Goal: Task Accomplishment & Management: Manage account settings

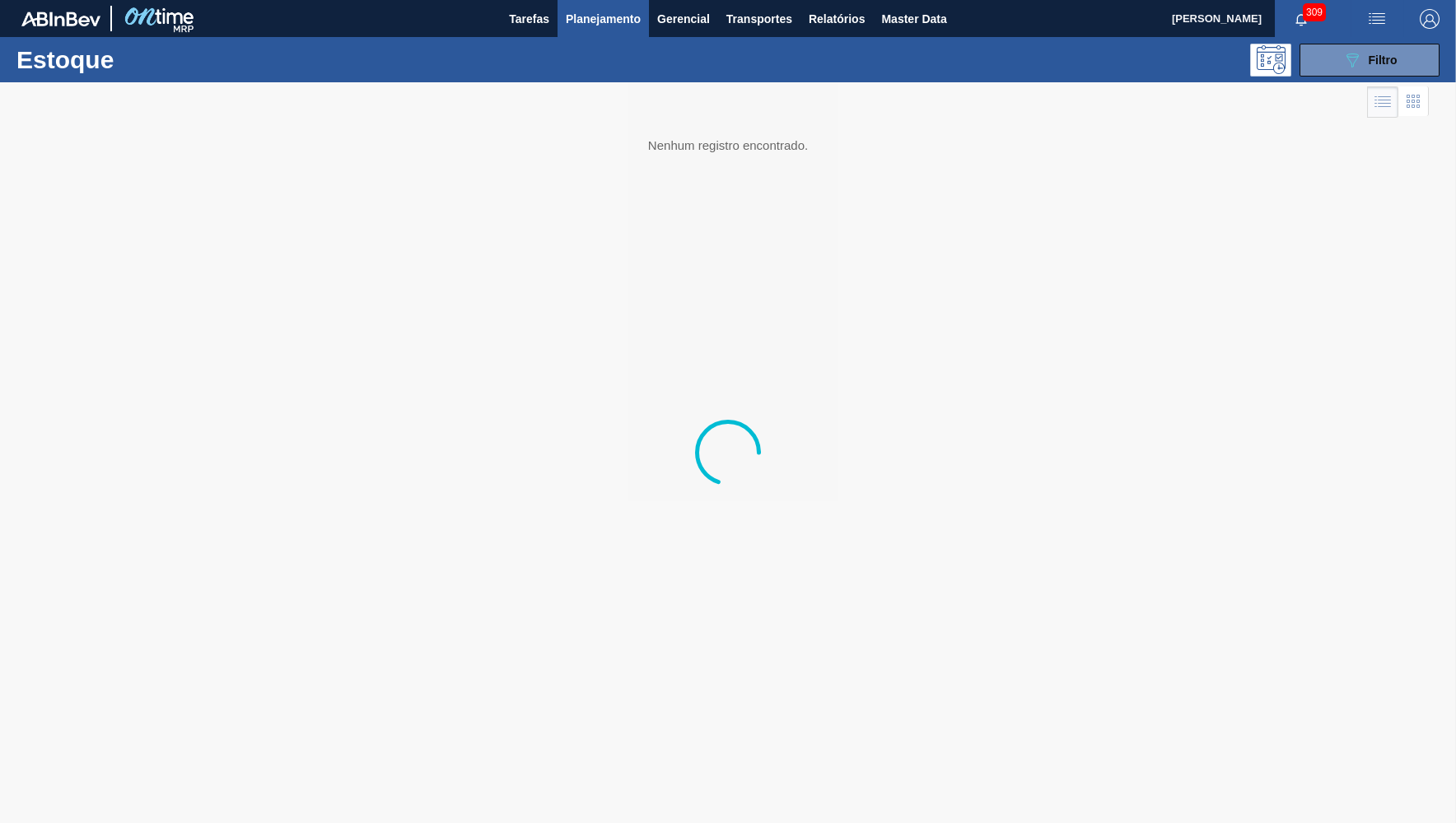
click at [1352, 55] on icon "089F7B8B-B2A5-4AFE-B5C0-19BA573D28AC" at bounding box center [1352, 60] width 20 height 20
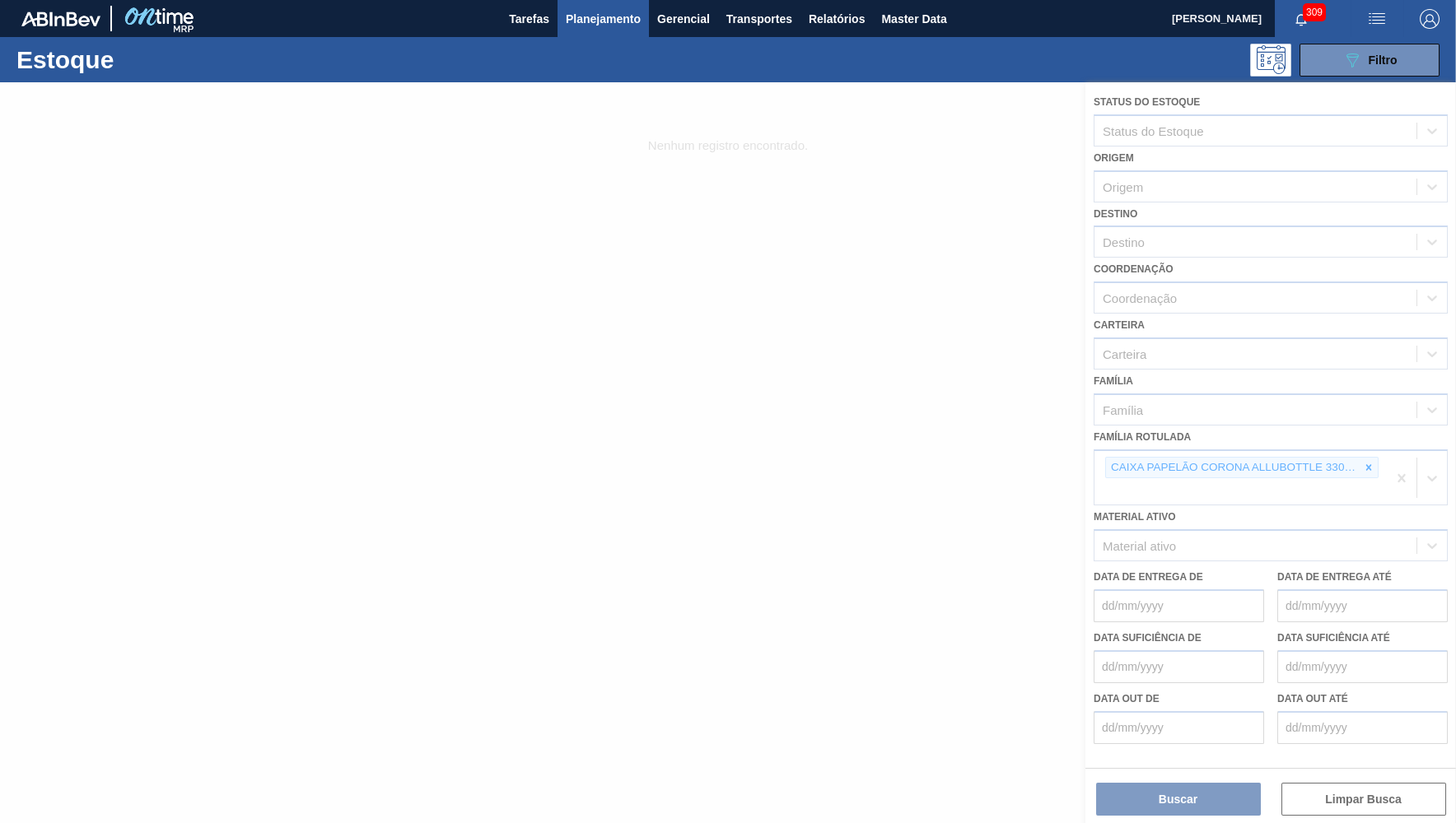
click at [1372, 459] on div at bounding box center [728, 453] width 1456 height 741
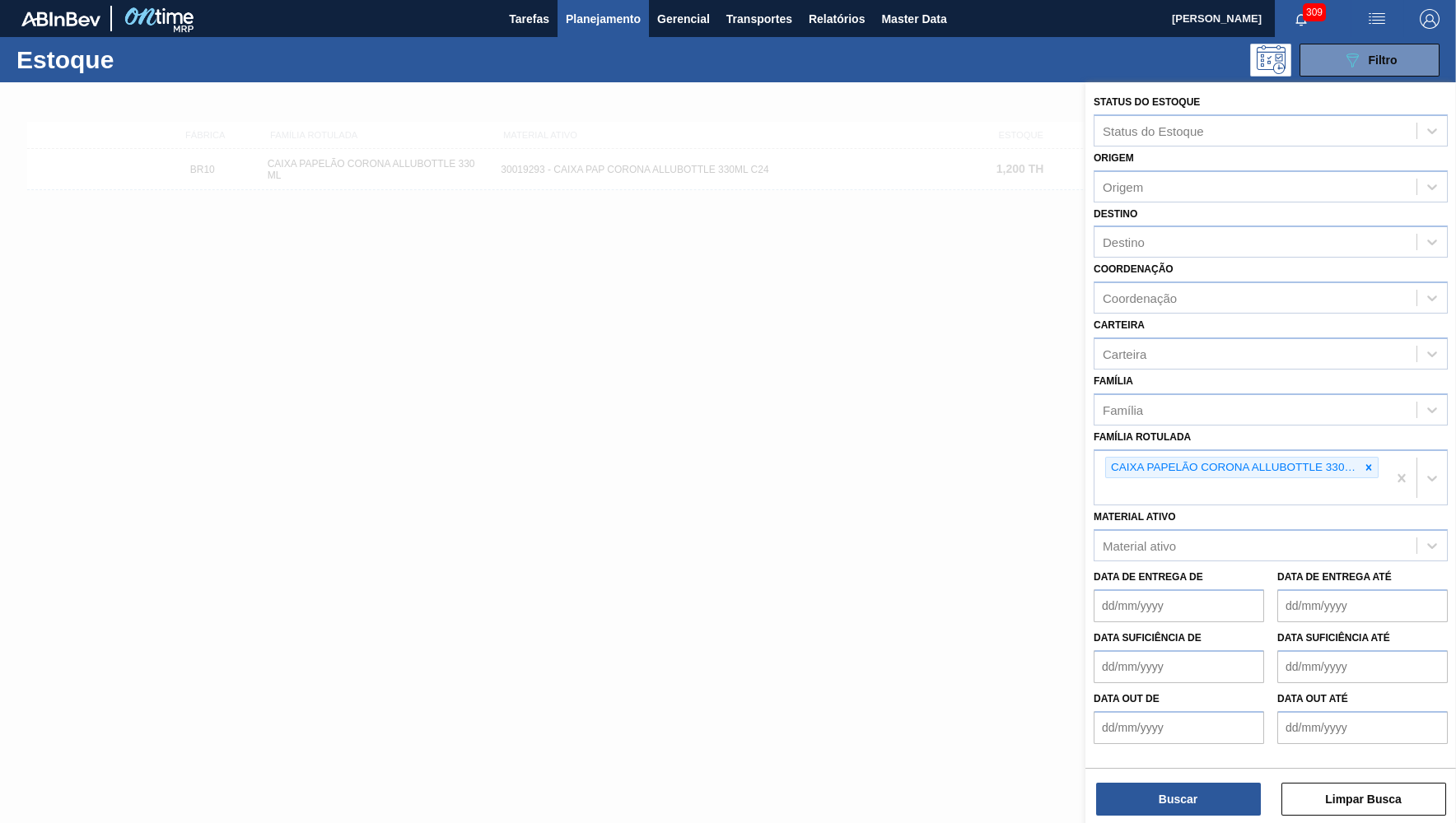
click at [1372, 459] on div at bounding box center [1368, 467] width 18 height 21
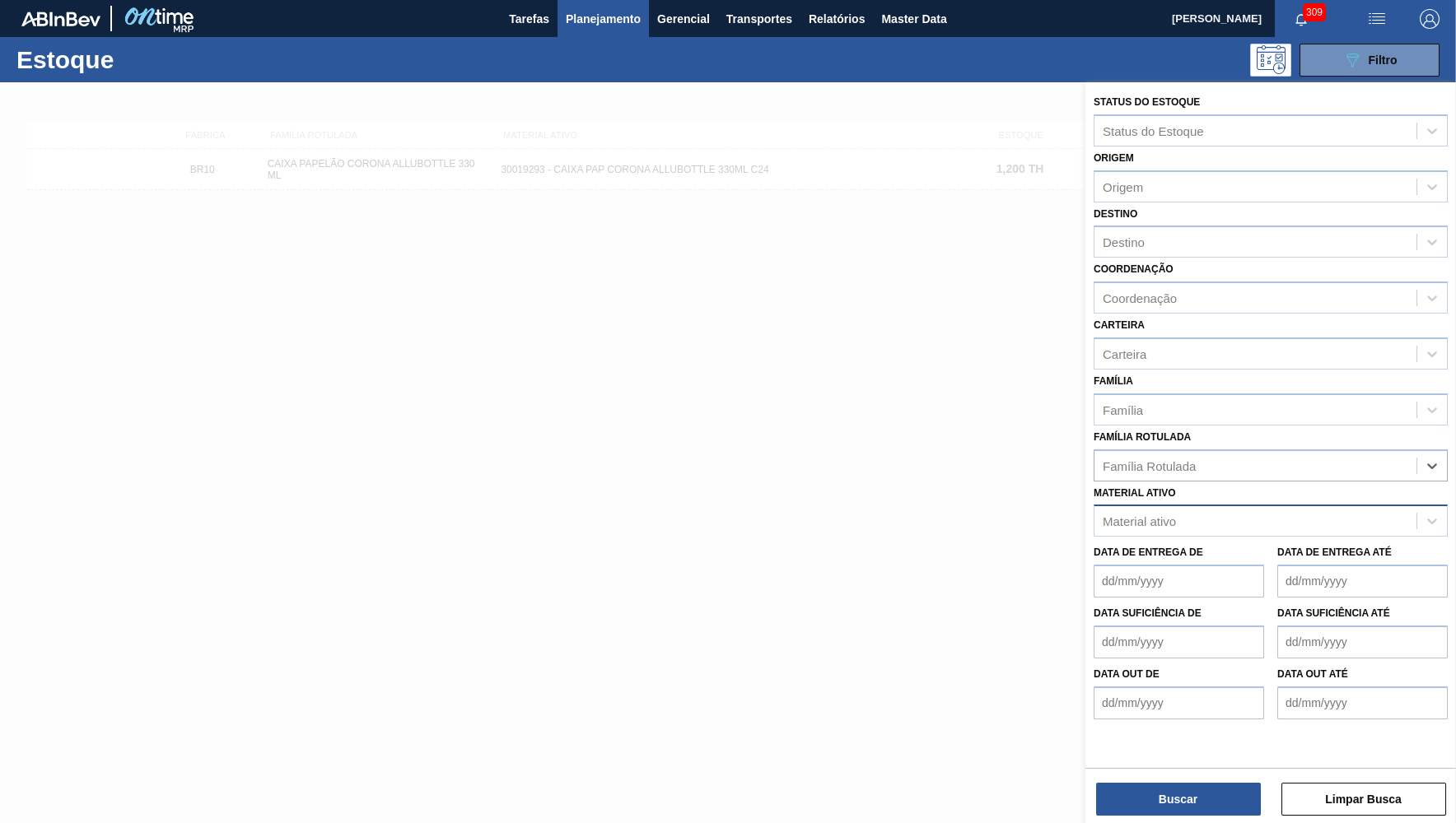
paste Rotulada "ROLHA MET BRAHMA QR CODE"
type Rotulada "ROLHA MET BRAHMA QR CODE"
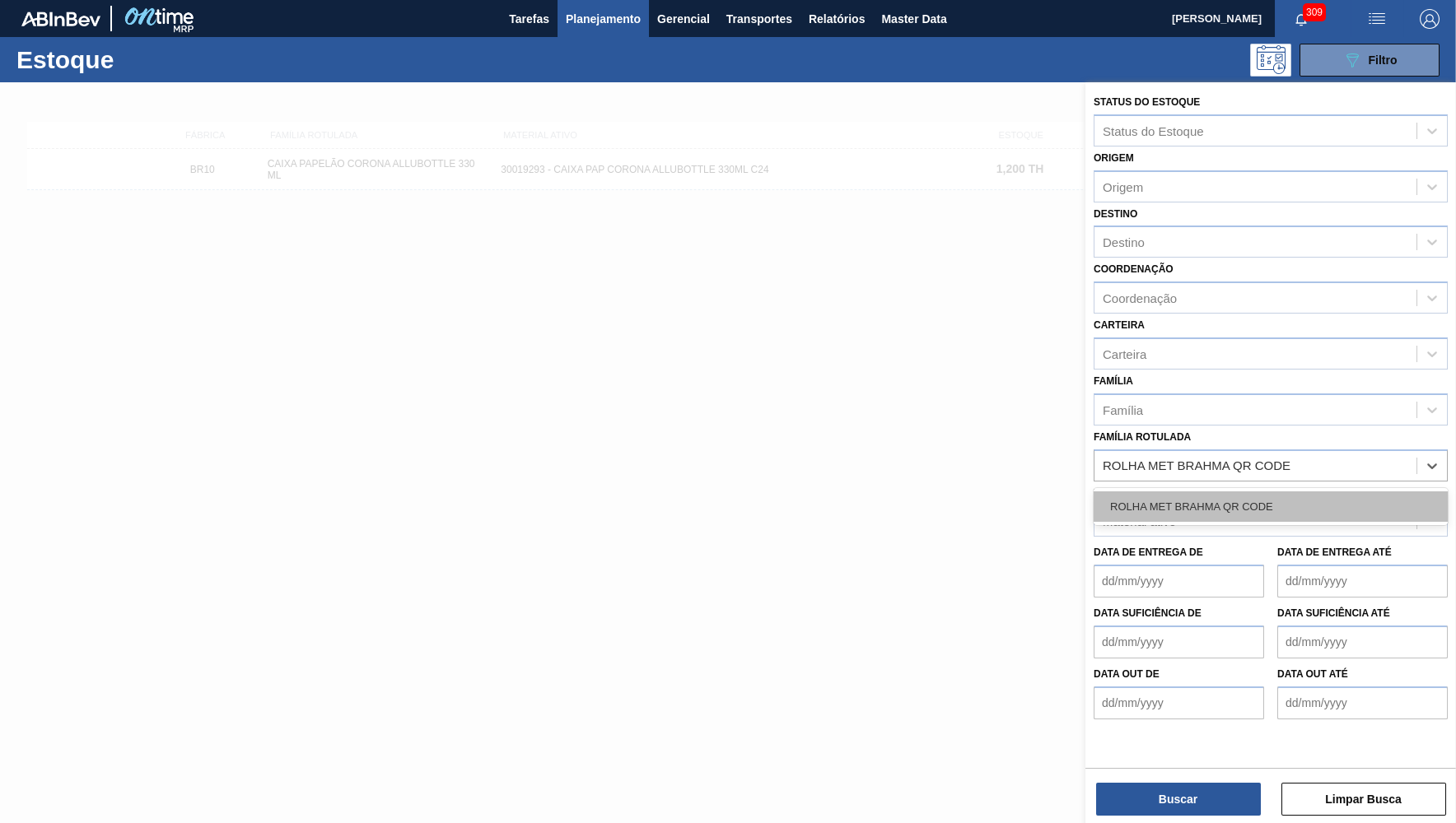
click at [1218, 500] on div "ROLHA MET BRAHMA QR CODE" at bounding box center [1270, 506] width 354 height 30
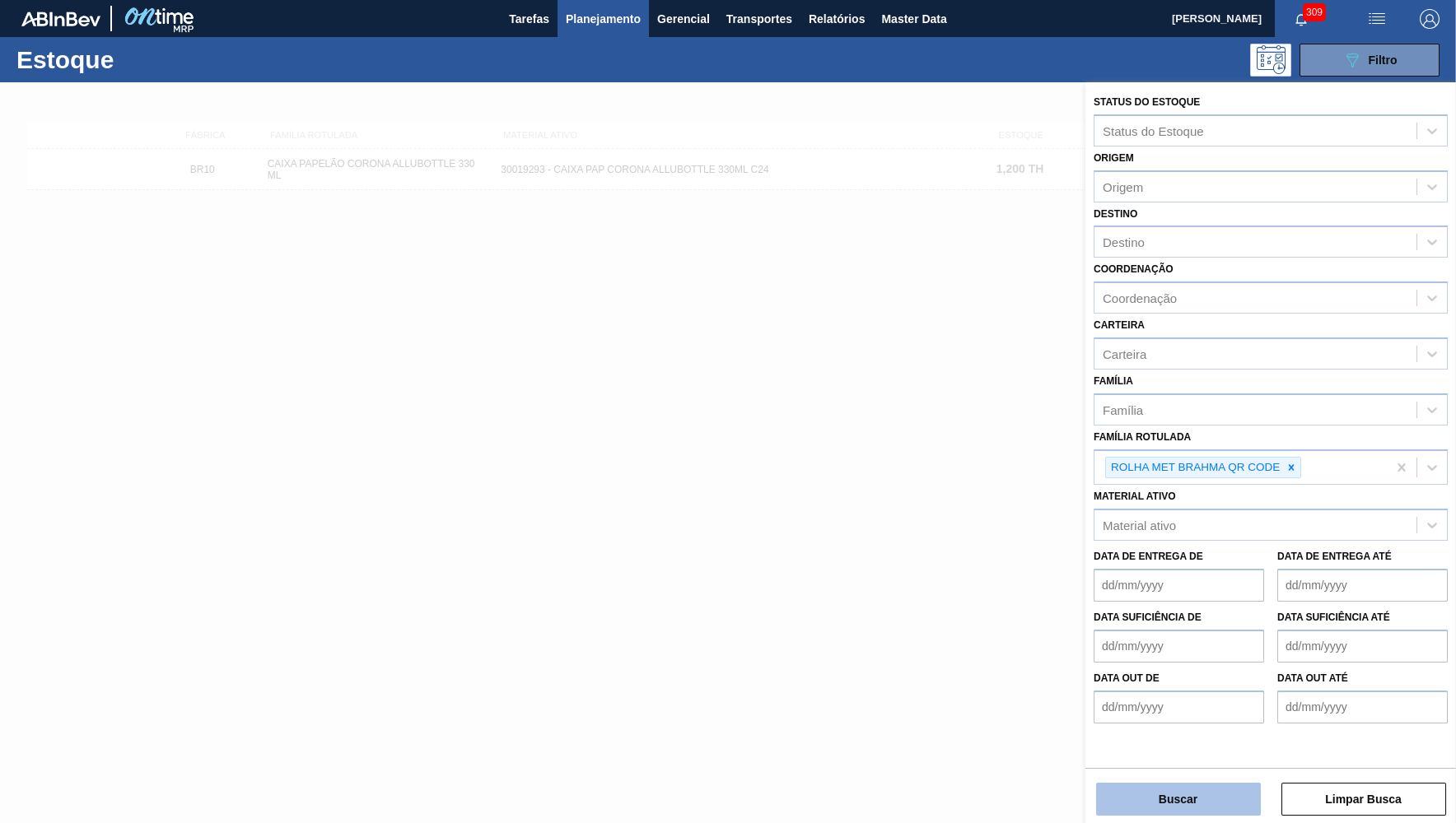
click at [1170, 795] on button "Buscar" at bounding box center [1178, 799] width 165 height 33
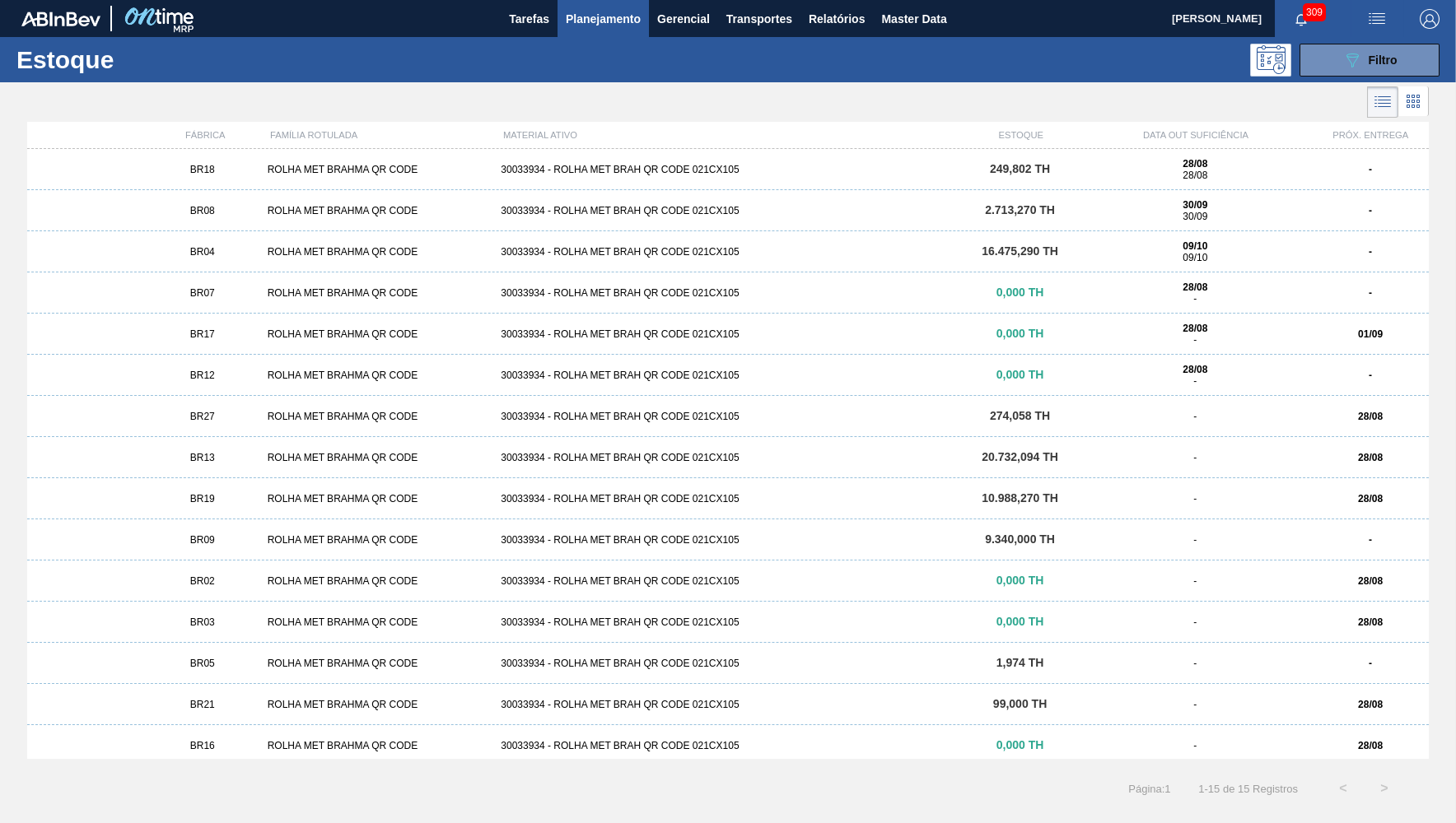
click at [332, 256] on div "ROLHA MET BRAHMA QR CODE" at bounding box center [378, 252] width 234 height 12
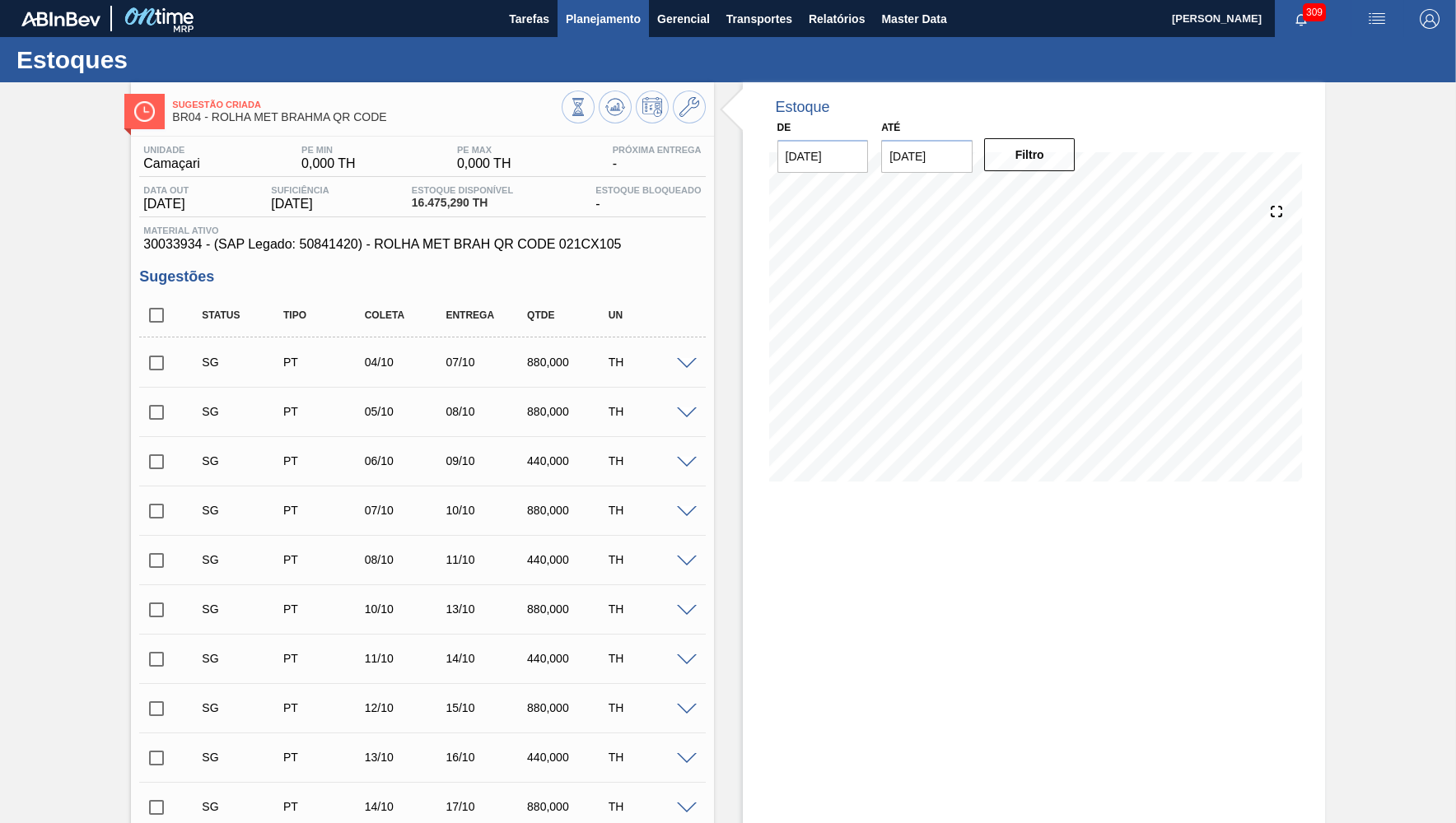
click at [618, 23] on span "Planejamento" at bounding box center [603, 19] width 75 height 20
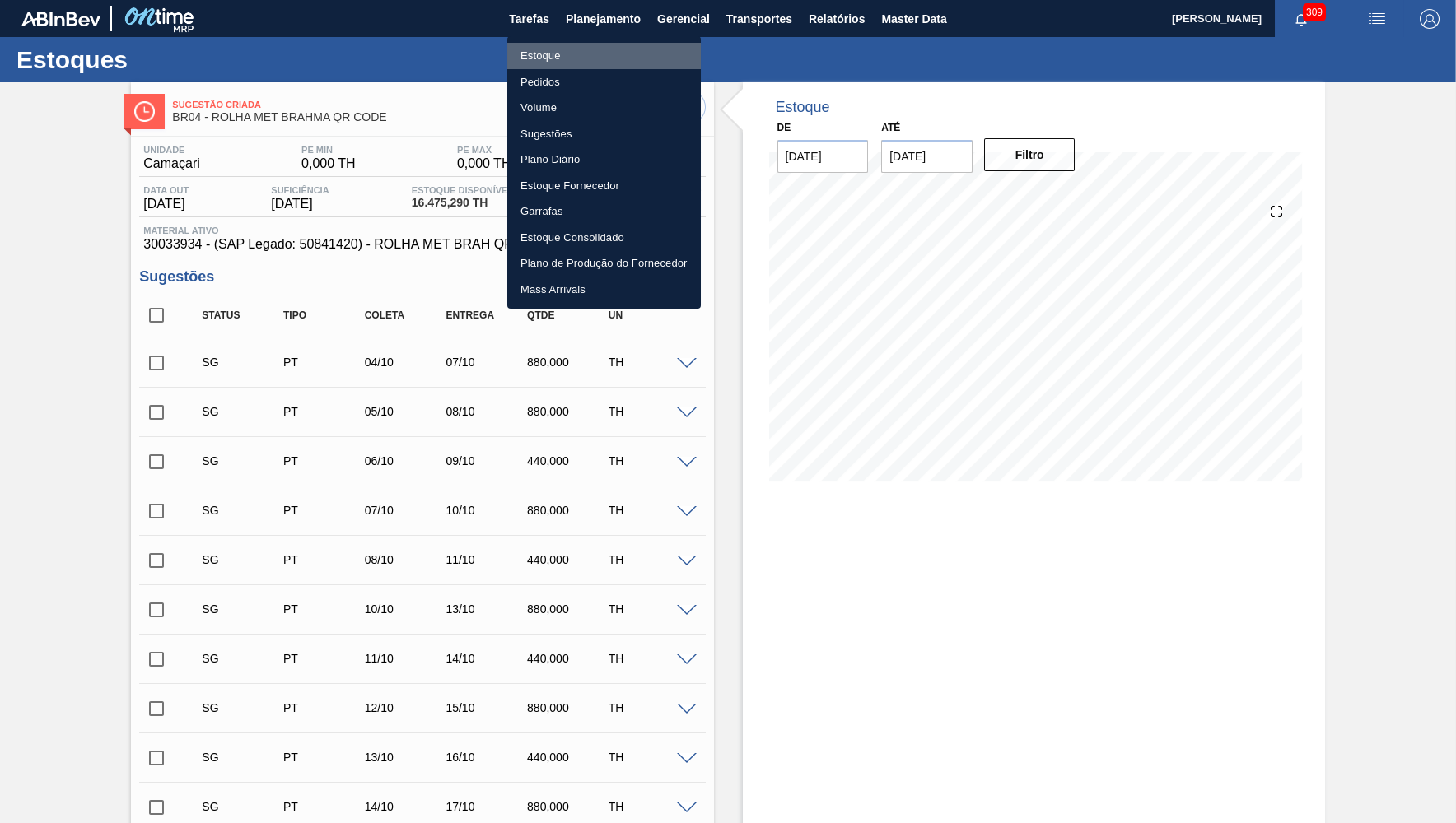
drag, startPoint x: 603, startPoint y: 52, endPoint x: 26, endPoint y: 451, distance: 701.5
click at [603, 54] on li "Estoque" at bounding box center [603, 56] width 194 height 27
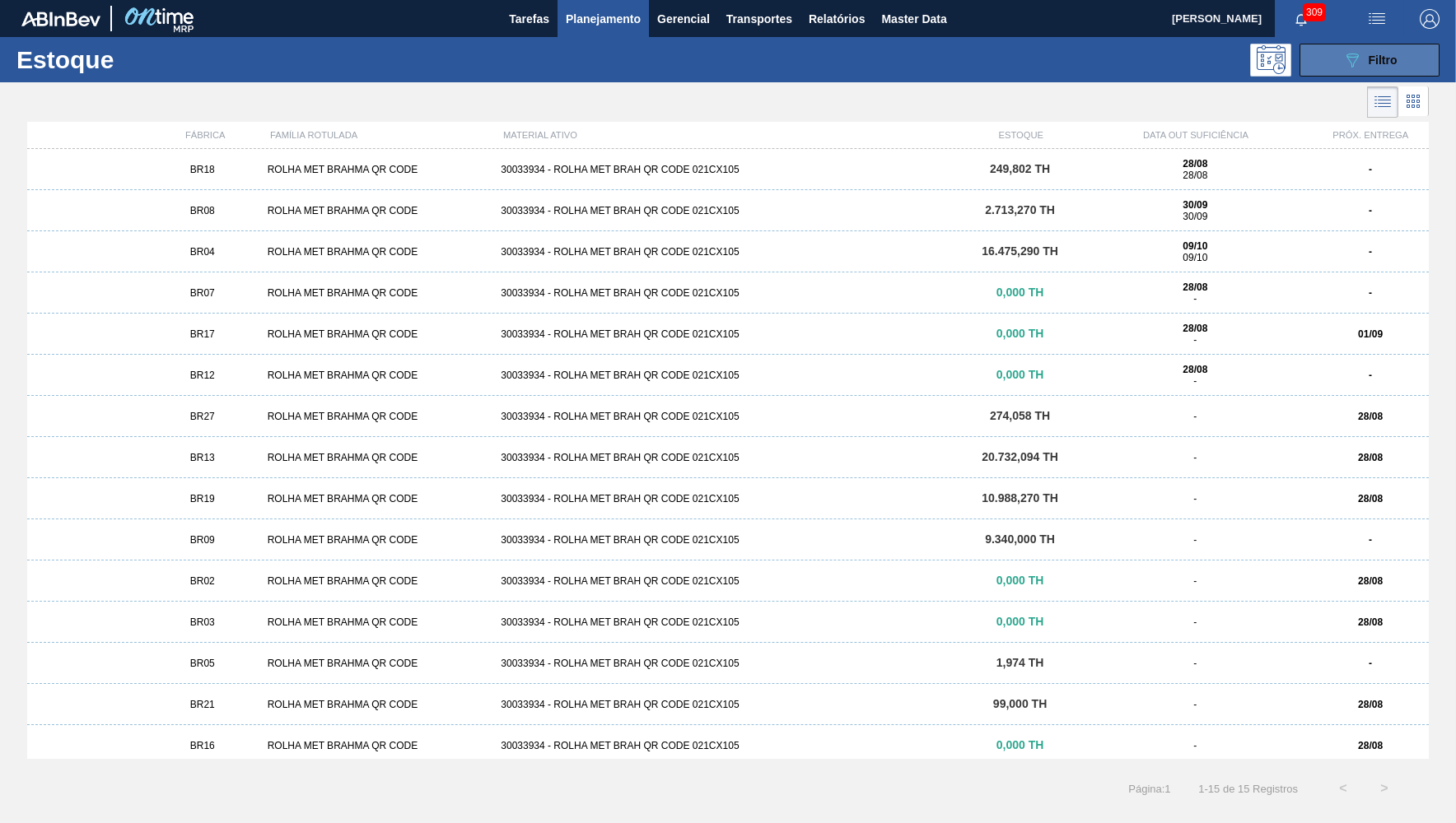
click at [1395, 56] on span "Filtro" at bounding box center [1382, 59] width 28 height 13
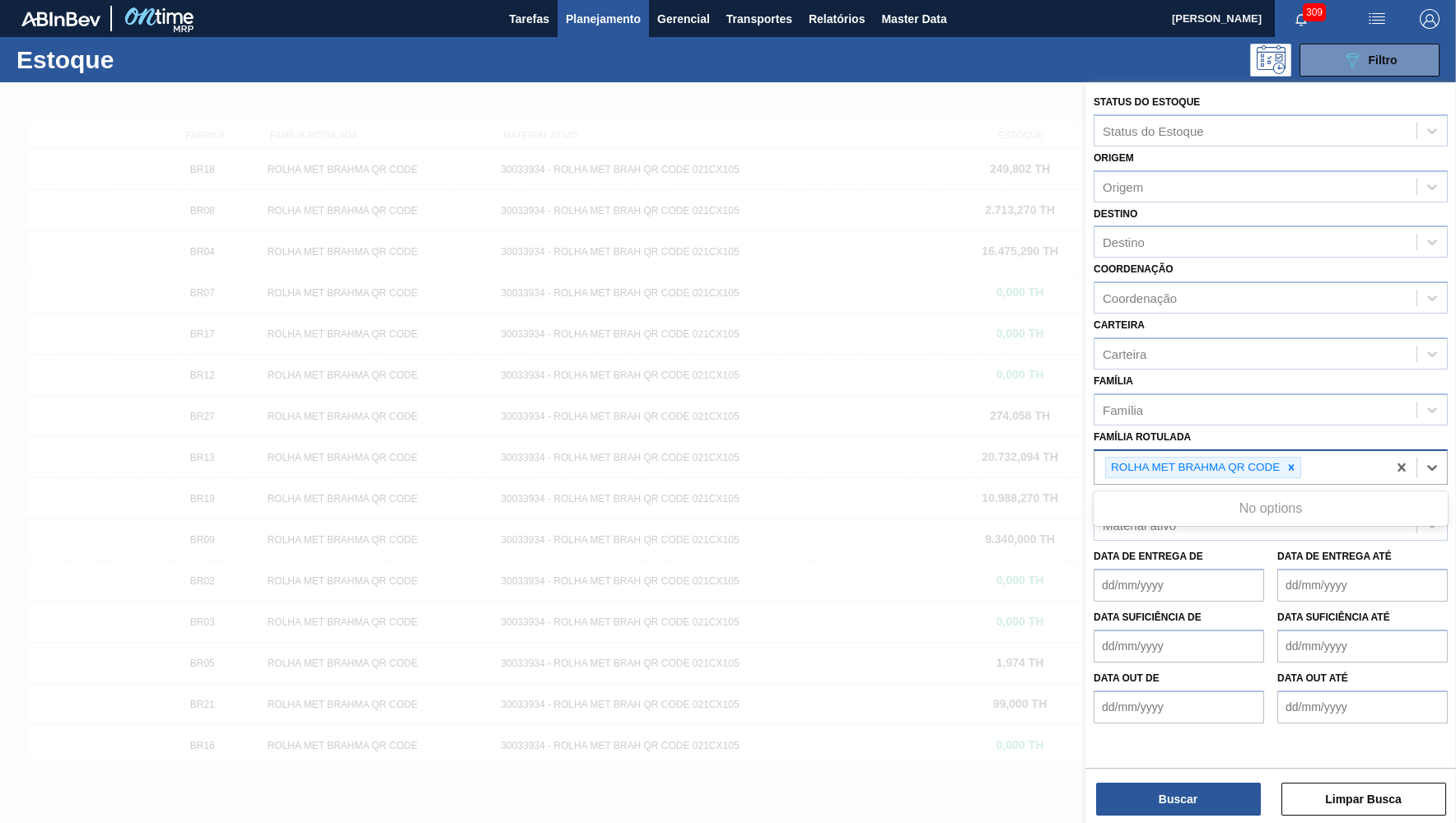
click at [1278, 458] on div "ROLHA MET BRAHMA QR CODE" at bounding box center [1193, 467] width 176 height 21
click at [1284, 457] on div "ROLHA MET BRAHMA QR CODE" at bounding box center [1203, 467] width 196 height 23
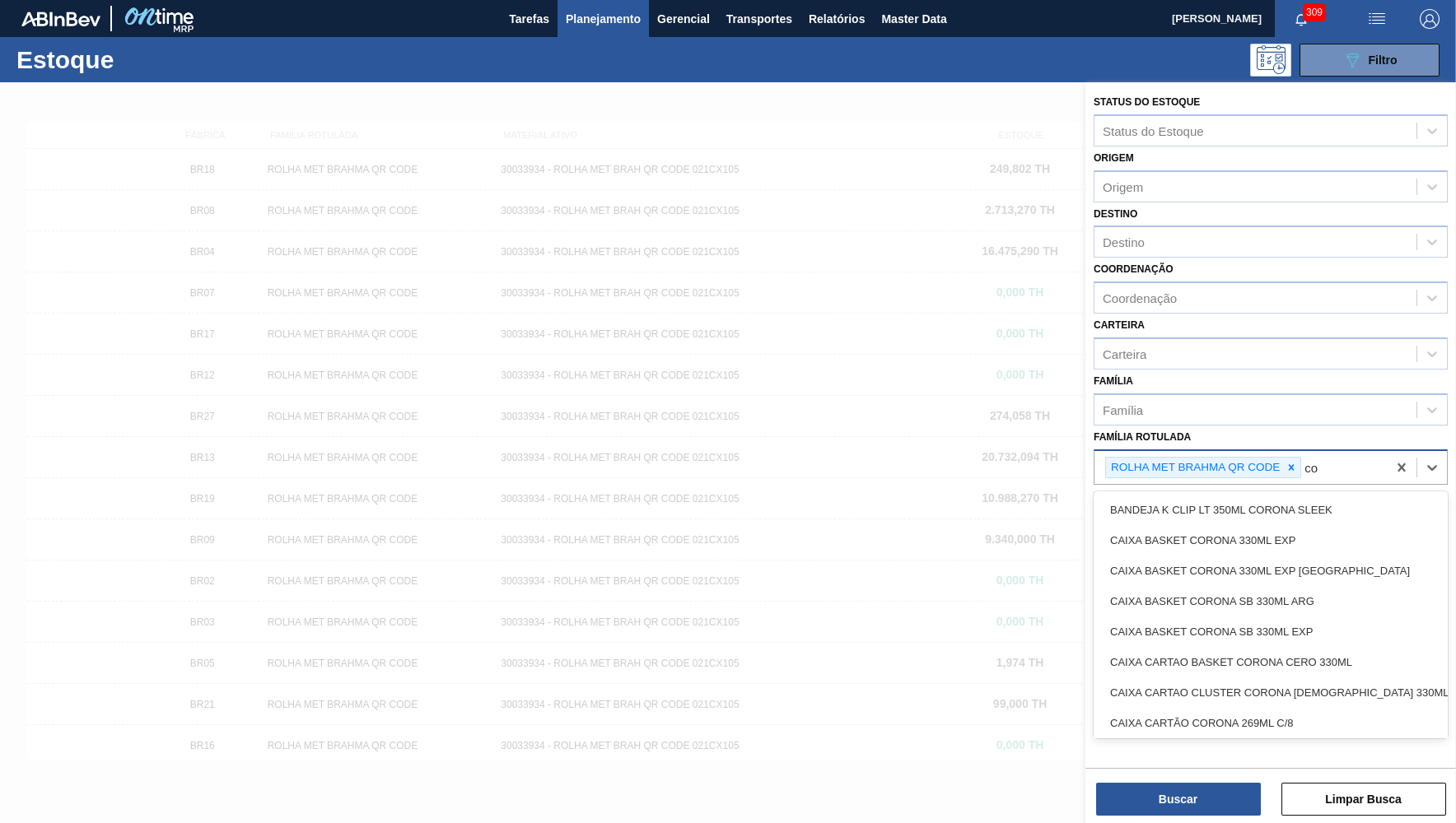
type Rotulada "c"
type Rotulada "corona cero"
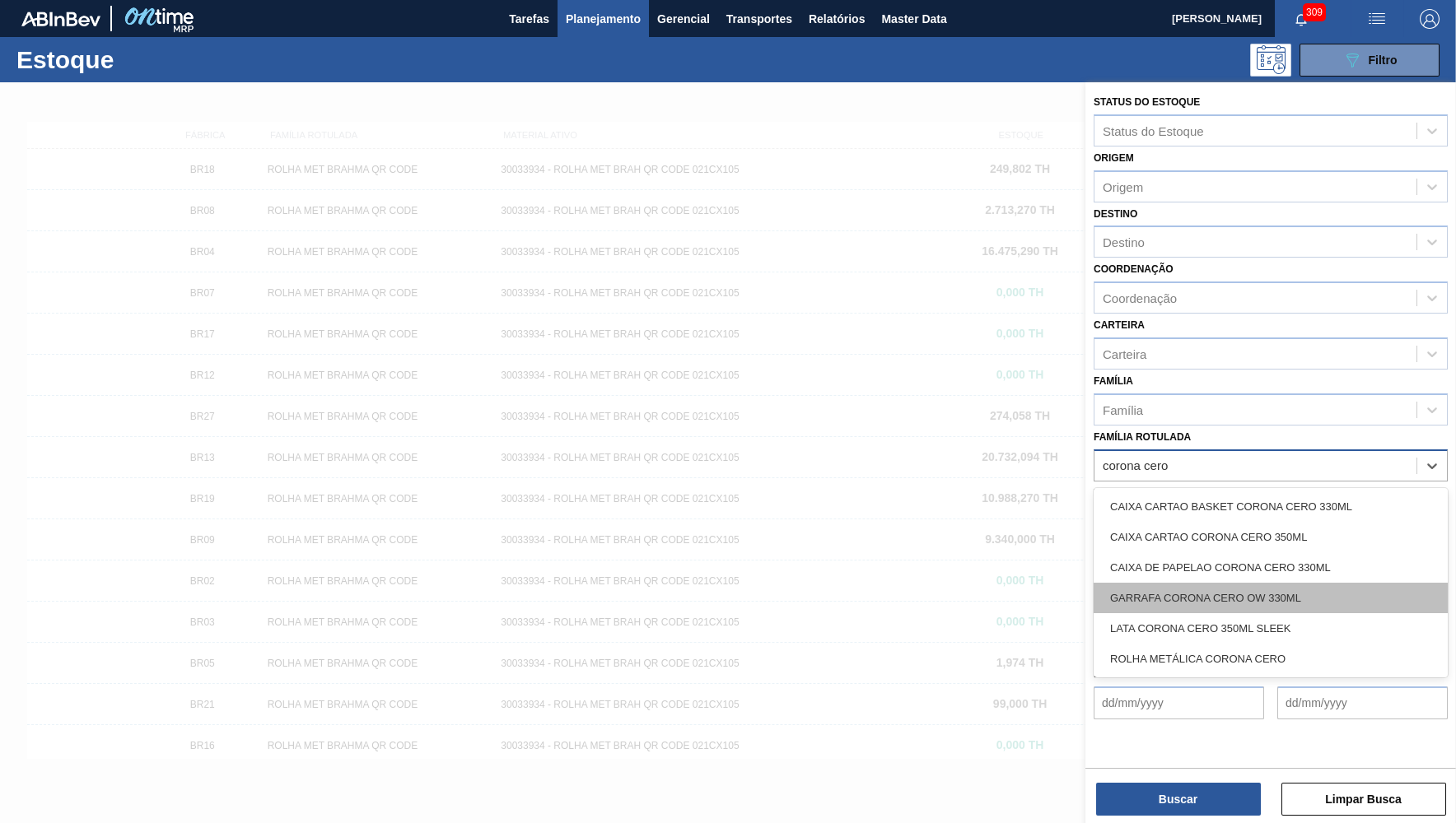
click at [1184, 582] on div "GARRAFA CORONA CERO OW 330ML" at bounding box center [1270, 597] width 354 height 30
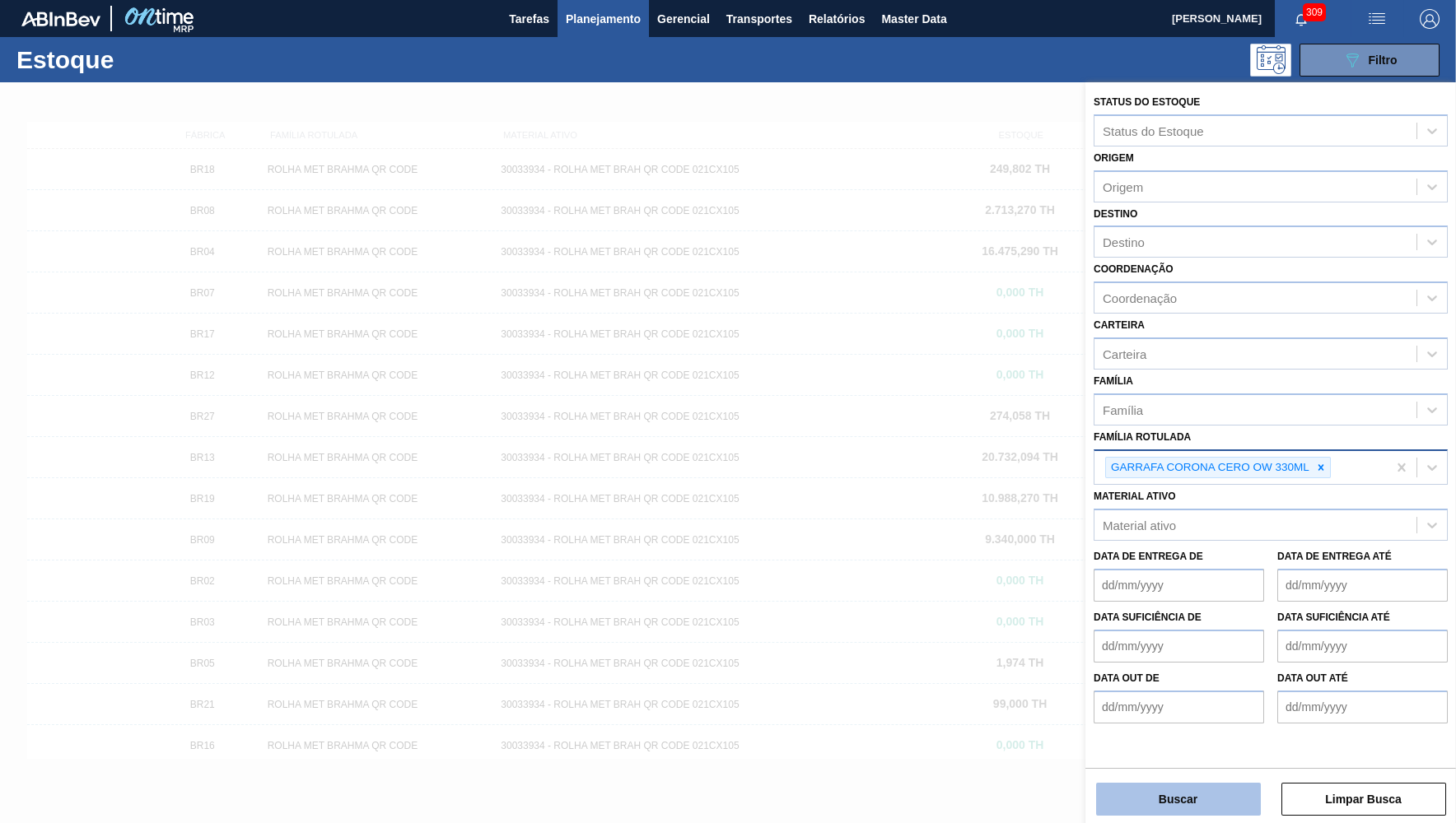
click at [1127, 812] on button "Buscar" at bounding box center [1178, 799] width 165 height 33
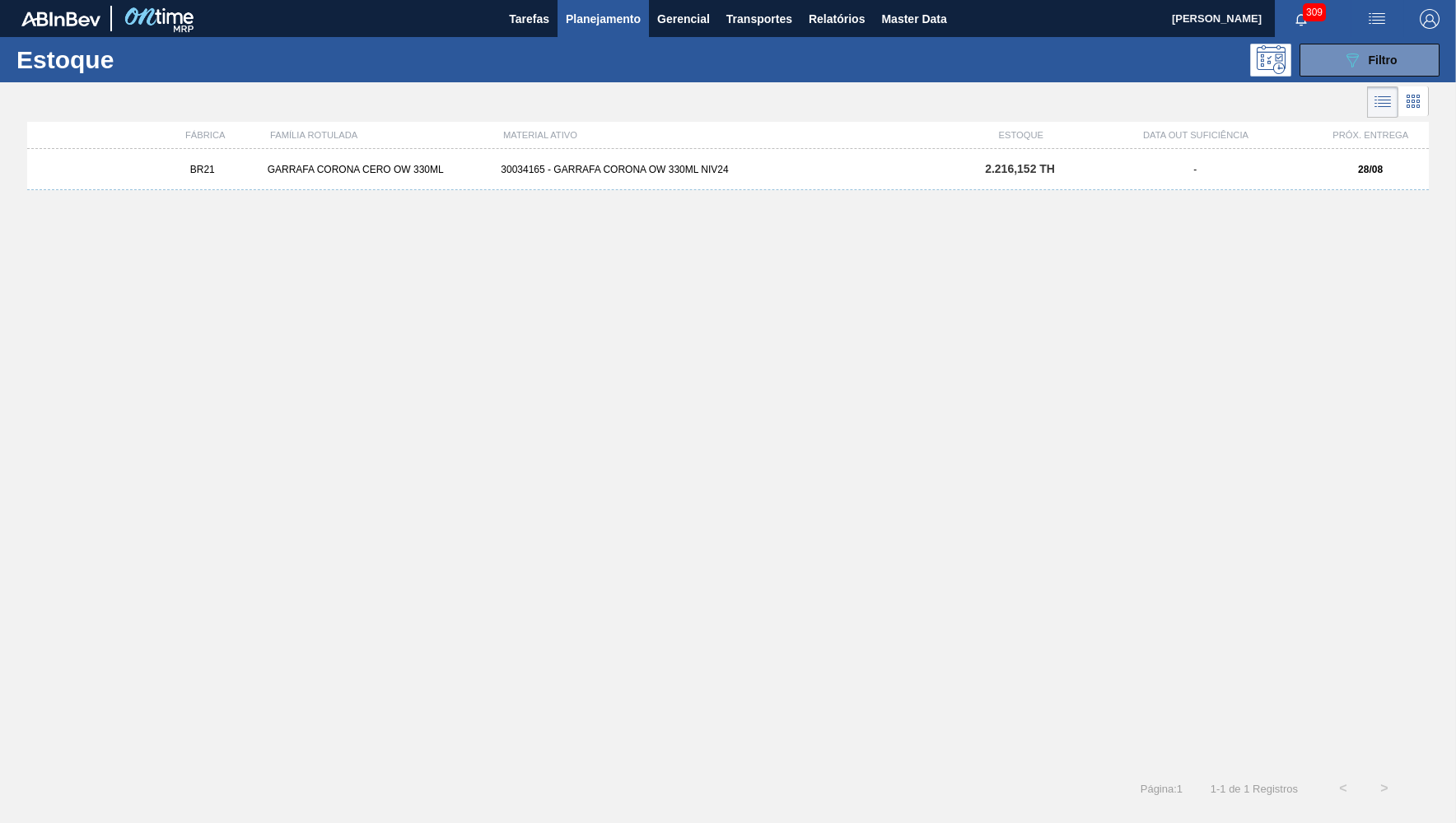
click at [917, 170] on div "30034165 - GARRAFA CORONA OW 330ML NIV24" at bounding box center [727, 170] width 467 height 12
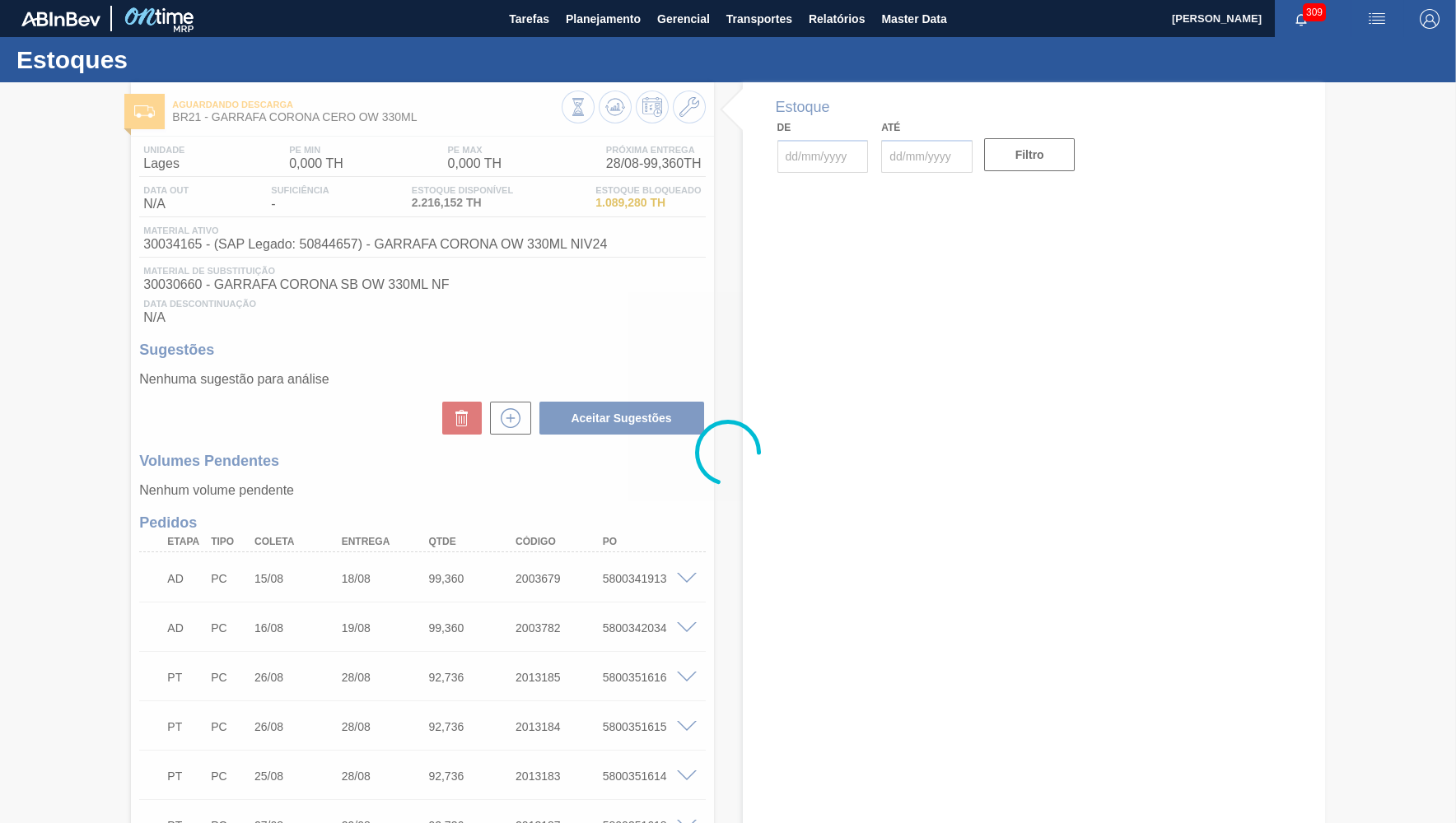
type input "[DATE]"
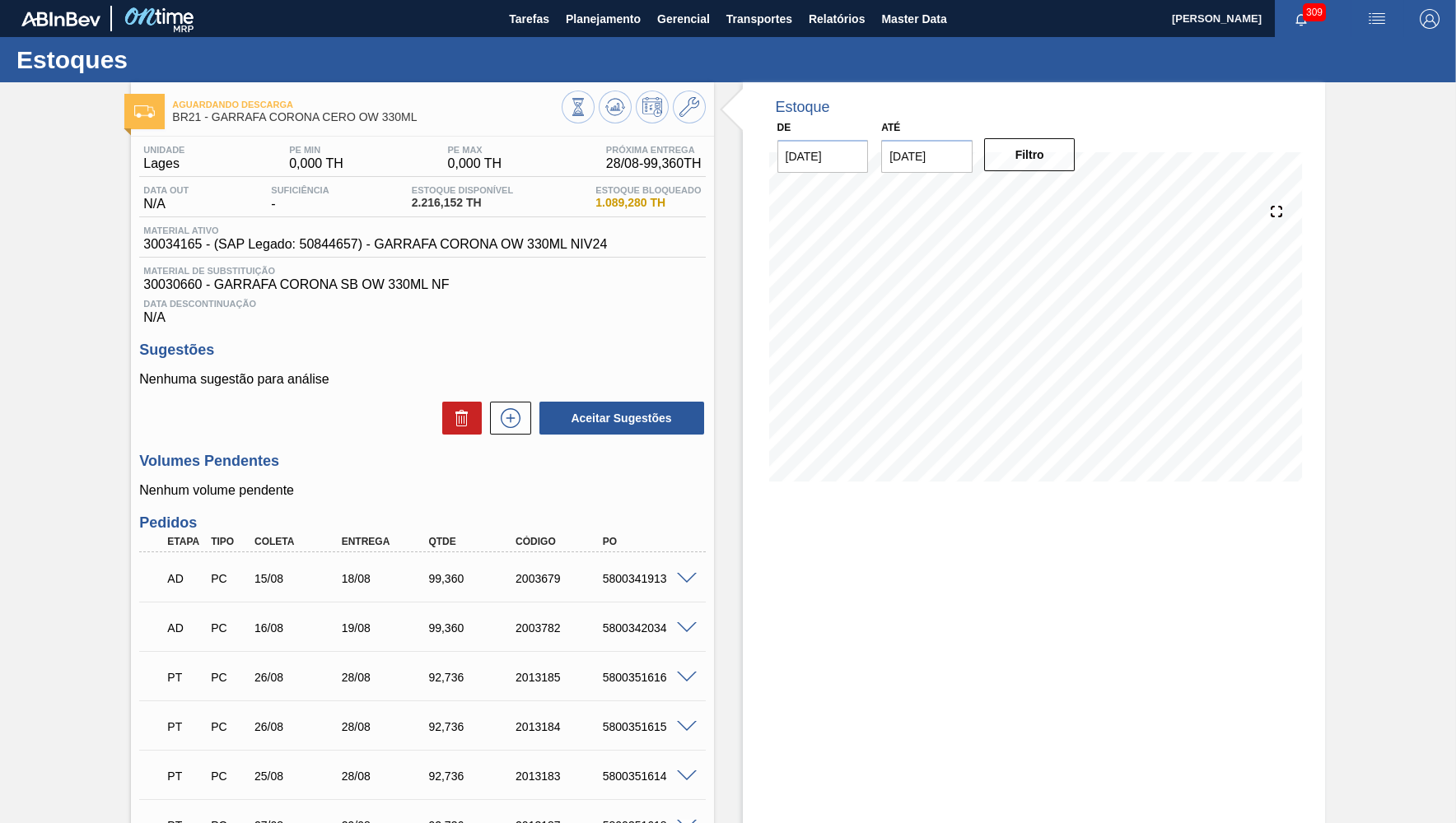
click at [186, 256] on div "Material ativo 30034165 - (SAP Legado: 50844657) - GARRAFA CORONA OW 330ML NIV24" at bounding box center [422, 242] width 566 height 32
click at [178, 254] on div "Material ativo 30034165 - (SAP Legado: 50844657) - GARRAFA CORONA OW 330ML NIV24" at bounding box center [422, 242] width 566 height 32
copy span "30034165"
click at [637, 14] on span "Planejamento" at bounding box center [603, 19] width 75 height 20
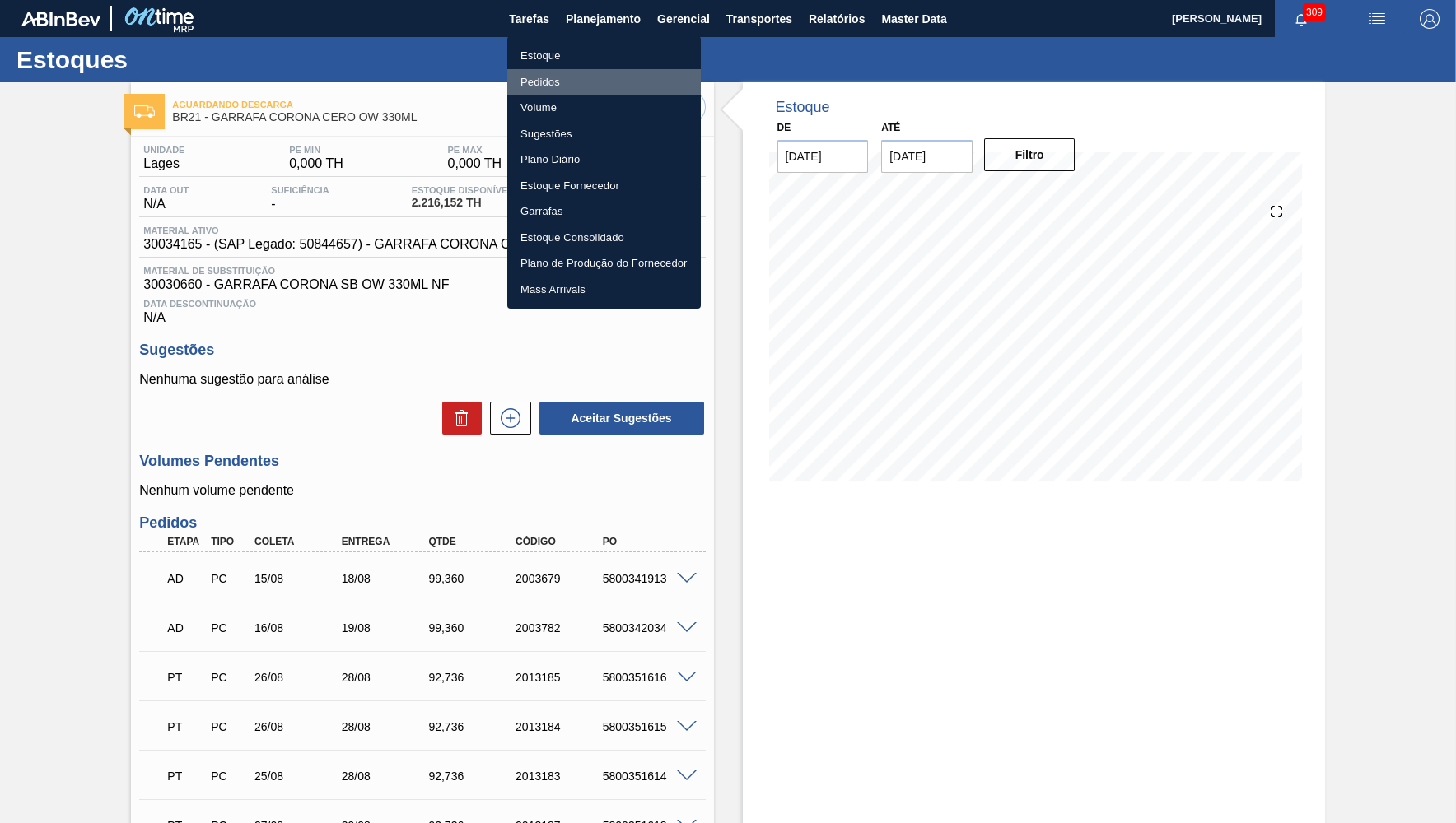
click at [546, 80] on li "Pedidos" at bounding box center [603, 82] width 194 height 27
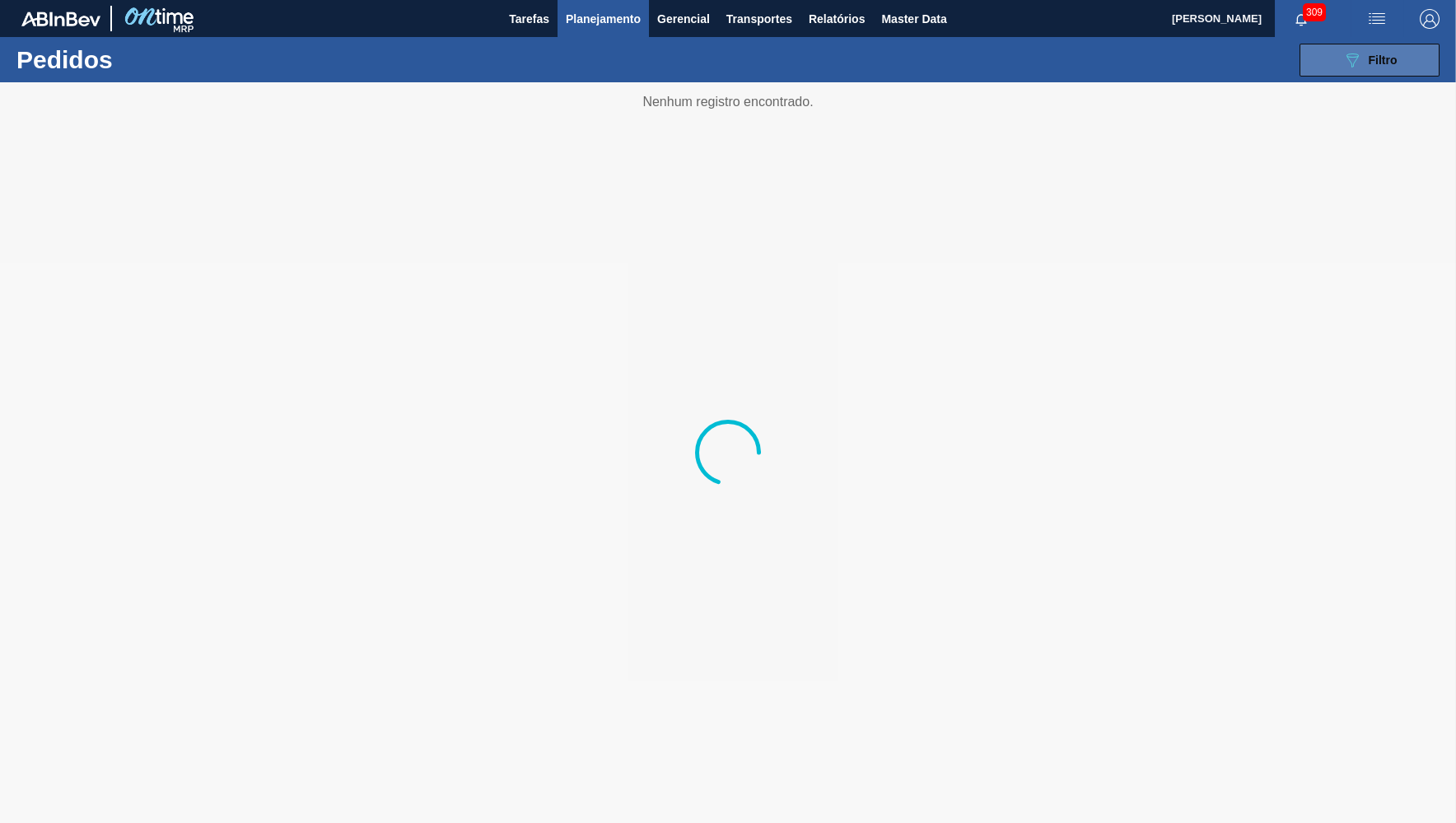
click at [1364, 53] on div "089F7B8B-B2A5-4AFE-B5C0-19BA573D28AC Filtro" at bounding box center [1370, 60] width 55 height 20
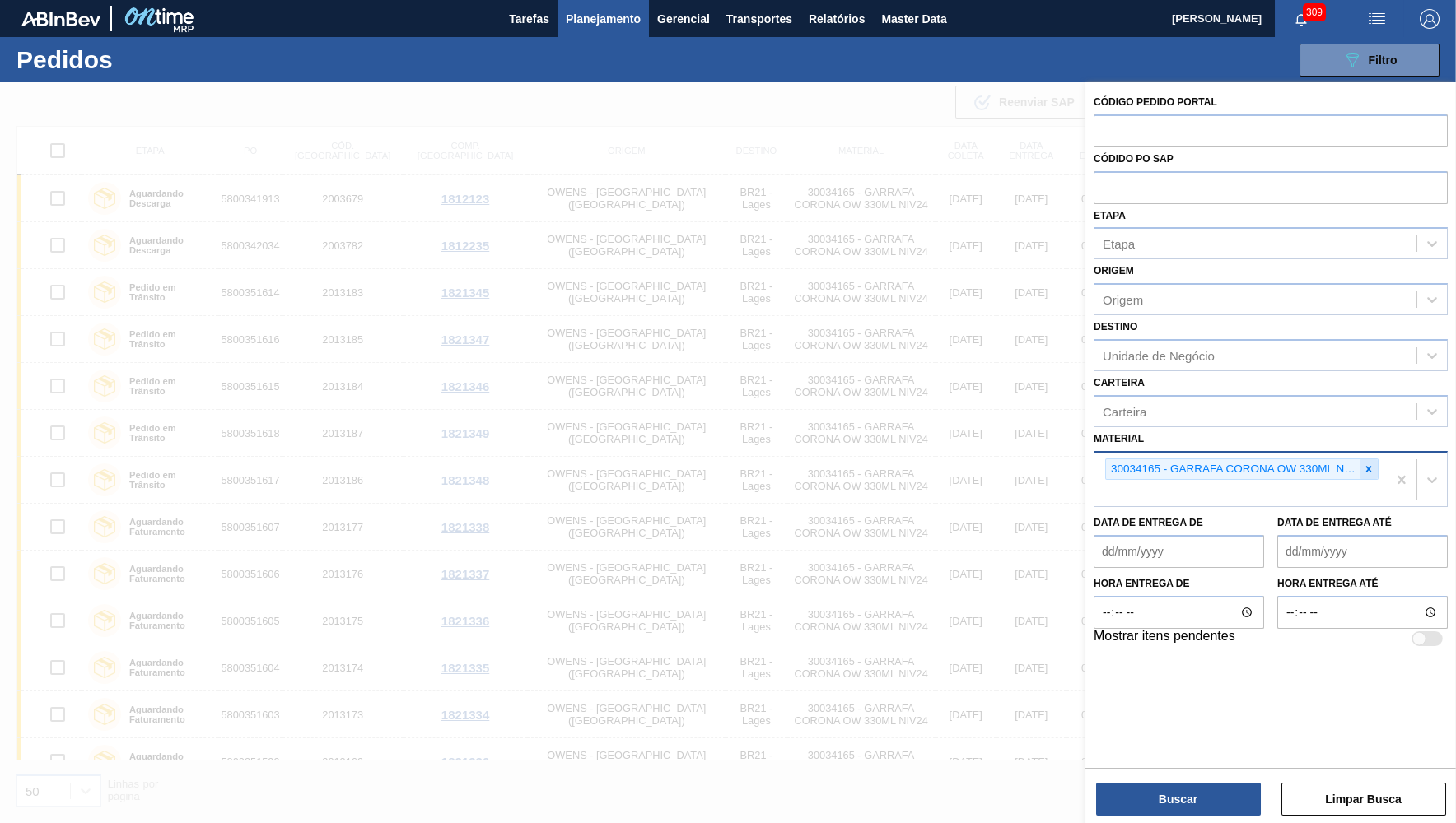
click at [1371, 464] on icon at bounding box center [1369, 469] width 12 height 12
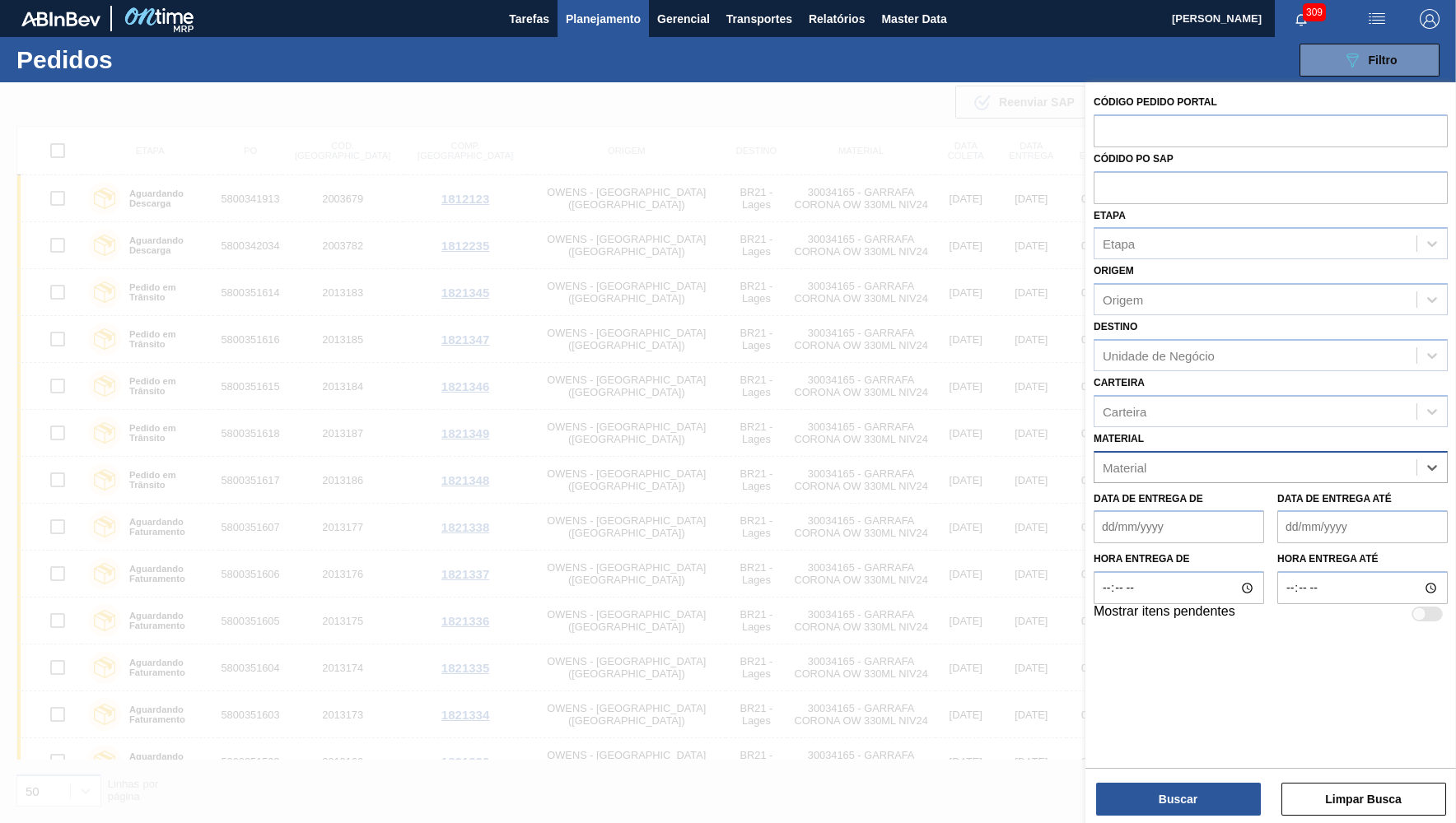
paste input "30034165"
type input "30034165"
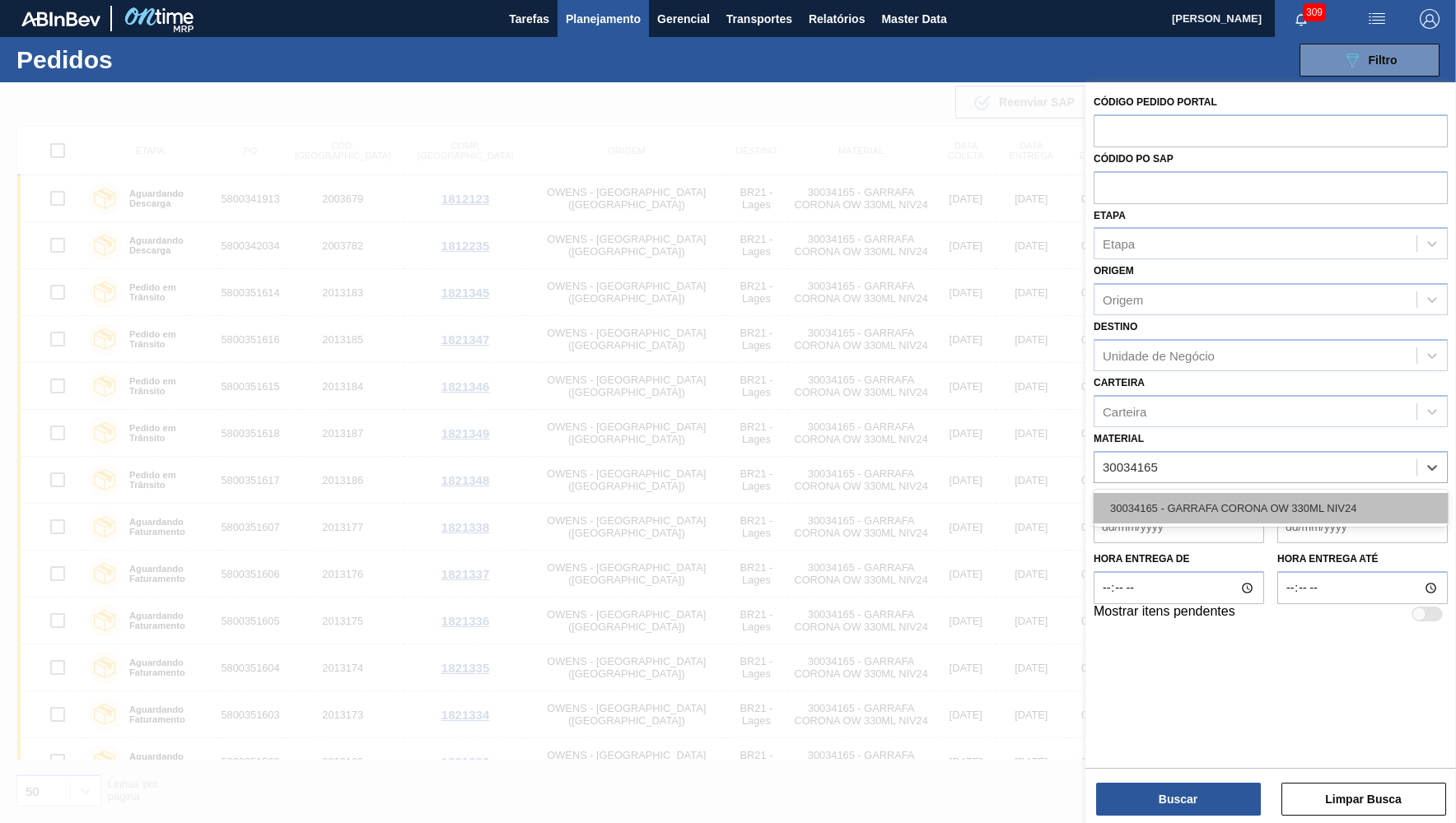
click at [1182, 505] on div "30034165 - GARRAFA CORONA OW 330ML NIV24" at bounding box center [1270, 508] width 354 height 30
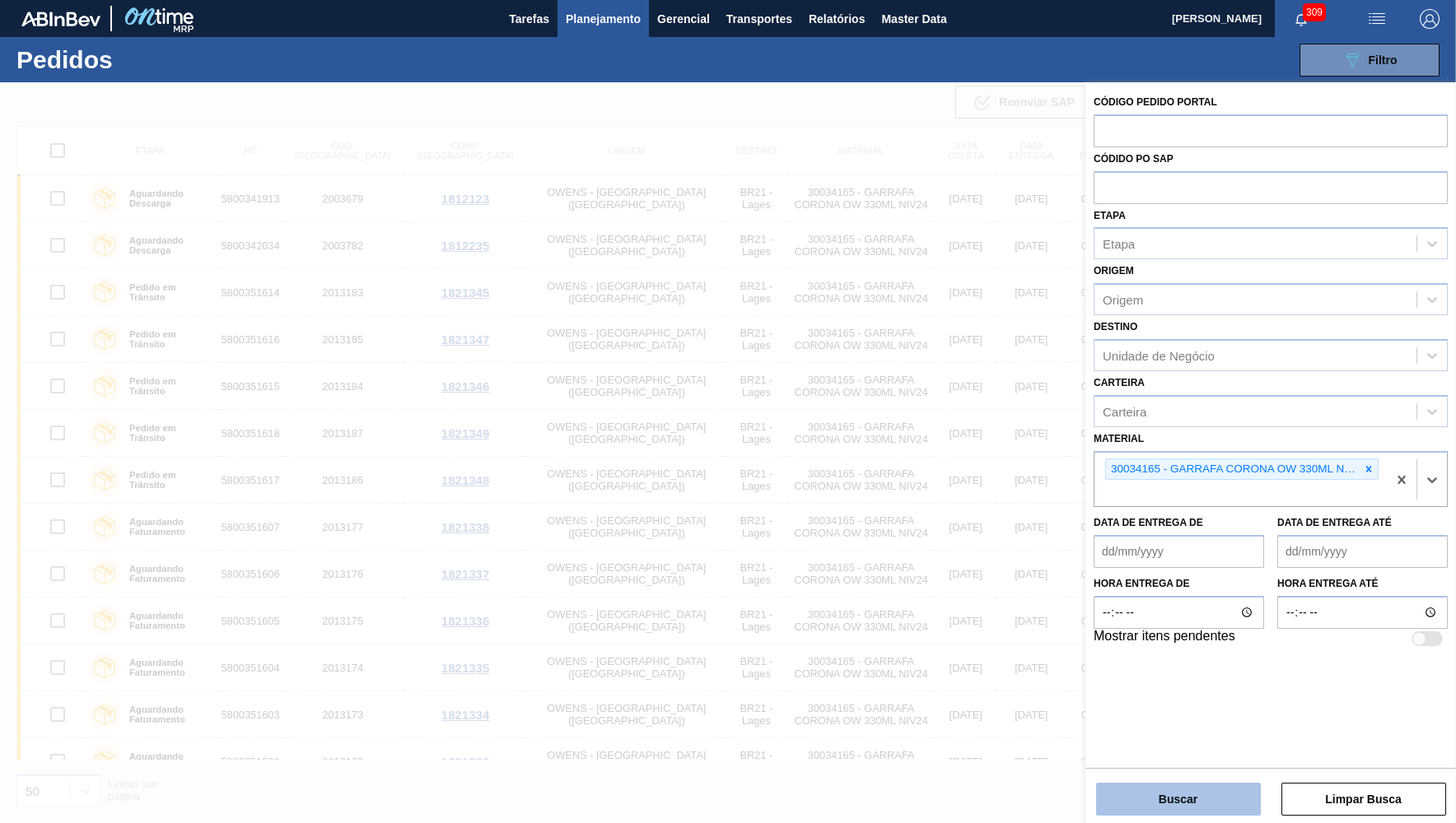
click at [1176, 812] on button "Buscar" at bounding box center [1178, 799] width 165 height 33
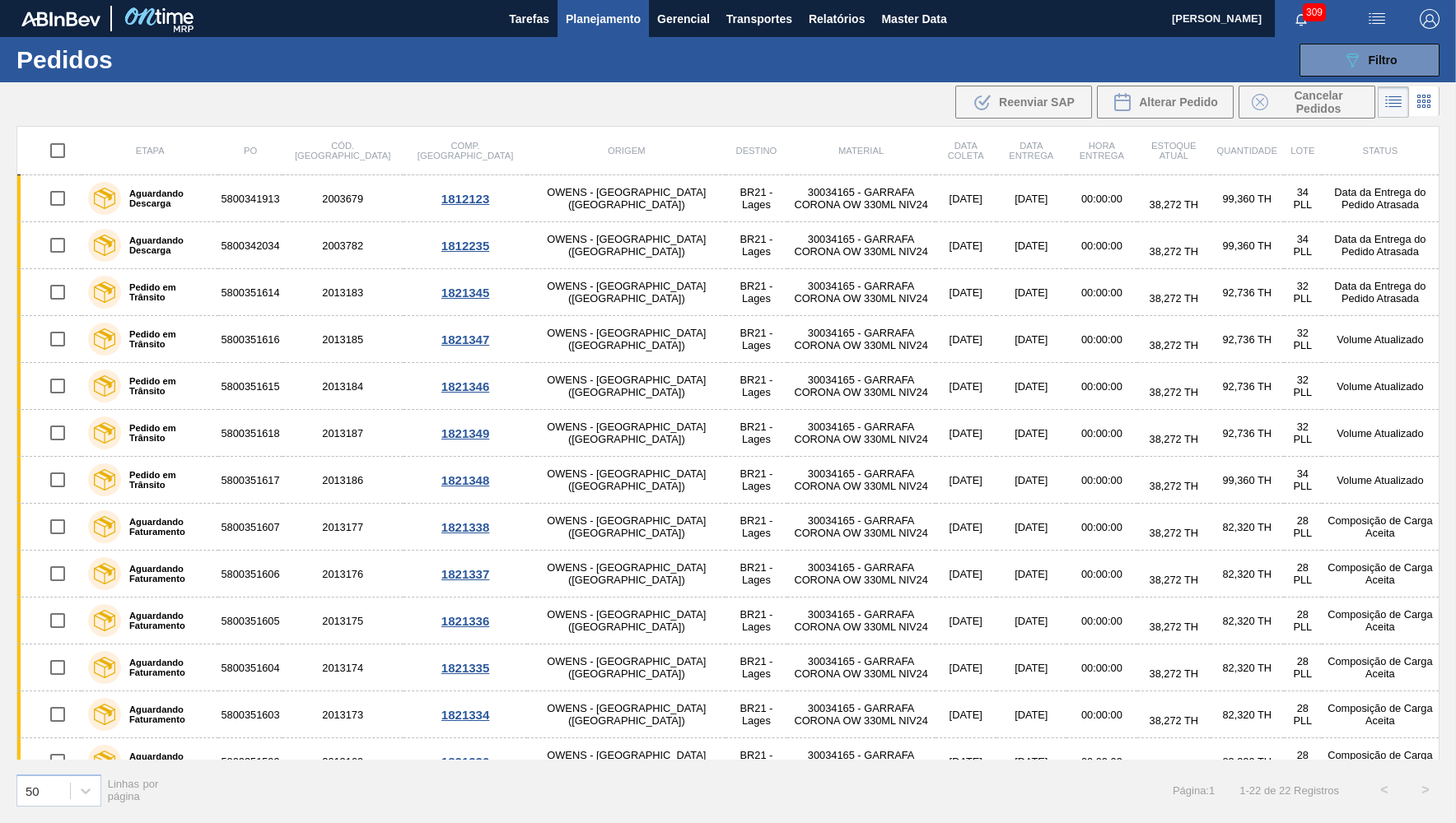
click at [54, 150] on input "checkbox" at bounding box center [57, 150] width 34 height 34
checkbox input "true"
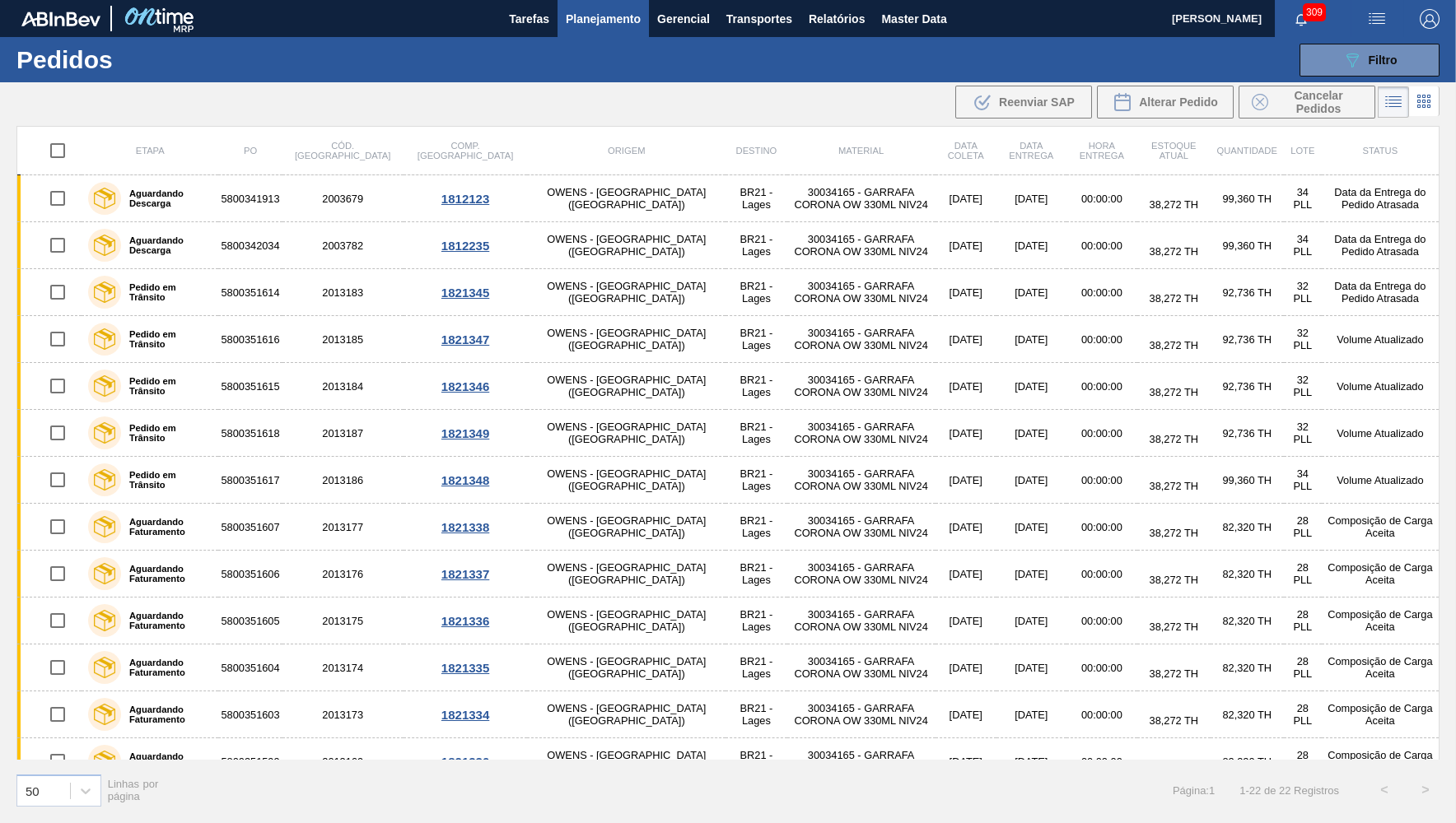
checkbox input "true"
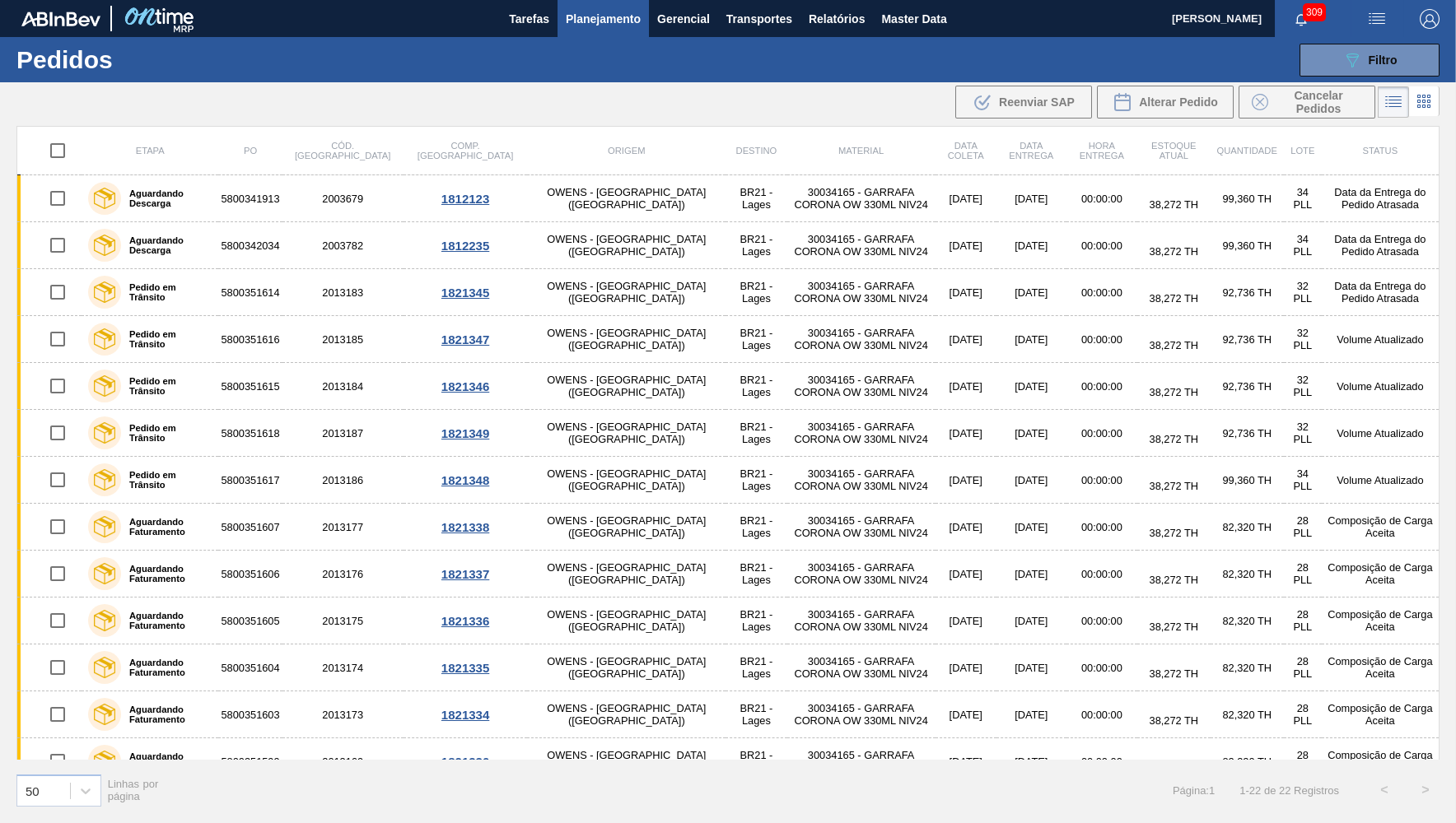
checkbox input "true"
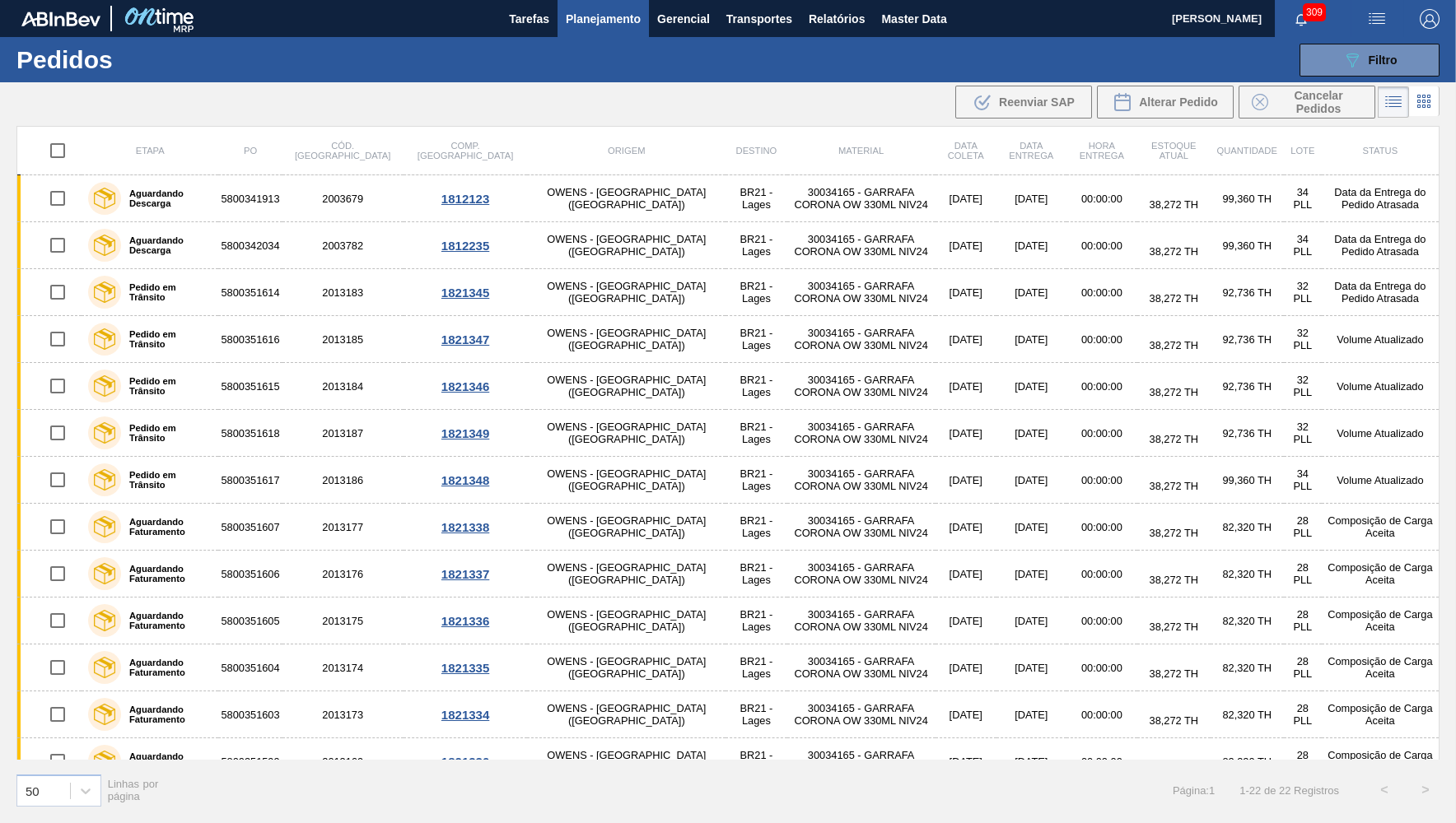
checkbox input "true"
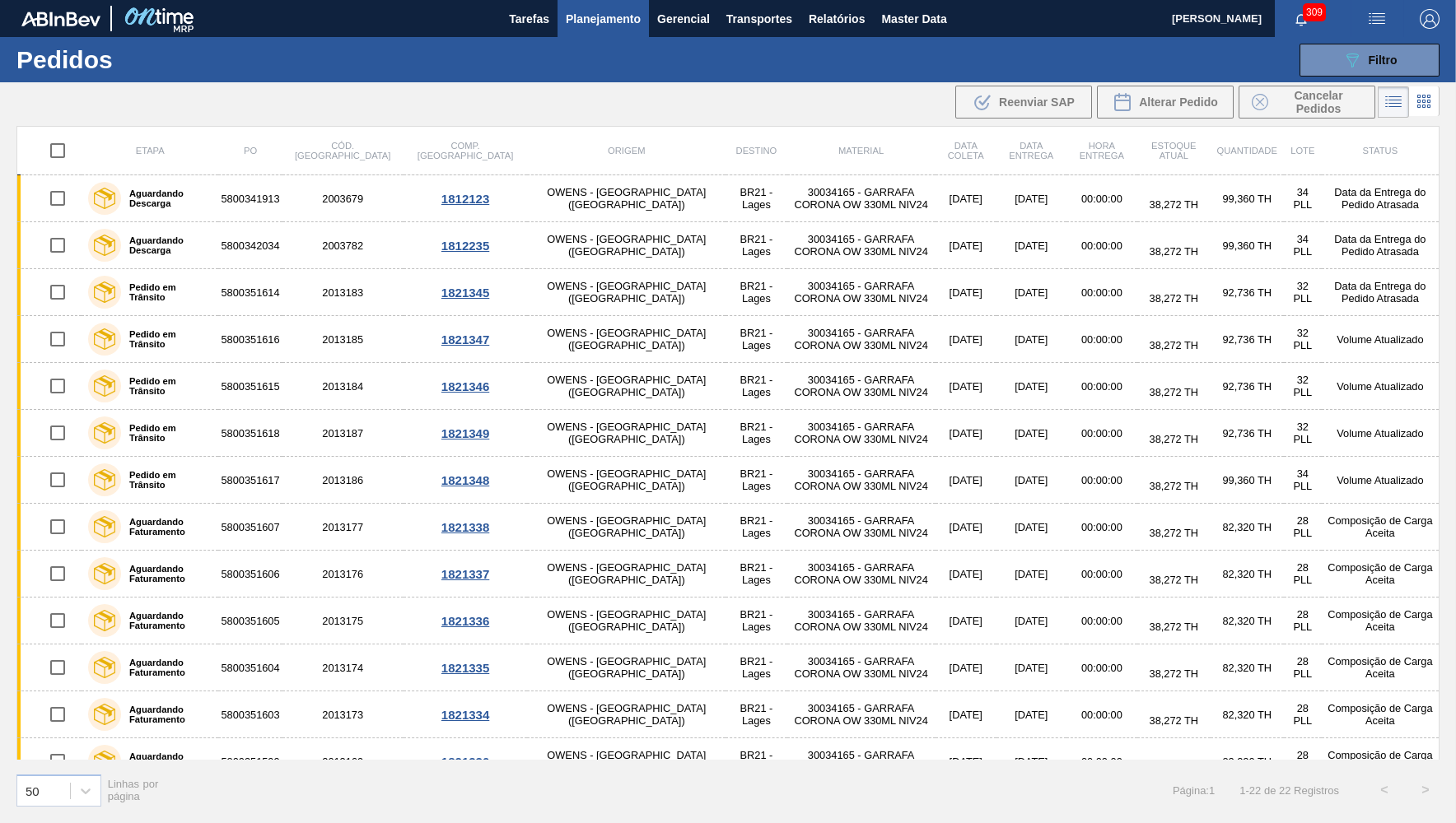
checkbox input "true"
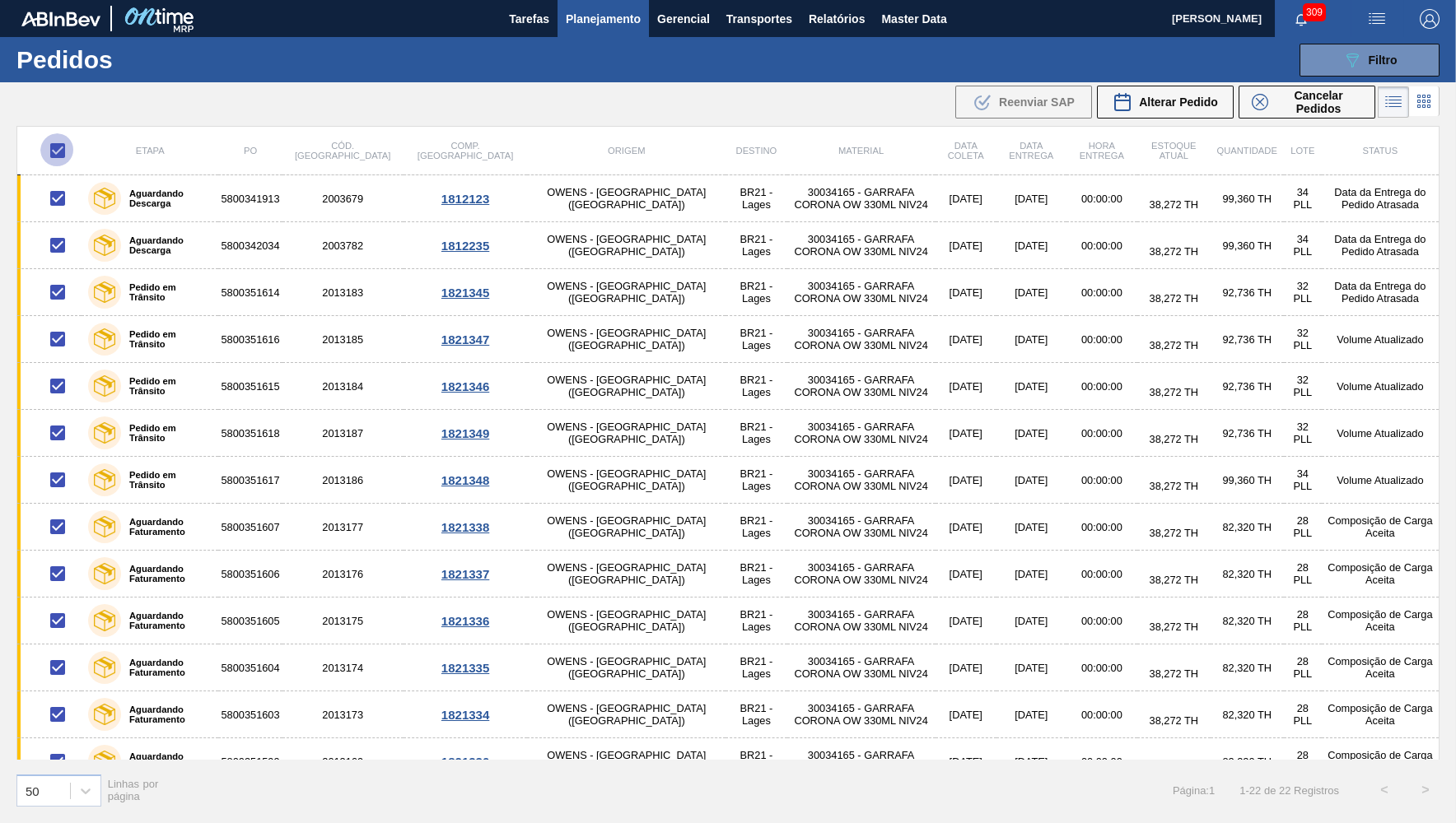
click at [54, 150] on input "checkbox" at bounding box center [57, 150] width 34 height 34
checkbox input "false"
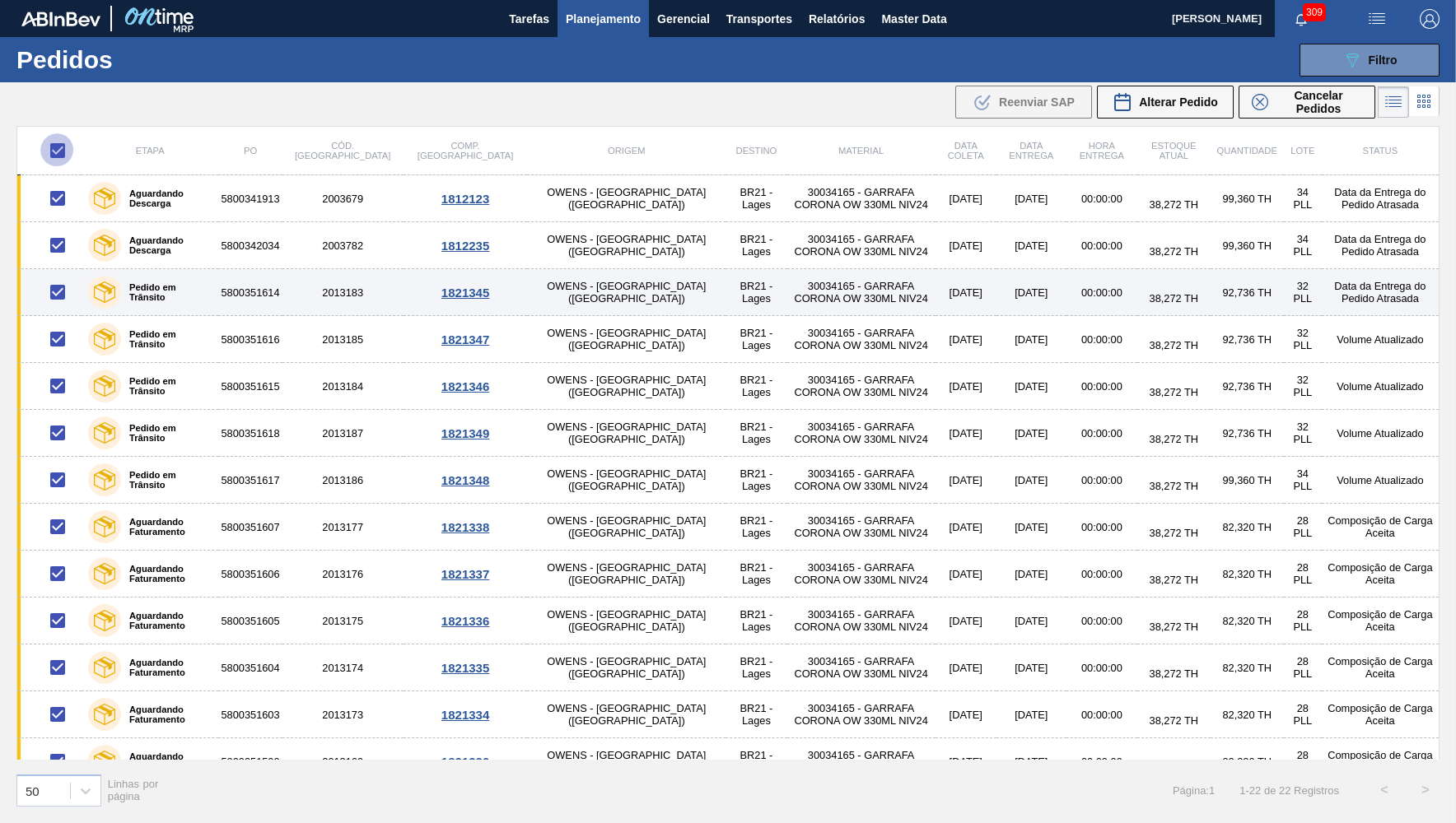
checkbox input "false"
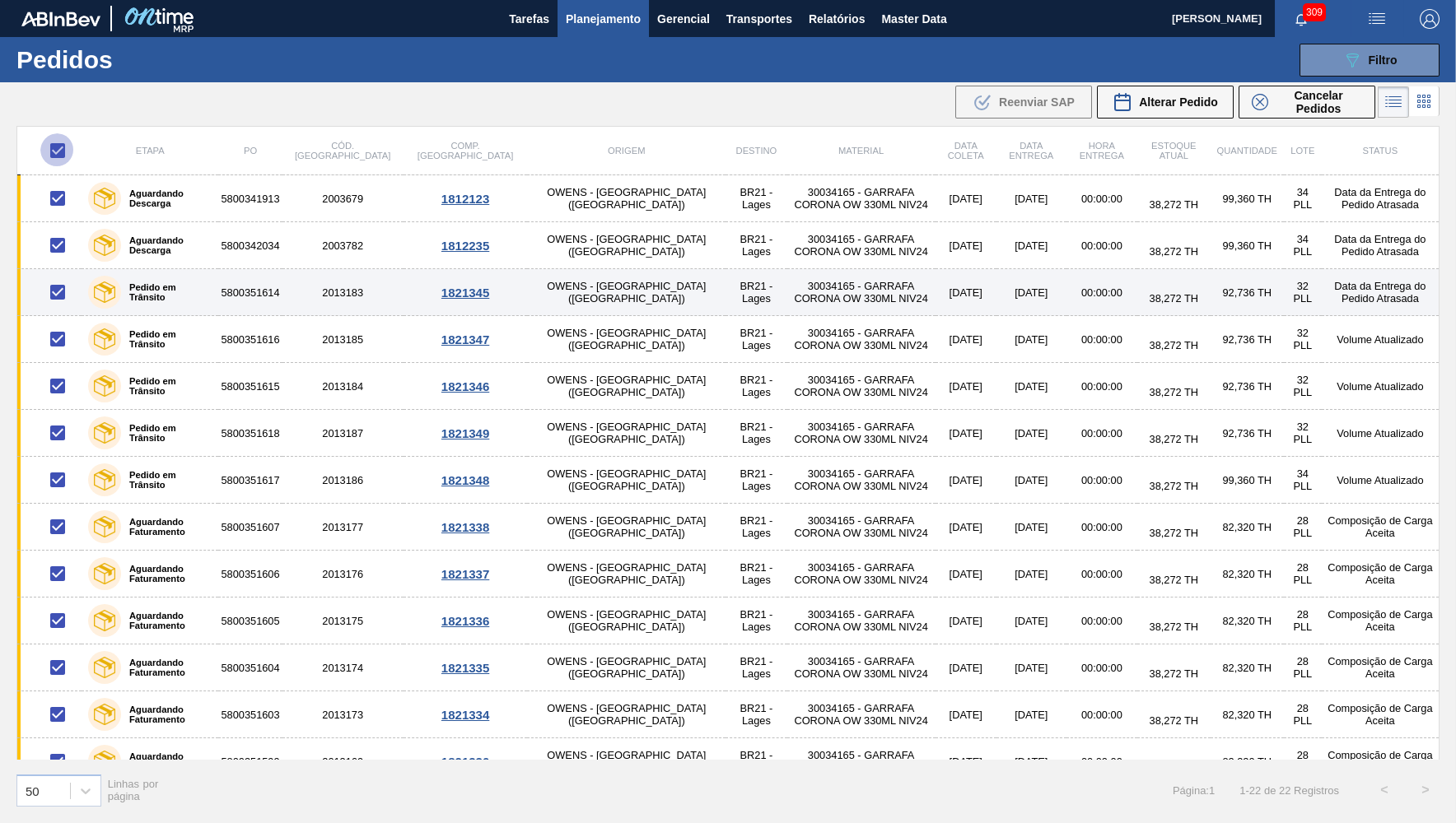
checkbox input "false"
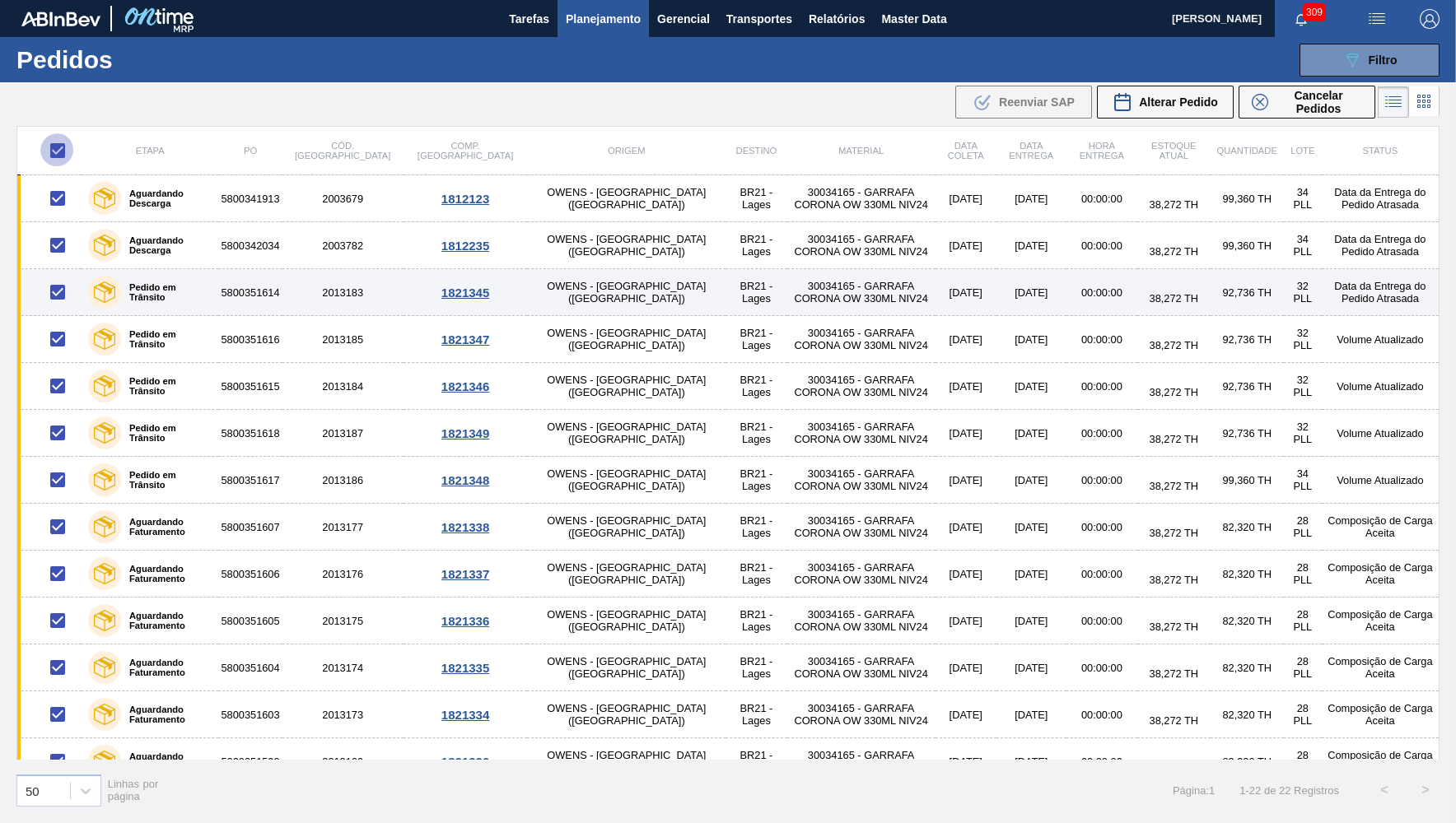
checkbox input "false"
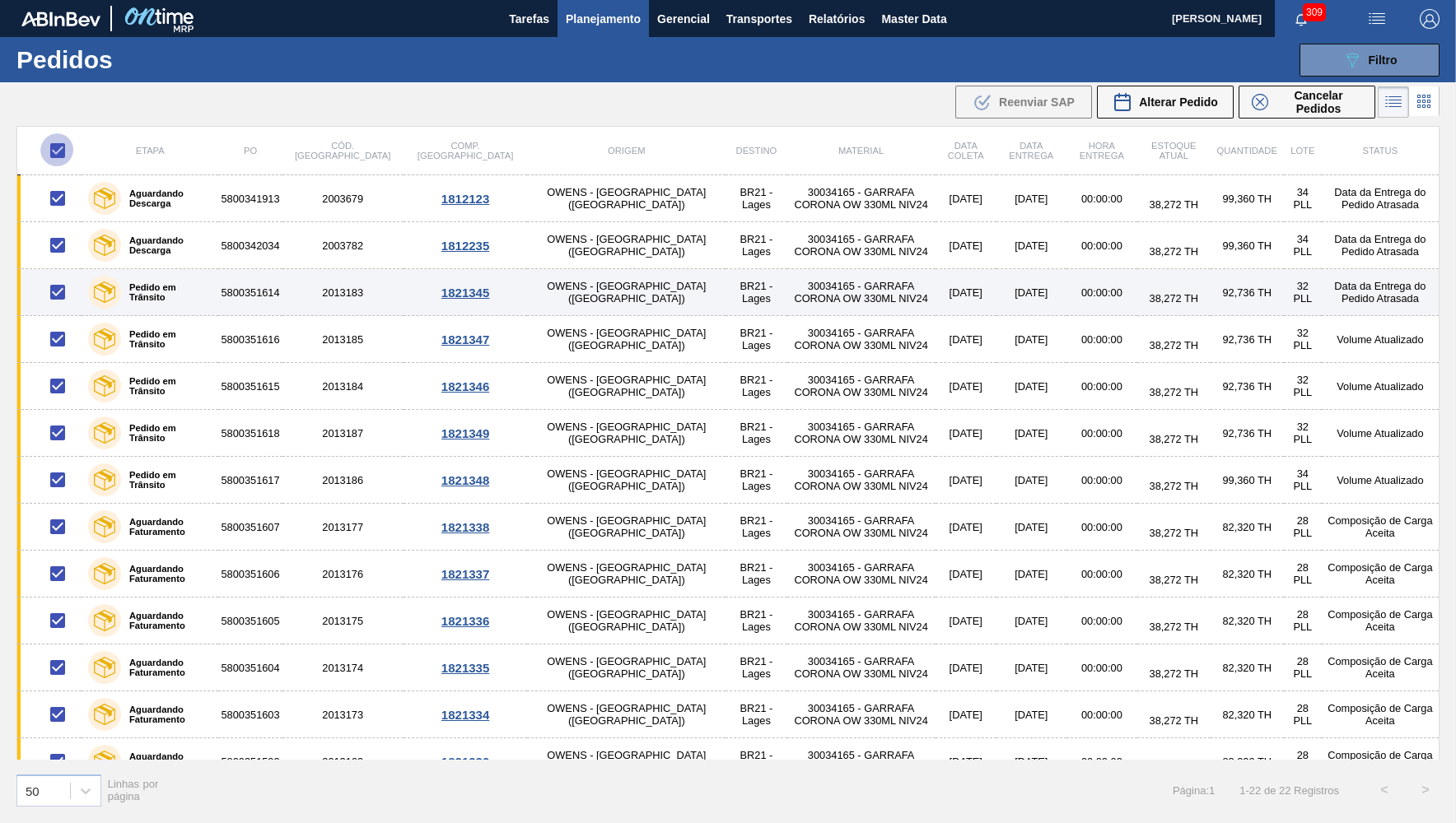
checkbox input "false"
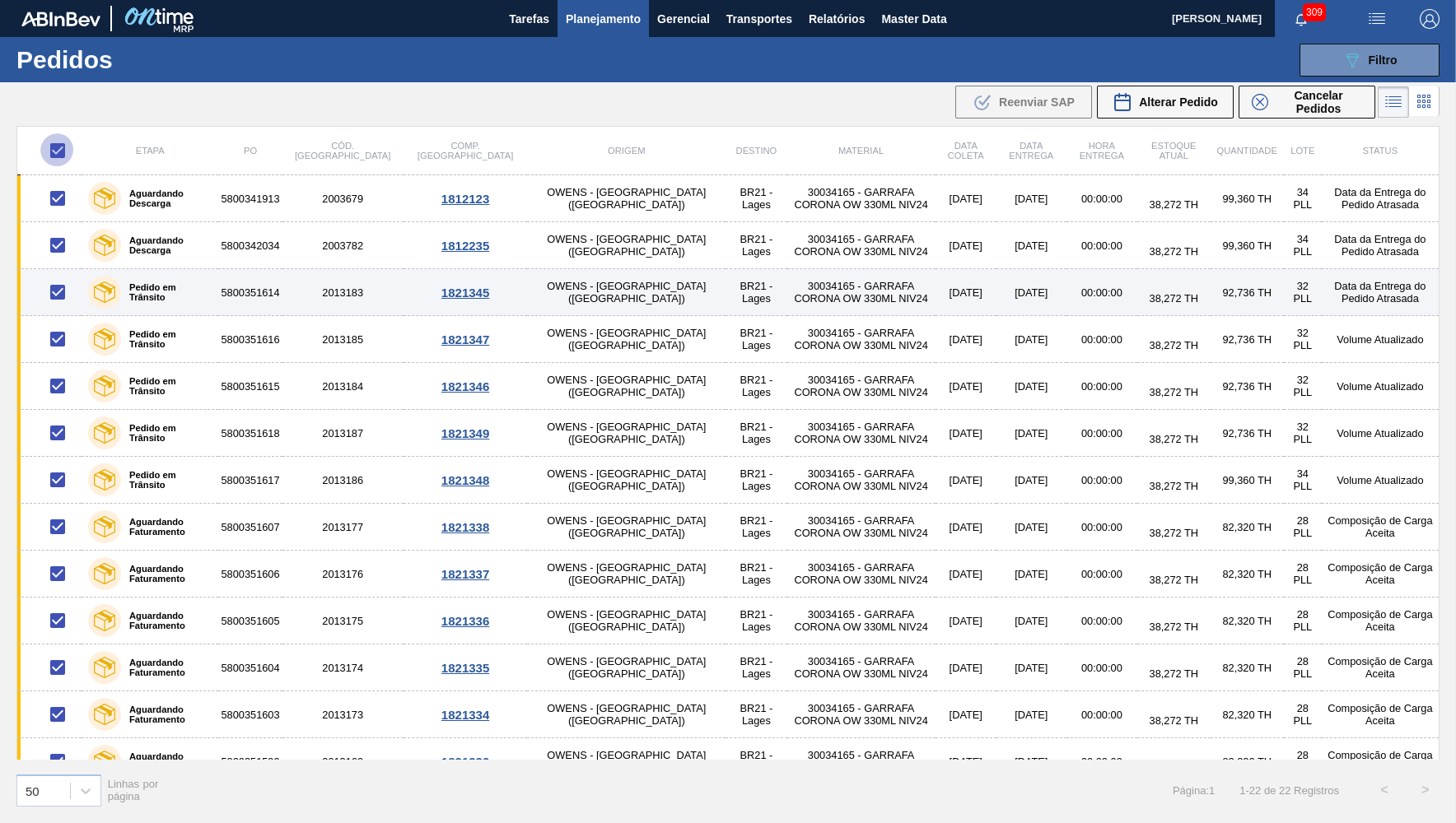
checkbox input "false"
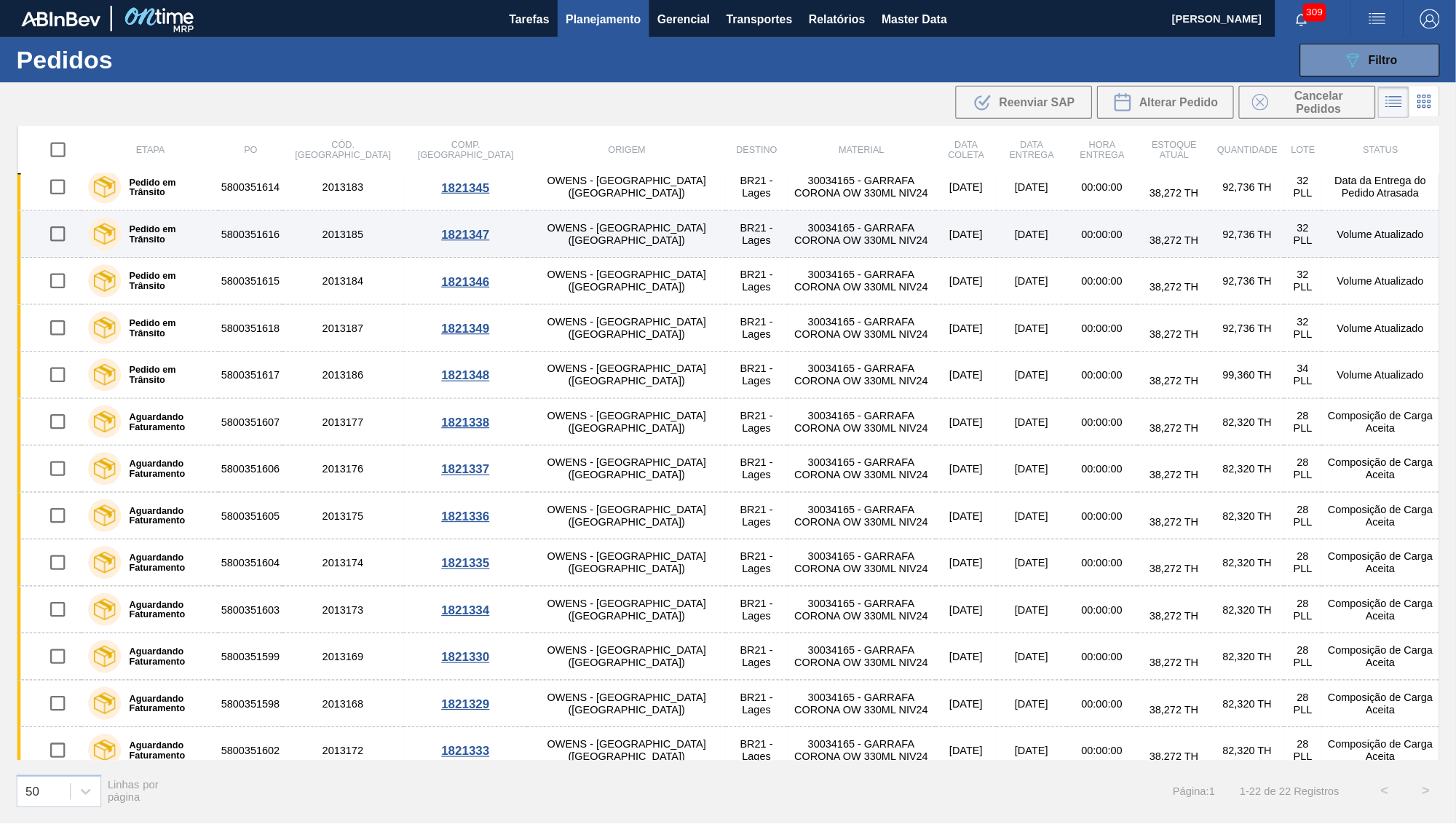
scroll to position [142, 0]
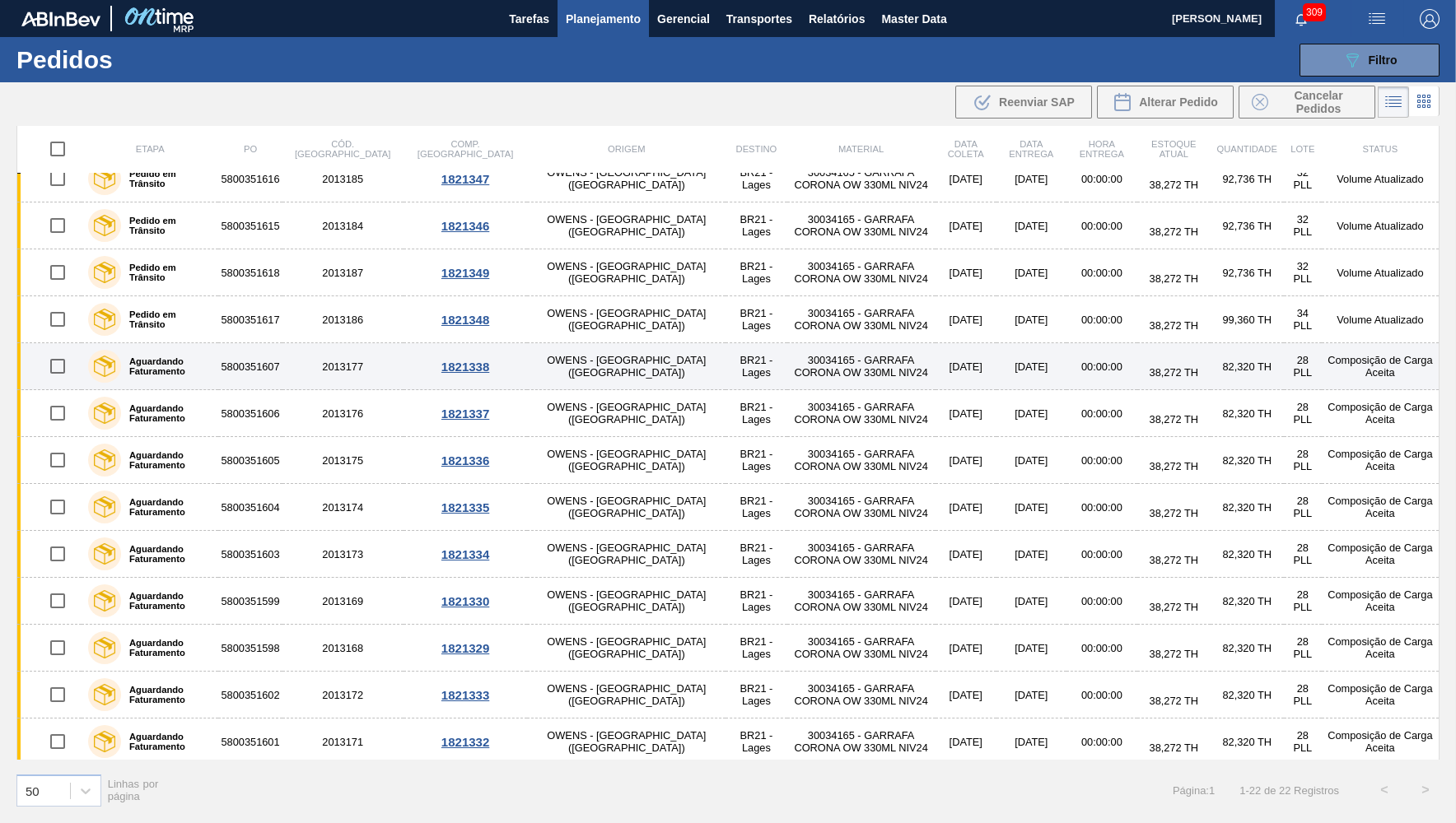
click at [58, 363] on input "checkbox" at bounding box center [57, 365] width 34 height 34
checkbox input "true"
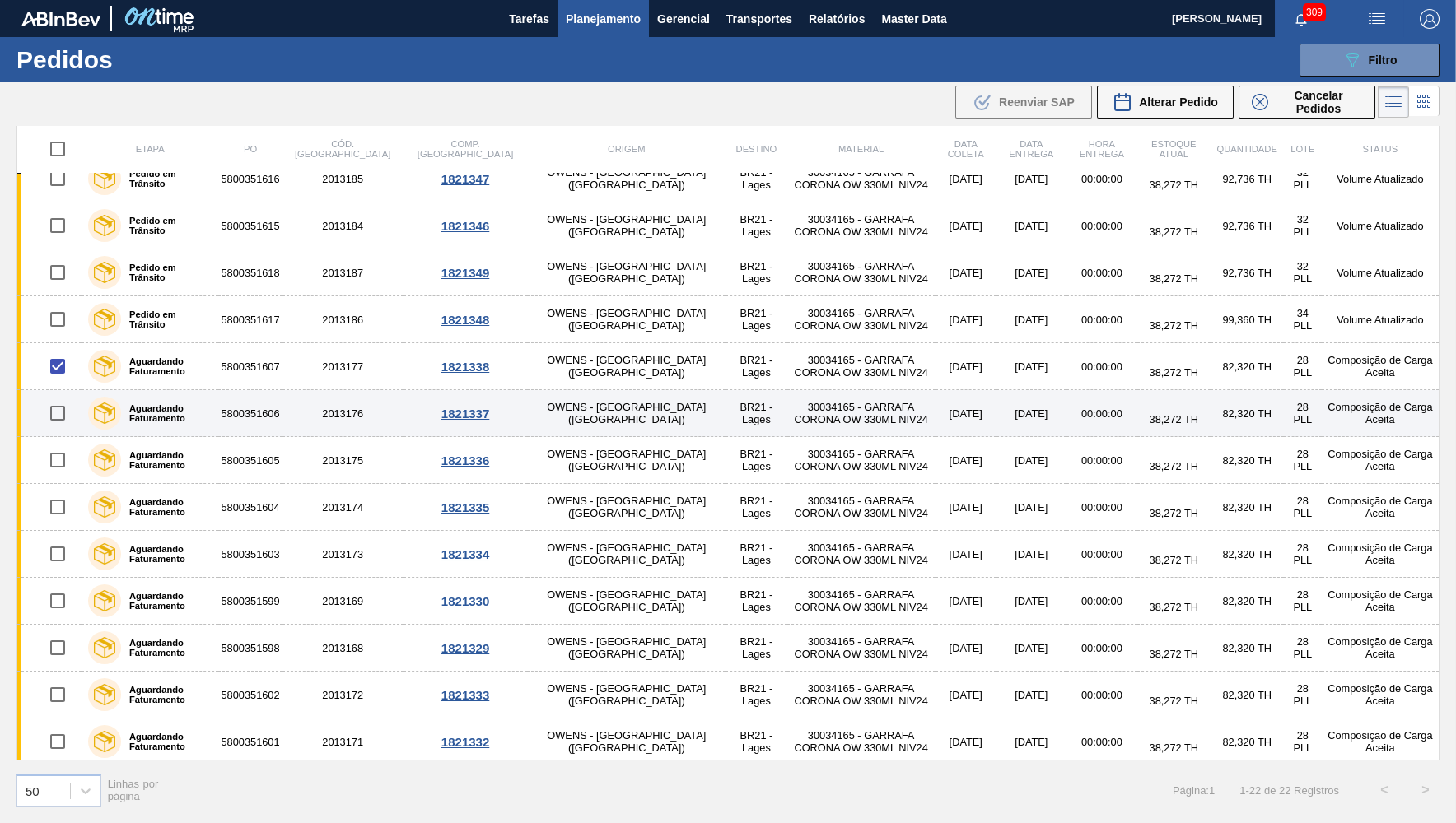
click at [50, 413] on input "checkbox" at bounding box center [57, 412] width 34 height 34
checkbox input "true"
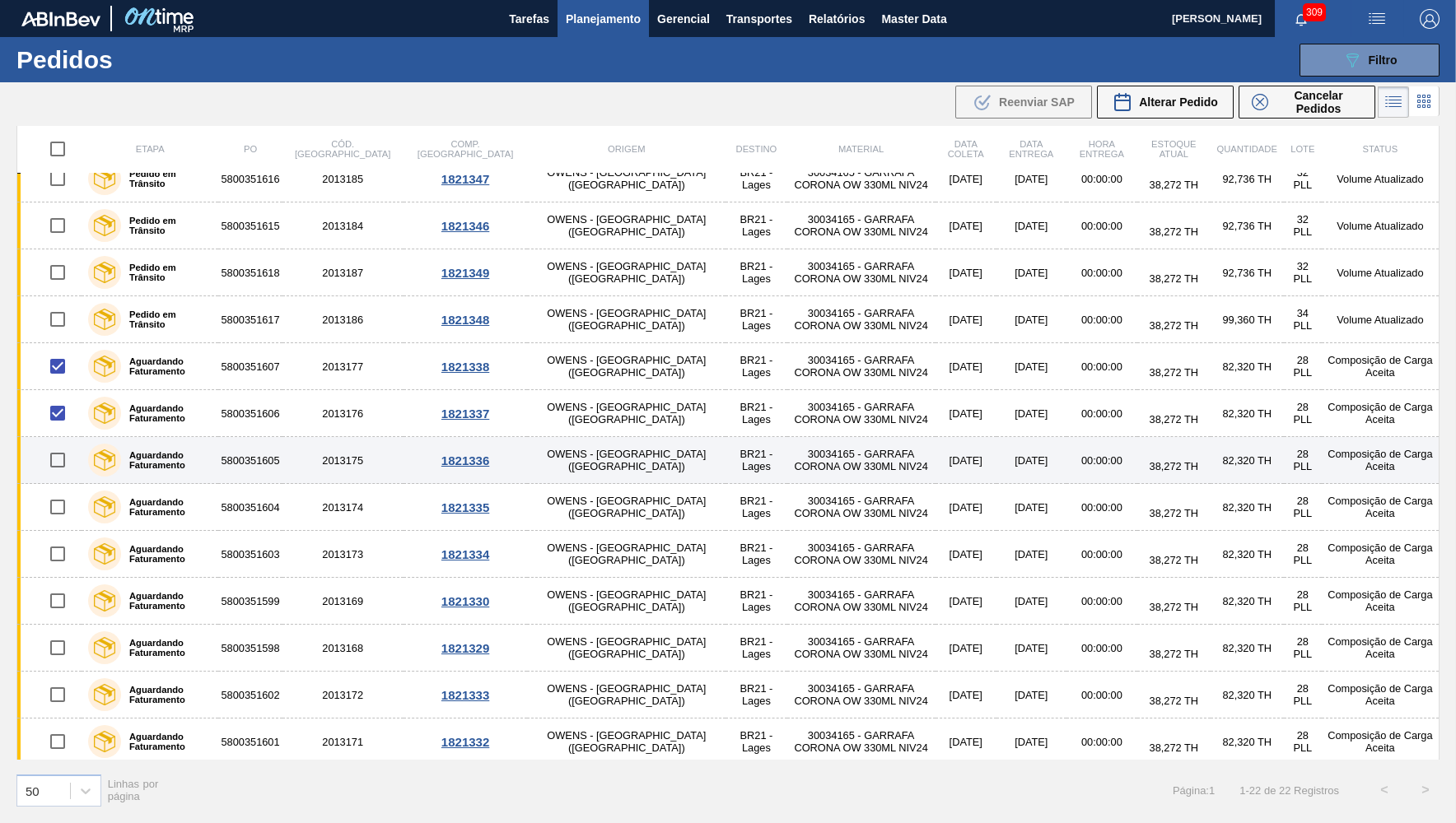
click at [52, 458] on input "checkbox" at bounding box center [57, 460] width 34 height 34
checkbox input "true"
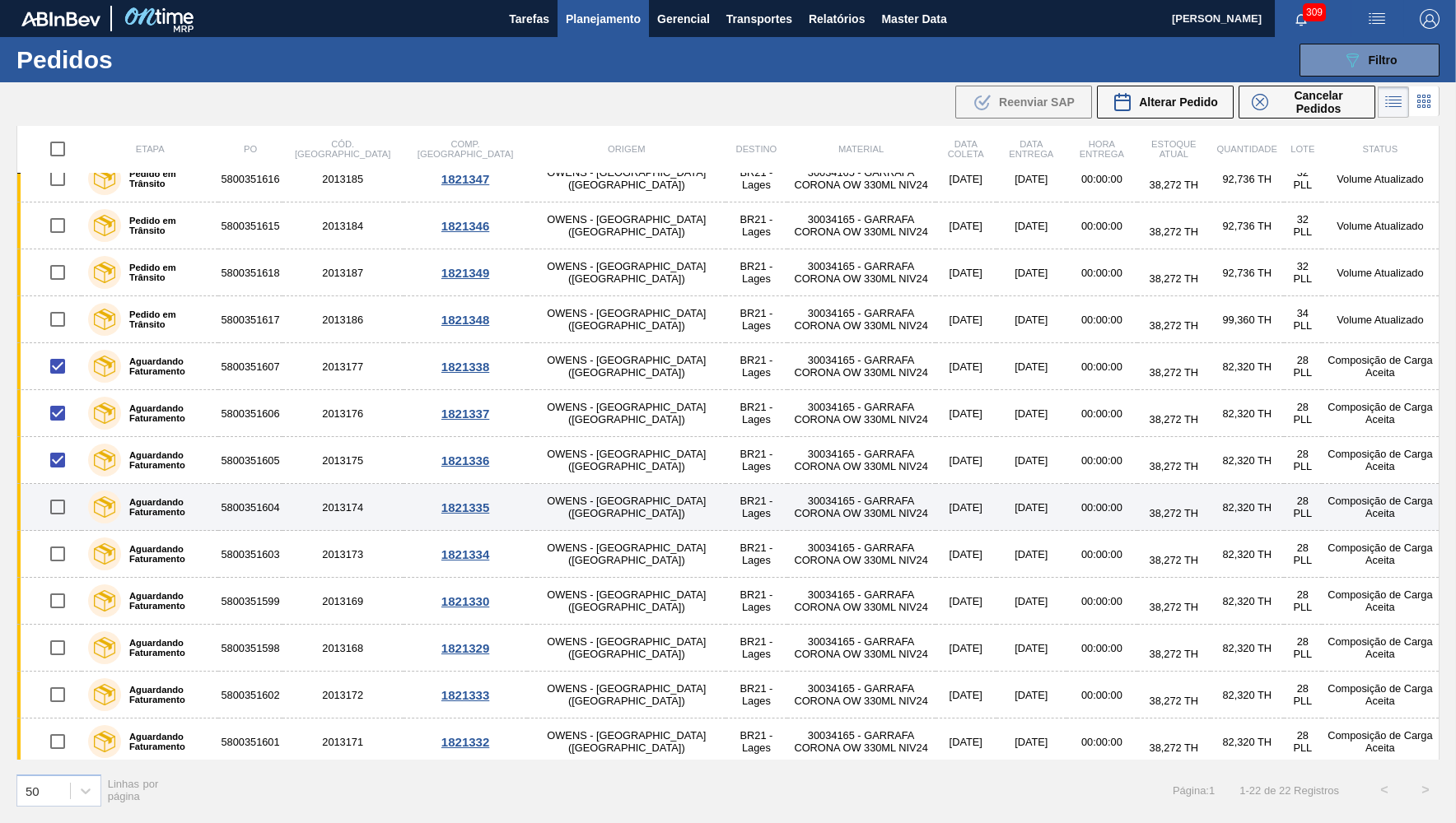
click at [50, 511] on input "checkbox" at bounding box center [57, 507] width 34 height 34
checkbox input "true"
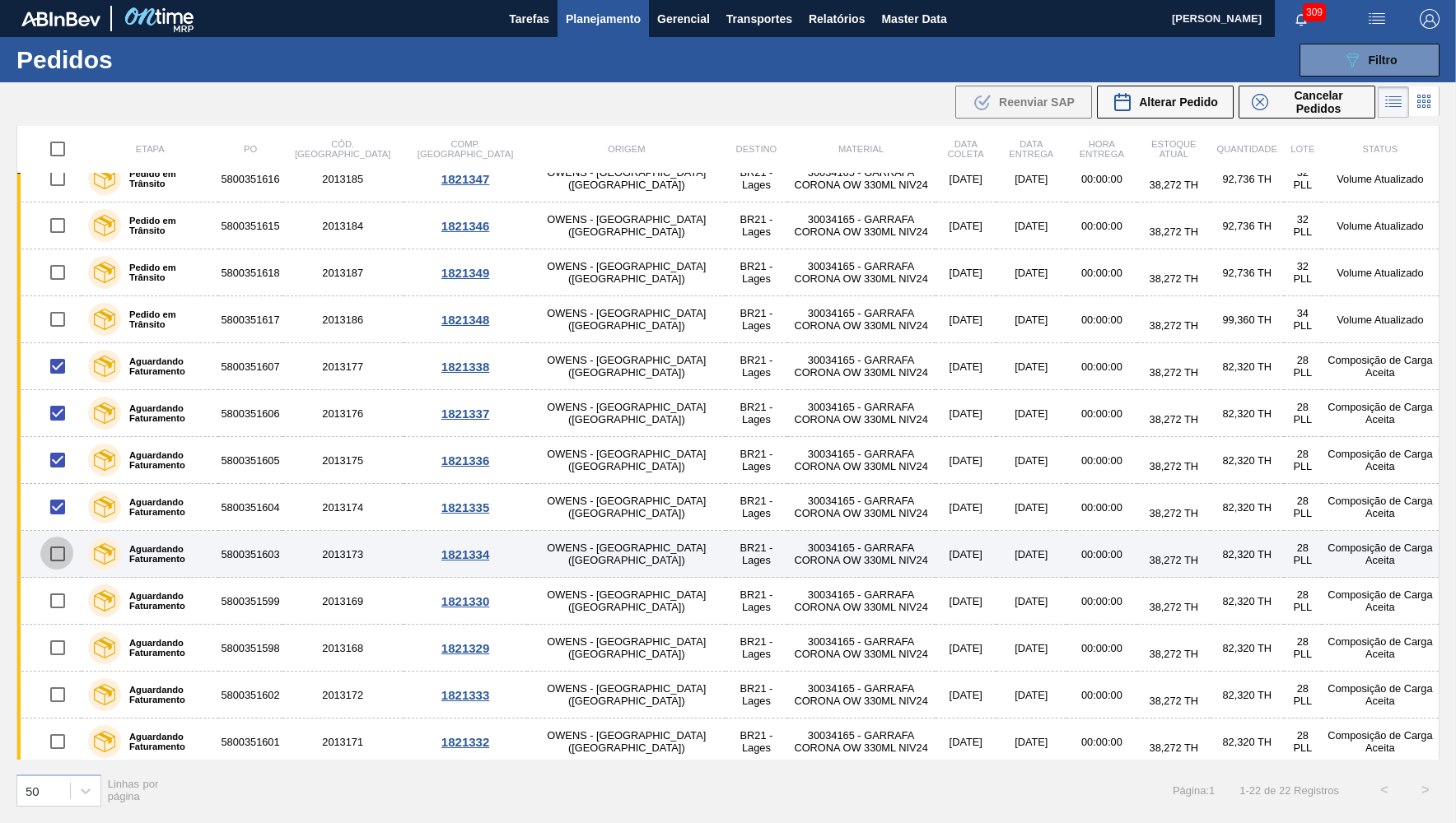
click at [48, 560] on input "checkbox" at bounding box center [57, 553] width 34 height 34
checkbox input "true"
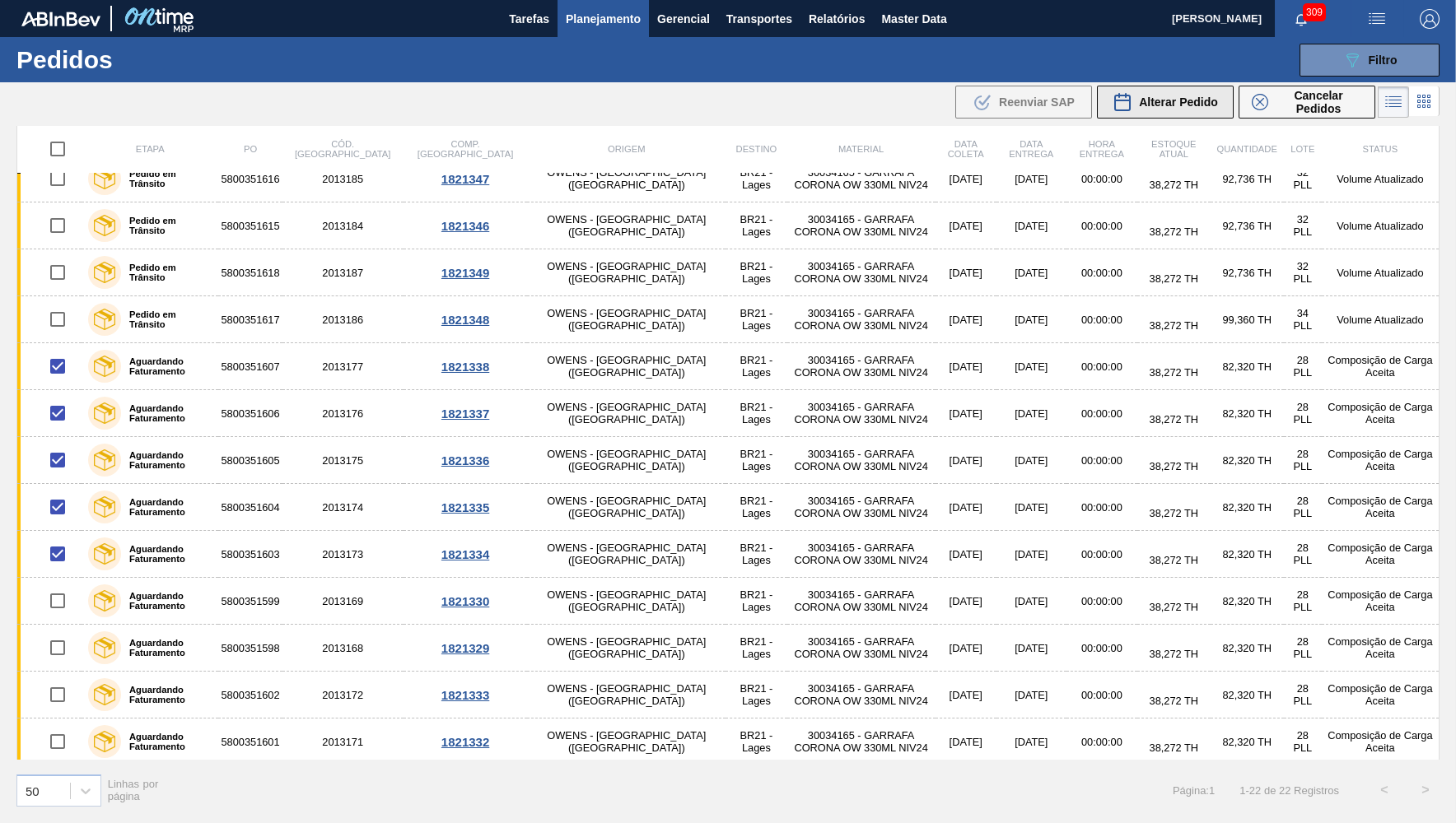
click at [1200, 98] on span "Alterar Pedido" at bounding box center [1178, 101] width 79 height 13
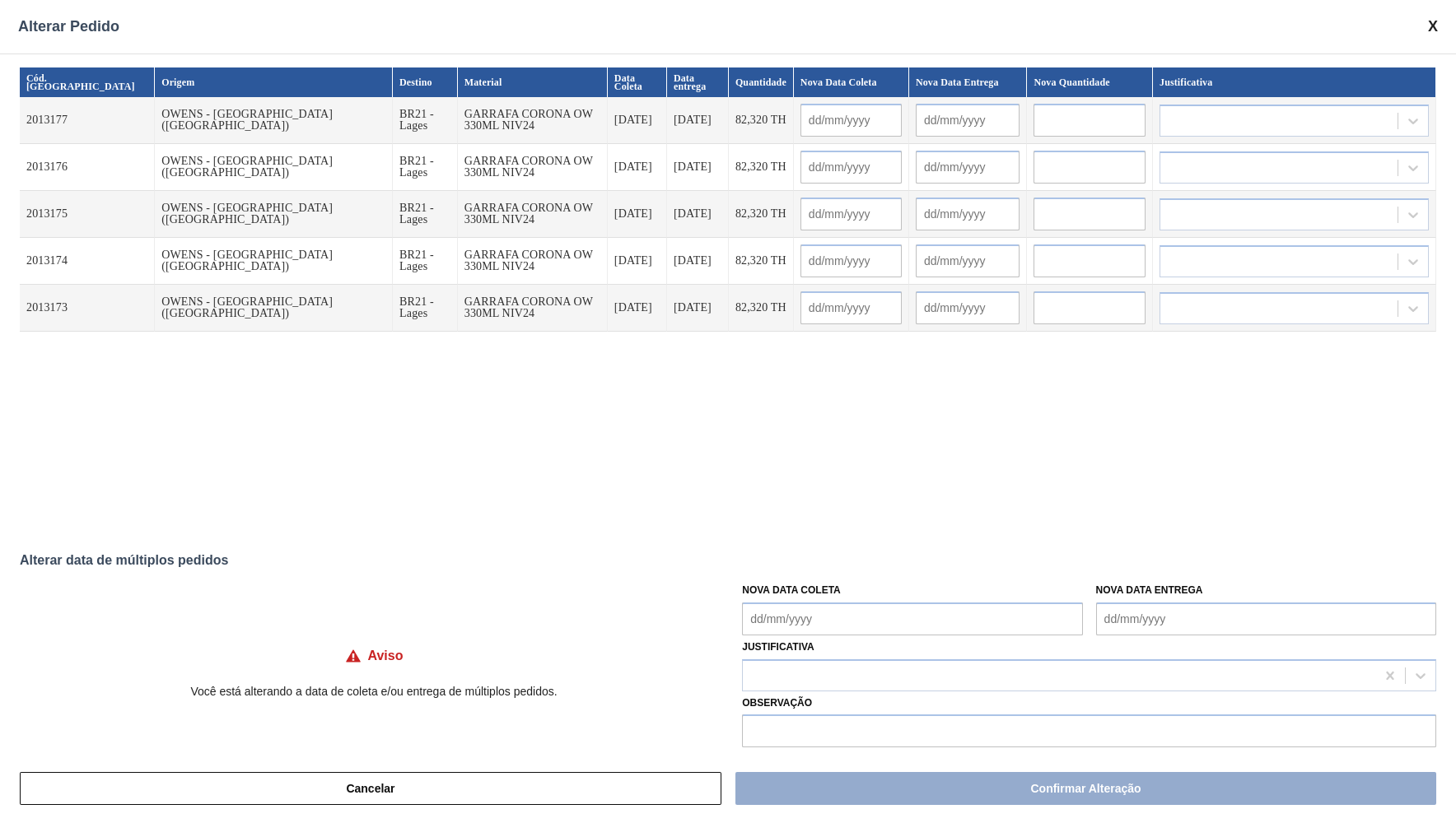
click at [110, 572] on div "Cód. Pedido Origem Destino Material Data Coleta Data entrega Quantidade Nova Da…" at bounding box center [728, 403] width 1456 height 700
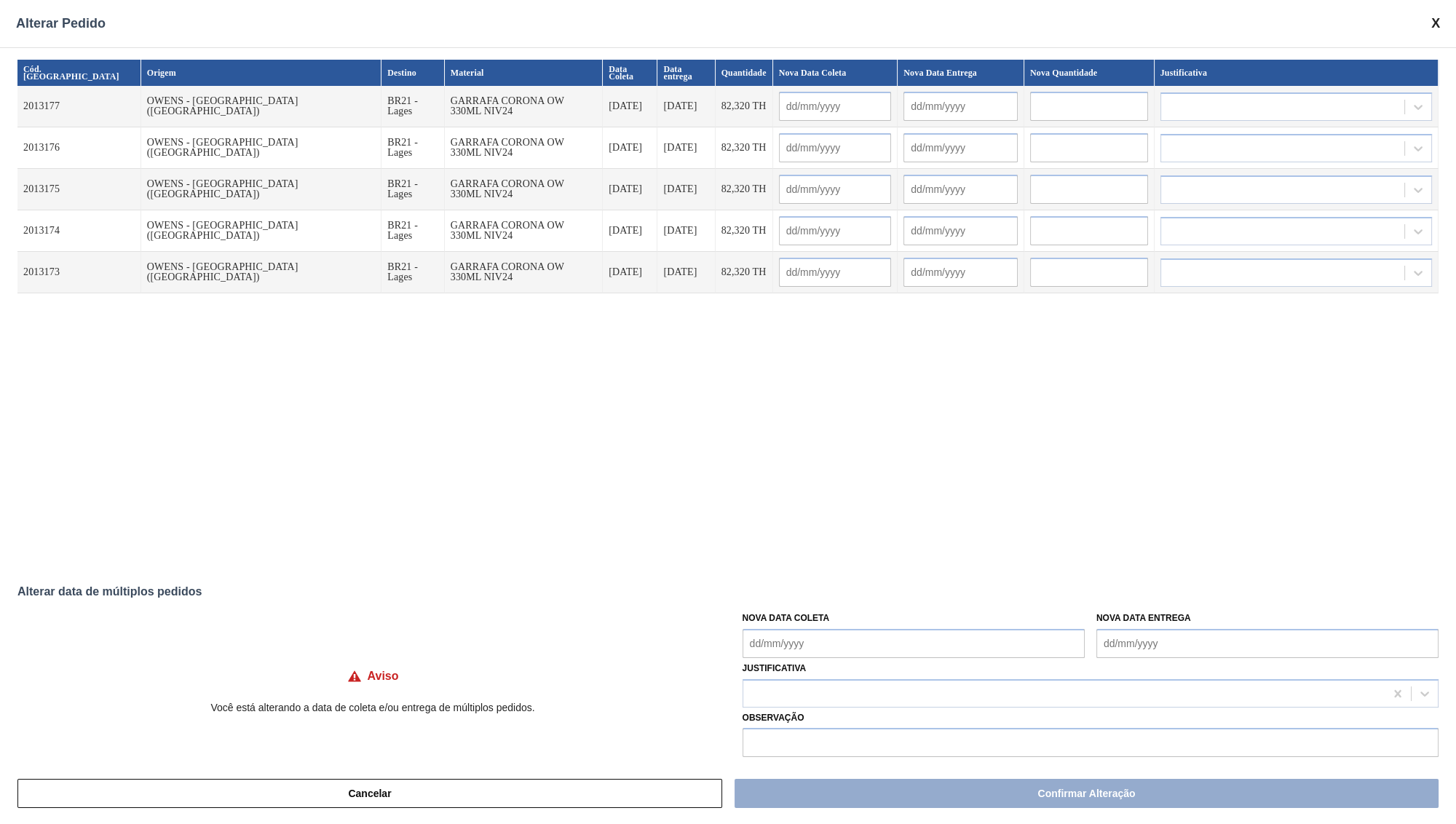
click at [5, 592] on div "Cód. Pedido Origem Destino Material Data Coleta Data entrega Quantidade Nova Da…" at bounding box center [728, 405] width 1456 height 715
click at [792, 632] on Coleta "Nova Data Coleta" at bounding box center [914, 643] width 342 height 30
click at [780, 603] on div "1" at bounding box center [783, 611] width 20 height 20
type input "[DATE]"
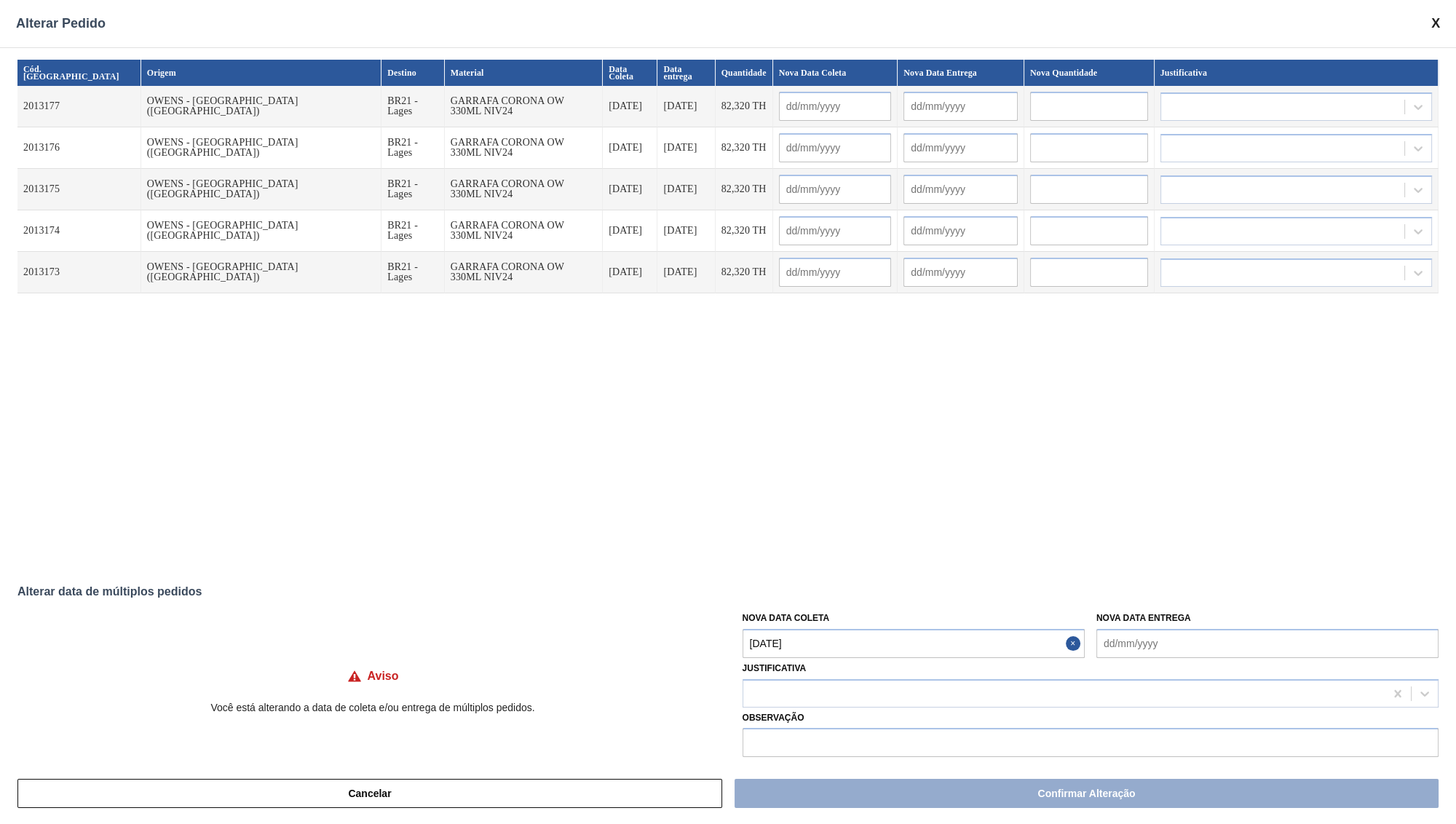
type input "[DATE]"
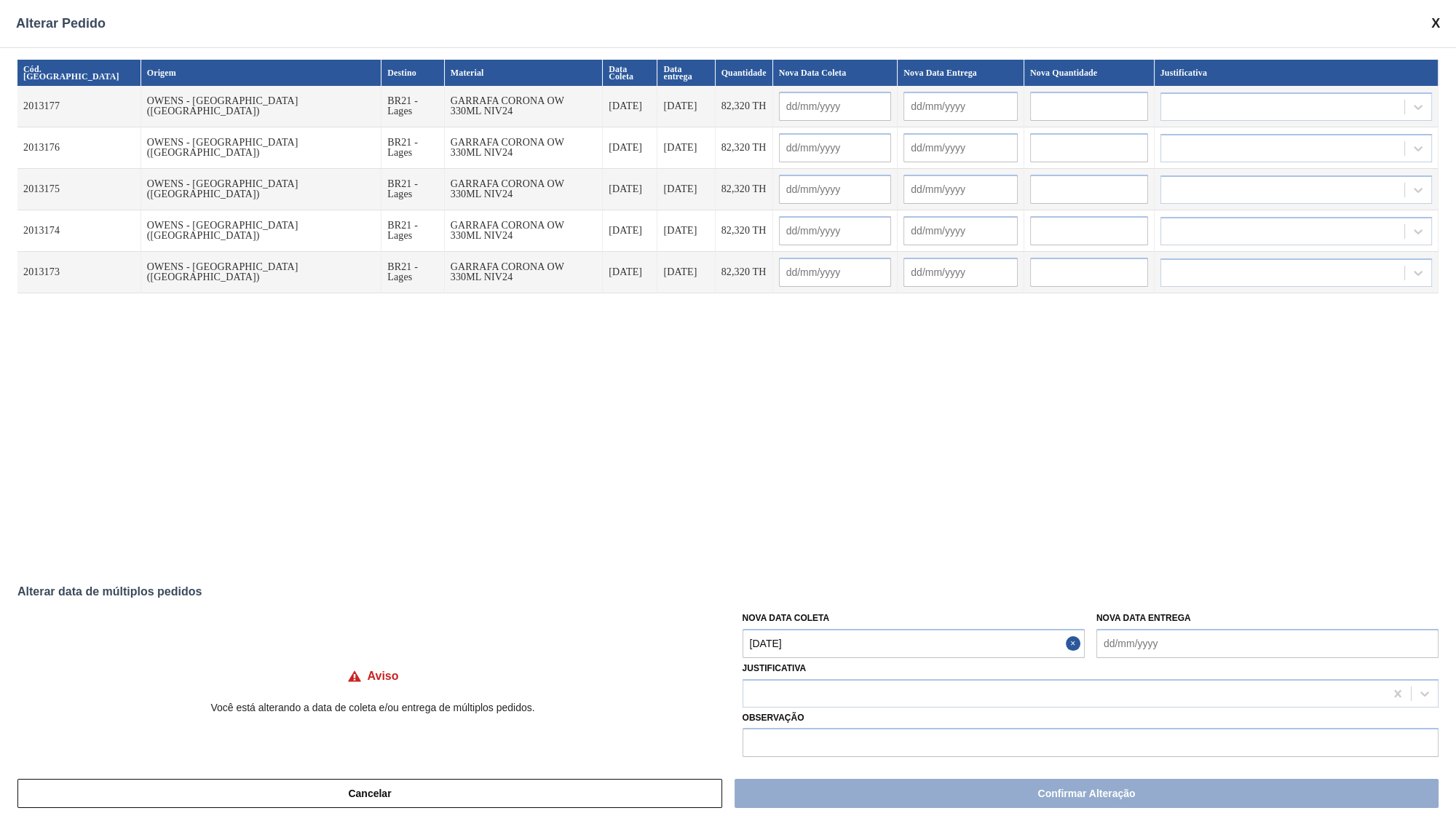
type input "[DATE]"
type Coleta "[DATE]"
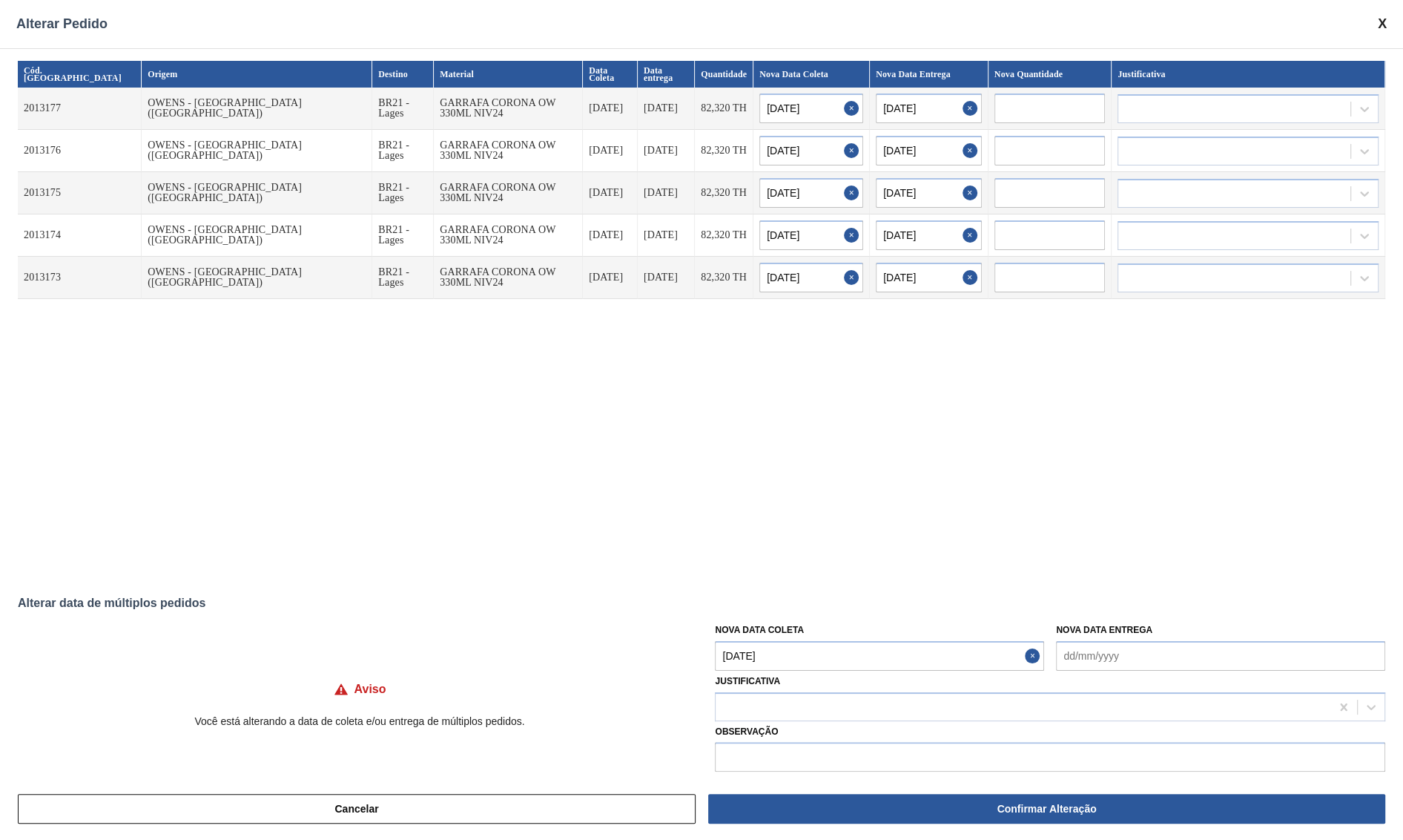
click at [269, 734] on div "Aviso Você está alterando a data de coleta e/ou entrega de múltiplos pedidos." at bounding box center [359, 690] width 684 height 94
click at [290, 712] on div "Aviso Você está alterando a data de coleta e/ou entrega de múltiplos pedidos." at bounding box center [359, 690] width 684 height 94
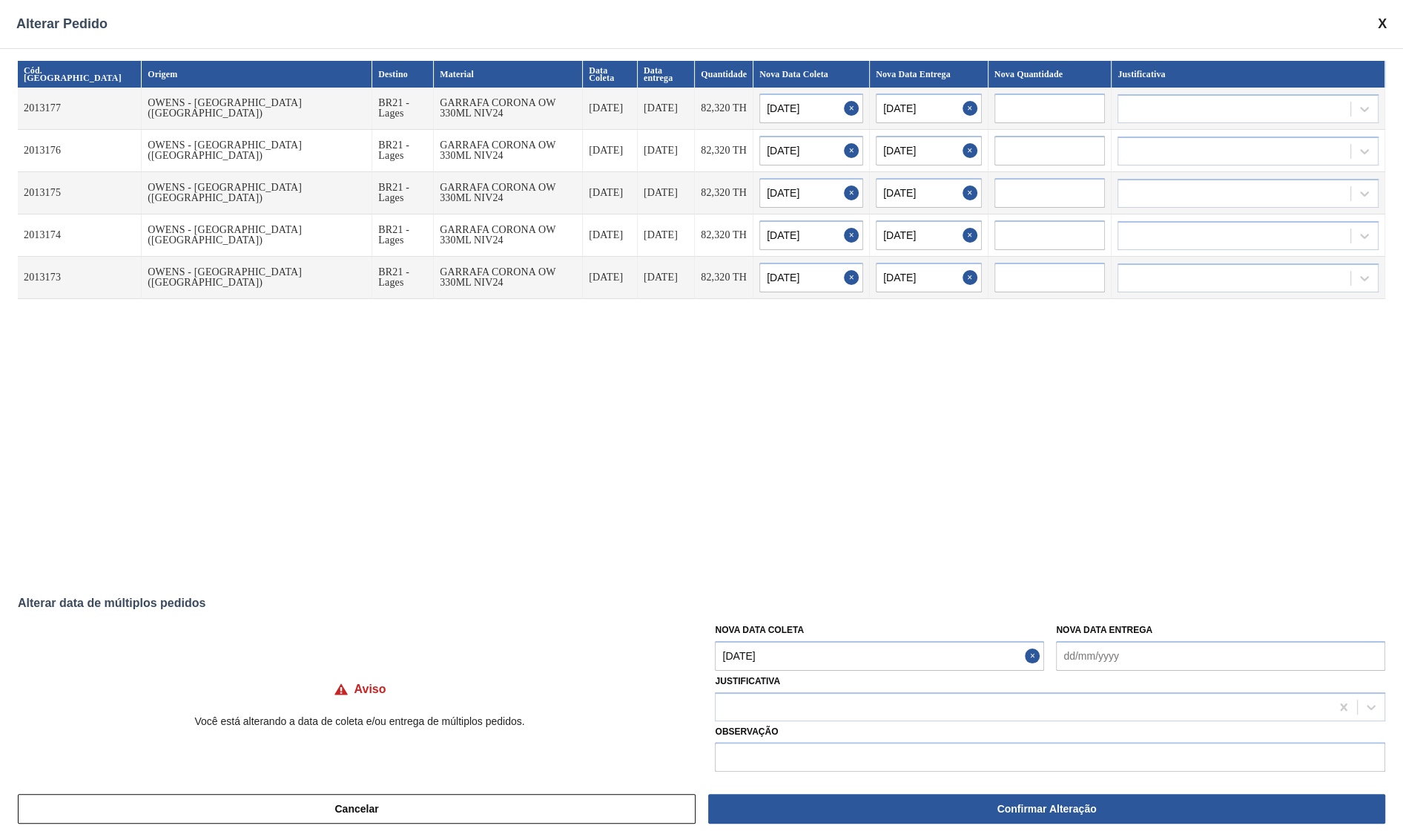
click at [302, 733] on div "Aviso Você está alterando a data de coleta e/ou entrega de múltiplos pedidos." at bounding box center [359, 690] width 684 height 94
click at [982, 741] on input "text" at bounding box center [1051, 757] width 671 height 30
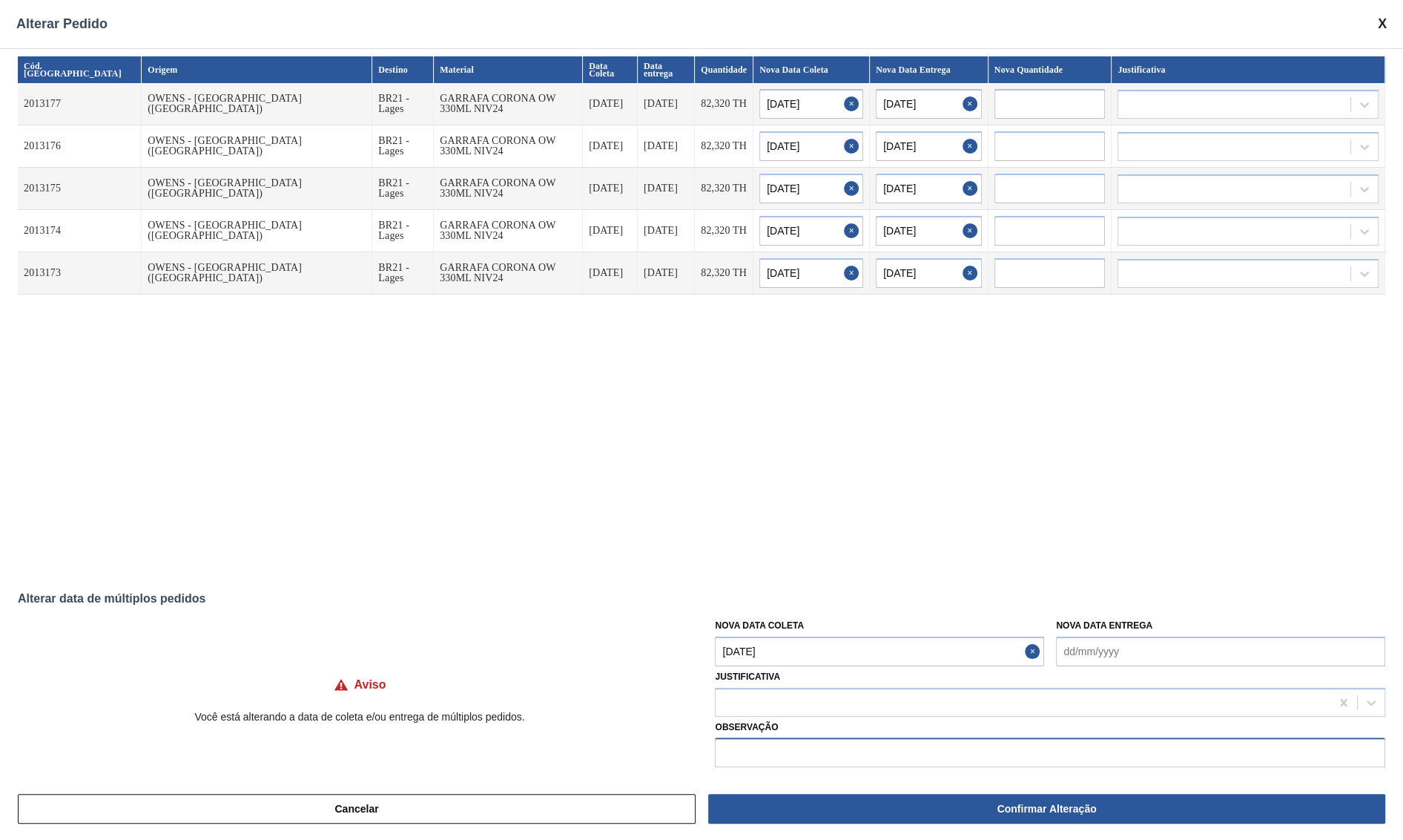
scroll to position [8, 0]
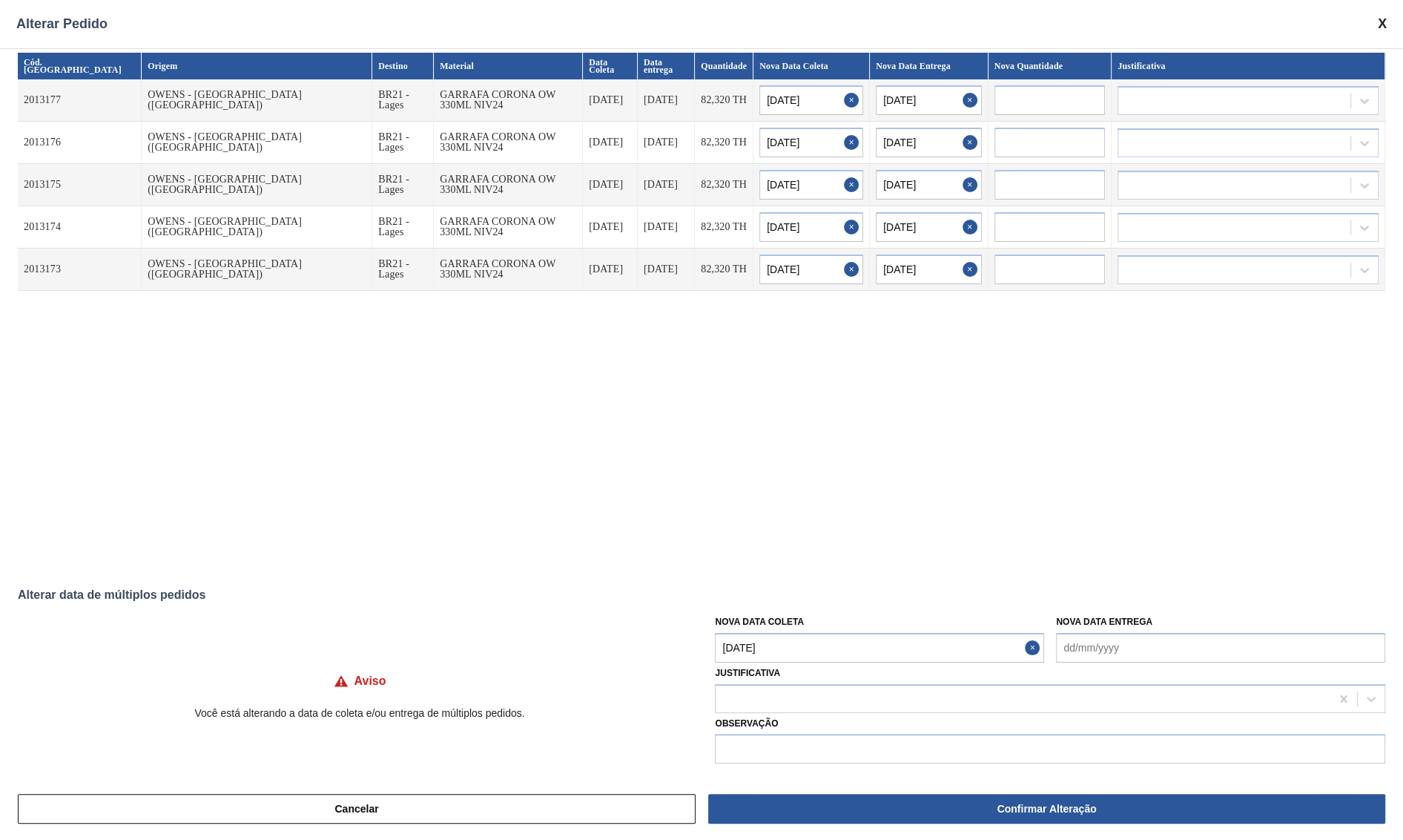
click at [905, 675] on div "Justificativa" at bounding box center [1051, 687] width 671 height 50
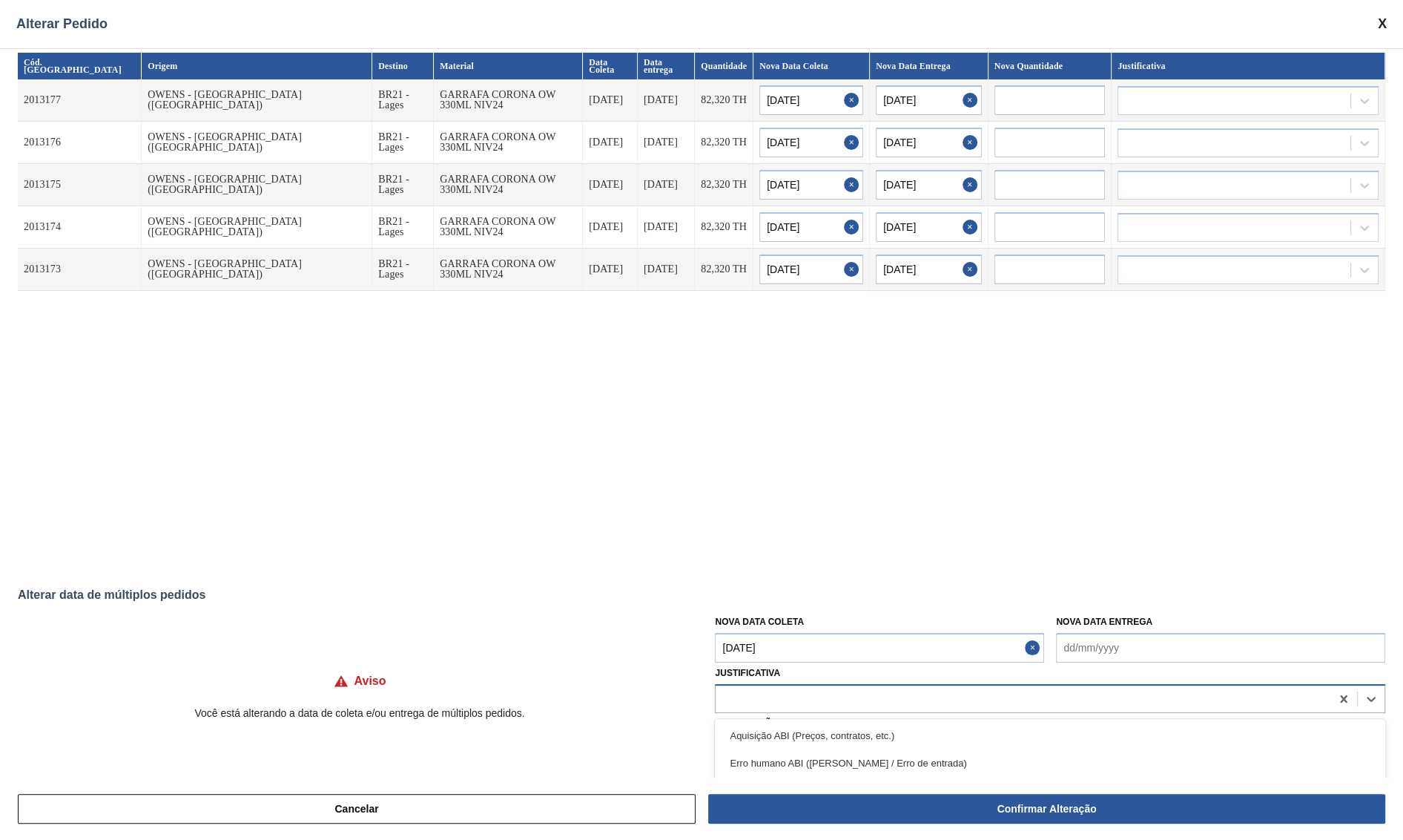
click at [893, 689] on div at bounding box center [1023, 698] width 615 height 21
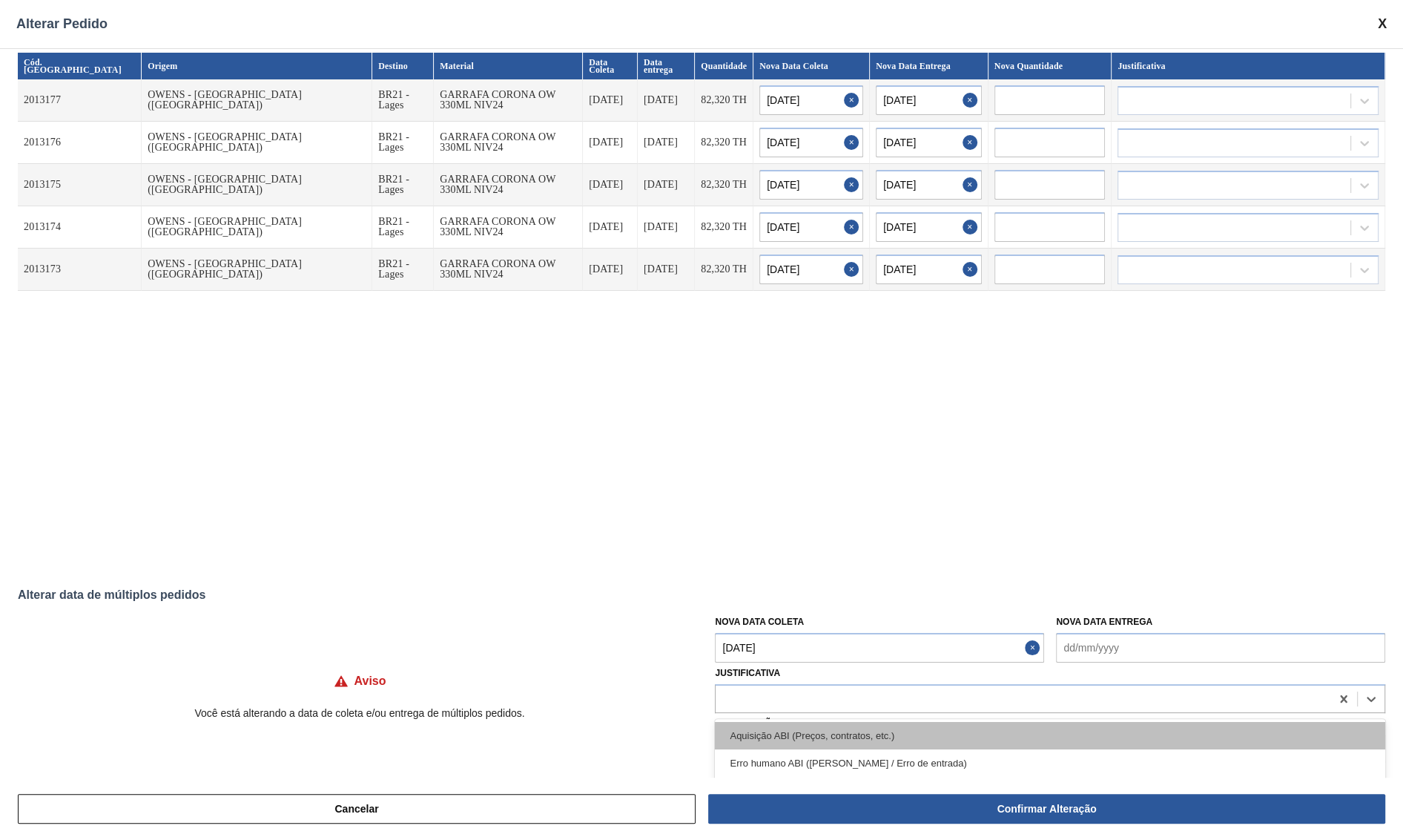
scroll to position [153, 0]
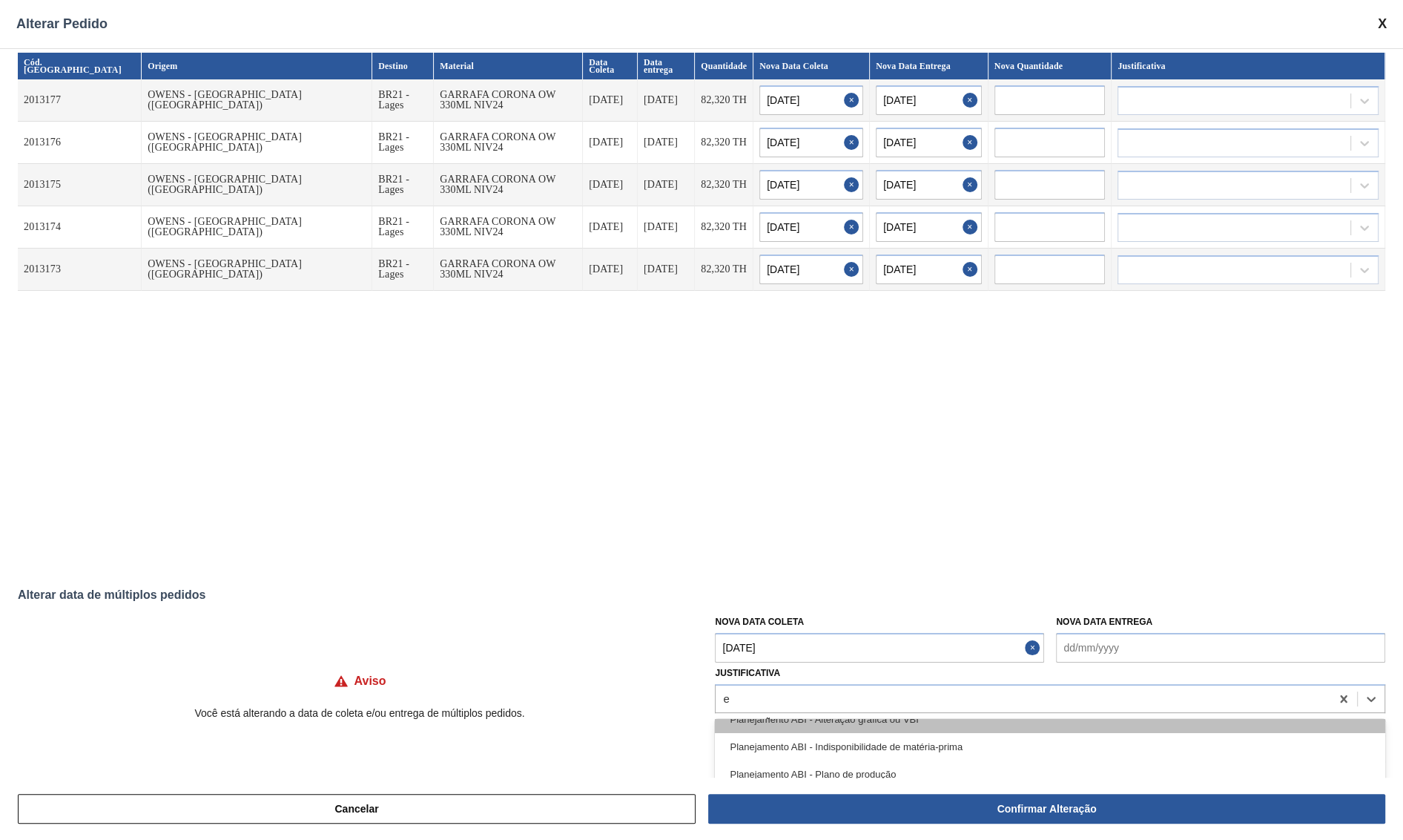
type input "es"
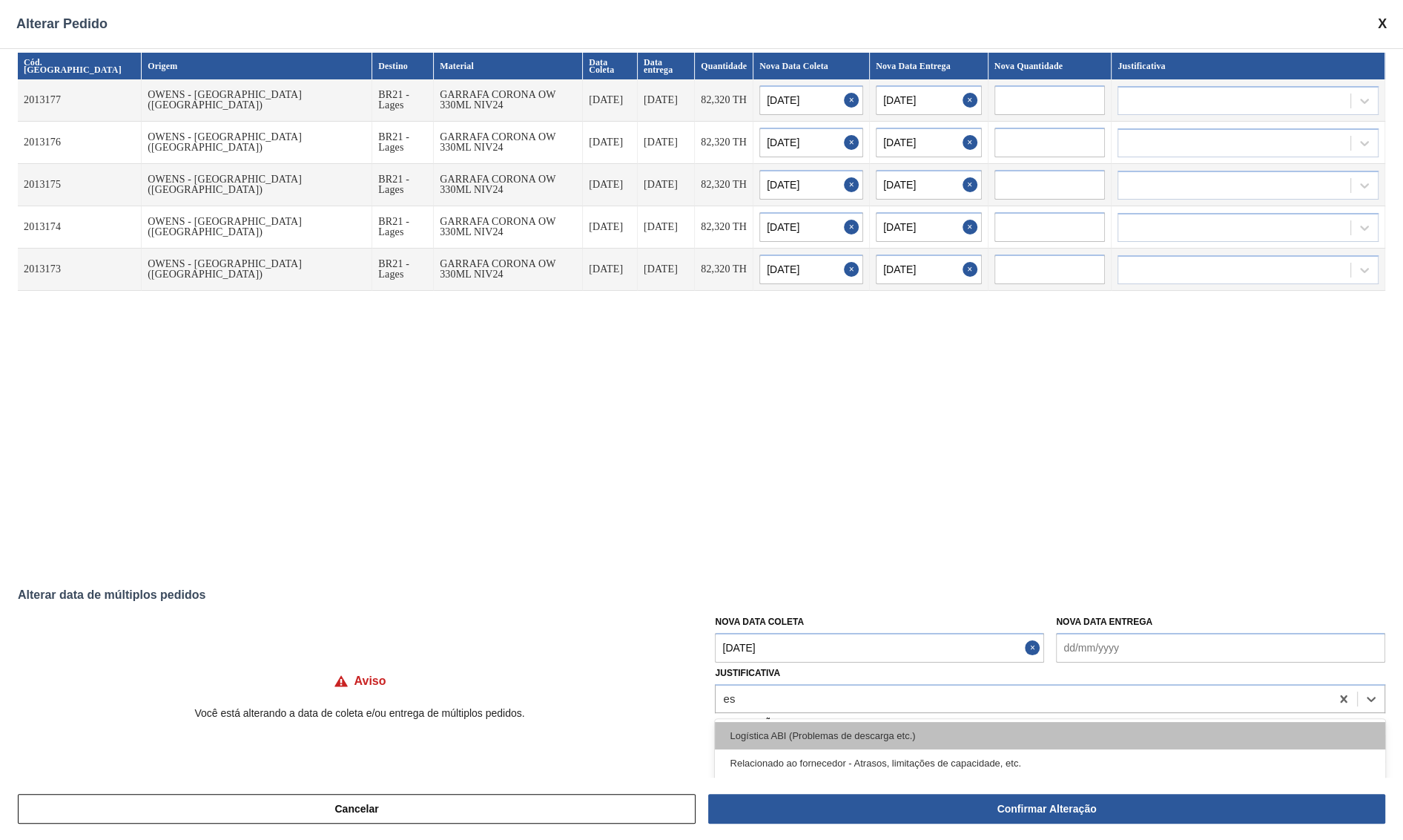
click at [859, 728] on div "Logística ABI (Problemas de descarga etc.)" at bounding box center [1051, 735] width 671 height 27
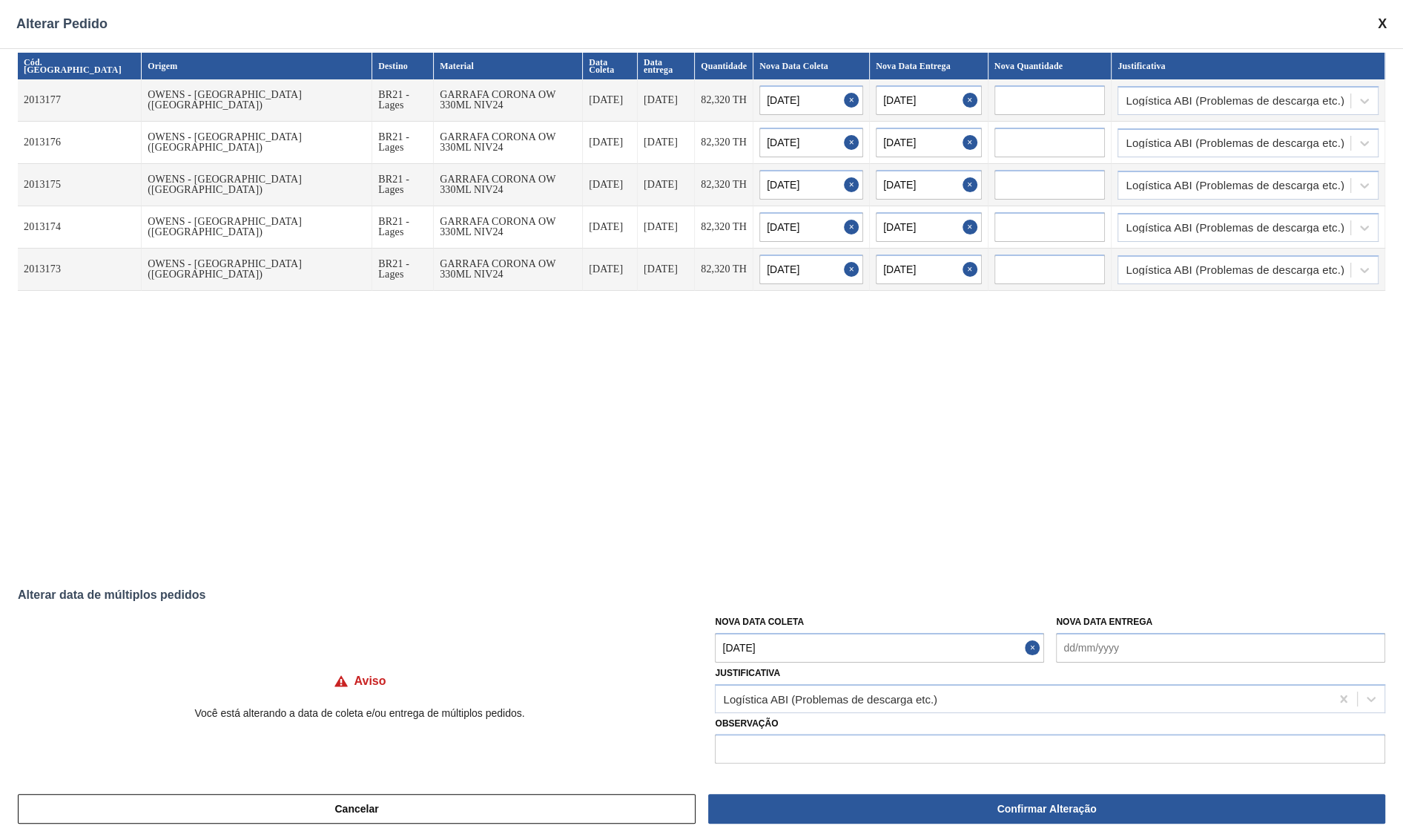
click at [837, 741] on div "Cód. Pedido Origem Destino Material Data Coleta Data entrega Quantidade Nova Da…" at bounding box center [701, 412] width 1403 height 729
click at [838, 741] on input "text" at bounding box center [1051, 749] width 671 height 30
type input "P"
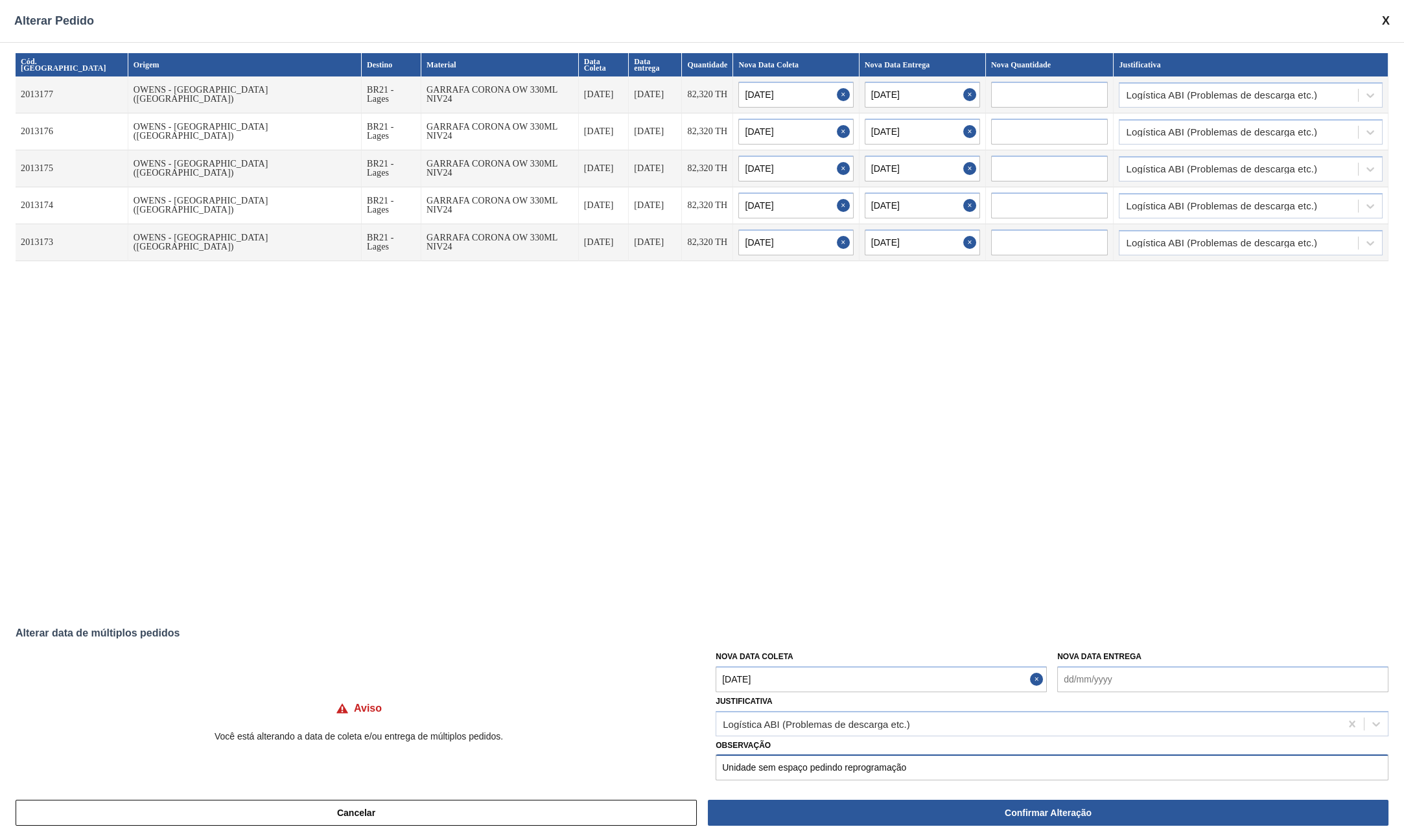
type input "Unidade sem espaço pedindo reprogramação"
click at [538, 466] on div "Cód. Pedido Origem Destino Material Data Coleta Data entrega Quantidade Nova Da…" at bounding box center [702, 330] width 1373 height 554
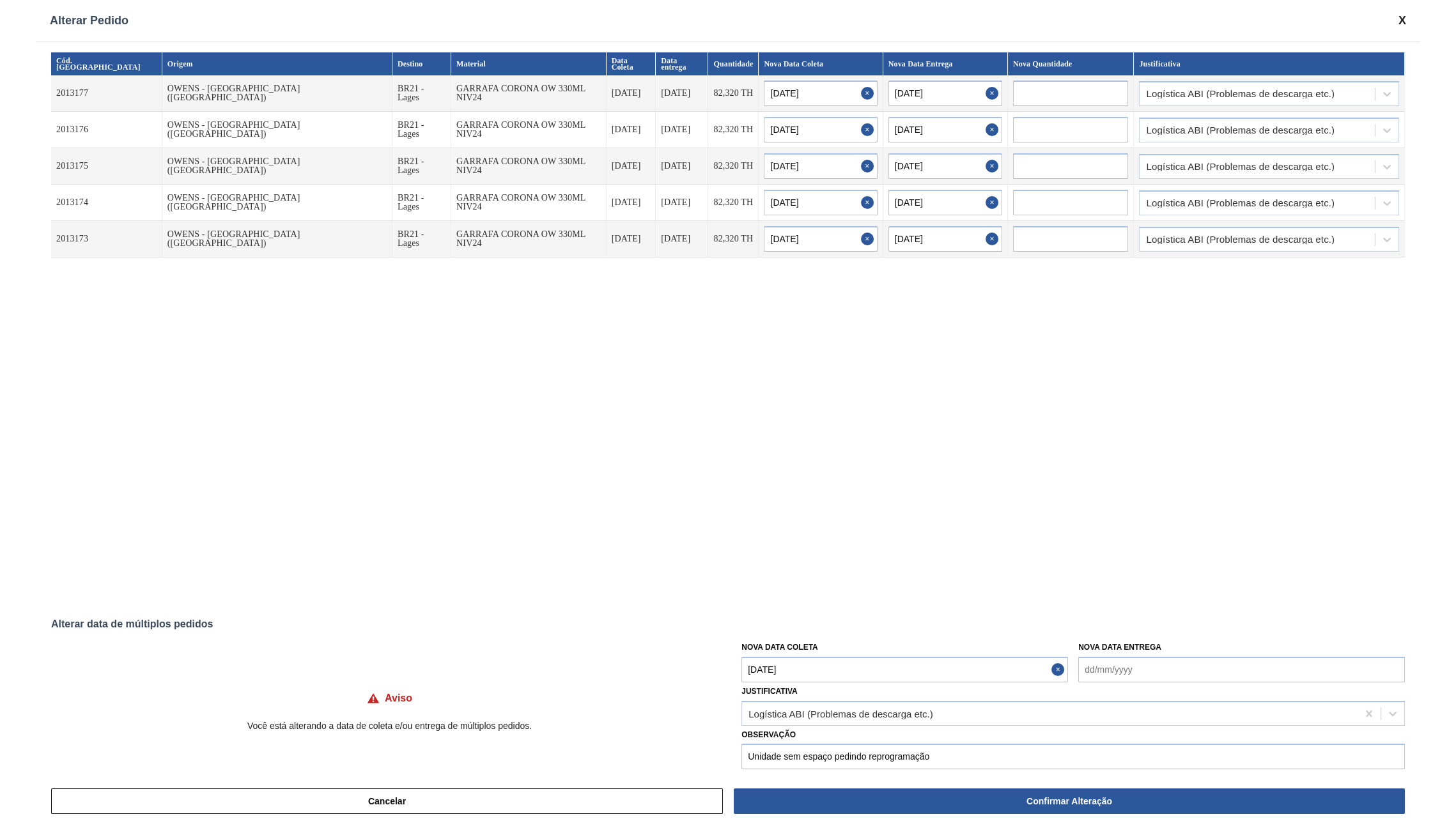
scroll to position [8, 0]
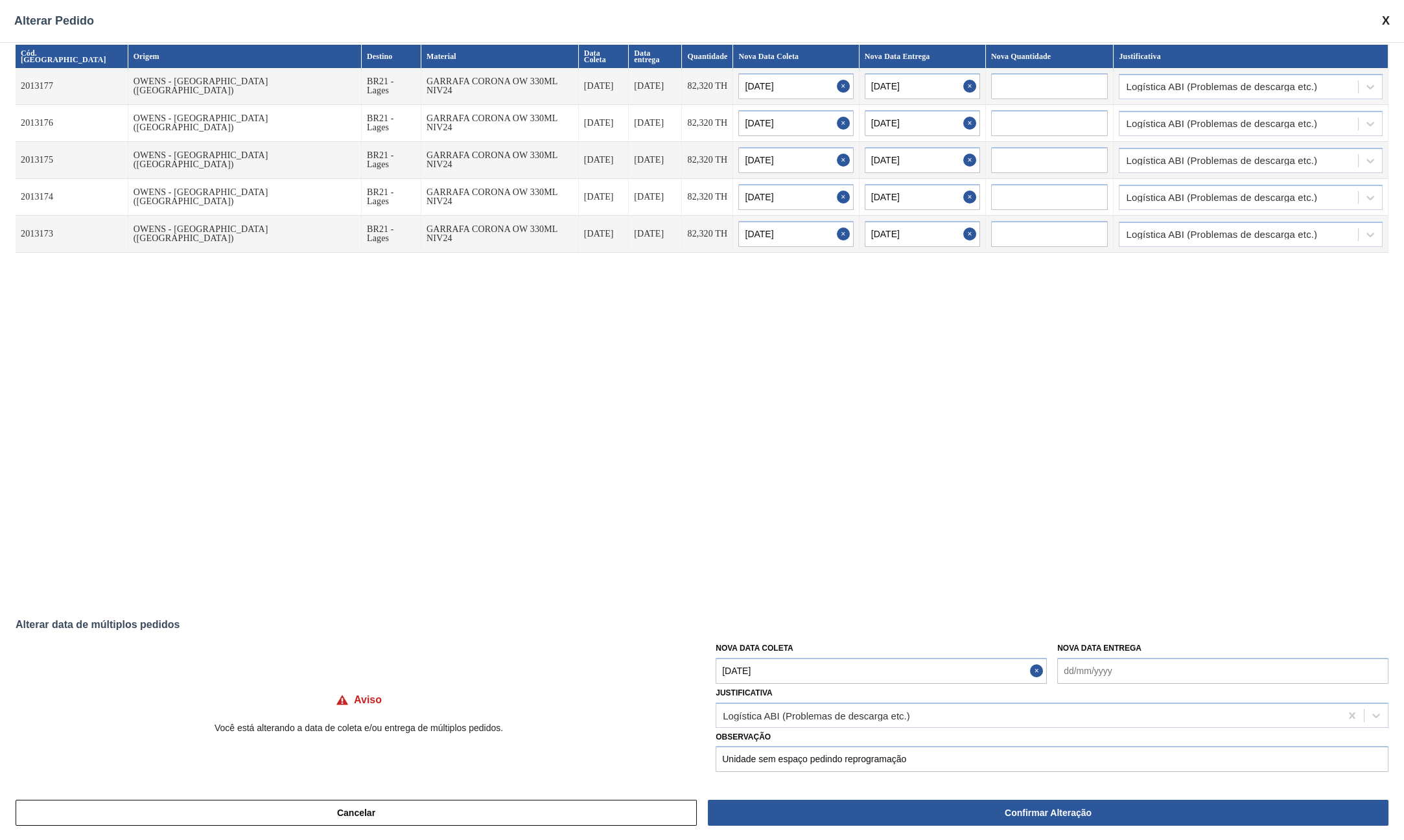
click at [917, 512] on div "Cód. Pedido Origem Destino Material Data Coleta Data entrega Quantidade Nova Da…" at bounding box center [702, 322] width 1373 height 554
click at [422, 78] on td "GARRAFA CORONA OW 330ML NIV24" at bounding box center [500, 87] width 158 height 37
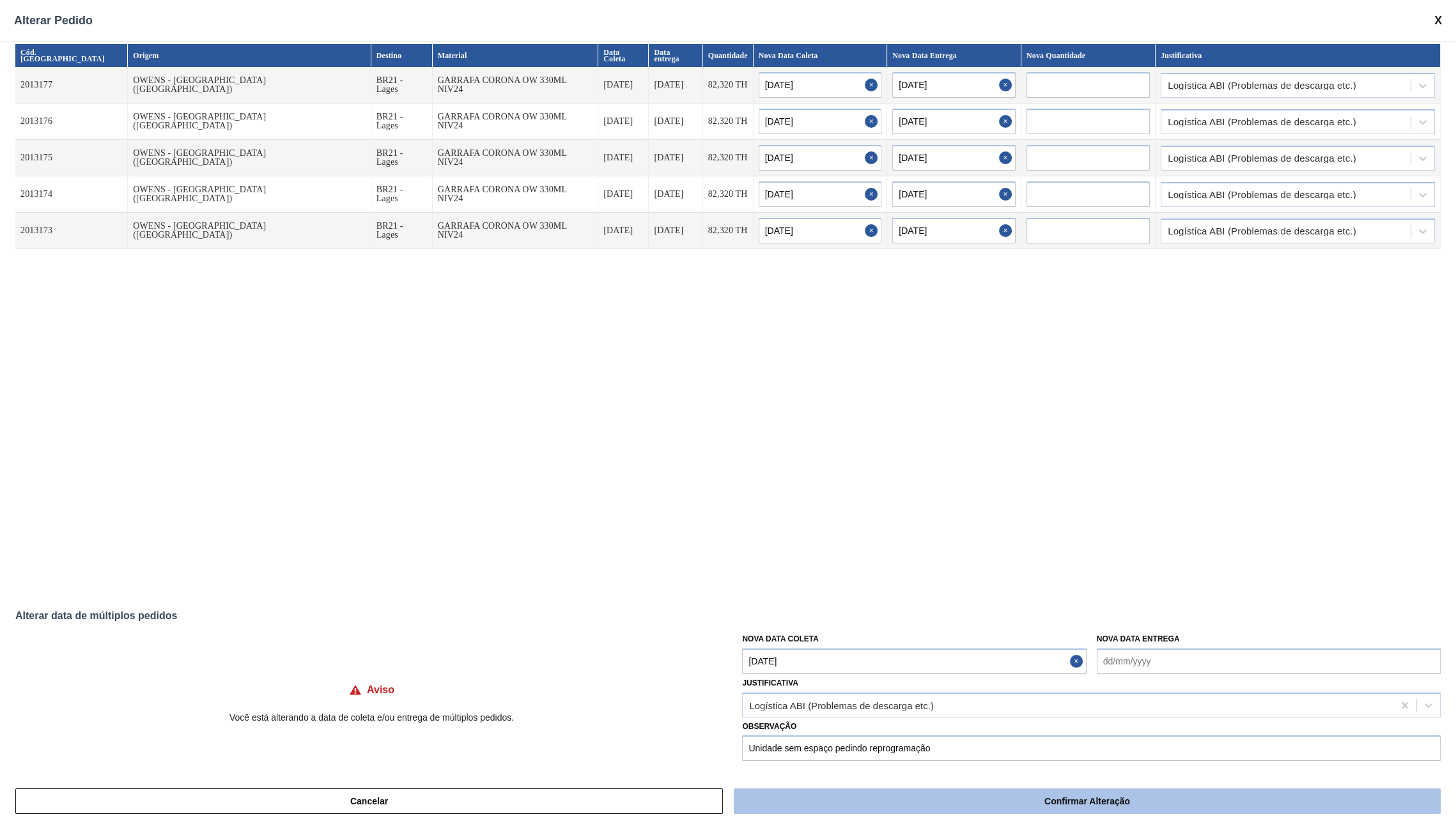
click at [975, 638] on button "Confirmar Alteração" at bounding box center [1087, 801] width 707 height 26
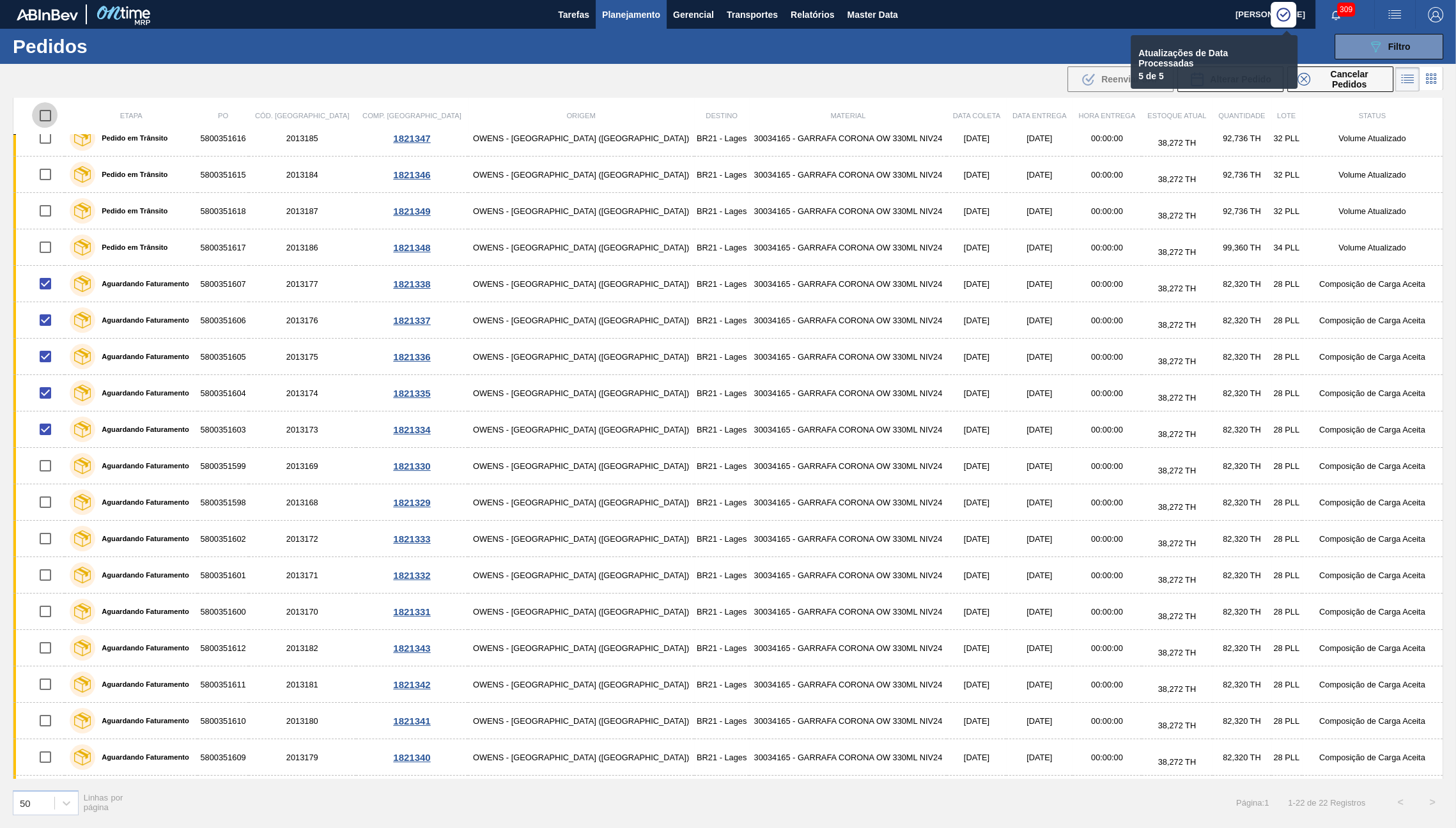
click at [50, 114] on input "checkbox" at bounding box center [45, 116] width 27 height 27
checkbox input "true"
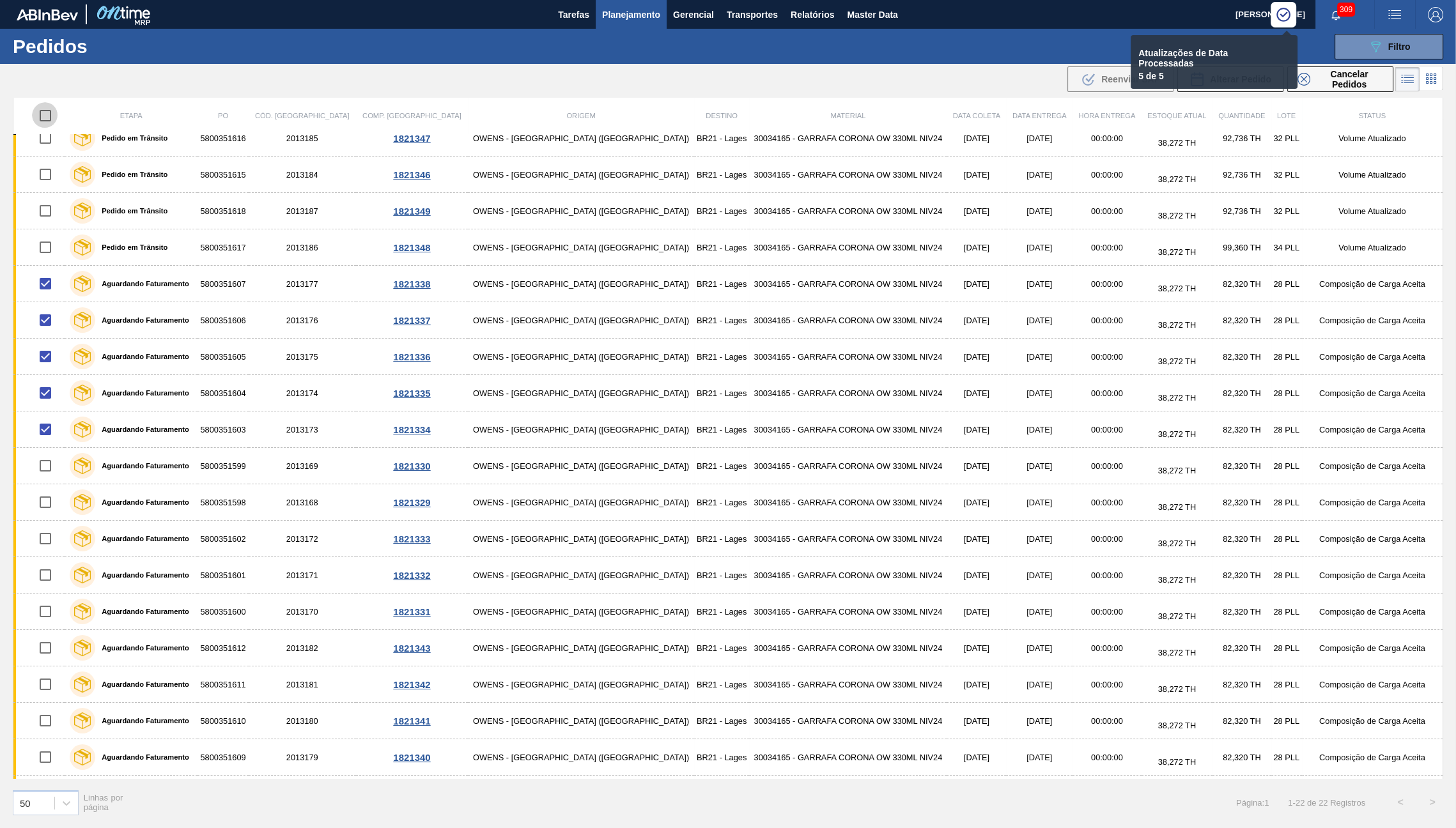
checkbox input "true"
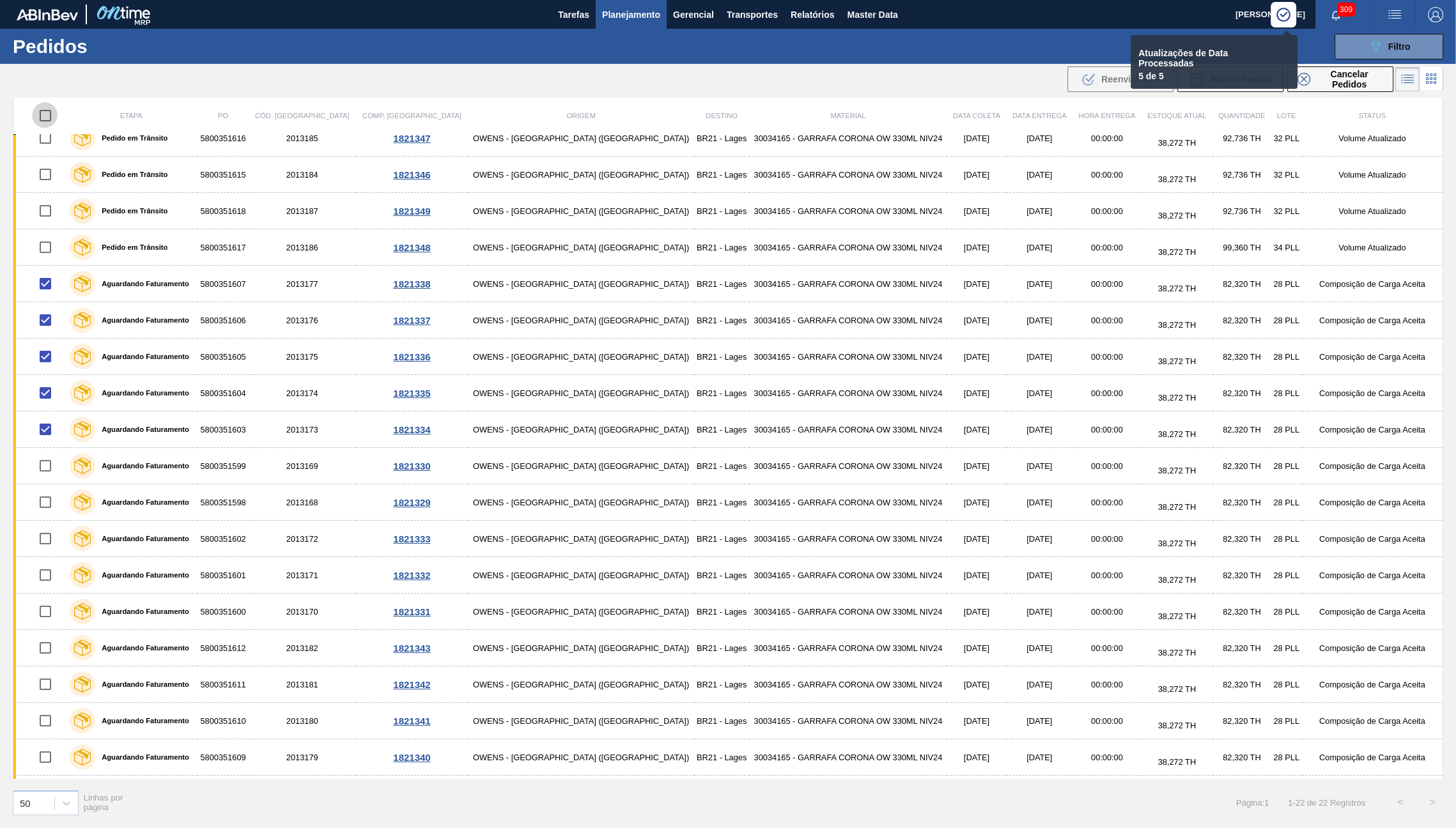
checkbox input "true"
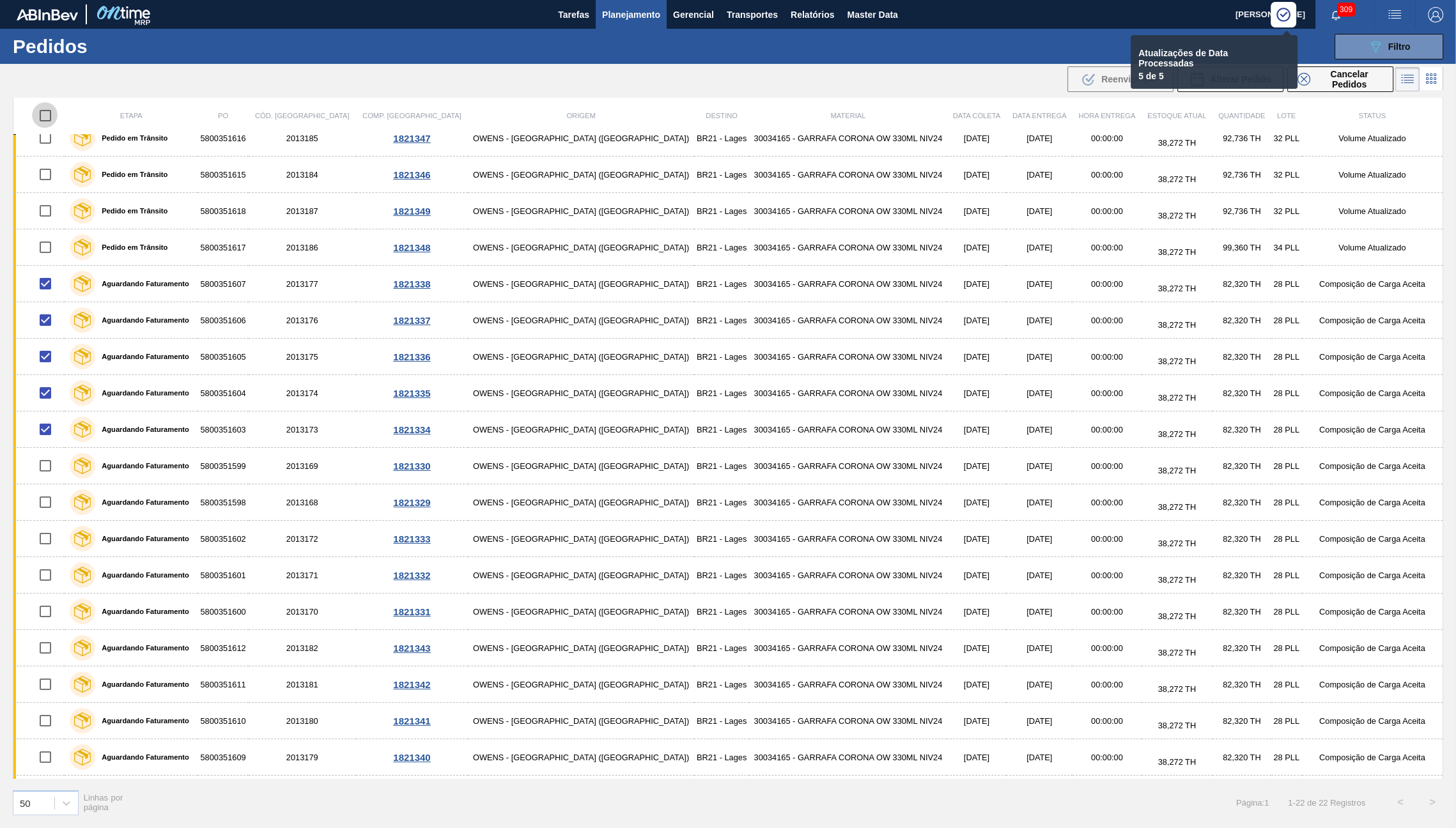
checkbox input "true"
click at [50, 114] on input "checkbox" at bounding box center [45, 116] width 27 height 27
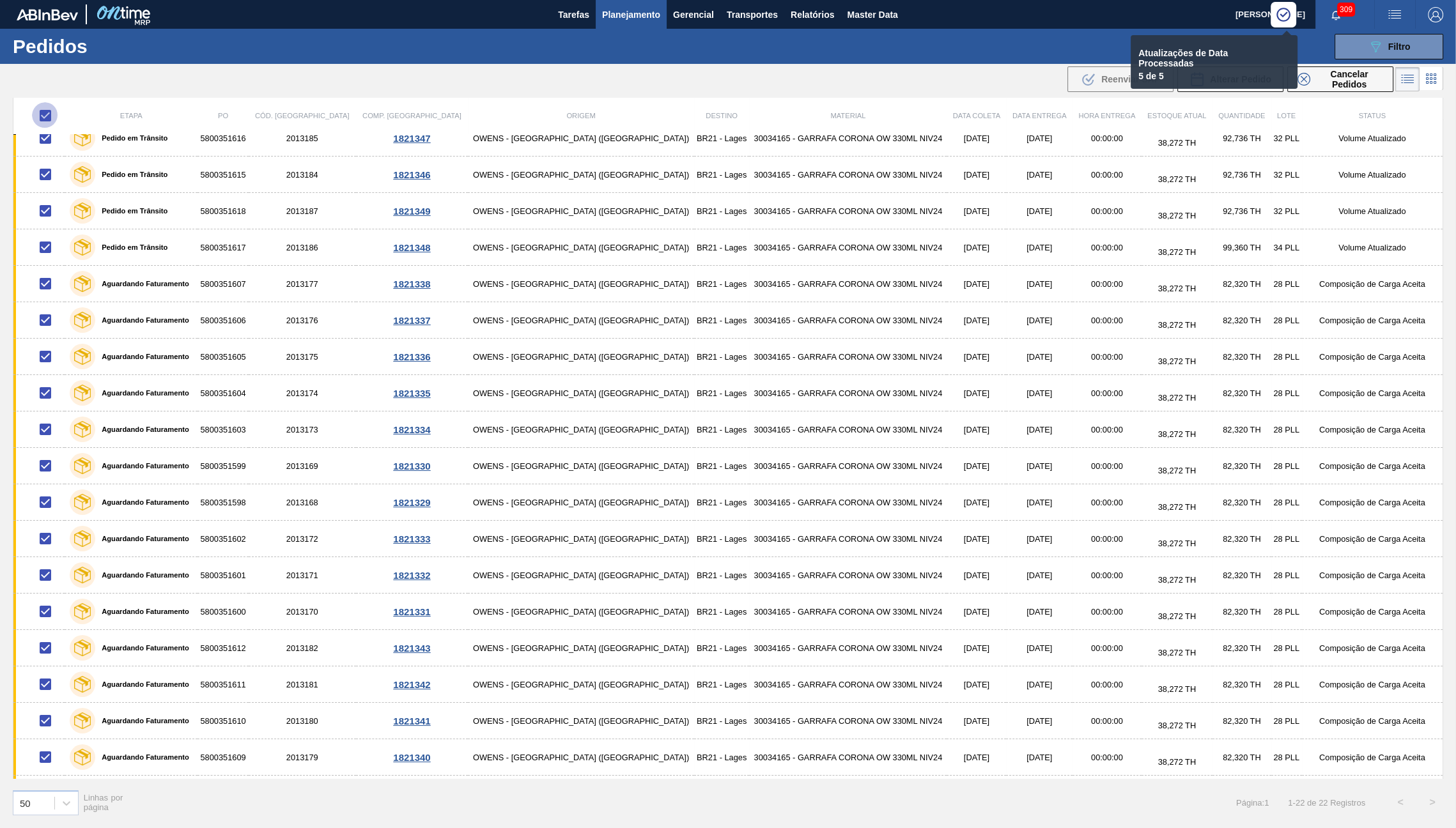
checkbox input "false"
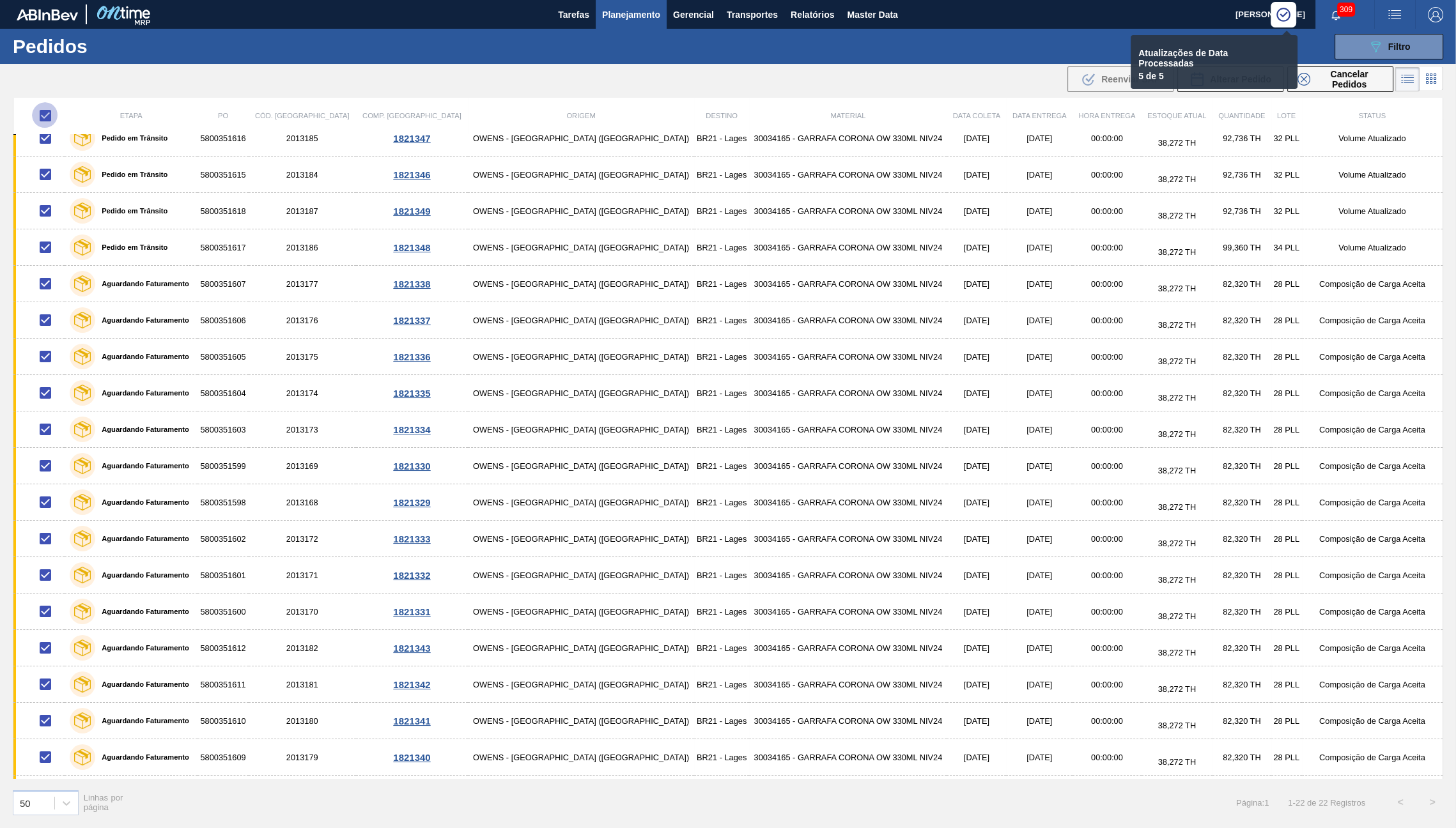
checkbox input "false"
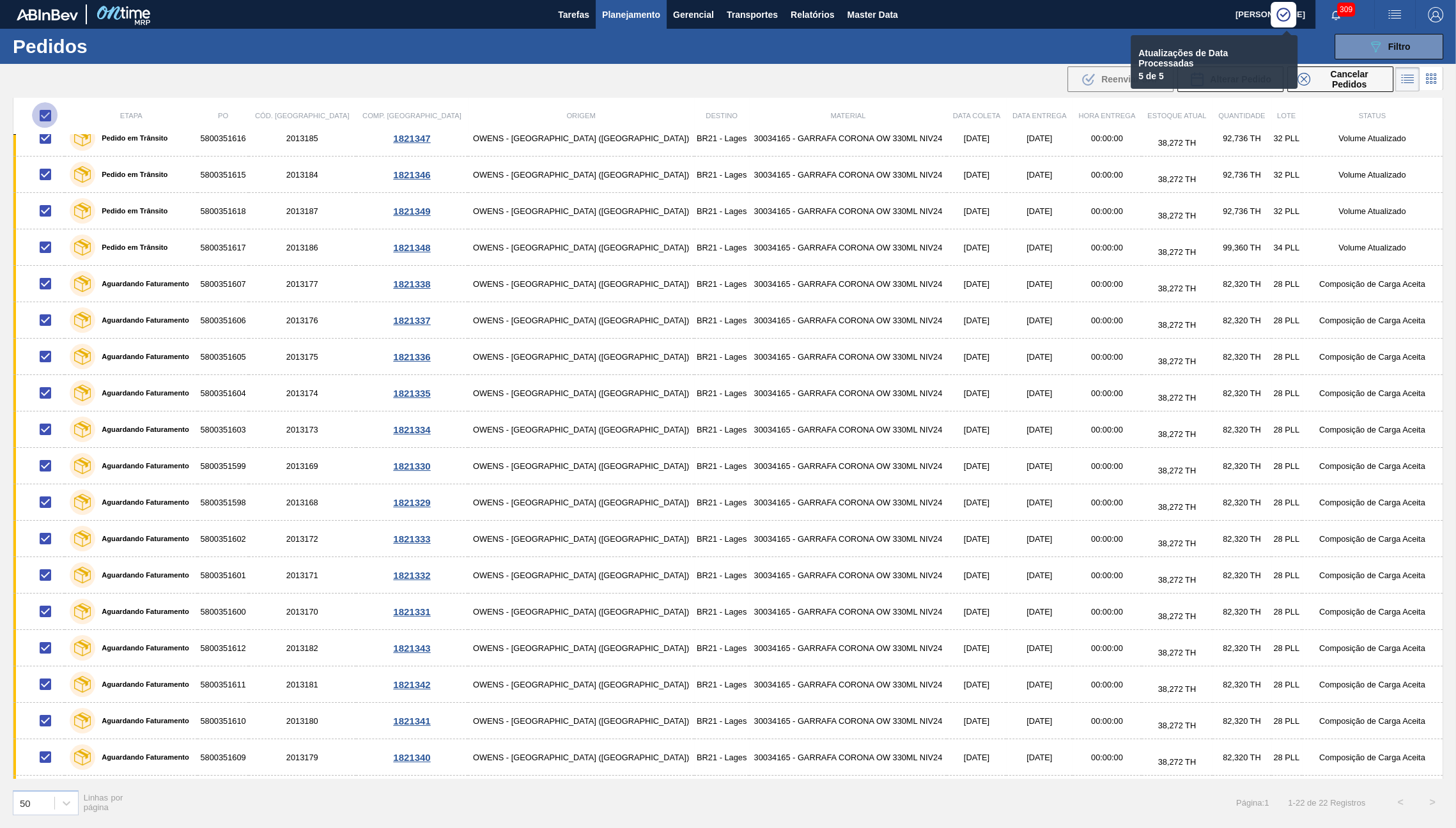
checkbox input "false"
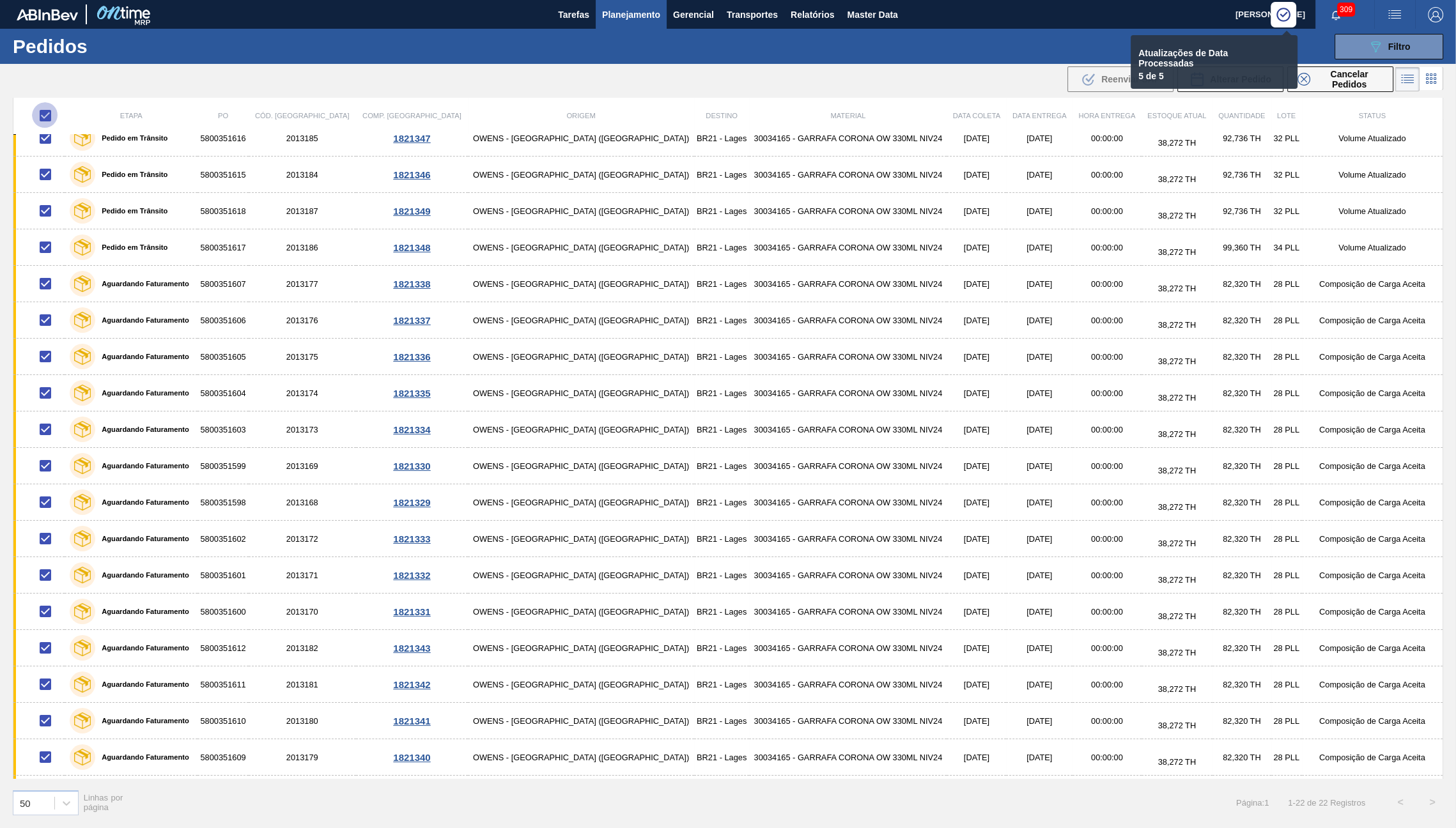
checkbox input "false"
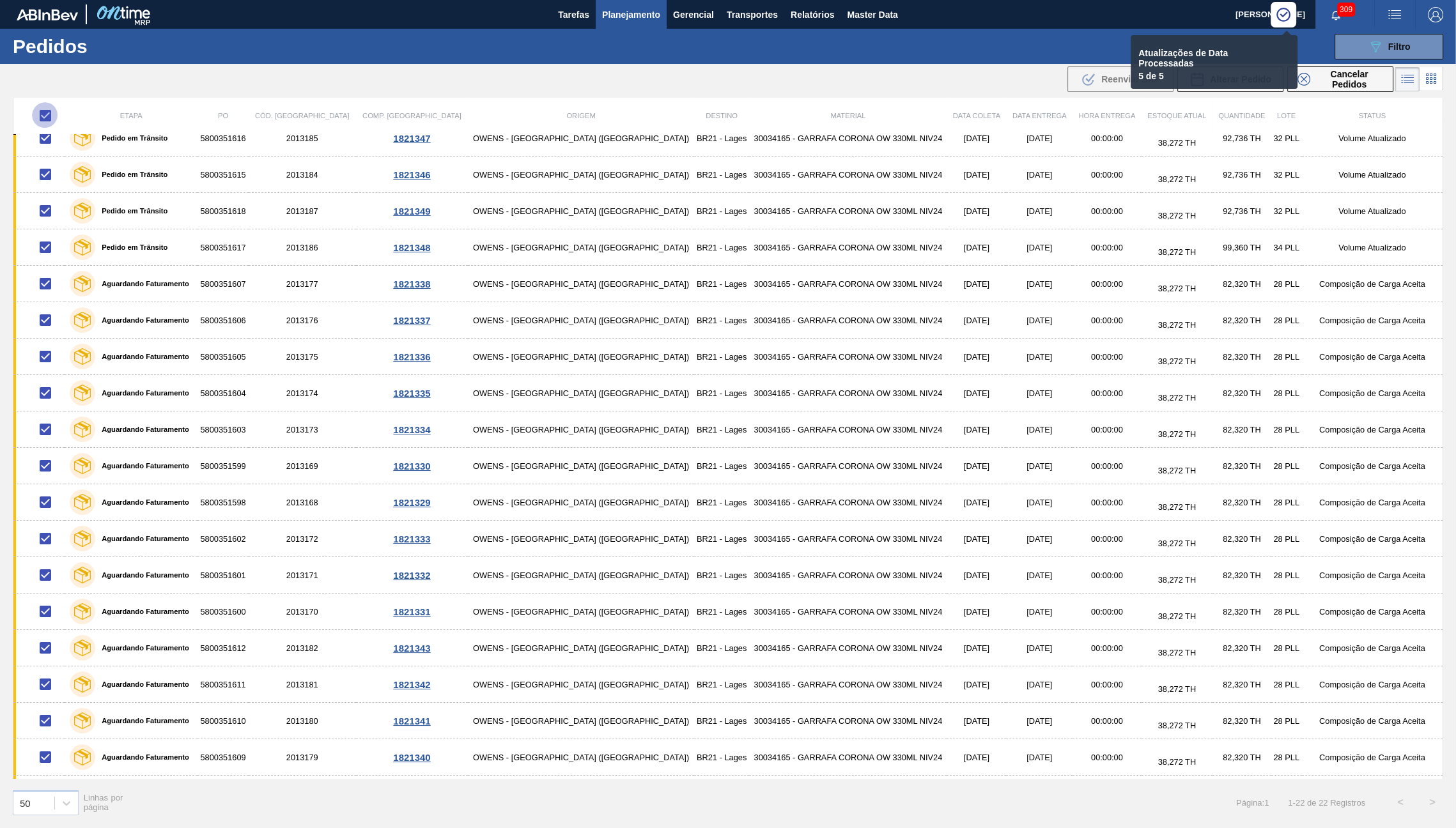
checkbox input "false"
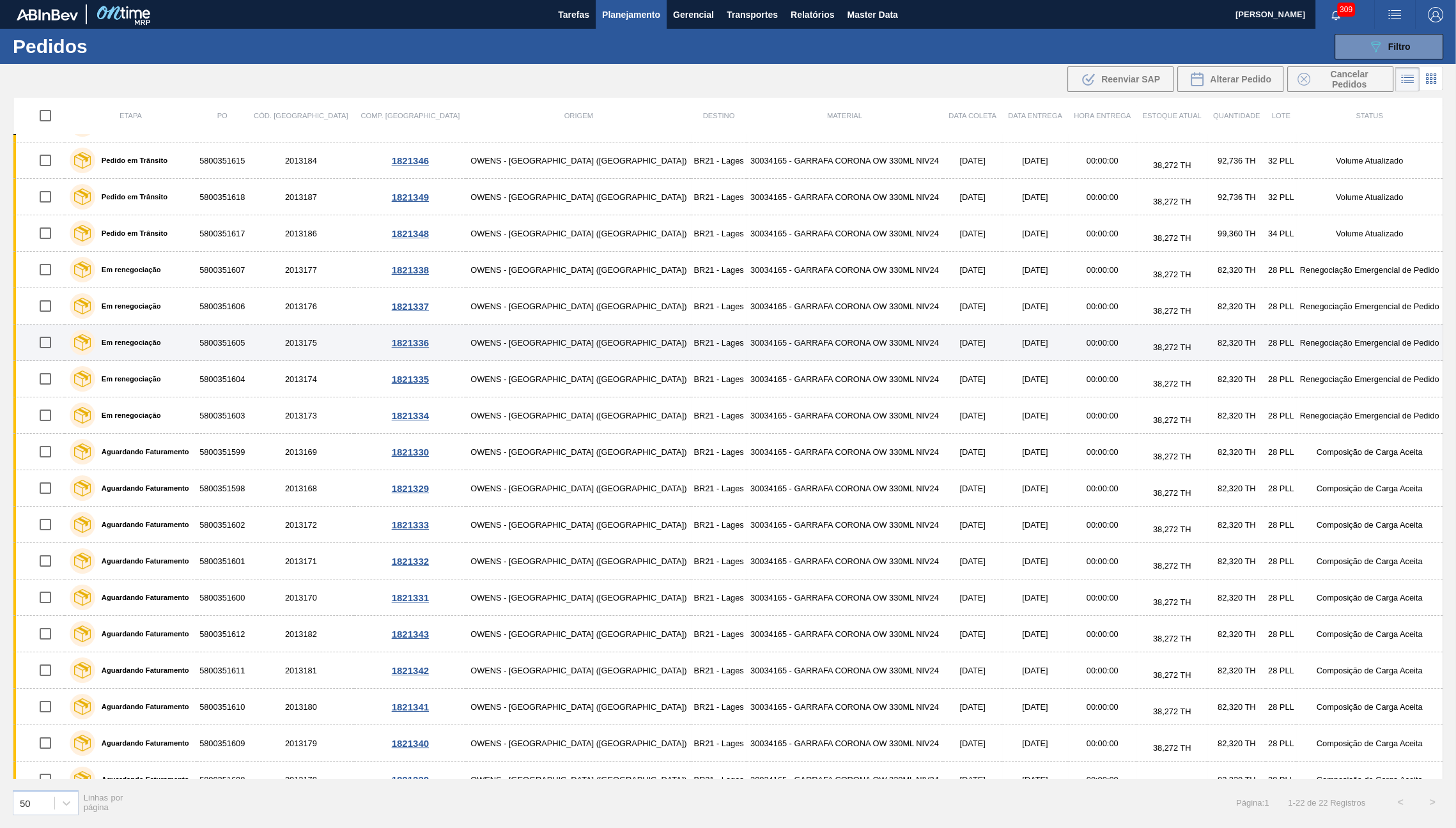
scroll to position [162, 0]
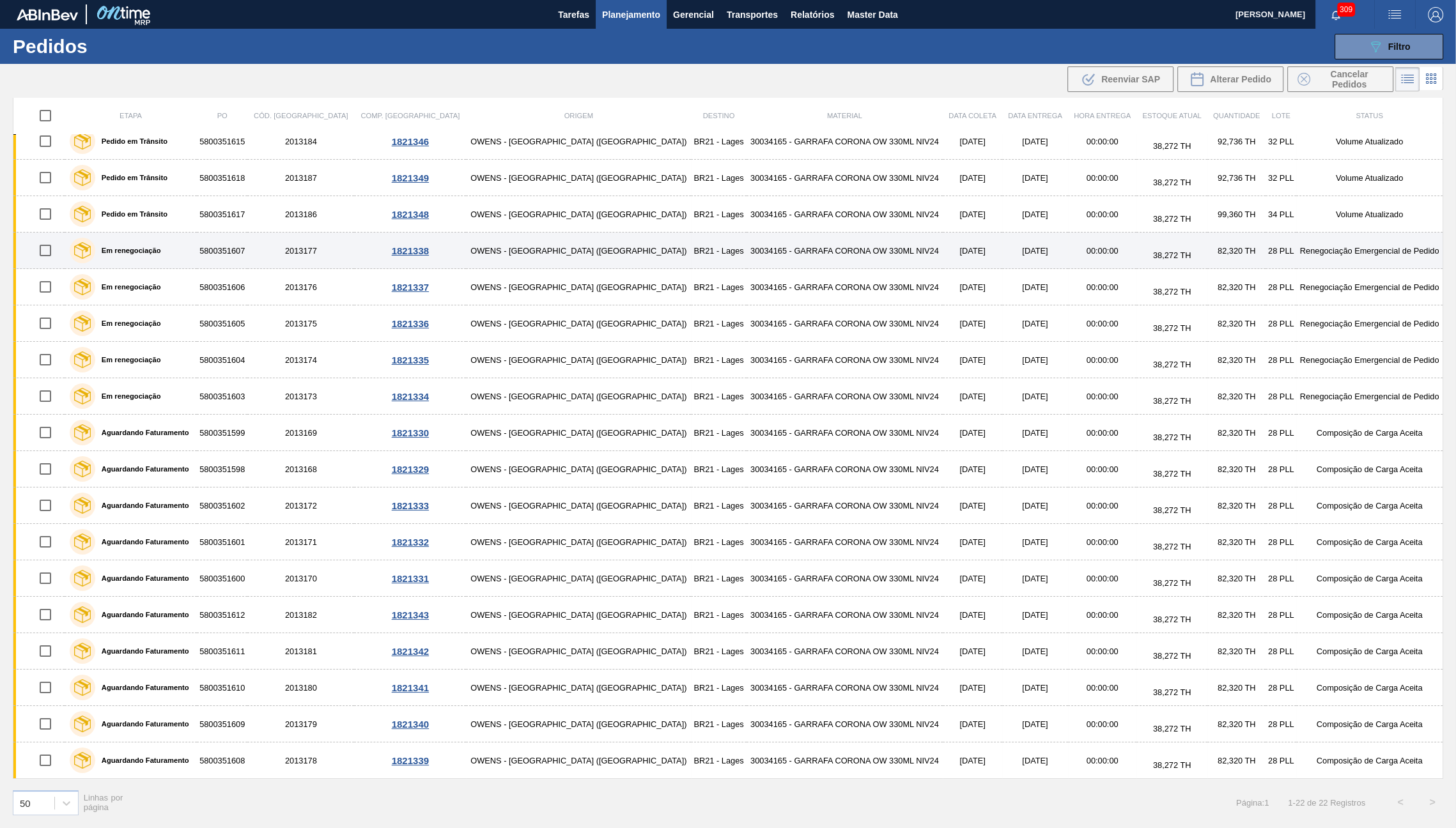
click at [146, 239] on div "Em renegociação" at bounding box center [115, 251] width 98 height 32
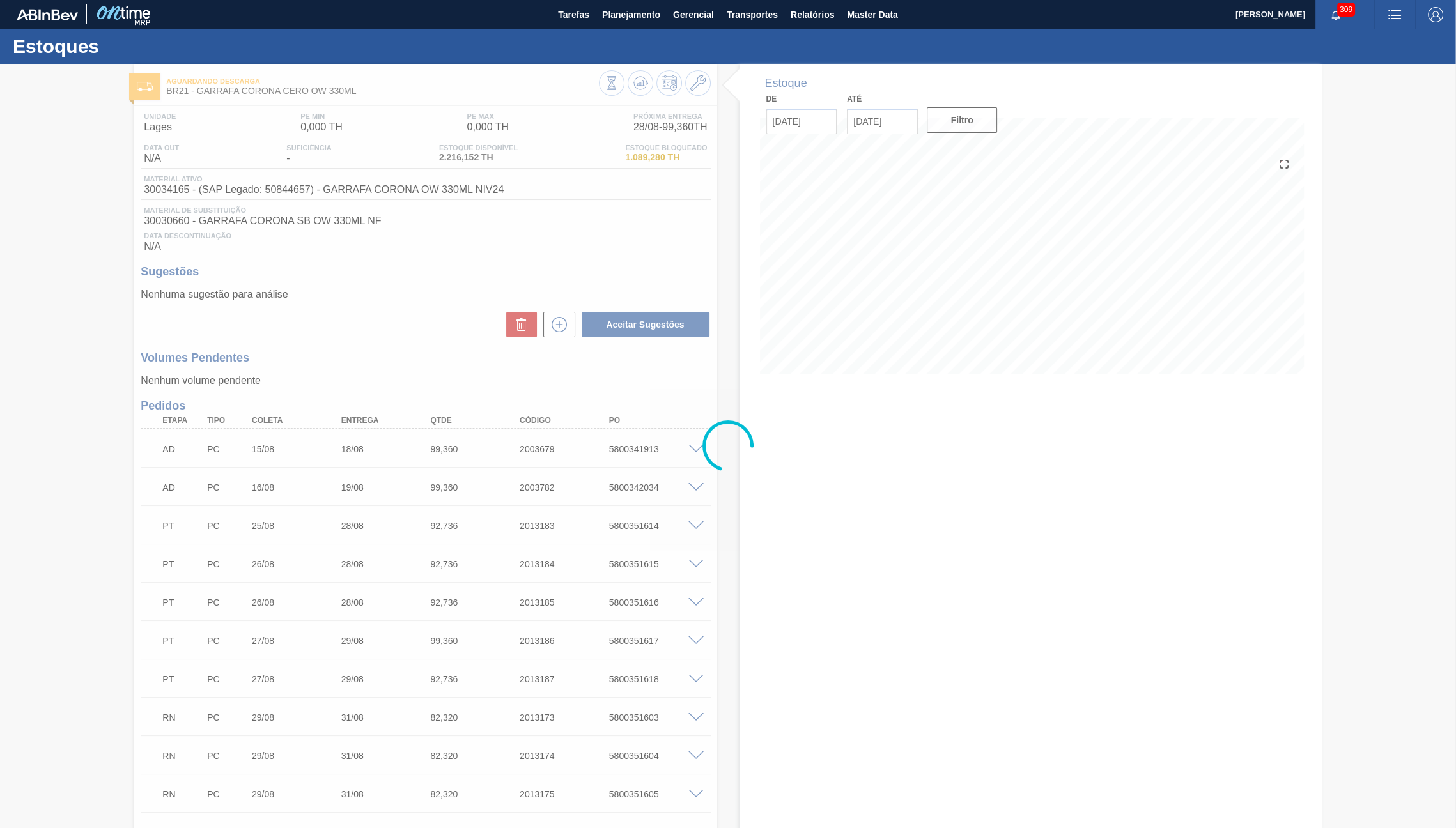
type input "[DATE]"
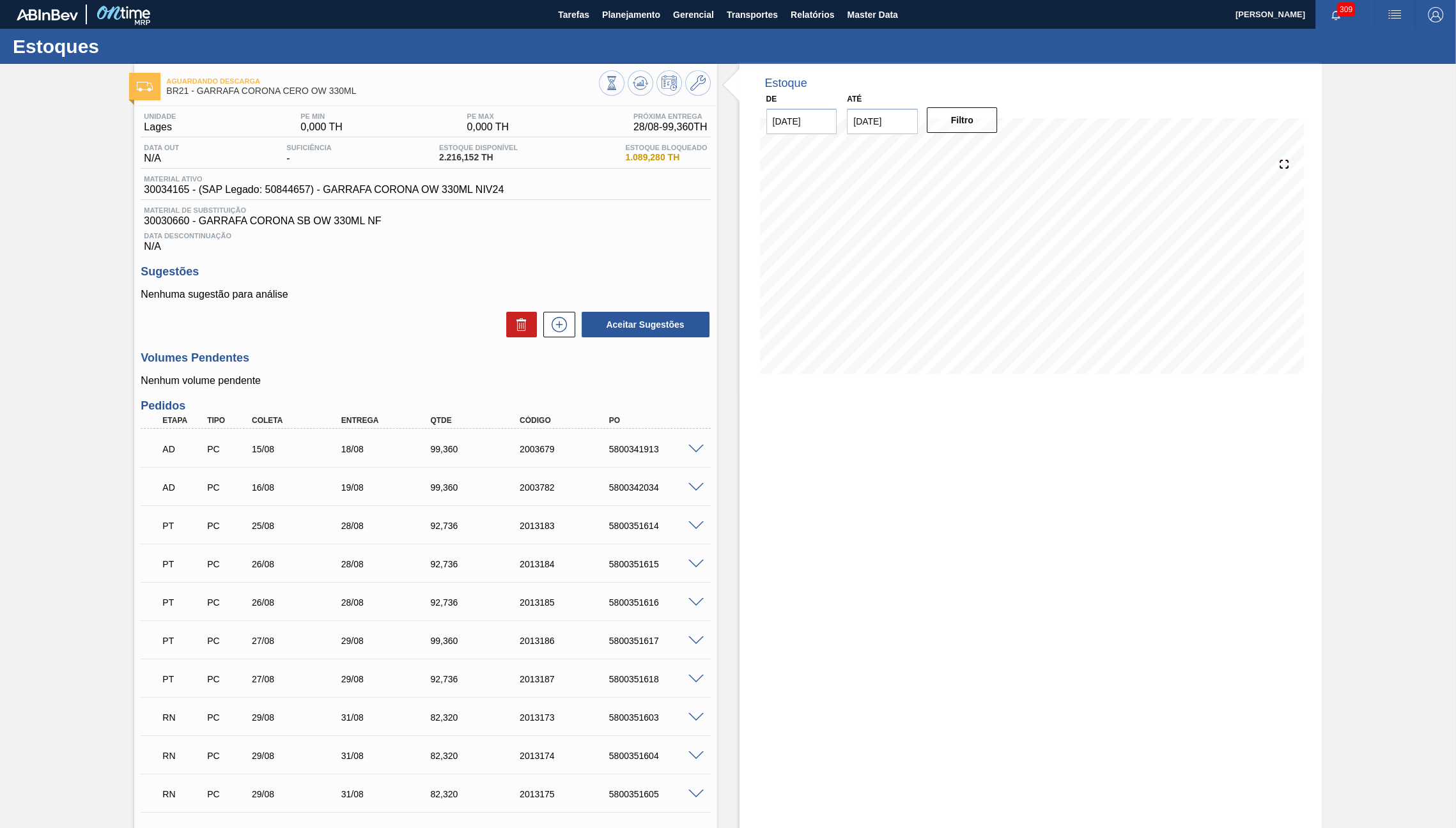
scroll to position [303, 0]
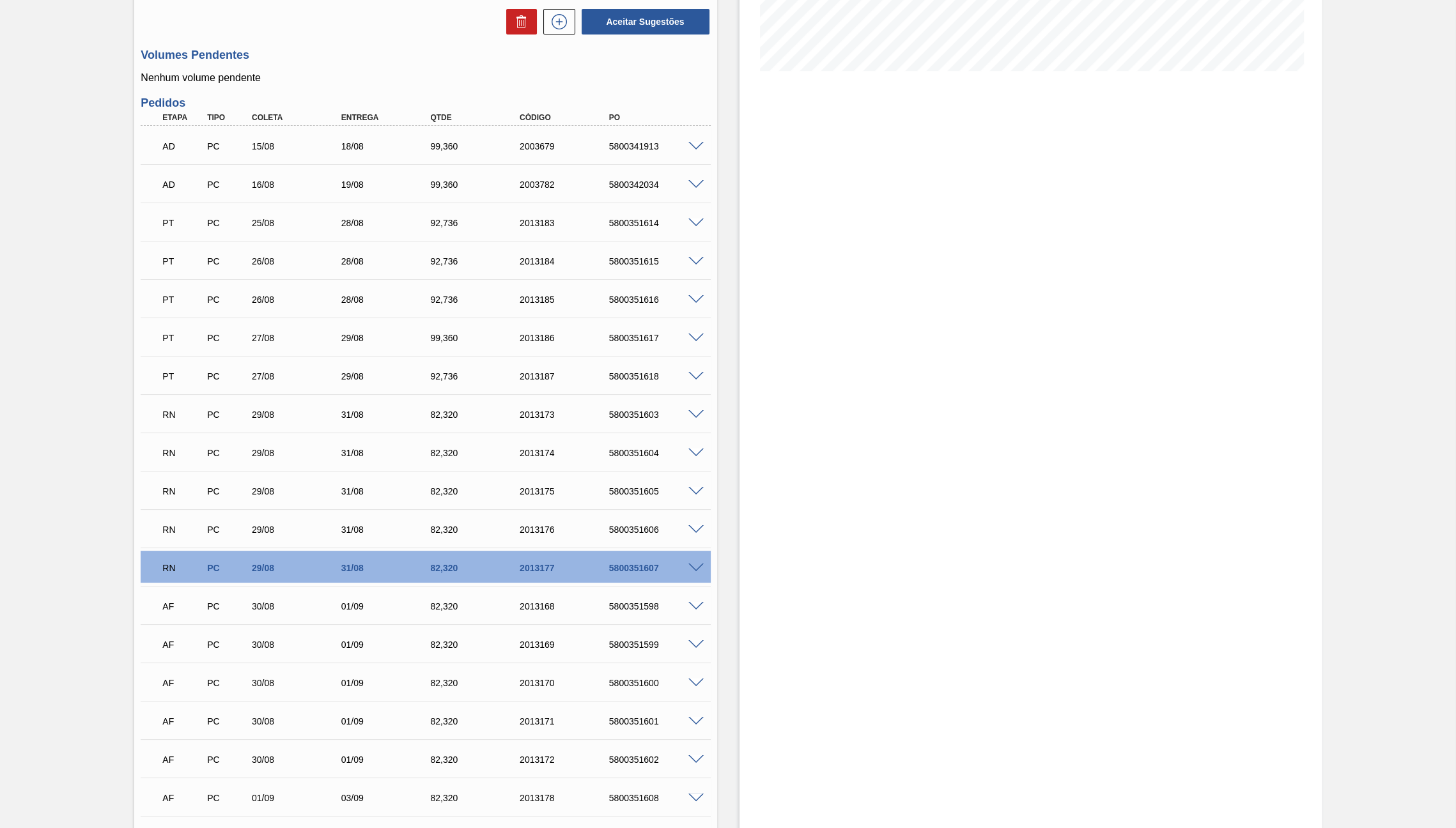
click at [698, 456] on span at bounding box center [696, 453] width 15 height 10
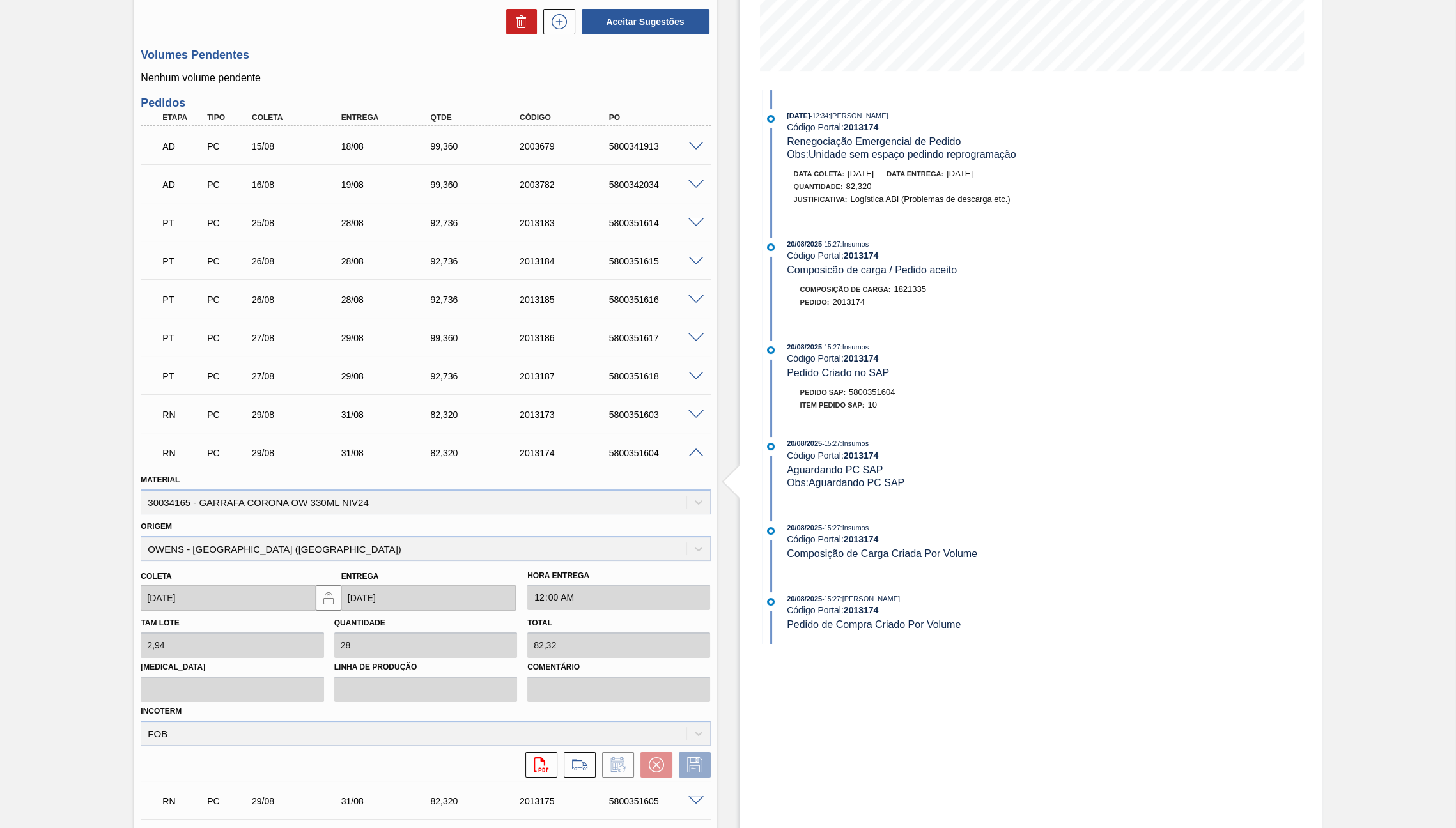
scroll to position [242, 0]
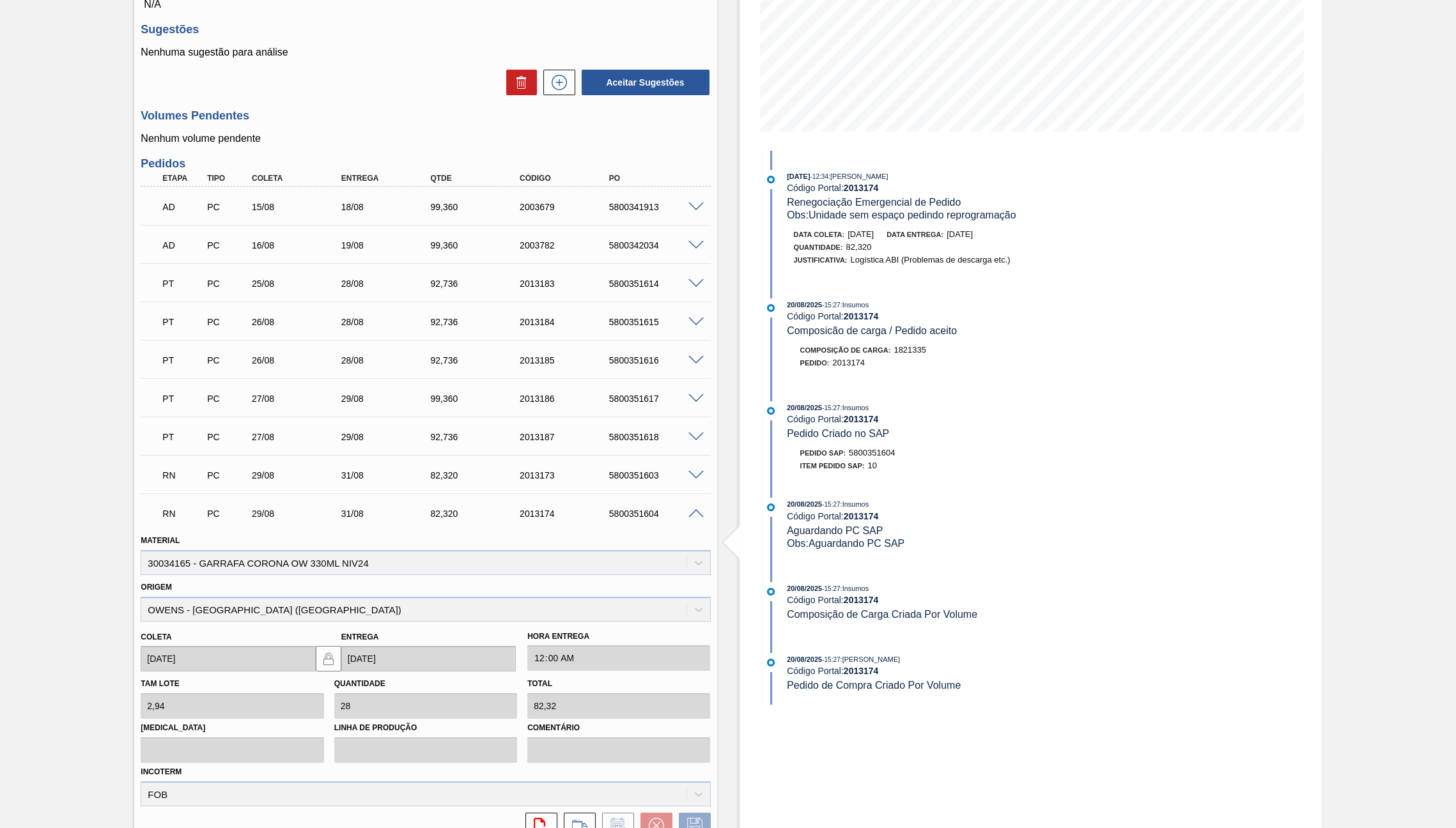
click at [905, 219] on span "Obs: Unidade sem espaço pedindo reprogramação" at bounding box center [902, 215] width 229 height 11
click at [897, 213] on span "Obs: Unidade sem espaço pedindo reprogramação" at bounding box center [902, 215] width 229 height 11
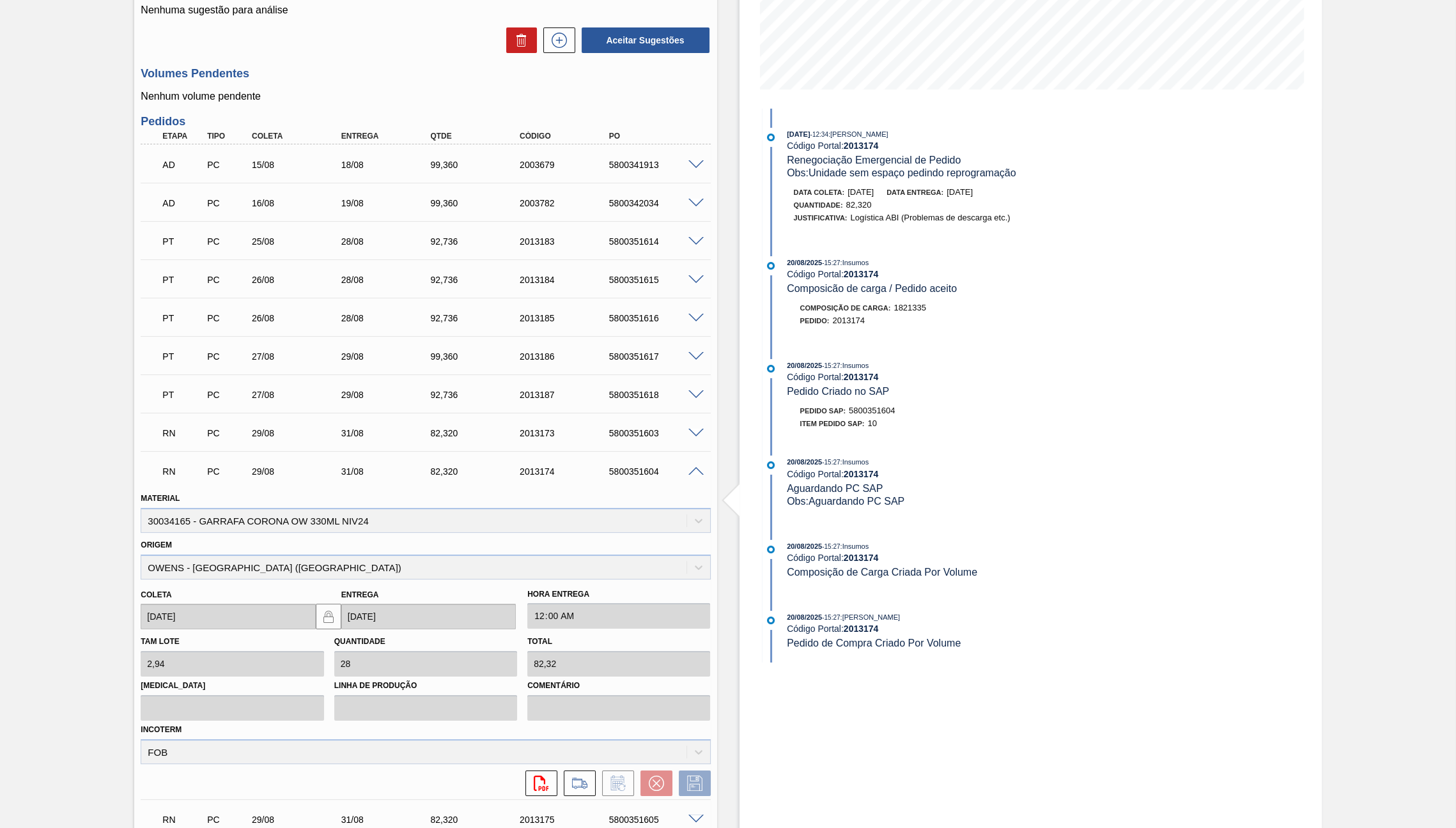
scroll to position [303, 0]
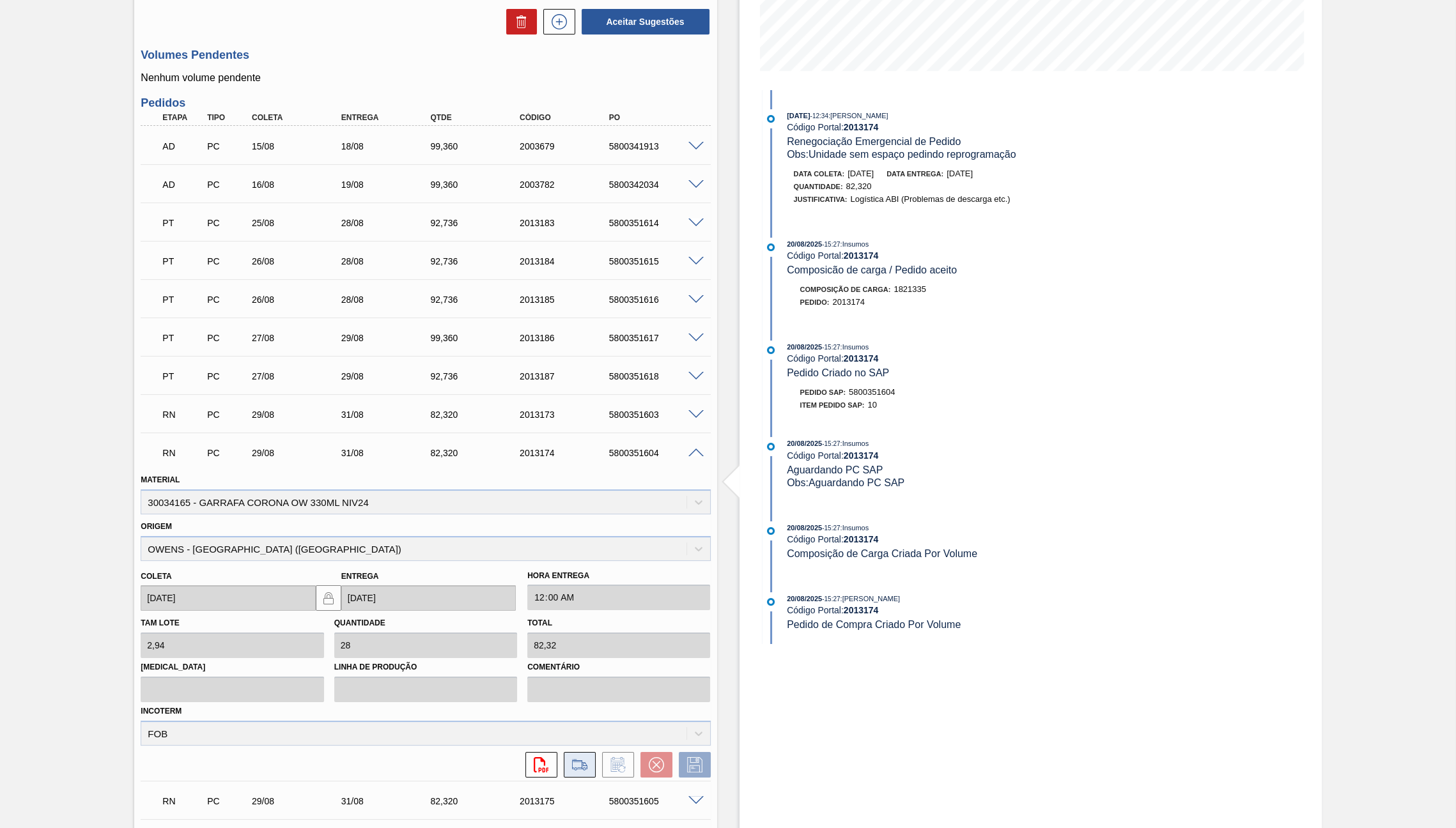
click at [580, 638] on icon at bounding box center [580, 765] width 21 height 15
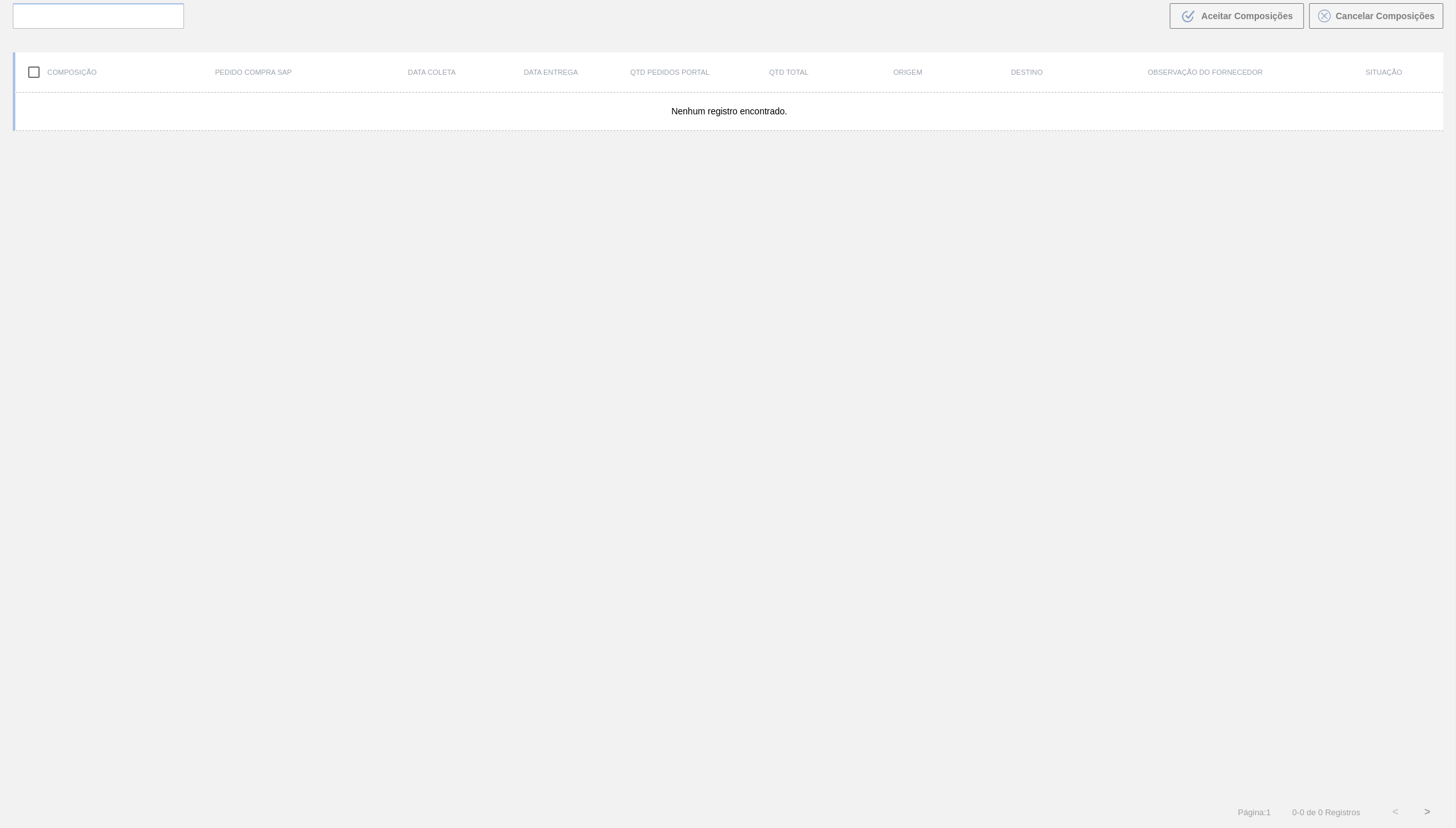
scroll to position [89, 0]
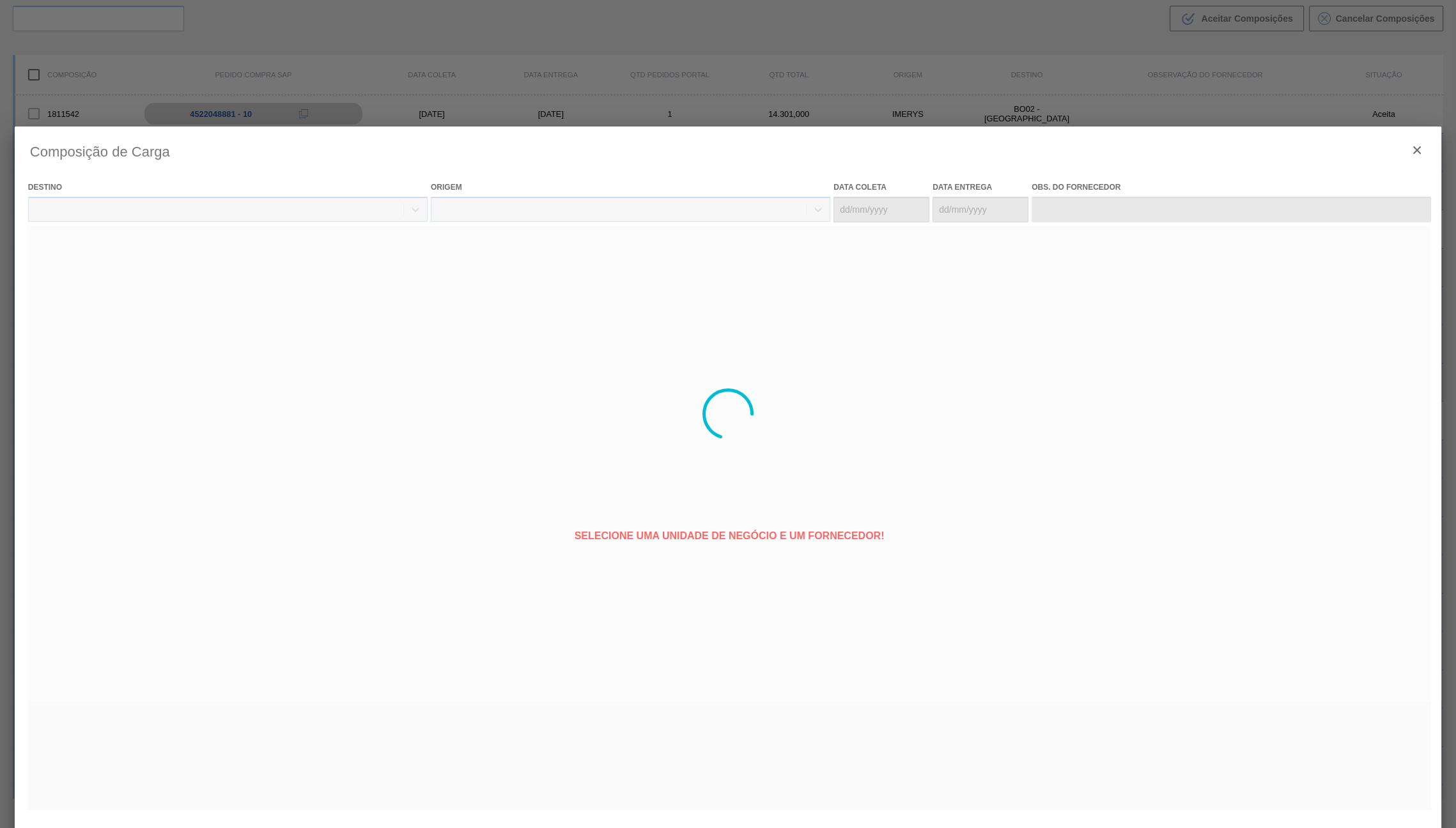
type coleta "[DATE]"
type entrega "[DATE]"
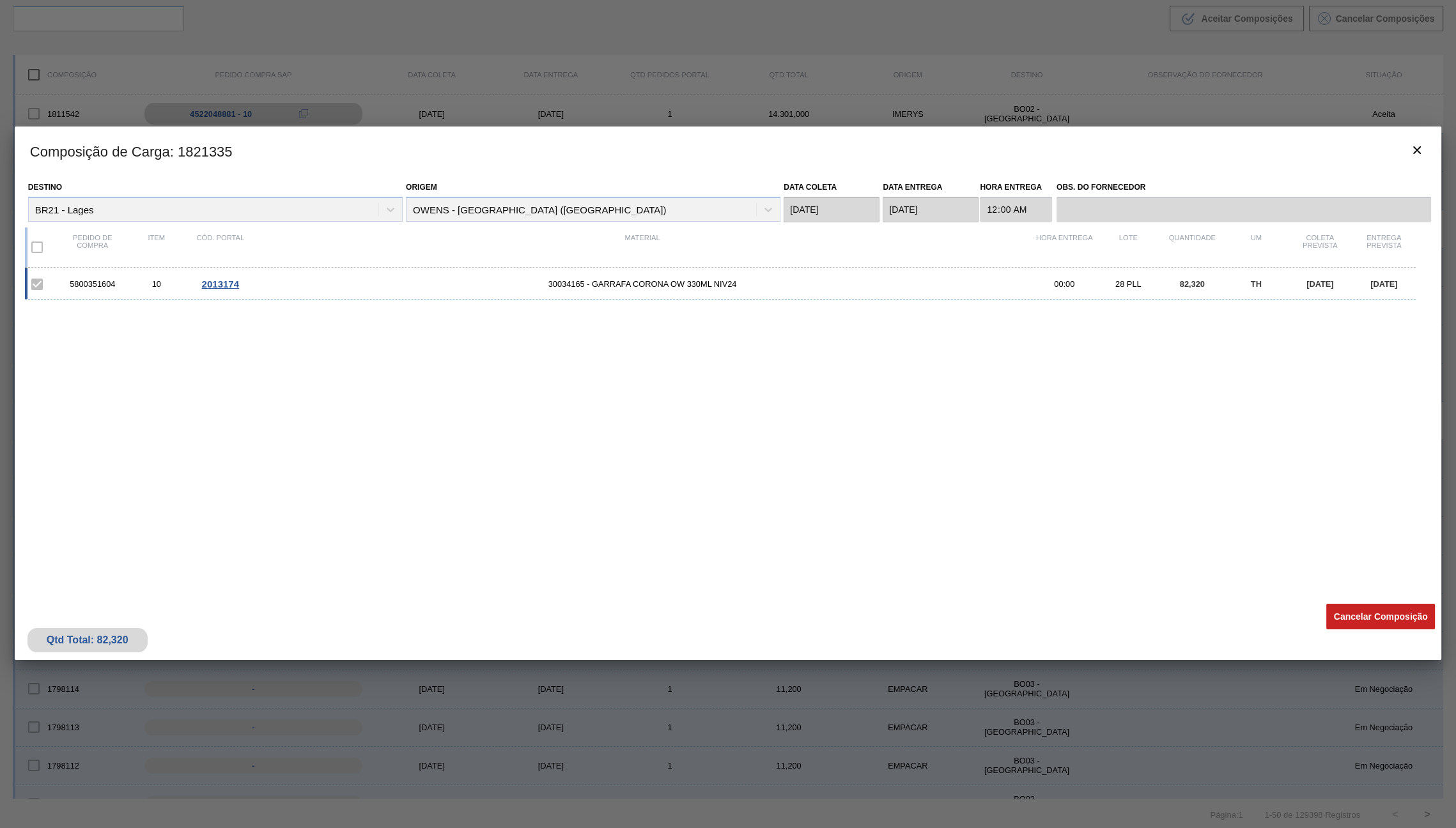
click at [1002, 124] on div at bounding box center [728, 414] width 1456 height 828
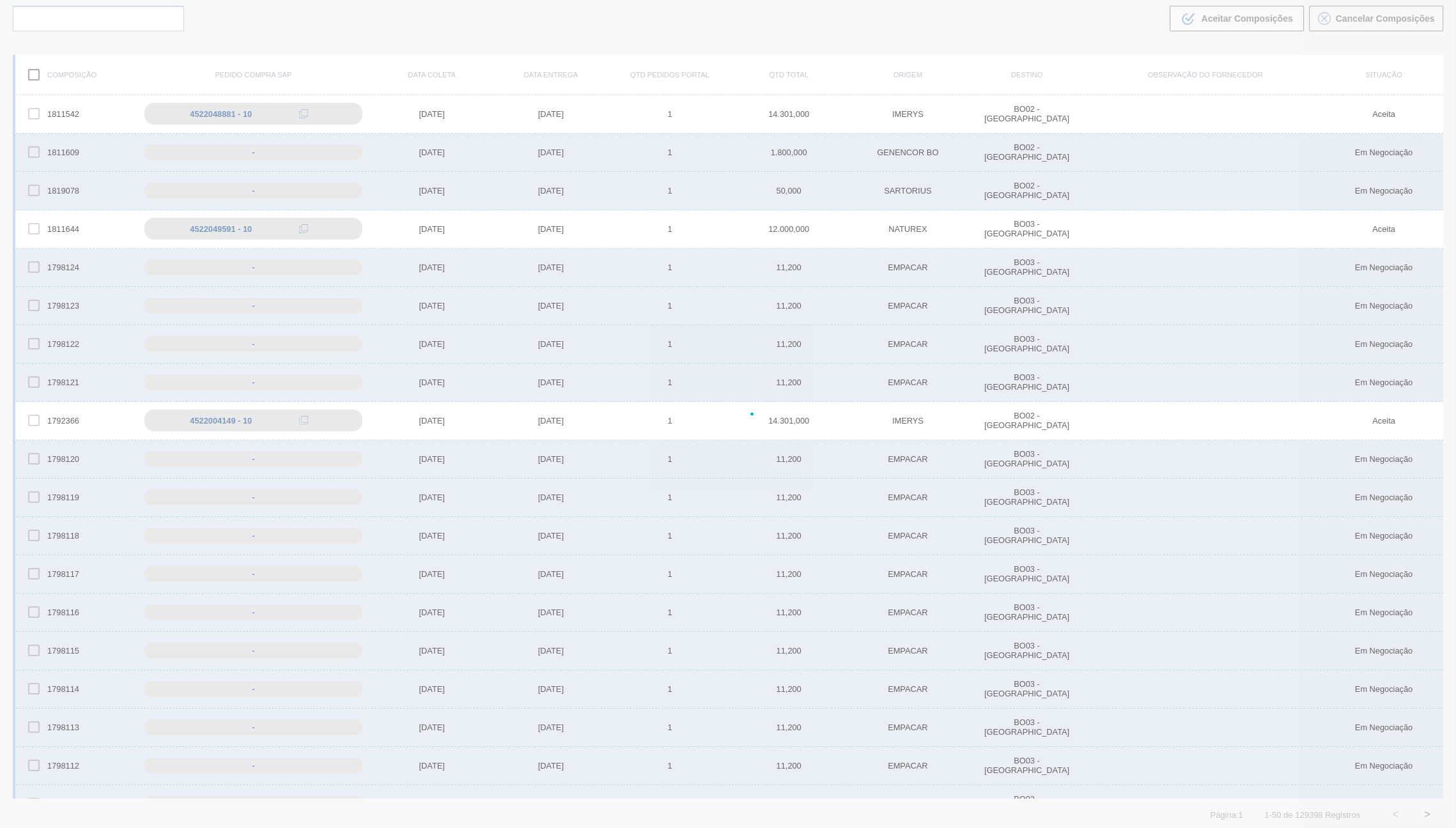
click at [1001, 72] on div at bounding box center [728, 414] width 1456 height 828
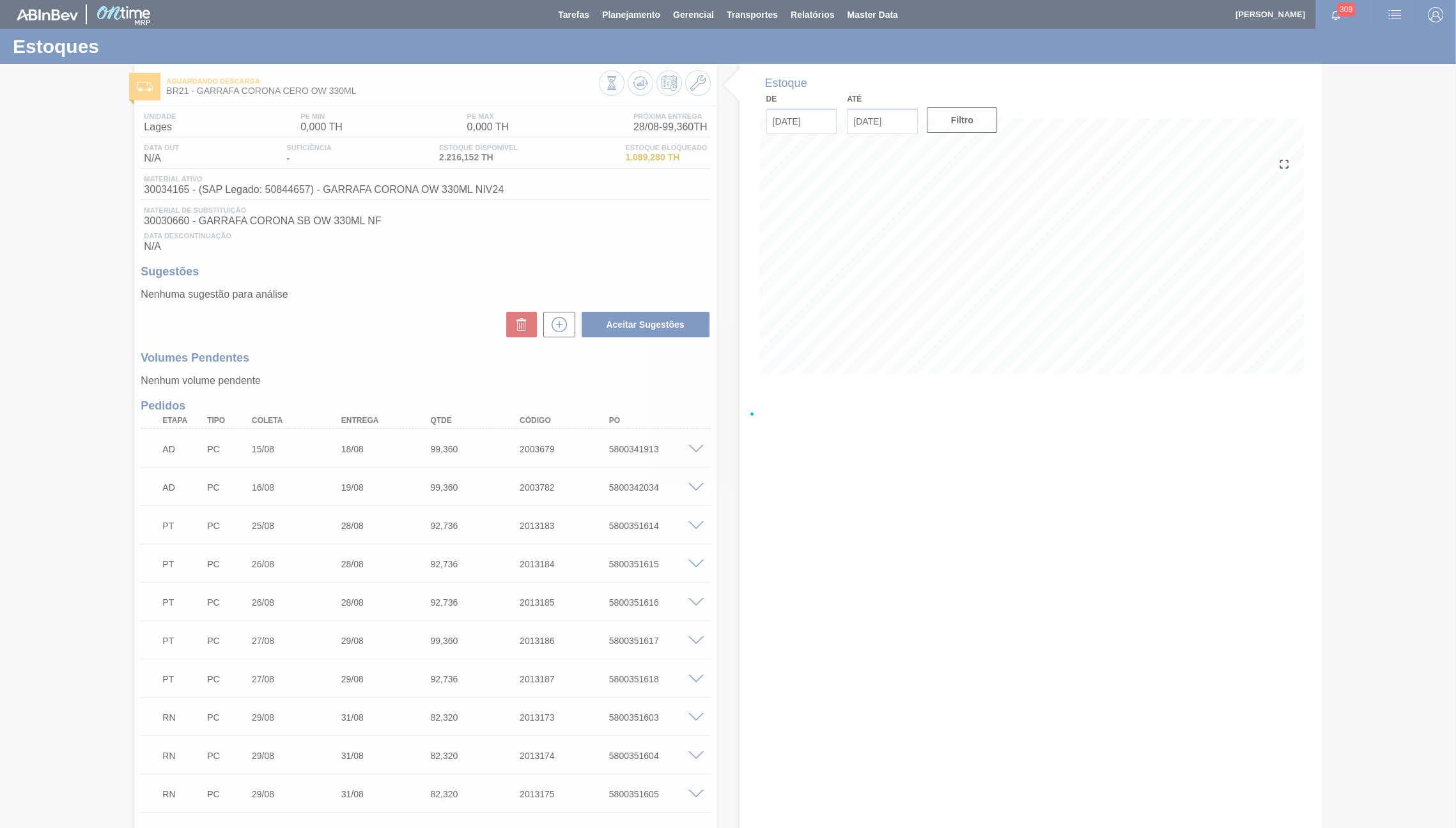
type input "[DATE]"
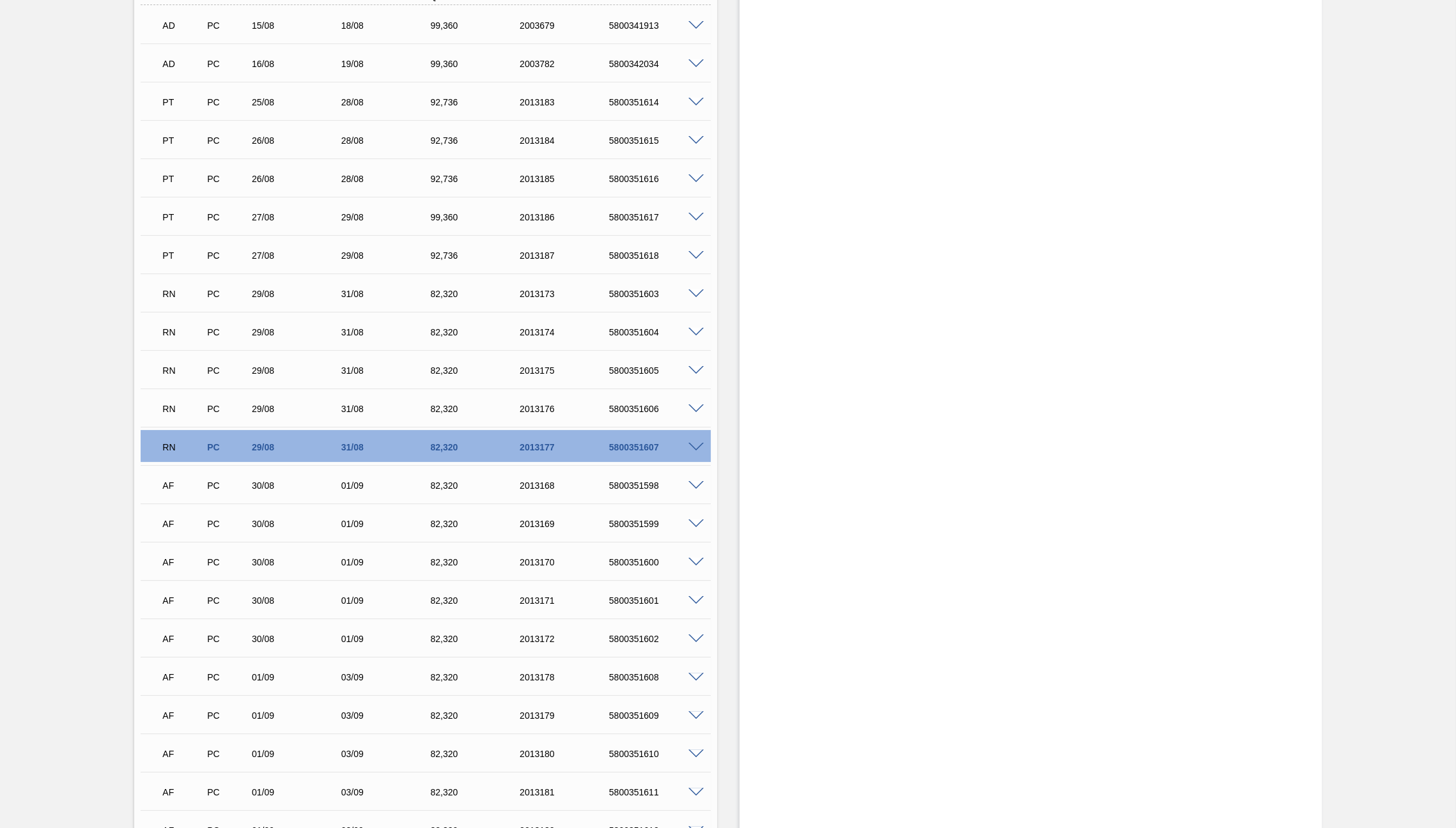
scroll to position [553, 0]
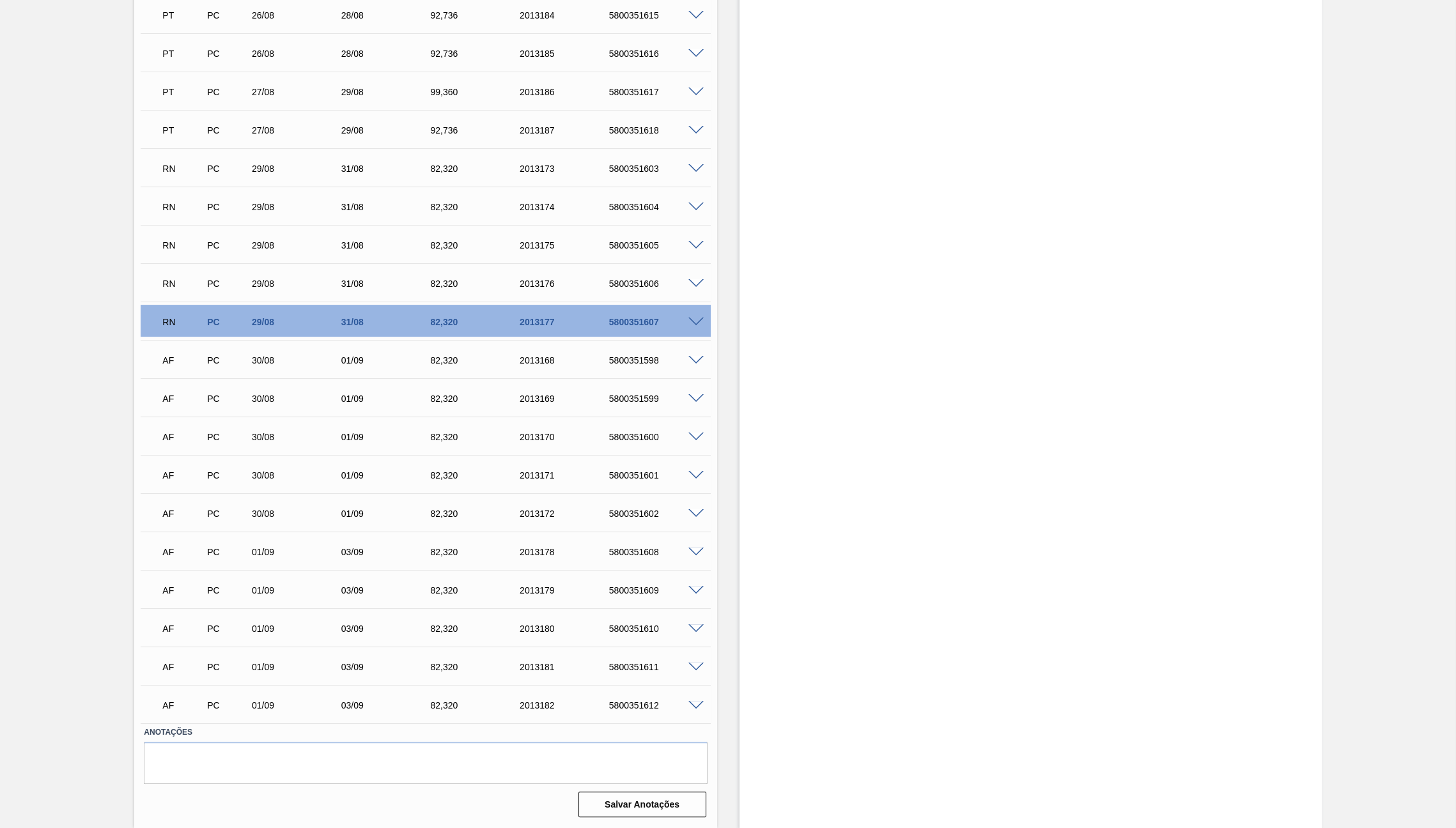
click at [638, 351] on div "AF PC 30/08 01/09 82,[PHONE_NUMBER] 5800351598" at bounding box center [422, 359] width 535 height 26
drag, startPoint x: 638, startPoint y: 351, endPoint x: 640, endPoint y: 359, distance: 8.2
click at [640, 359] on div "AF PC 30/08 01/09 82,[PHONE_NUMBER] 5800351598" at bounding box center [422, 359] width 535 height 26
click at [640, 359] on div "5800351598" at bounding box center [656, 360] width 101 height 10
click at [617, 323] on div "5800351607" at bounding box center [656, 322] width 101 height 10
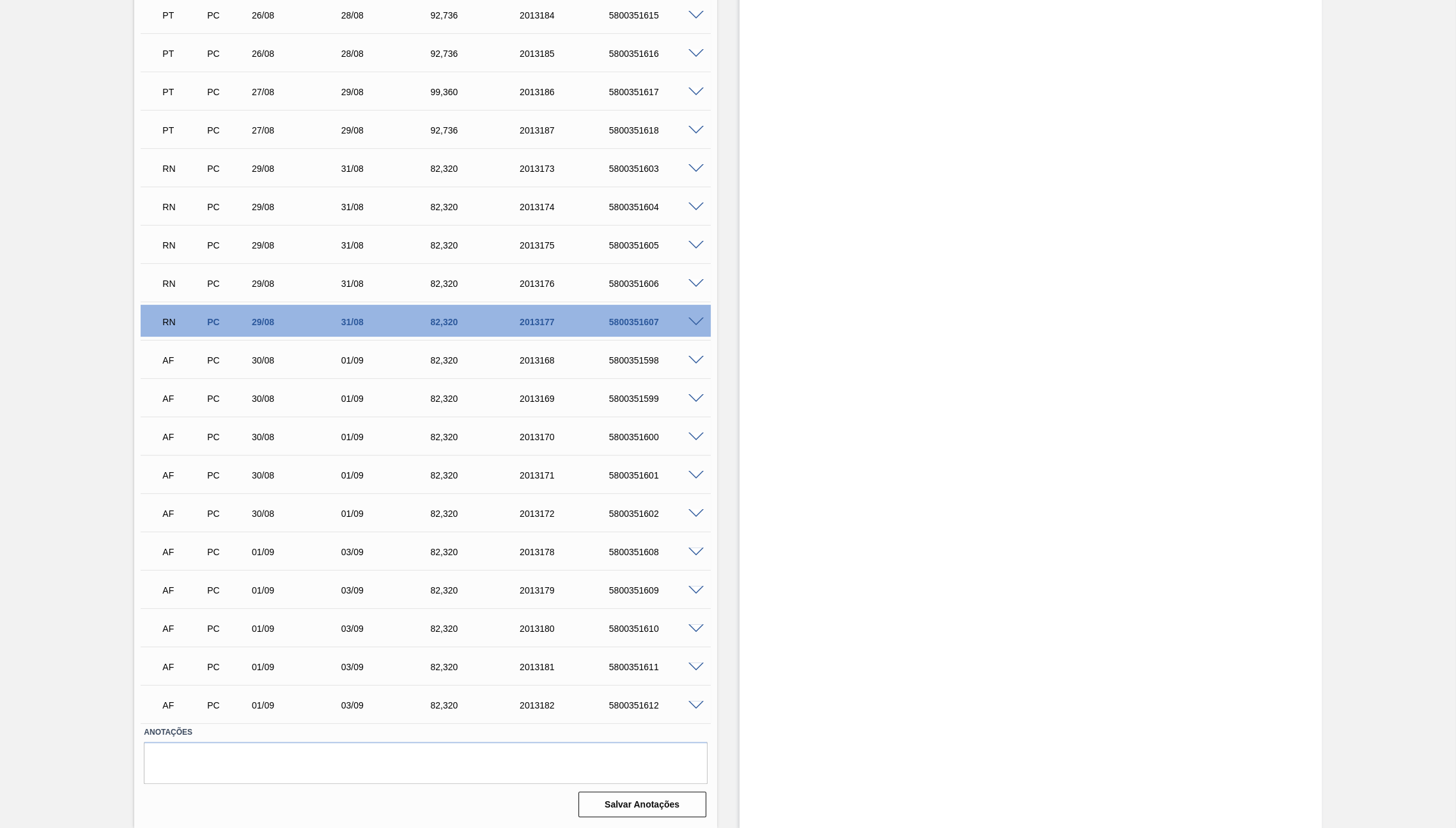
click at [628, 366] on div "AF PC 30/08 01/09 82,[PHONE_NUMBER] 5800351598" at bounding box center [422, 359] width 535 height 26
drag, startPoint x: 866, startPoint y: 330, endPoint x: 858, endPoint y: 332, distance: 8.2
click at [859, 332] on div "Estoque De [DATE] Até [DATE] Filtro" at bounding box center [1030, 172] width 582 height 1313
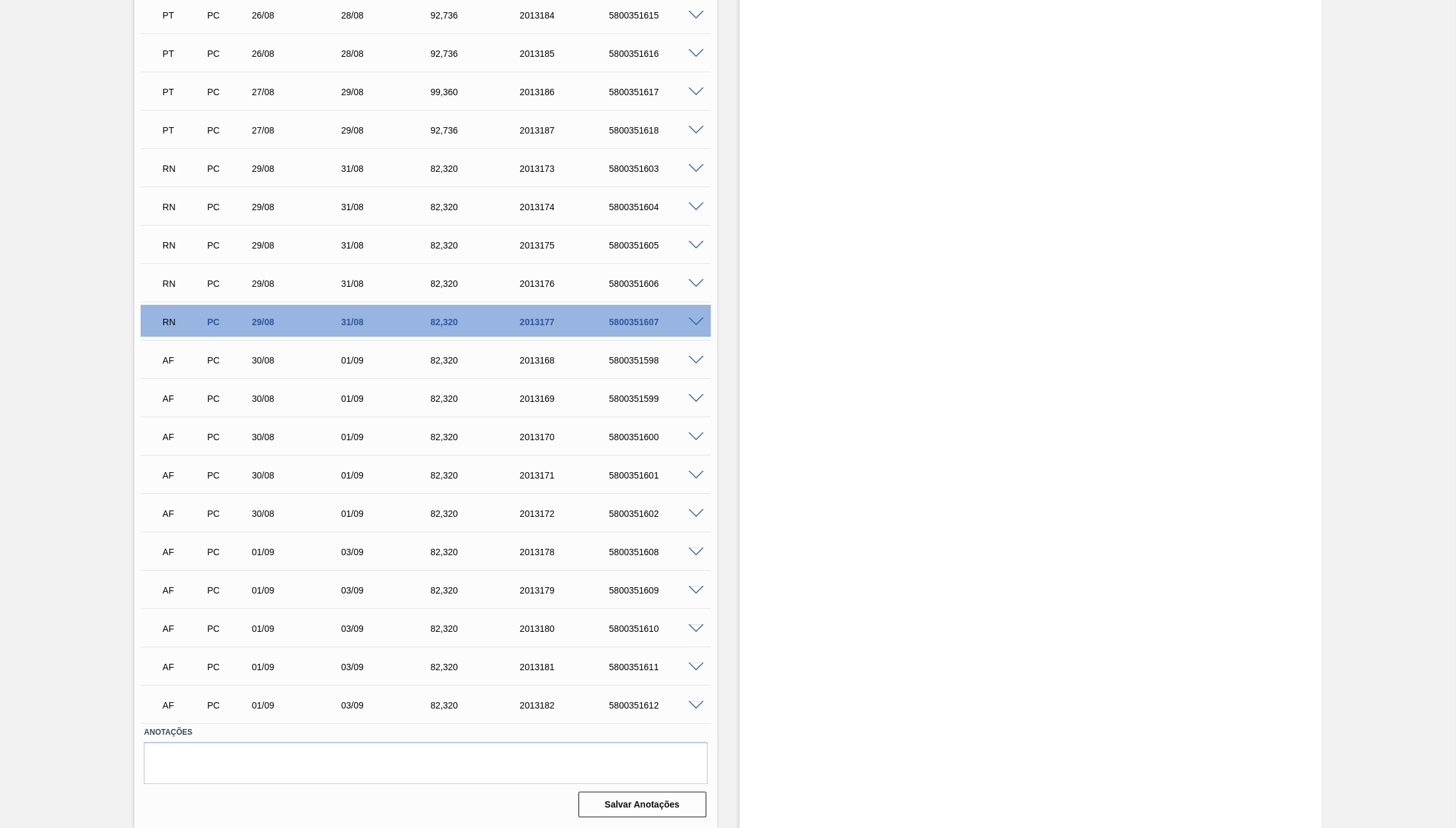
click at [593, 330] on div "RN PC 29/08 31/08 82,[PHONE_NUMBER] 5800351607" at bounding box center [422, 321] width 535 height 26
click at [627, 330] on div "RN PC 29/08 31/08 82,[PHONE_NUMBER] 5800351607" at bounding box center [422, 321] width 535 height 26
copy div "5800351607"
click at [616, 364] on div "5800351598" at bounding box center [656, 360] width 101 height 10
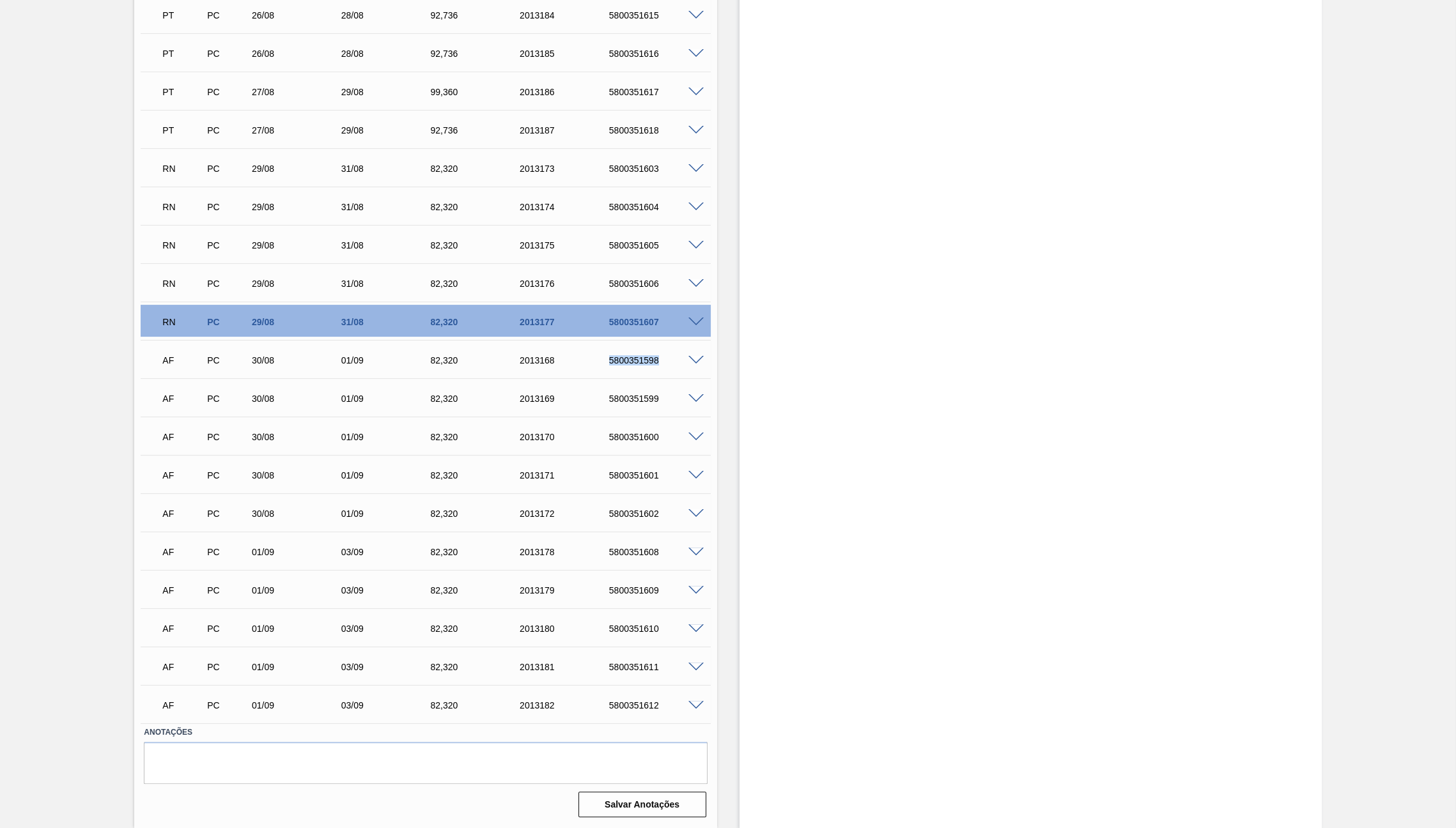
click at [616, 364] on div "5800351598" at bounding box center [656, 360] width 101 height 10
copy div "5800351598"
click at [641, 377] on div "AF PC 30/08 01/09 82,[PHONE_NUMBER] 5800351598 Material 30034165 - GARRAFA CORO…" at bounding box center [425, 359] width 570 height 38
click at [654, 396] on div "5800351599" at bounding box center [656, 398] width 101 height 10
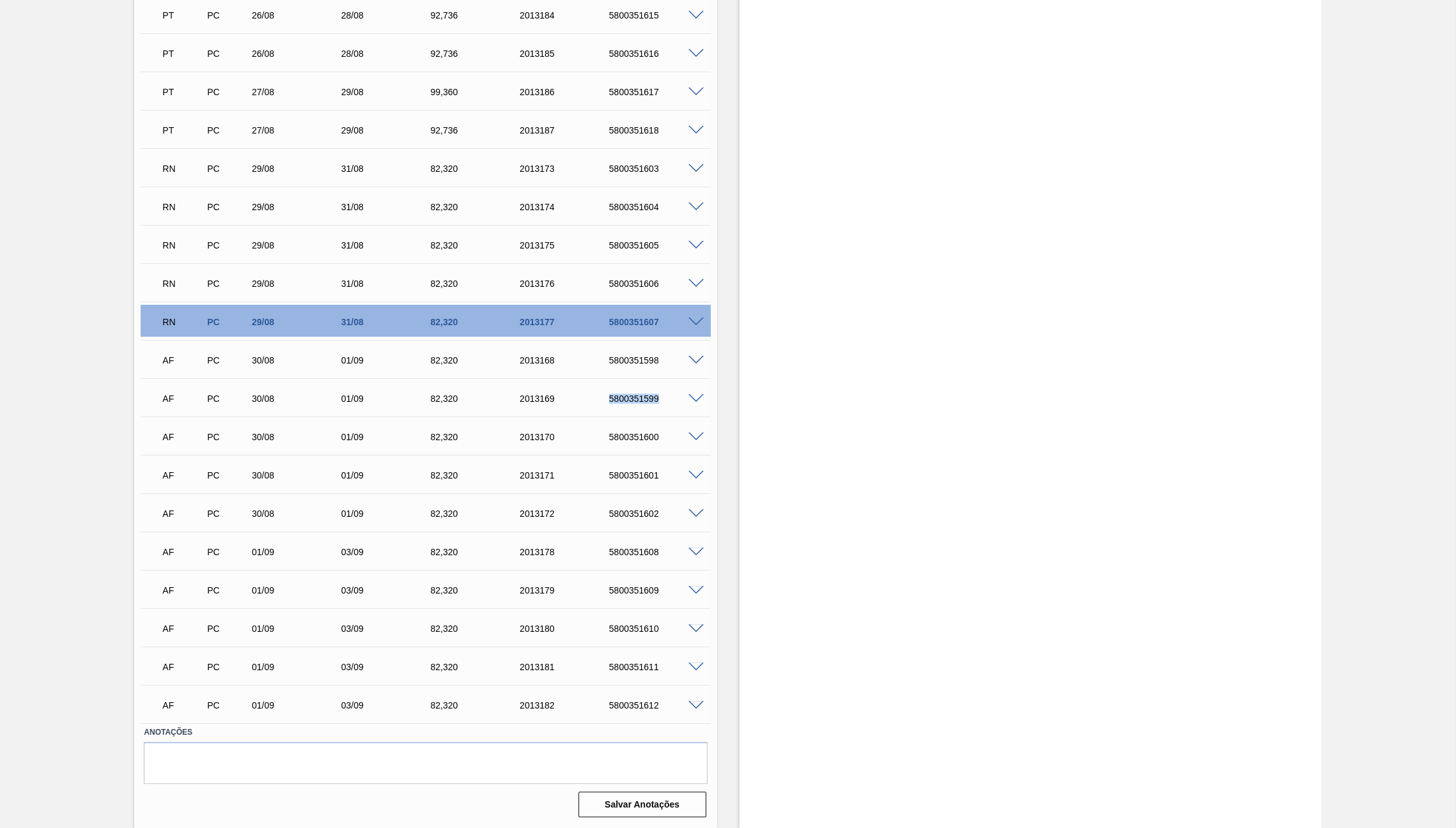
click at [654, 396] on div "5800351599" at bounding box center [656, 398] width 101 height 10
copy div "5800351599"
click at [361, 523] on div "AF PC 30/08 01/09 82,[PHONE_NUMBER] 5800351602" at bounding box center [422, 512] width 535 height 26
drag, startPoint x: 239, startPoint y: 540, endPoint x: 306, endPoint y: 531, distance: 67.6
click at [306, 531] on div "AD PC 15/08 18/08 99,[PHONE_NUMBER] 5800341913 Material 30034165 - GARRAFA CORO…" at bounding box center [425, 301] width 570 height 843
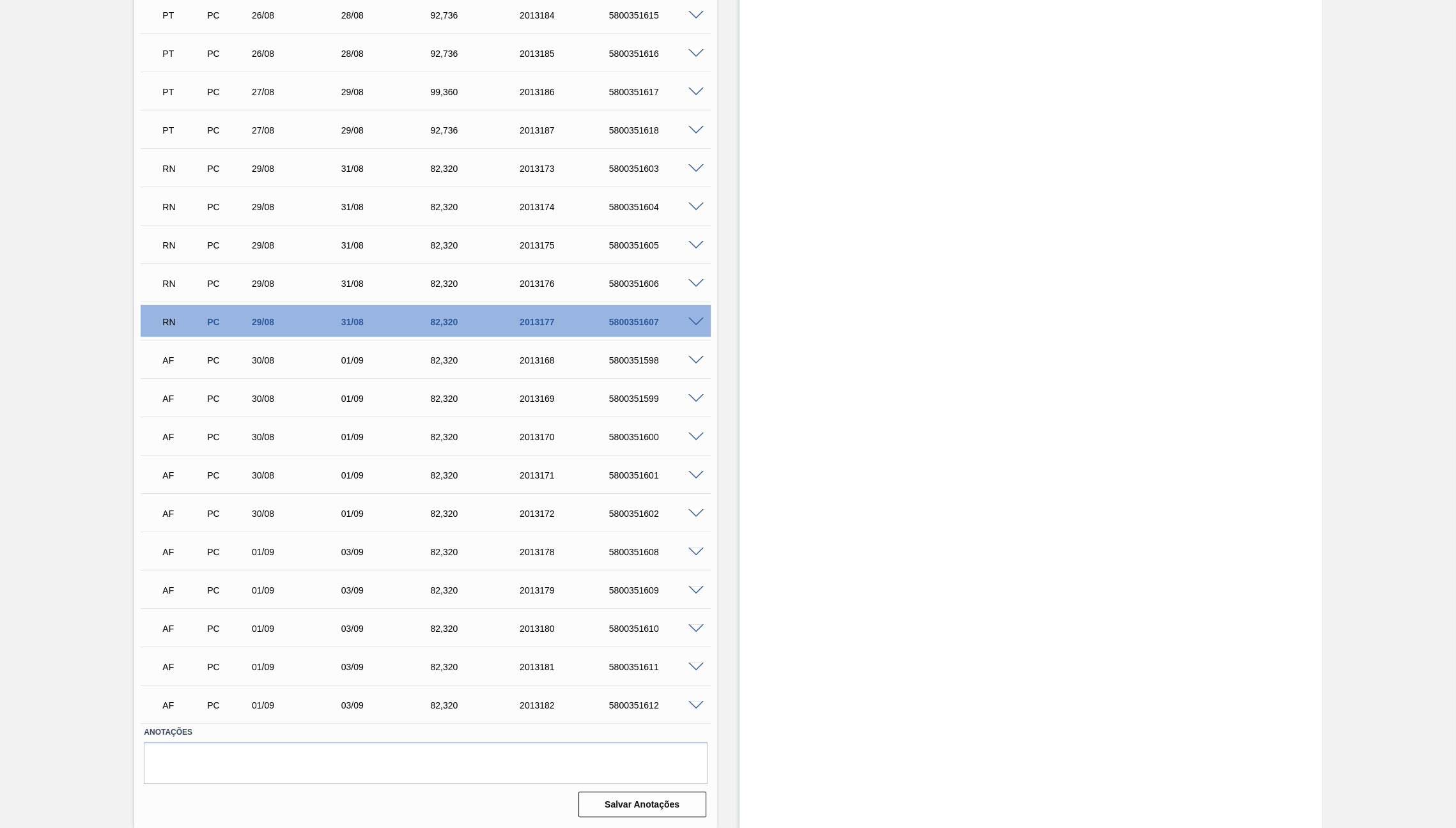
click at [654, 343] on div "AF PC 30/08 01/09 82,[PHONE_NUMBER] 5800351598" at bounding box center [425, 359] width 570 height 32
copy div "5800351598"
drag, startPoint x: 608, startPoint y: 388, endPoint x: 615, endPoint y: 390, distance: 7.3
click at [609, 388] on div "AF PC 30/08 01/09 82,[PHONE_NUMBER] 5800351599" at bounding box center [422, 397] width 535 height 26
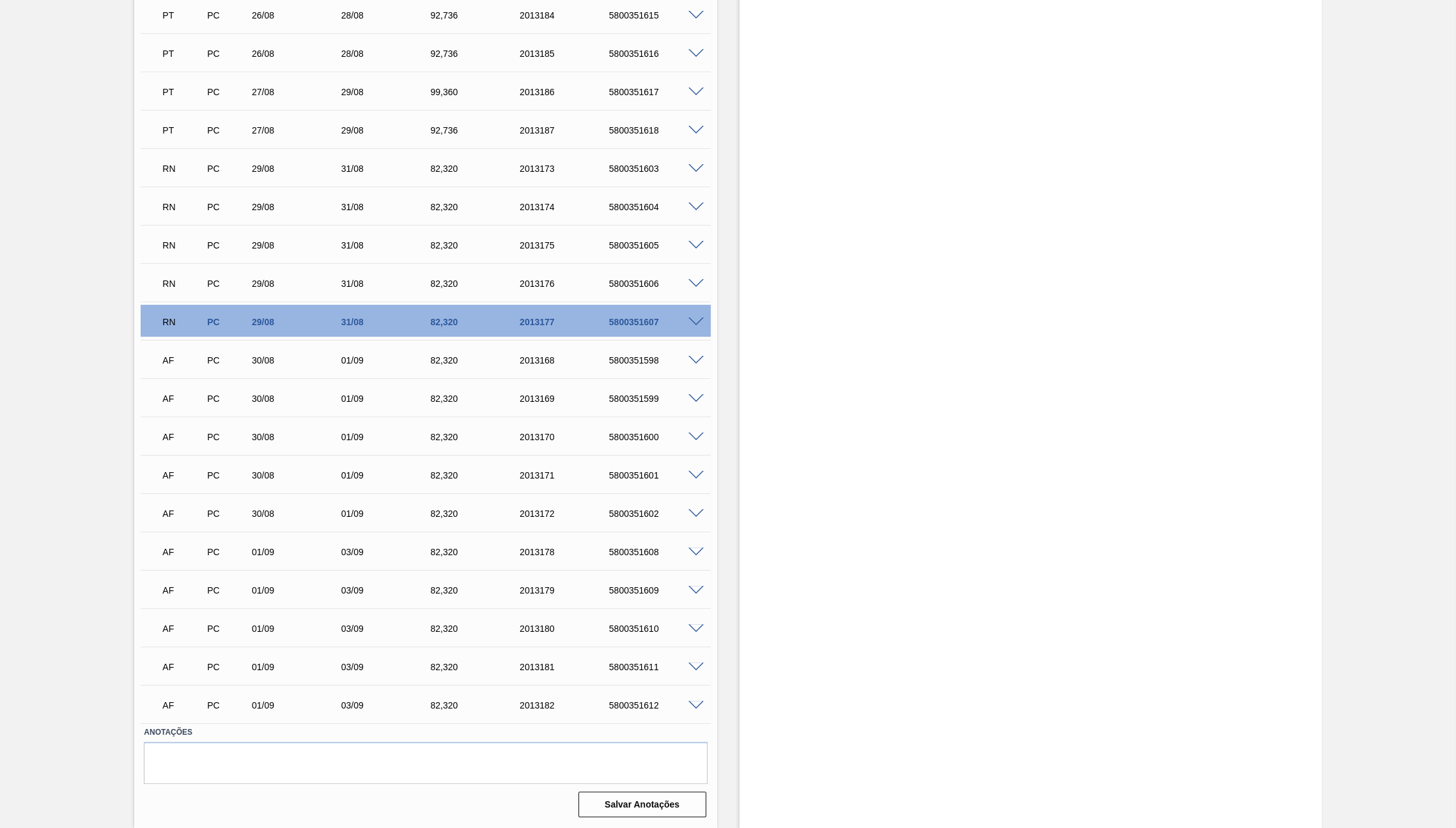
click at [615, 390] on div "AF PC 30/08 01/09 82,[PHONE_NUMBER] 5800351599" at bounding box center [422, 397] width 535 height 26
copy div "5800351599"
click at [641, 430] on div "AF PC 30/08 01/09 82,[PHONE_NUMBER] 5800351600" at bounding box center [422, 436] width 535 height 26
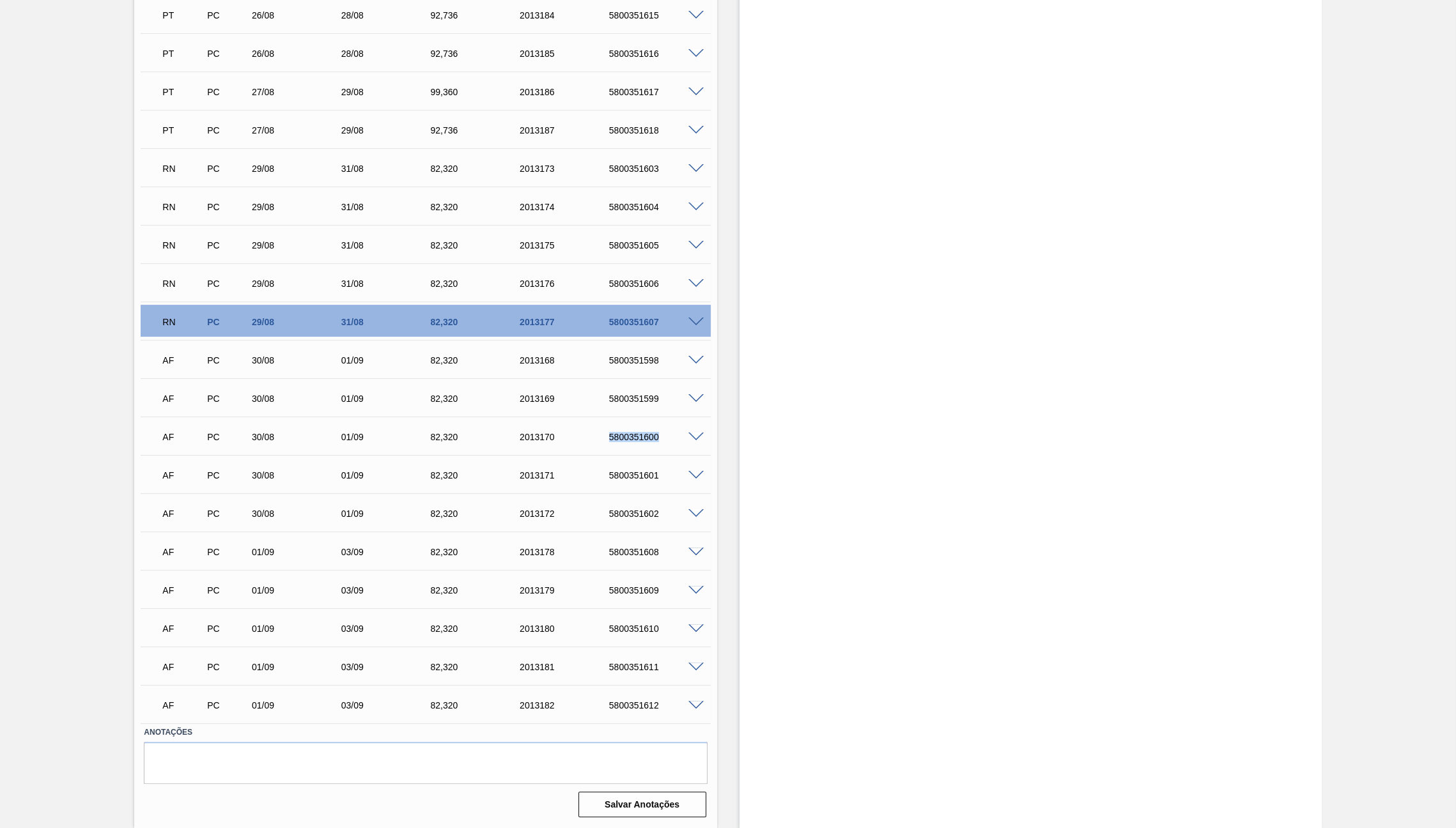
copy div "5800351600"
click at [638, 488] on div "AF PC 30/08 01/09 82,[PHONE_NUMBER] 5800351601" at bounding box center [425, 474] width 570 height 32
copy div "5800351601"
click at [638, 505] on div "AF PC 30/08 01/09 82,[PHONE_NUMBER] 5800351602" at bounding box center [422, 512] width 535 height 26
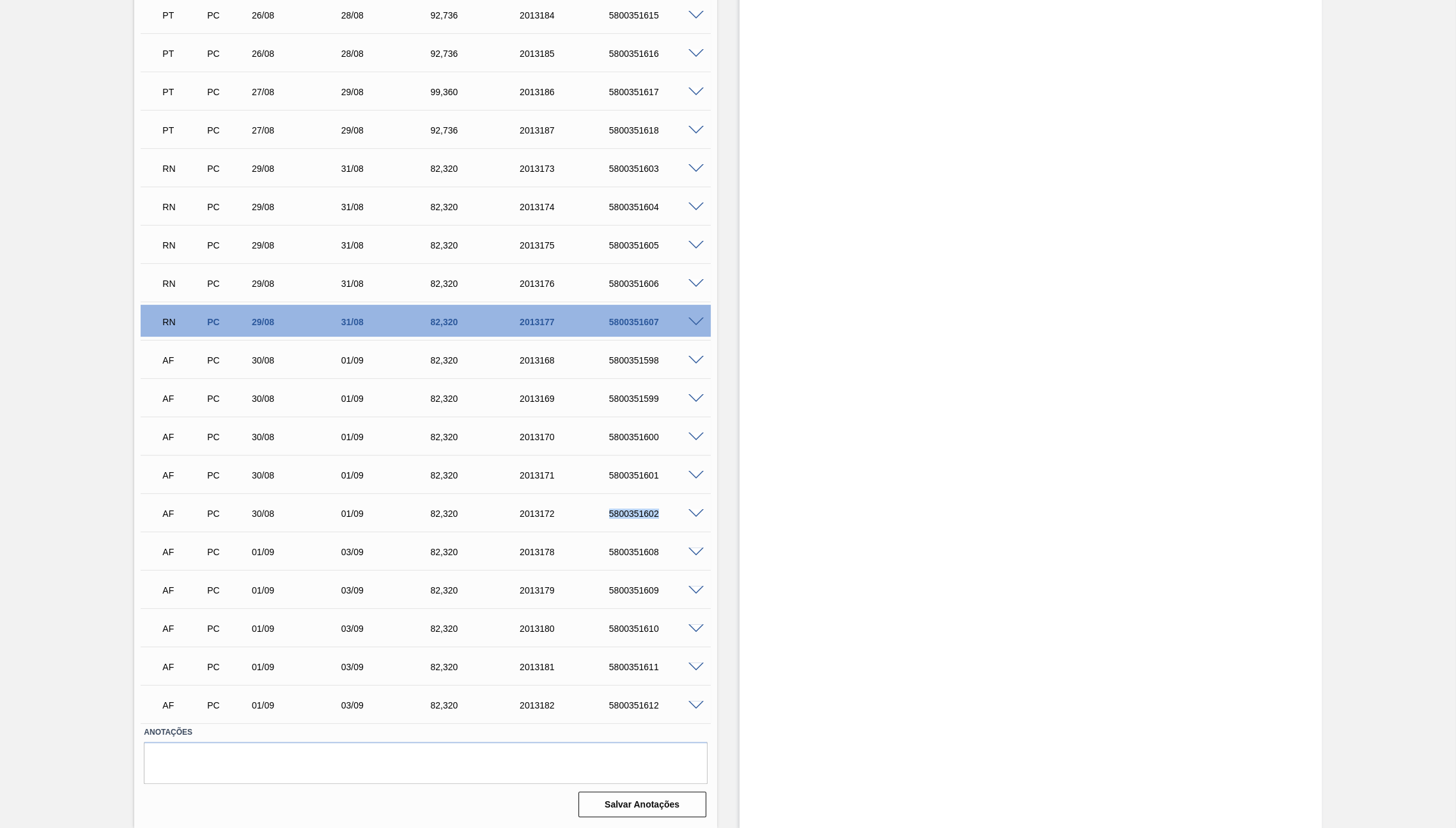
click at [638, 505] on div "AF PC 30/08 01/09 82,[PHONE_NUMBER] 5800351602" at bounding box center [422, 512] width 535 height 26
click at [1071, 464] on div "Estoque De [DATE] Até [DATE] Filtro" at bounding box center [1030, 172] width 582 height 1313
click at [641, 367] on div "AF PC 30/08 01/09 82,[PHONE_NUMBER] 5800351598" at bounding box center [422, 359] width 535 height 26
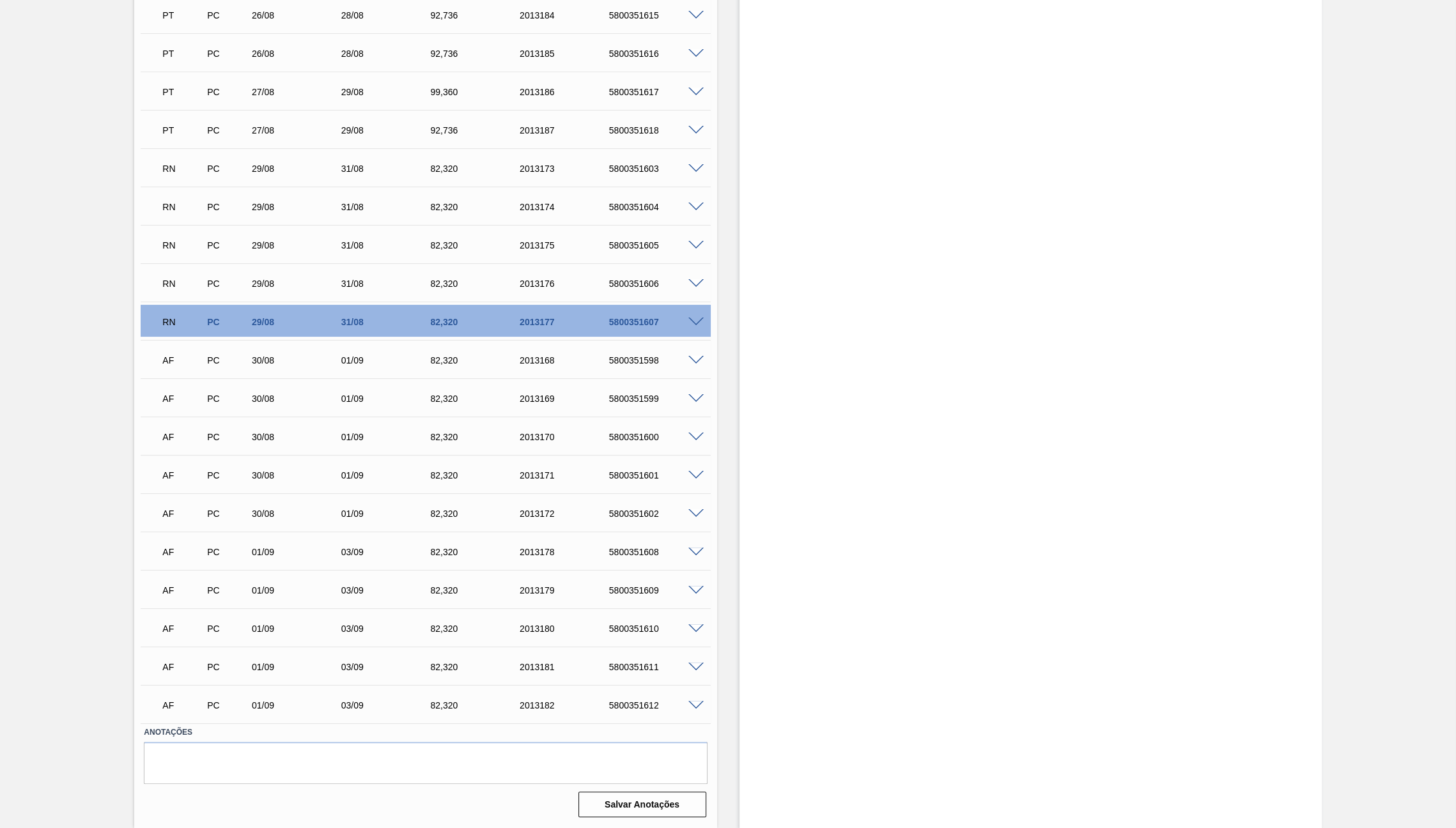
click at [621, 396] on div "5800351599" at bounding box center [656, 398] width 101 height 10
click at [628, 438] on div "5800351600" at bounding box center [656, 436] width 101 height 10
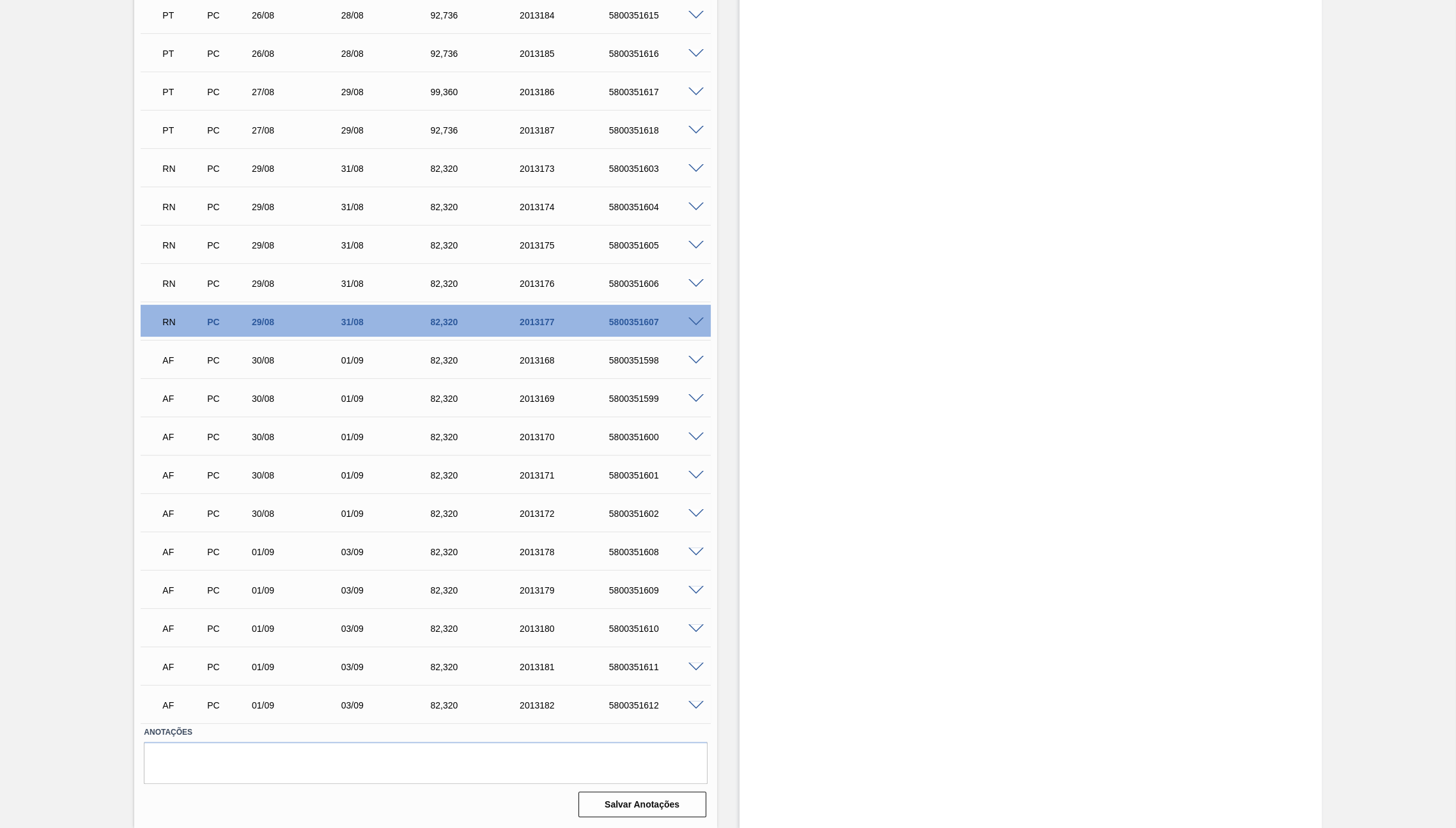
click at [628, 438] on div "5800351600" at bounding box center [656, 436] width 101 height 10
click at [613, 473] on div "5800351601" at bounding box center [656, 475] width 101 height 10
click at [619, 513] on div "5800351602" at bounding box center [656, 513] width 101 height 10
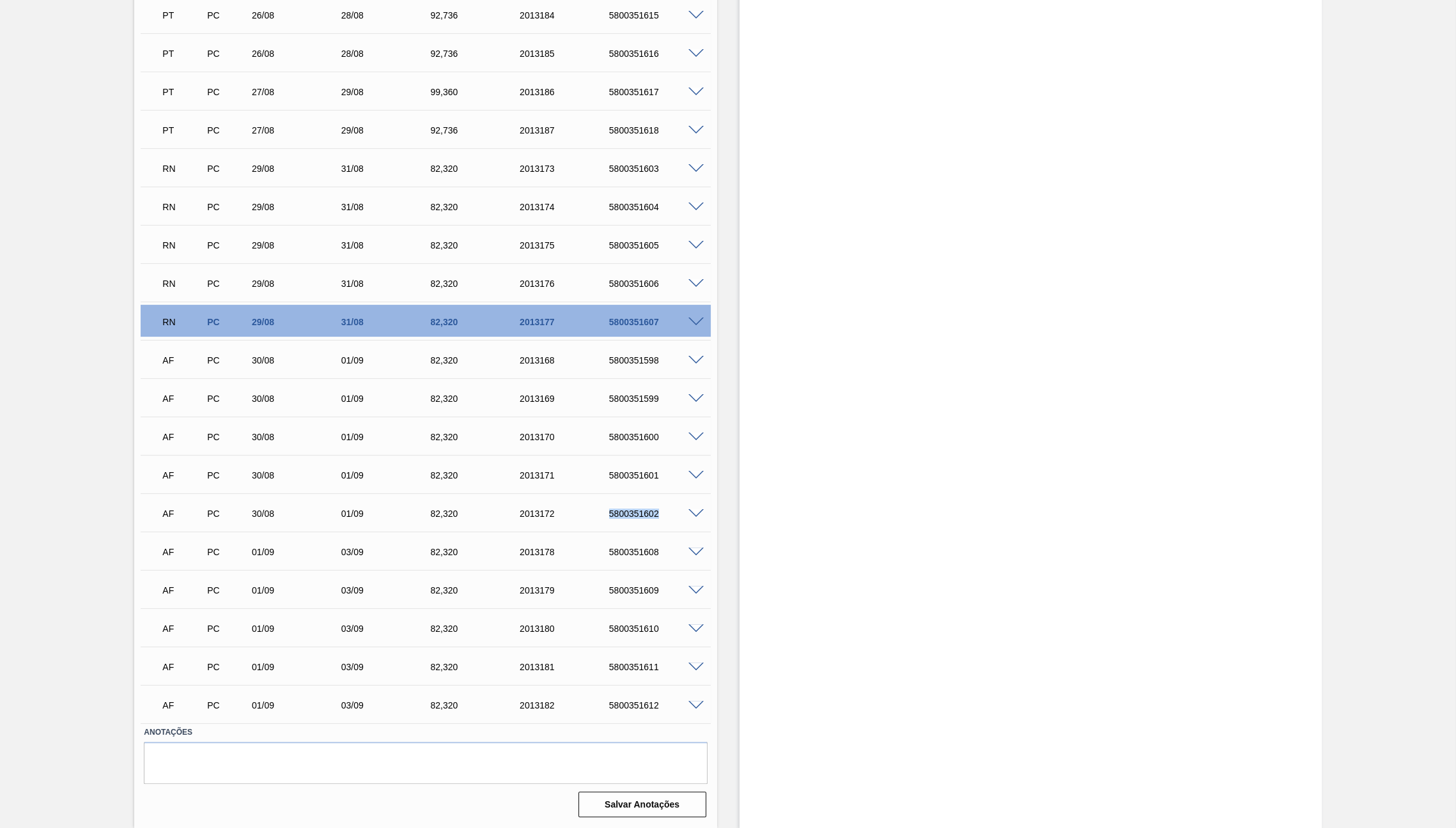
click at [619, 513] on div "5800351602" at bounding box center [656, 513] width 101 height 10
click at [989, 323] on div "Estoque De [DATE] Até [DATE] Filtro" at bounding box center [1030, 172] width 582 height 1313
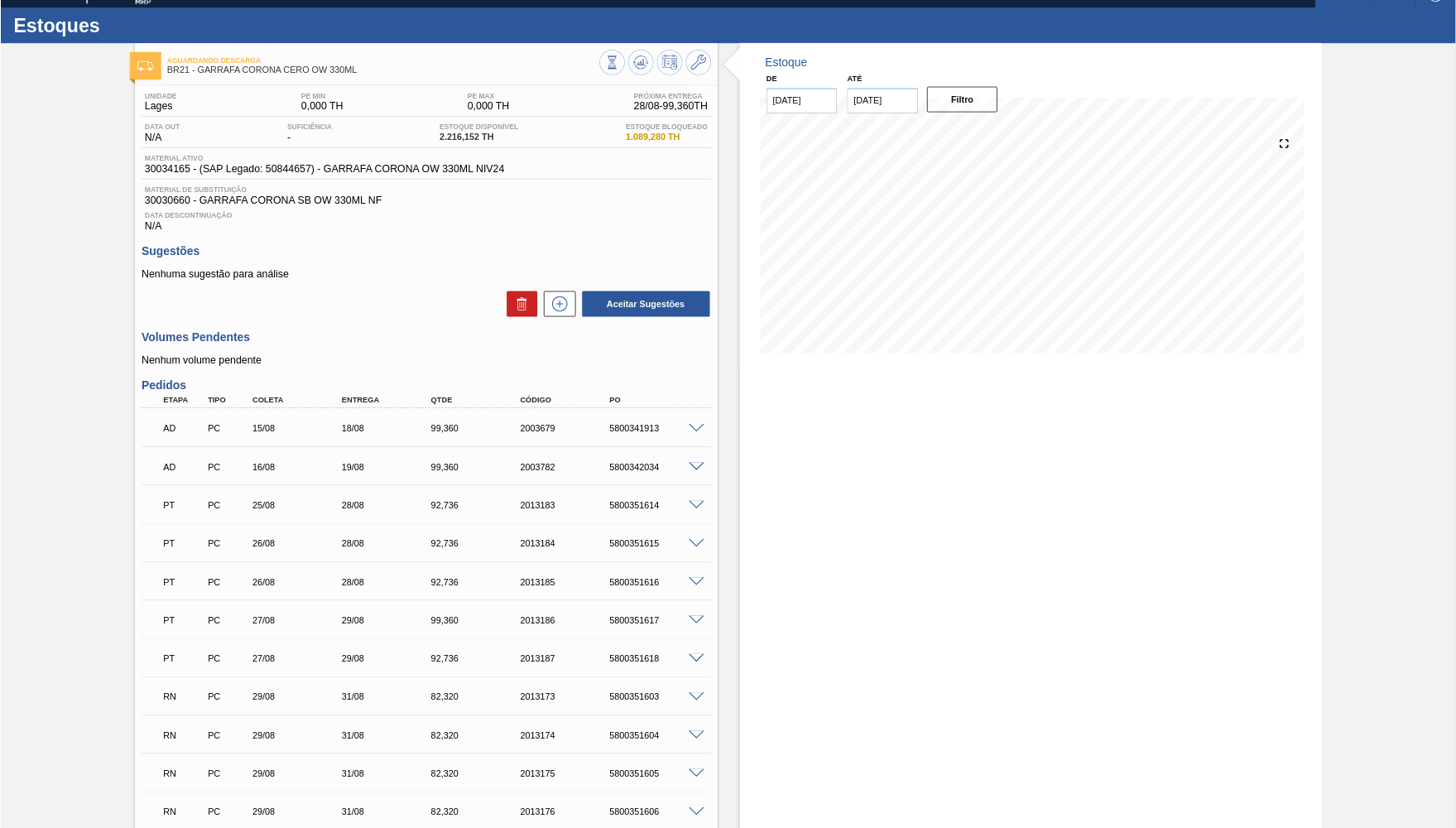
scroll to position [0, 0]
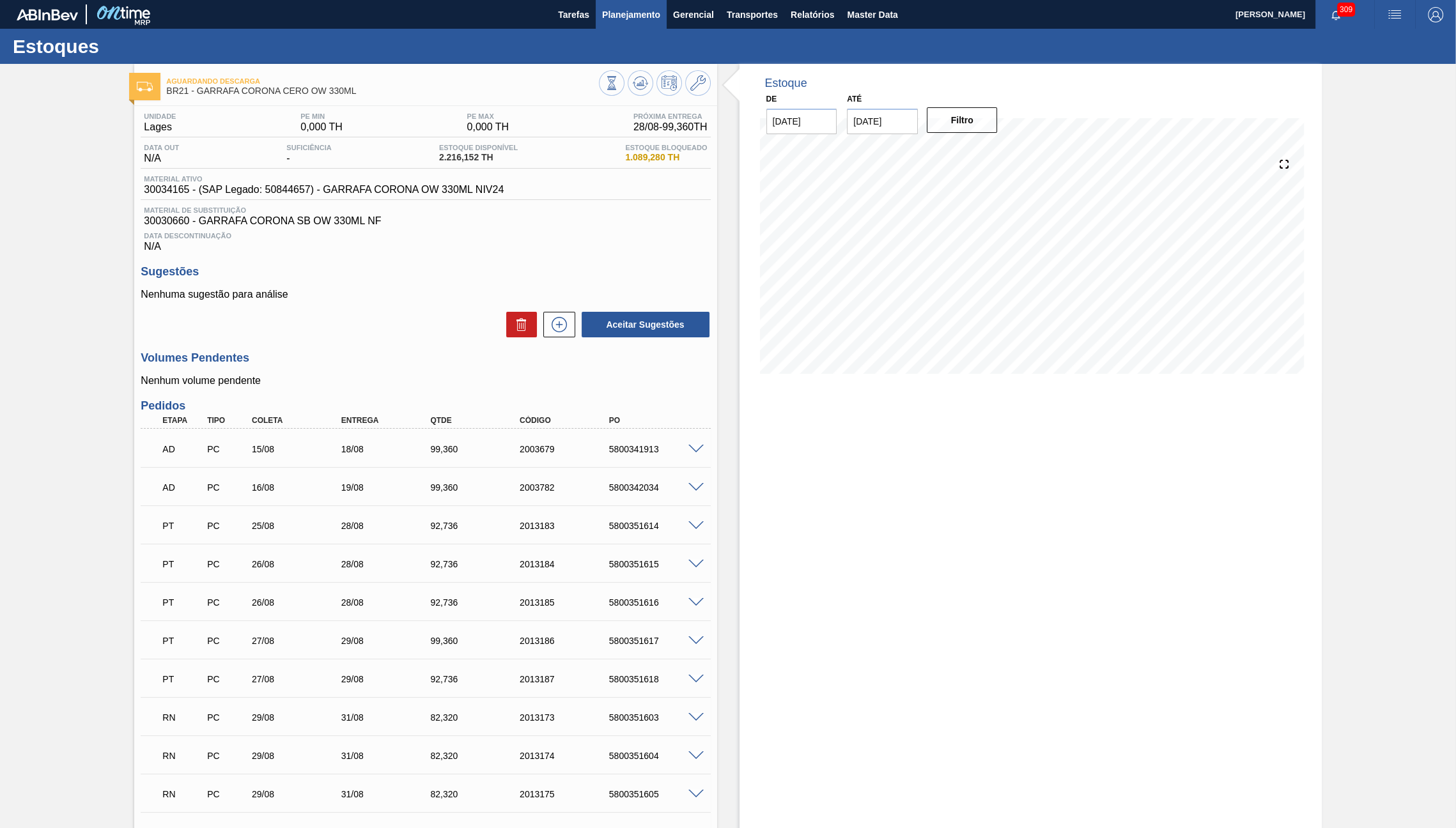
click at [619, 16] on span "Planejamento" at bounding box center [631, 14] width 58 height 15
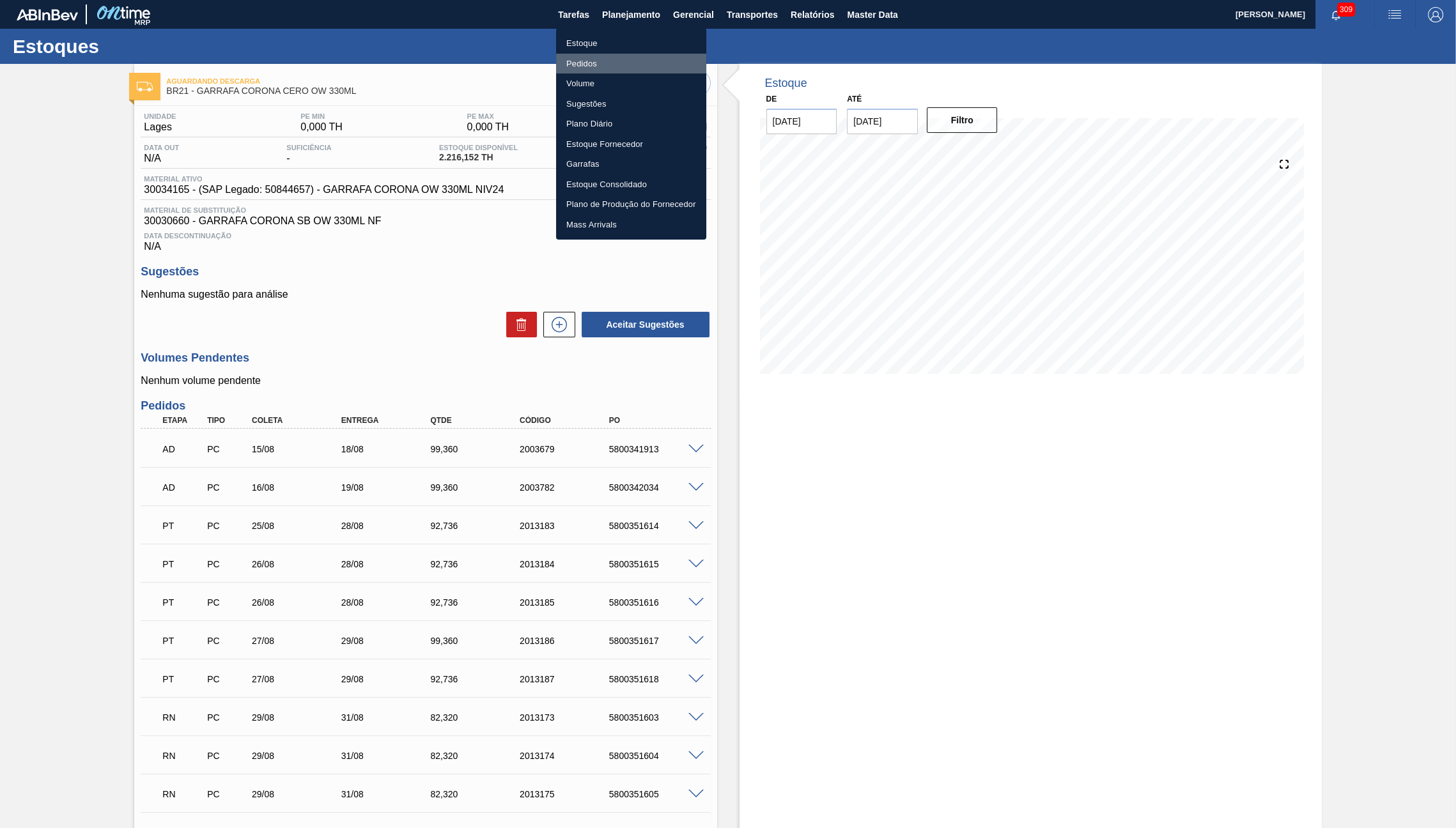
click at [578, 59] on li "Pedidos" at bounding box center [631, 63] width 150 height 21
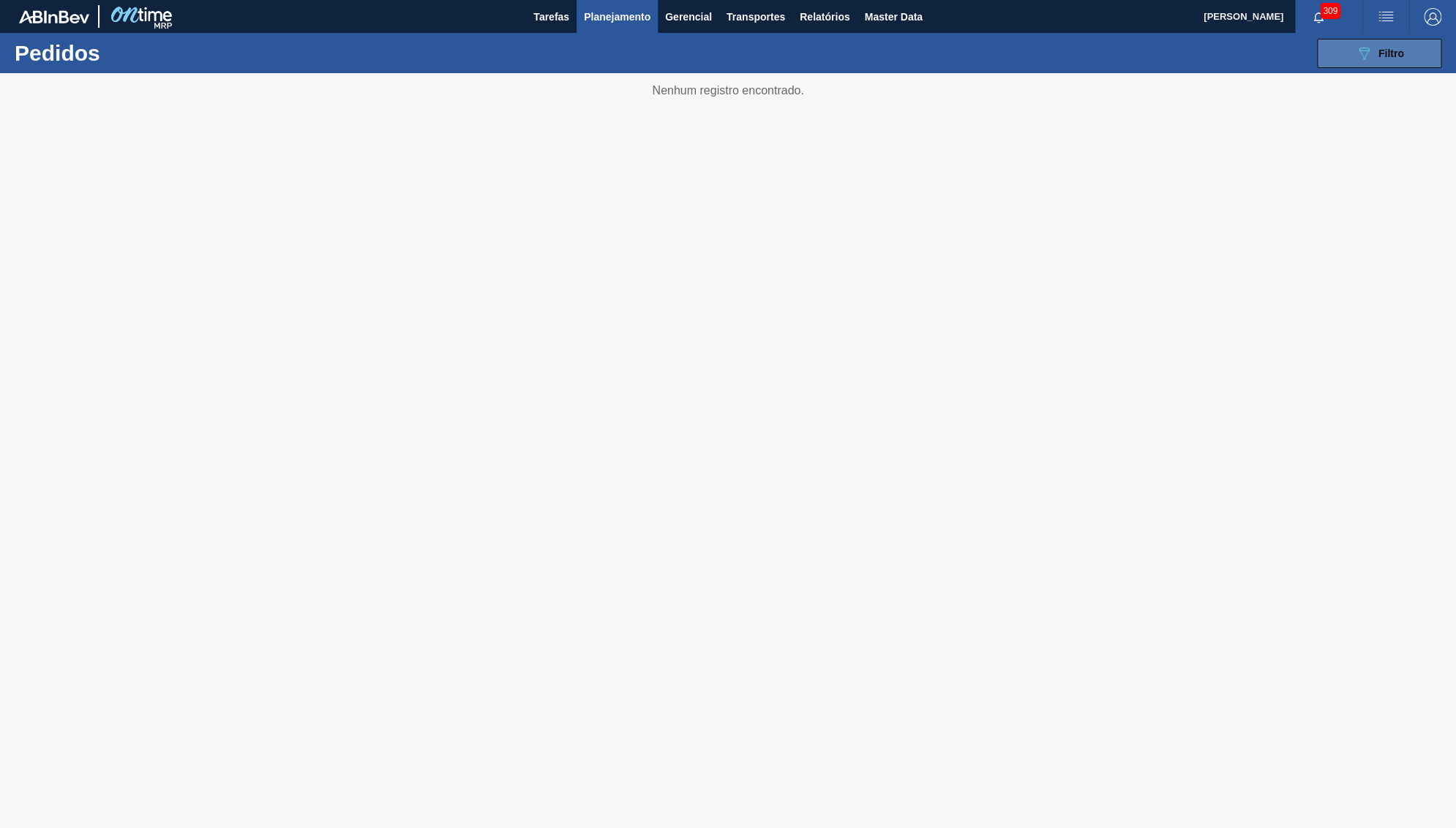
click at [1293, 51] on button "089F7B8B-B2A5-4AFE-B5C0-19BA573D28AC Filtro" at bounding box center [1378, 53] width 124 height 30
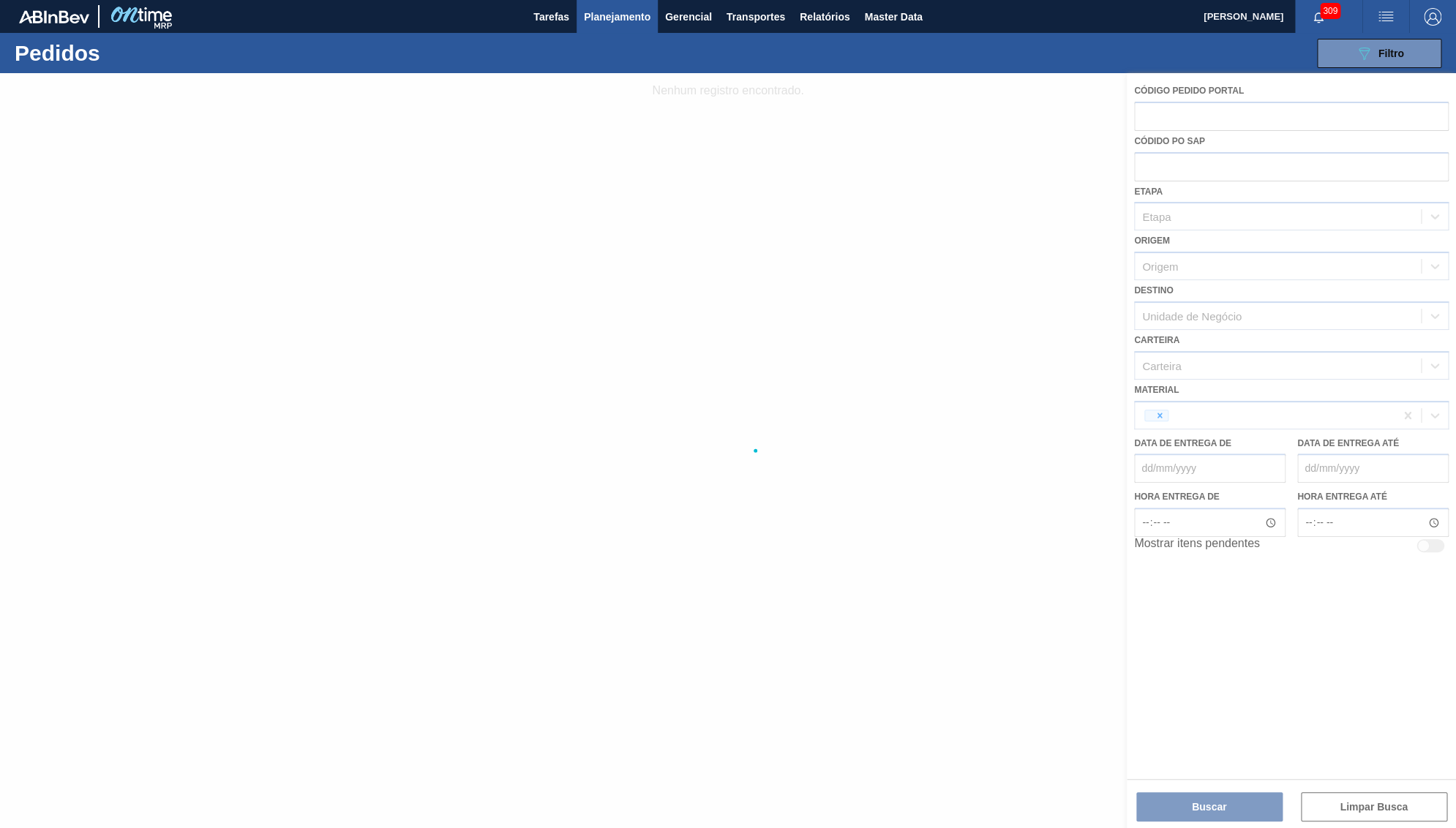
drag, startPoint x: 1350, startPoint y: 51, endPoint x: 1379, endPoint y: 30, distance: 35.8
click at [679, 321] on div at bounding box center [728, 450] width 1456 height 755
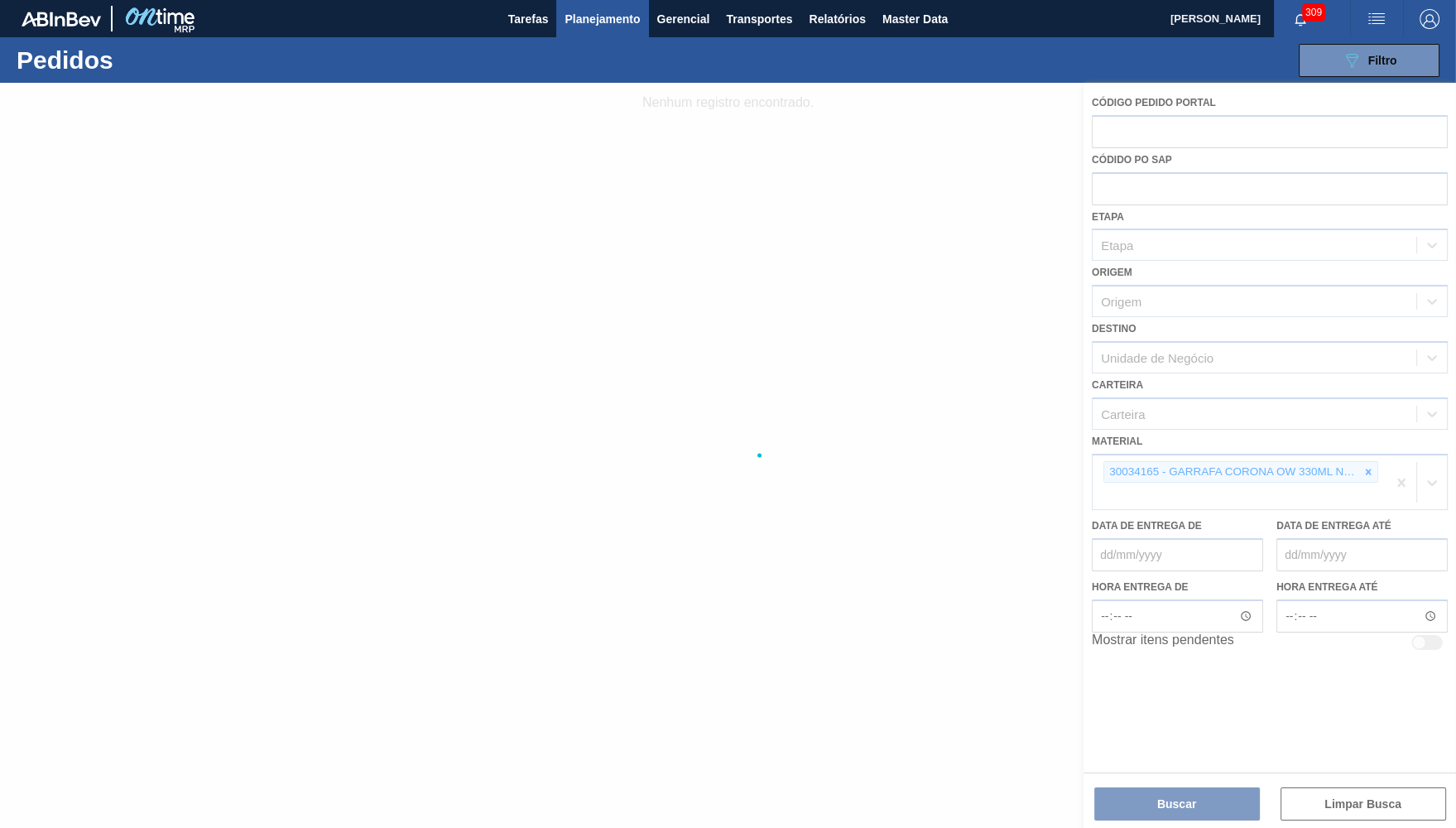
click at [1375, 462] on div at bounding box center [728, 455] width 1456 height 745
click at [1373, 460] on div at bounding box center [728, 455] width 1456 height 745
click at [1361, 464] on div at bounding box center [728, 455] width 1456 height 745
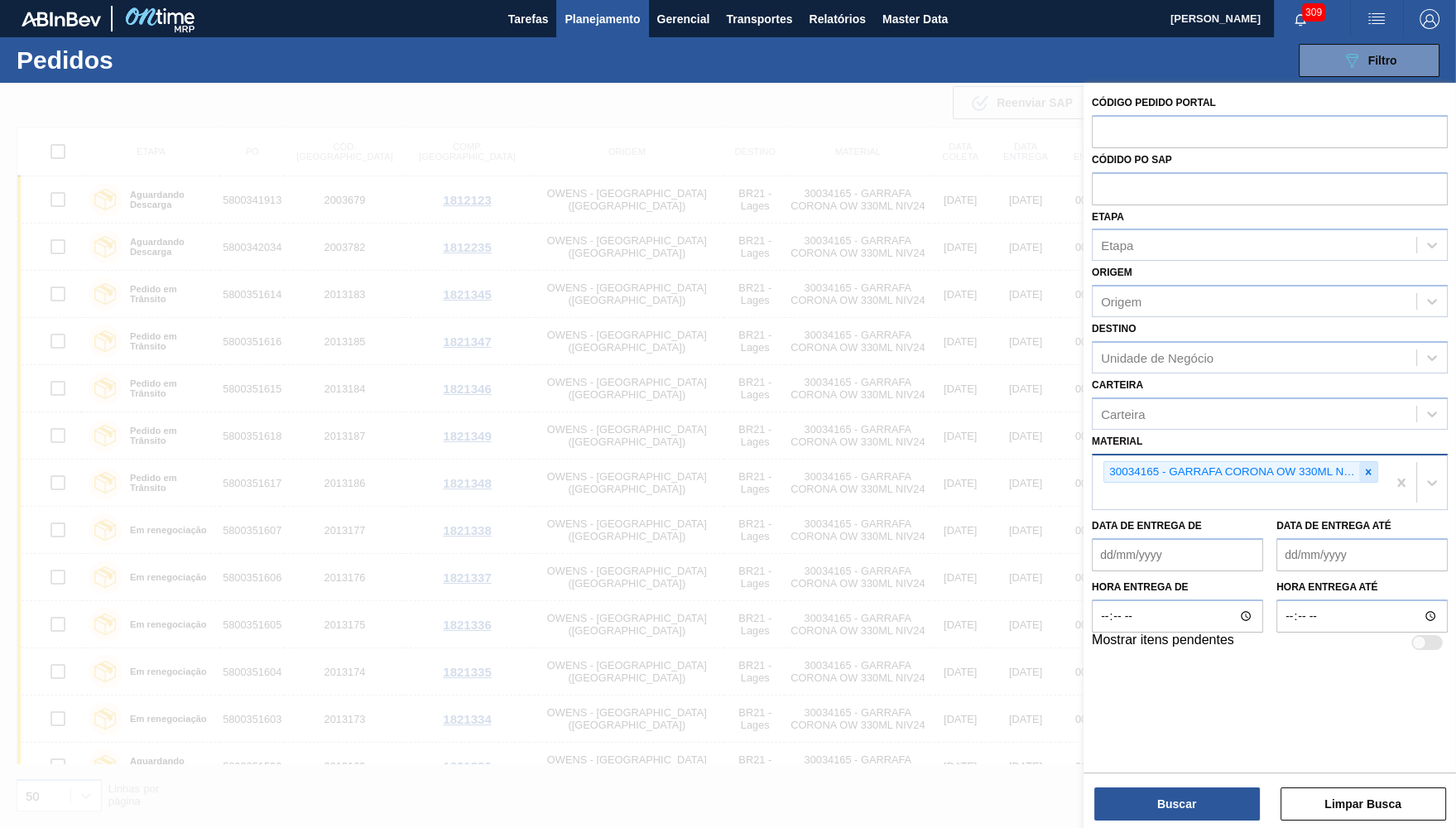
click at [1374, 462] on div at bounding box center [1368, 472] width 18 height 21
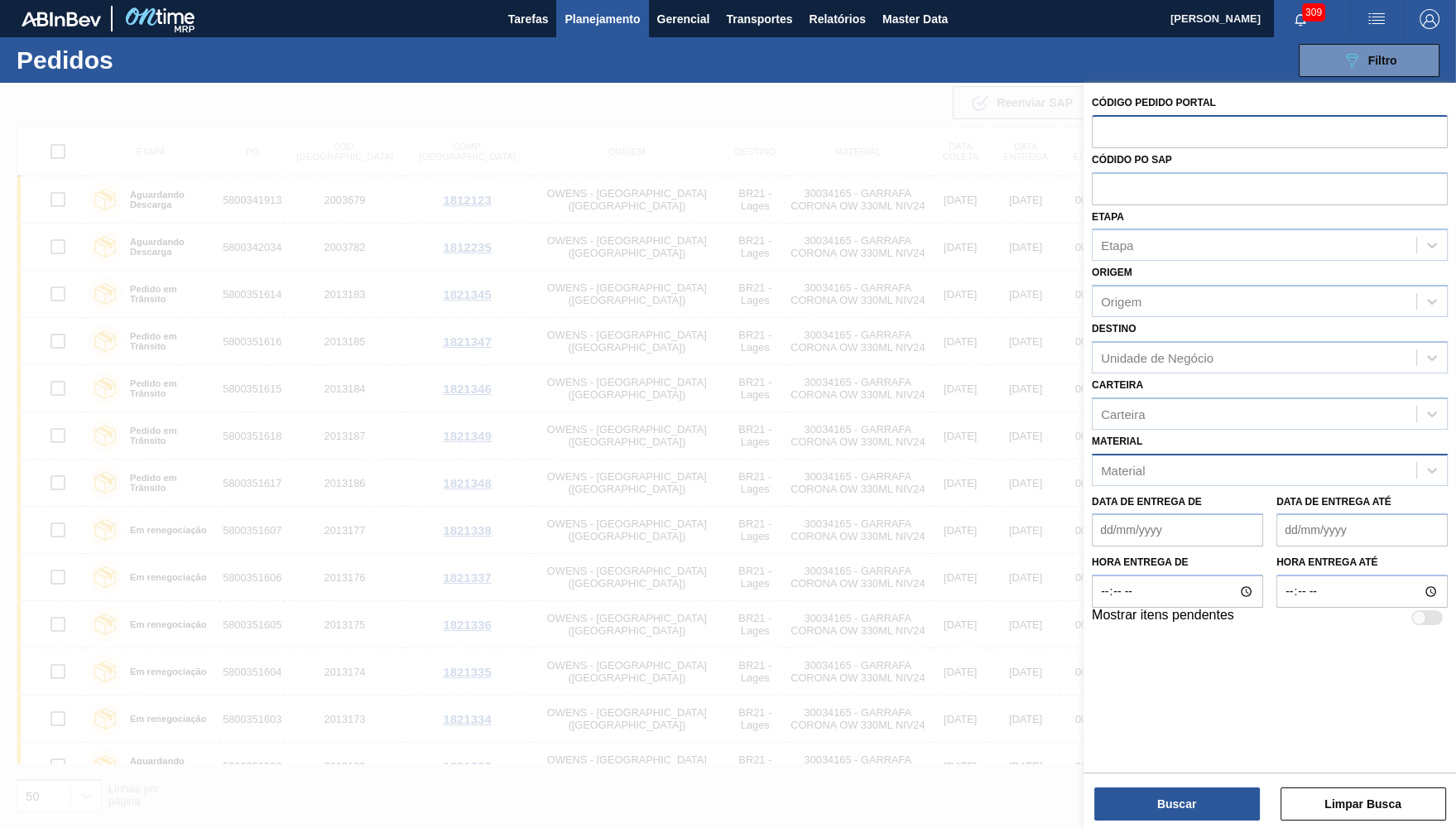
click at [1173, 135] on input "text" at bounding box center [1269, 130] width 356 height 32
click at [1177, 172] on input "text" at bounding box center [1269, 188] width 356 height 32
paste input "text"
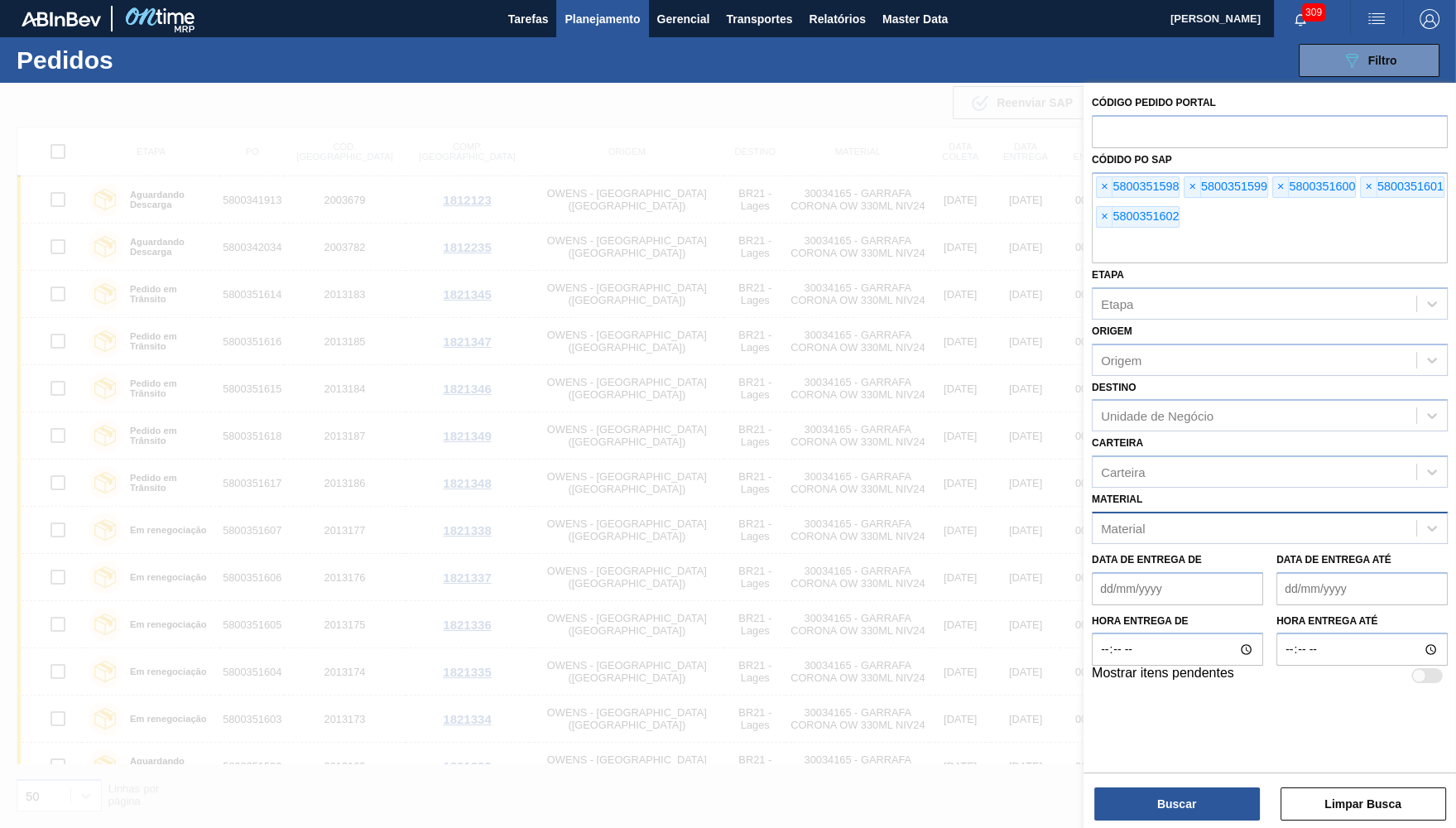
click at [1274, 781] on div "Buscar Limpar Busca" at bounding box center [1269, 795] width 372 height 46
click at [1235, 790] on button "Buscar" at bounding box center [1177, 804] width 166 height 34
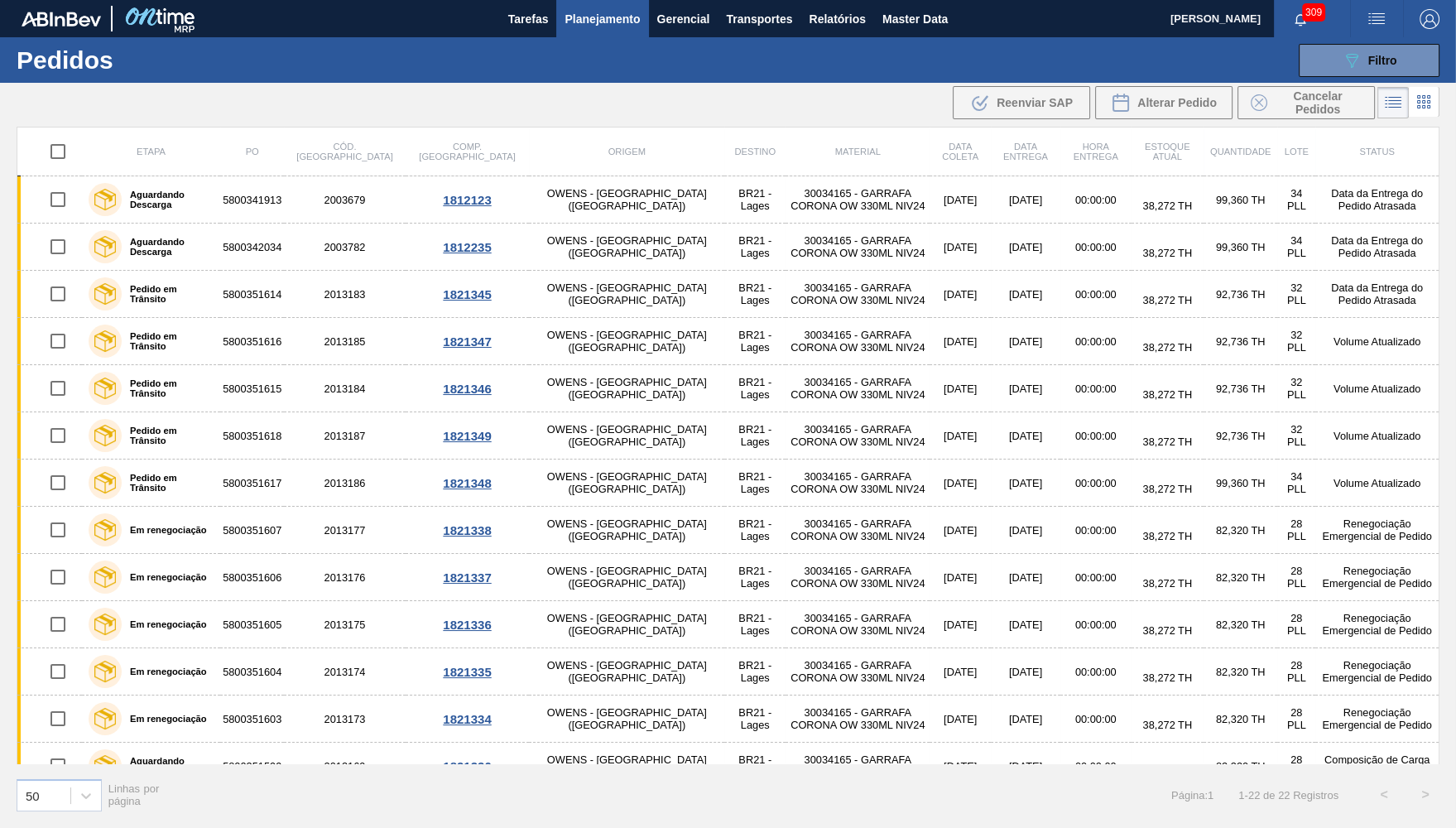
scroll to position [323, 0]
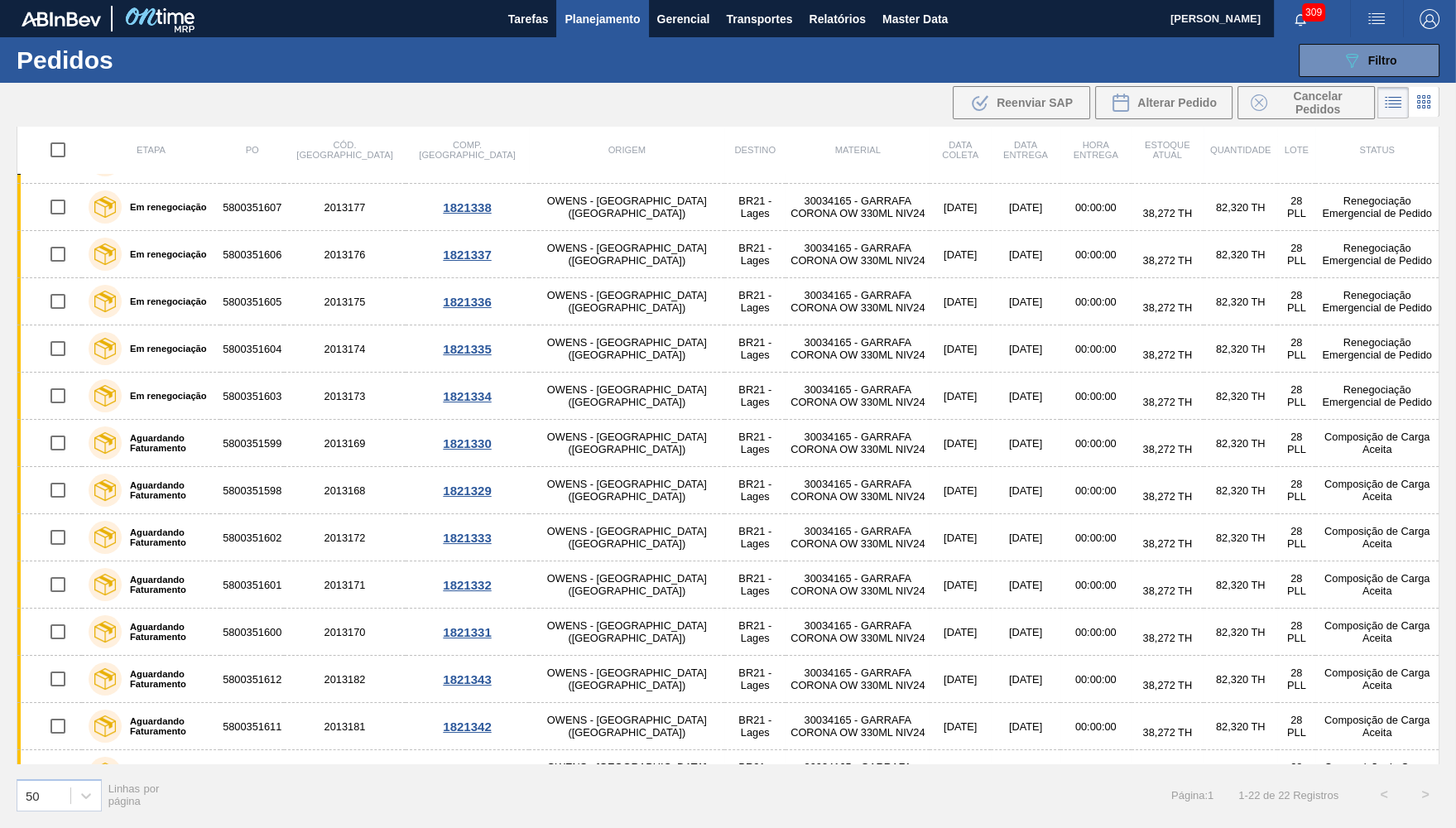
click at [58, 146] on input "checkbox" at bounding box center [57, 150] width 35 height 35
checkbox input "true"
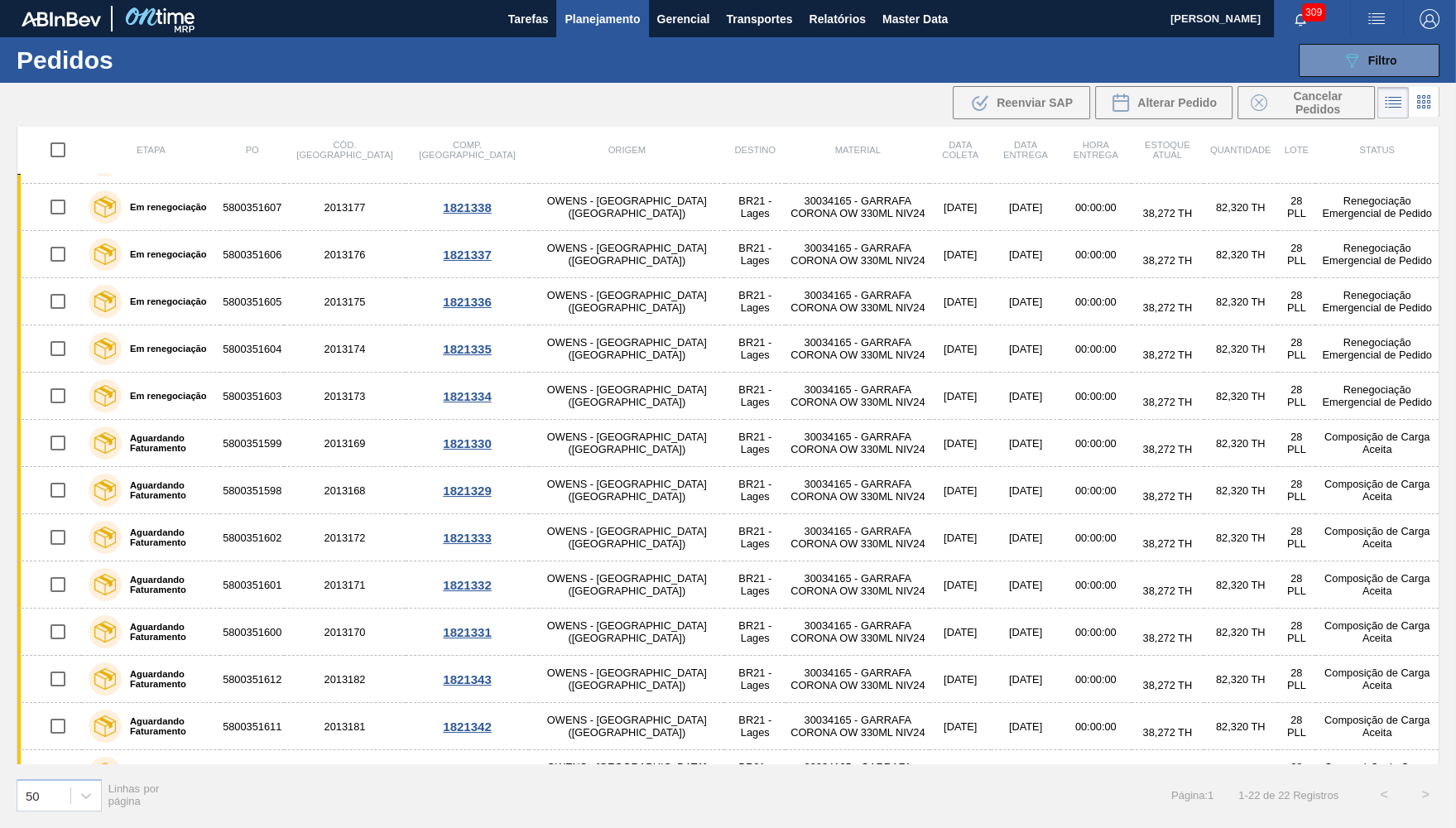
checkbox input "true"
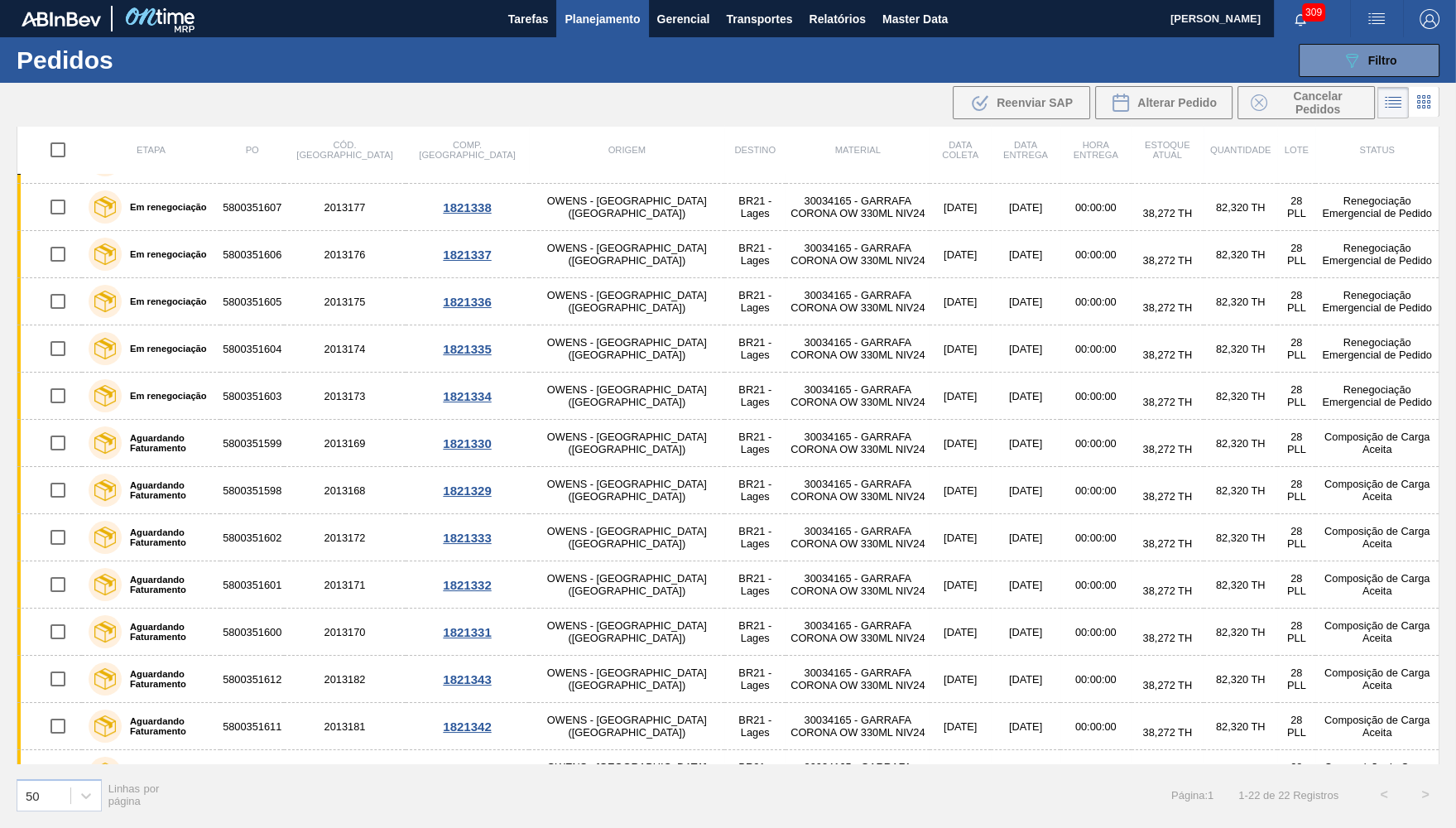
checkbox input "true"
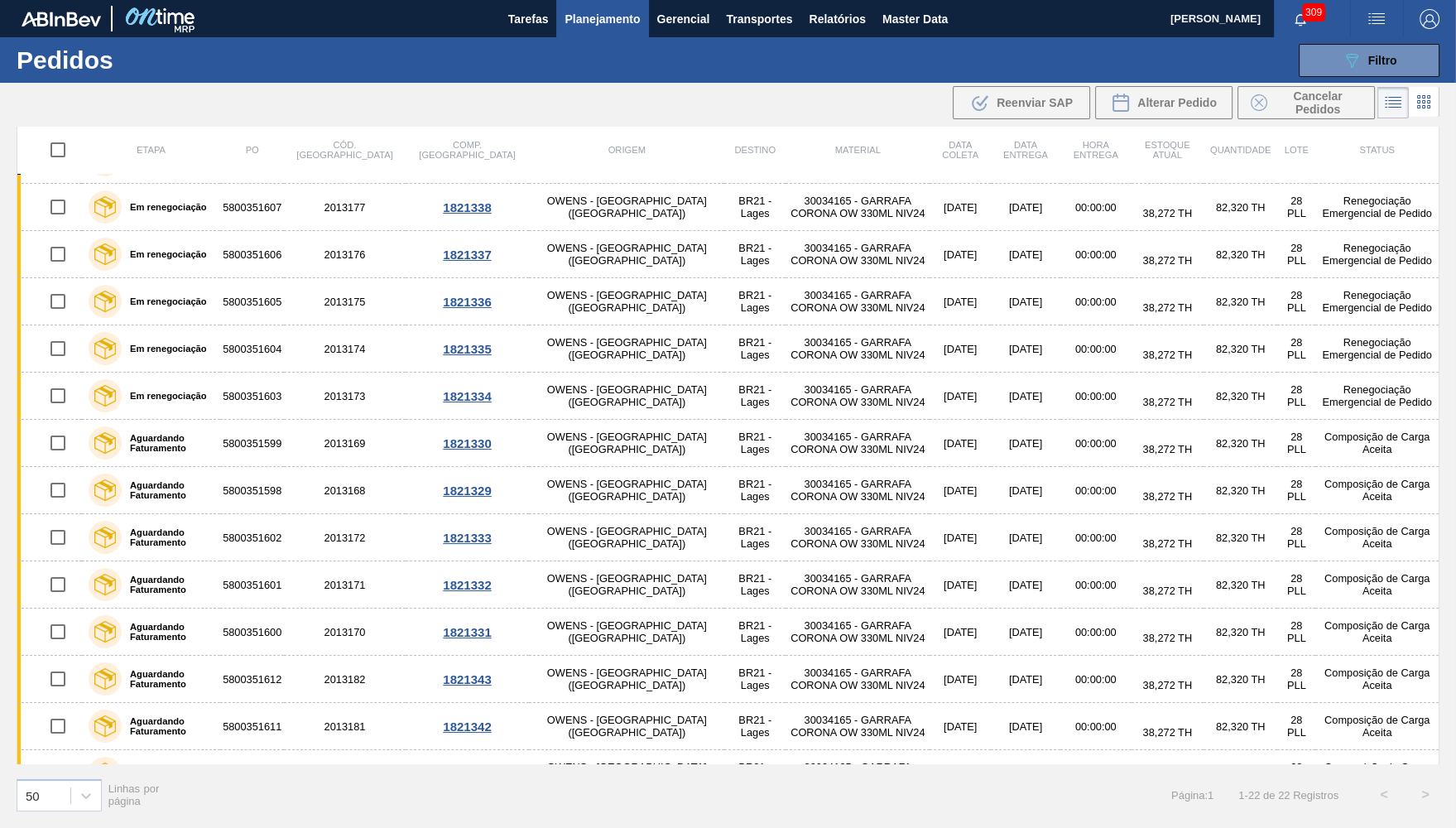
checkbox input "true"
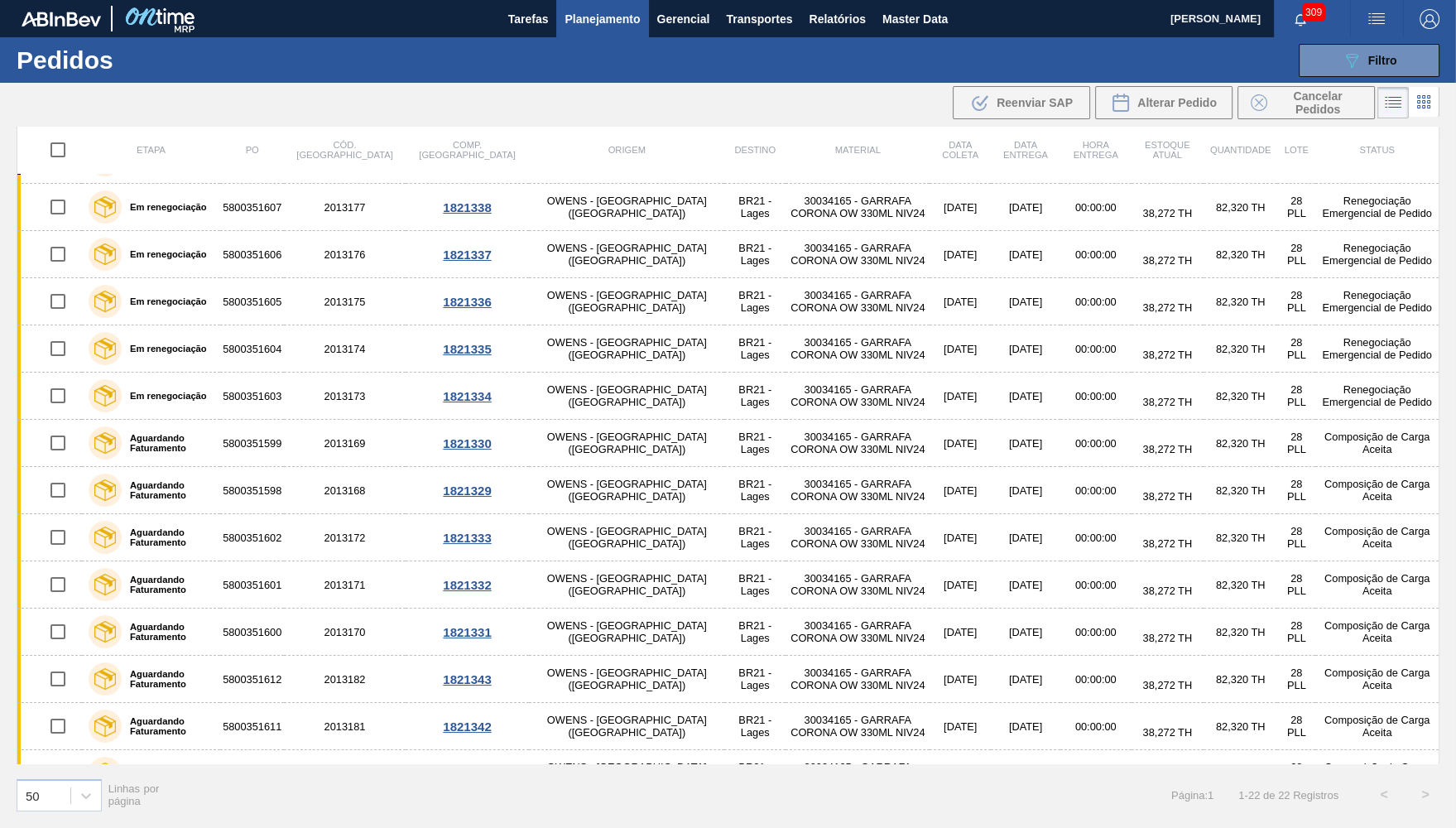
checkbox input "true"
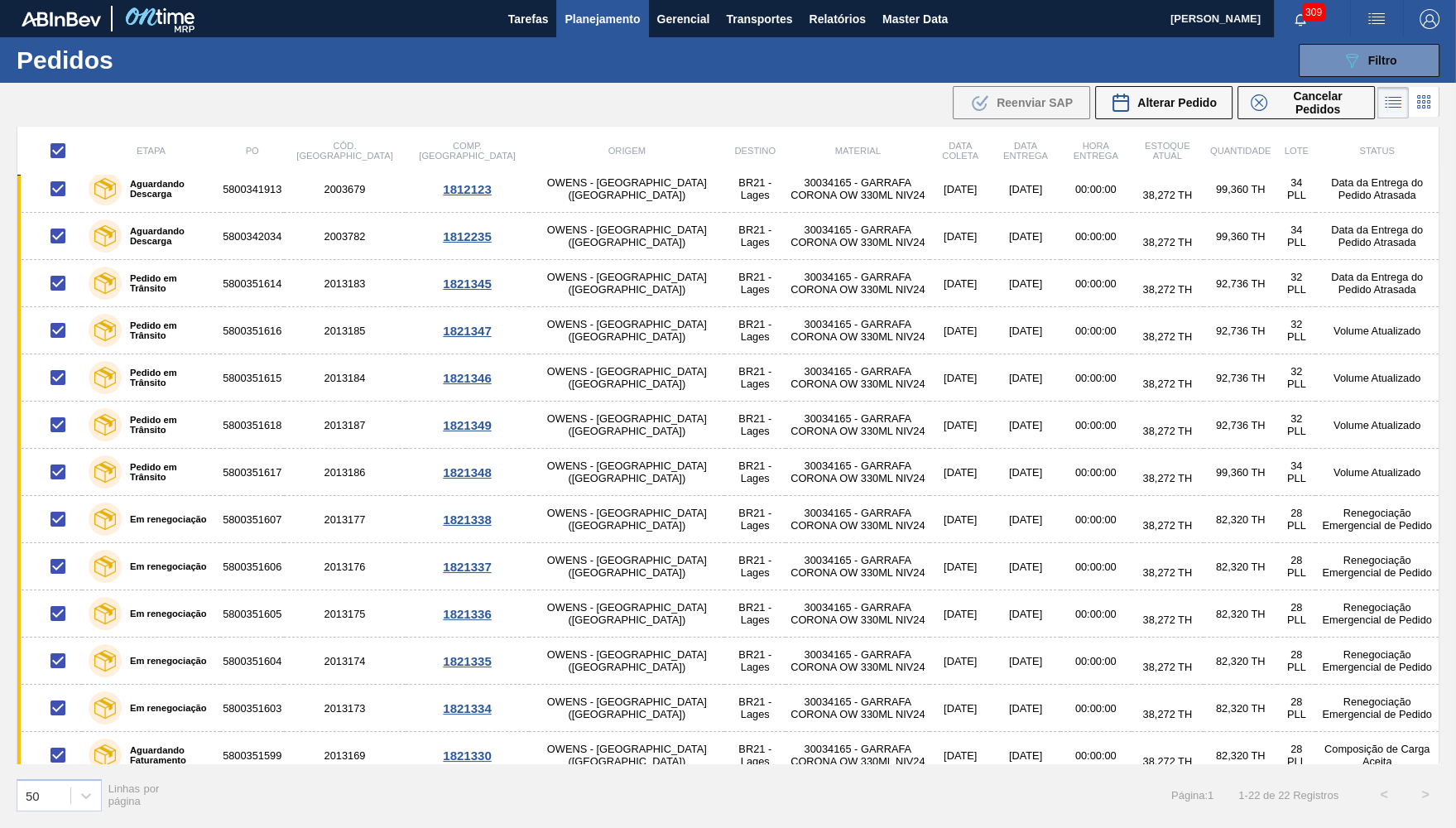
scroll to position [0, 0]
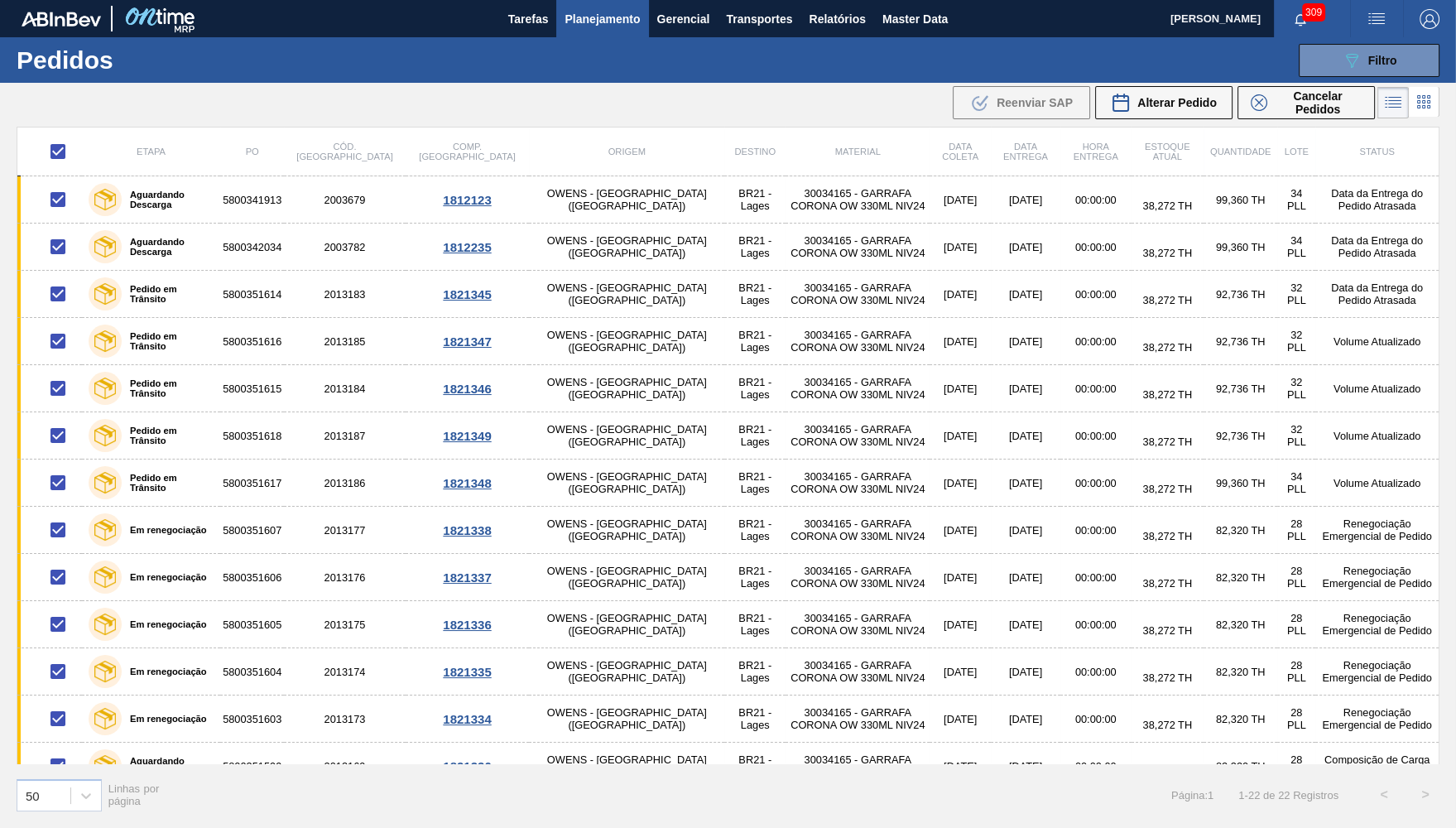
click at [58, 146] on input "checkbox" at bounding box center [57, 151] width 35 height 35
checkbox input "false"
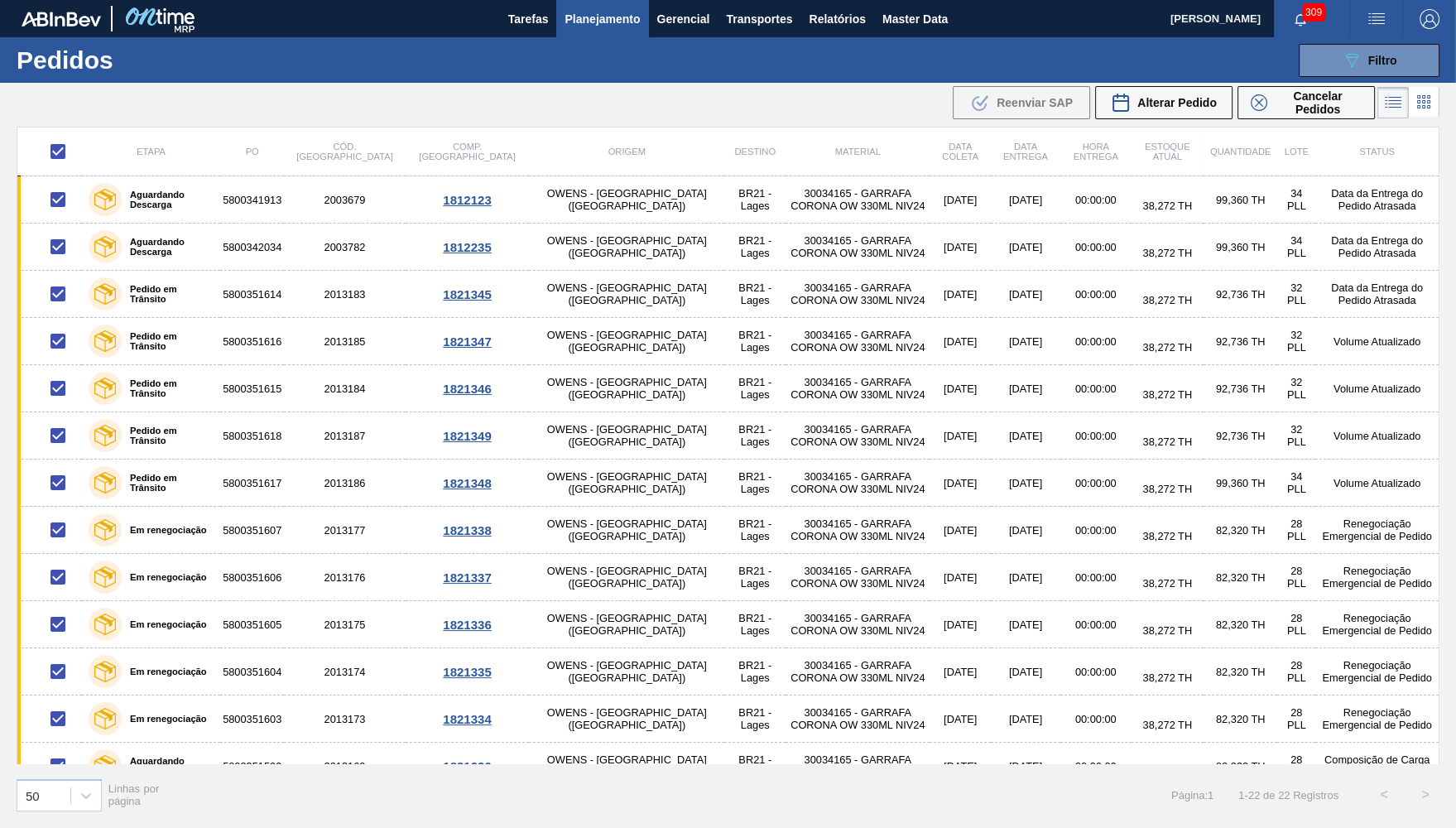
checkbox input "false"
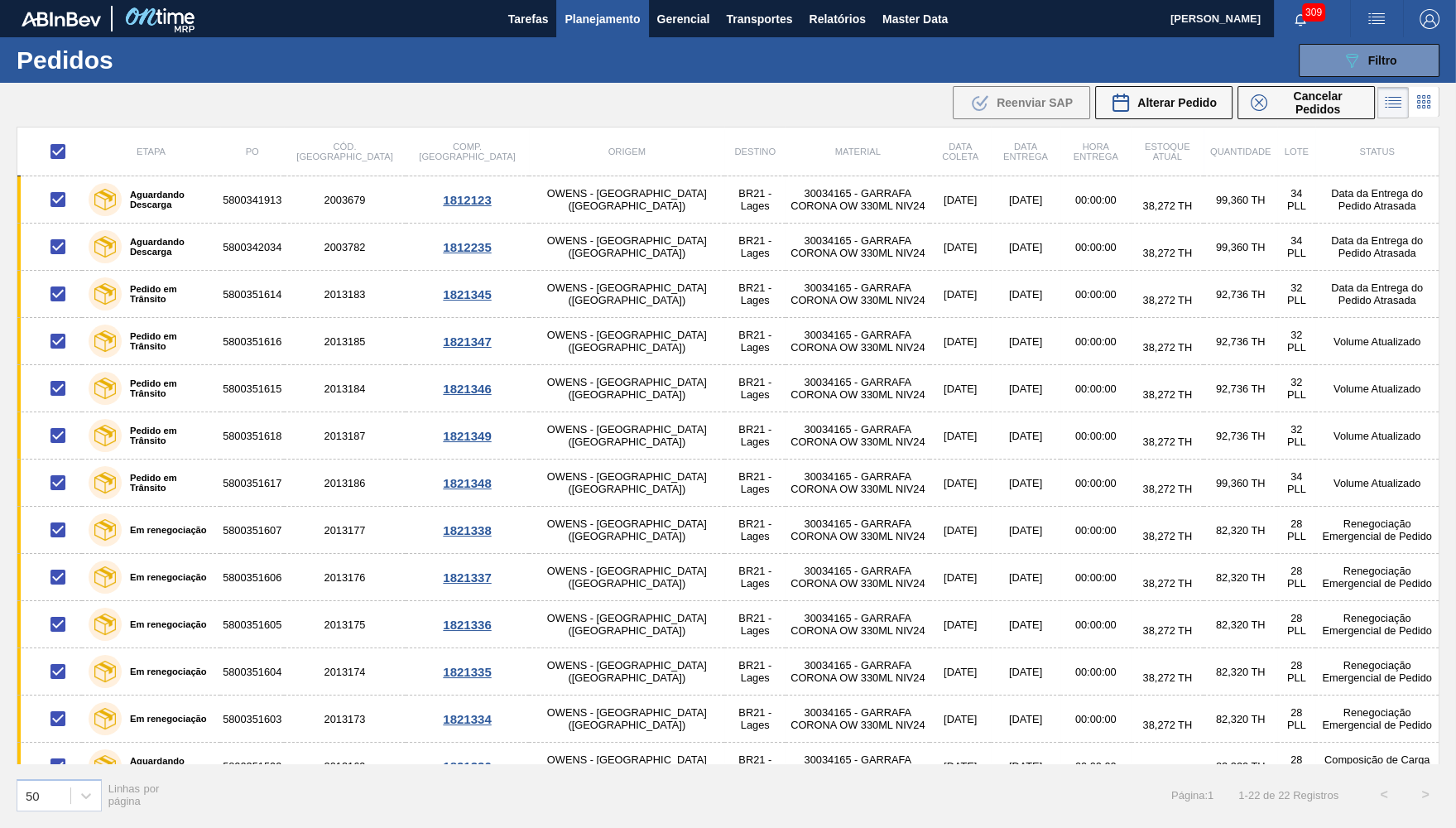
checkbox input "false"
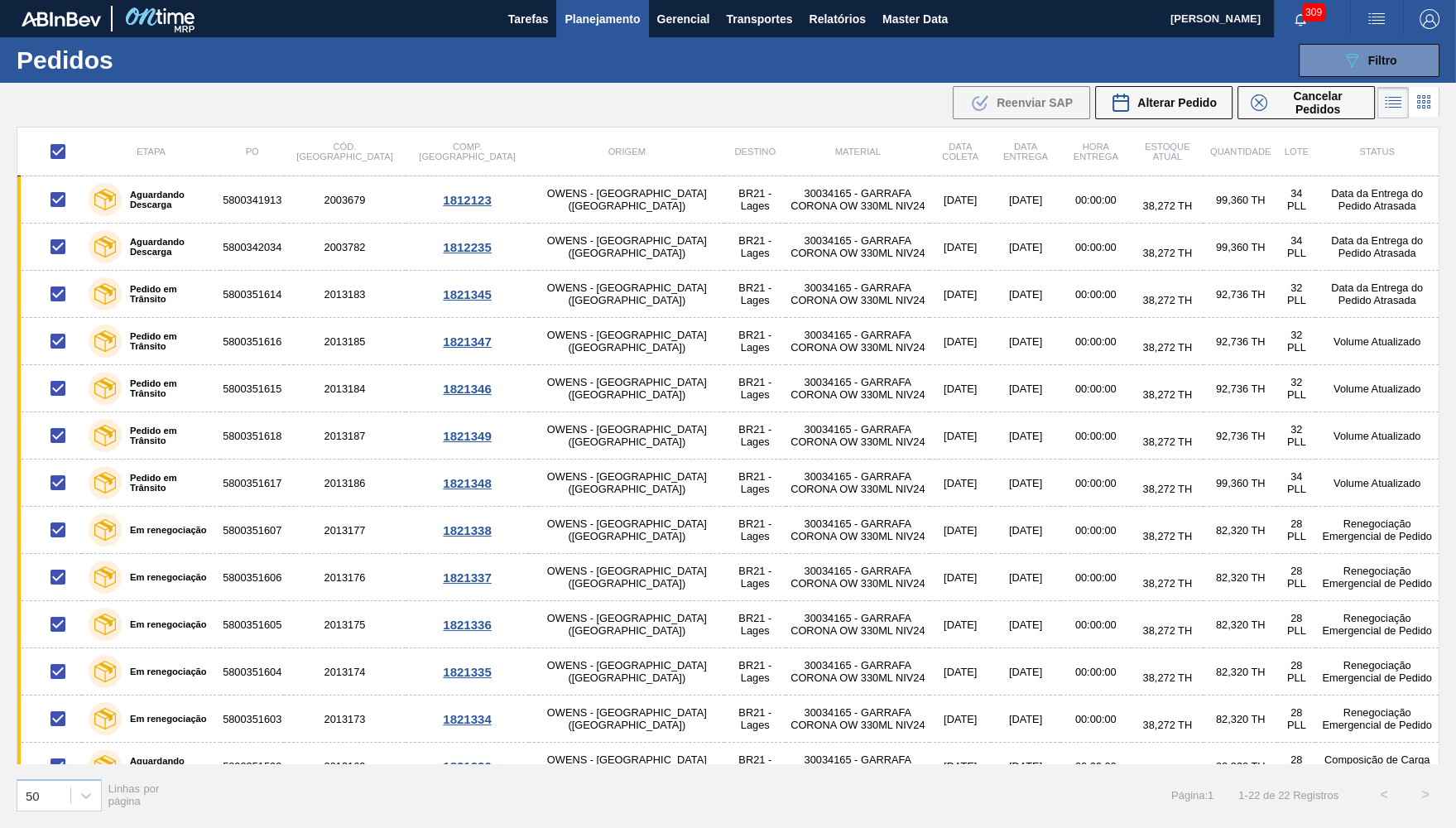
checkbox input "false"
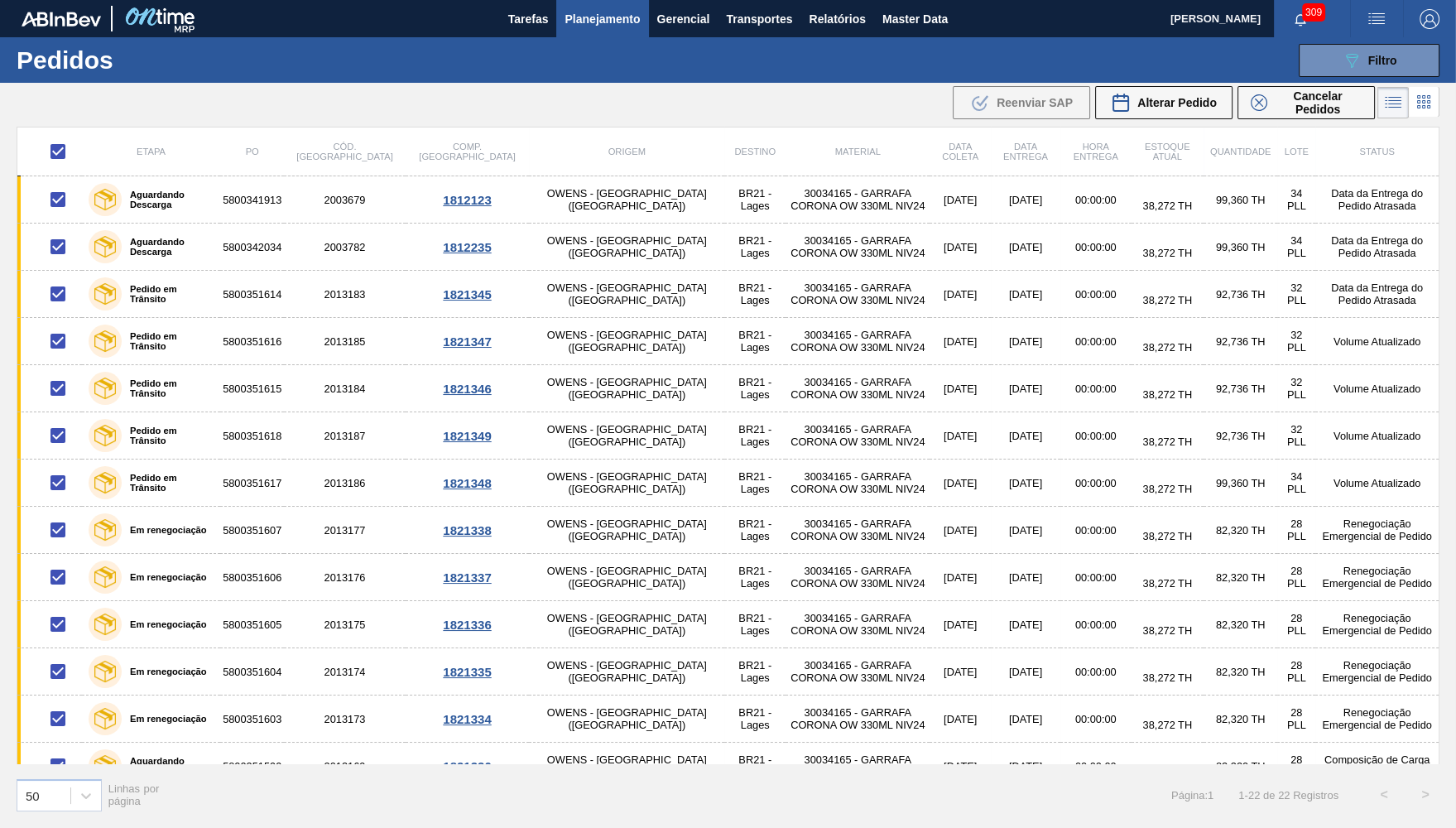
checkbox input "false"
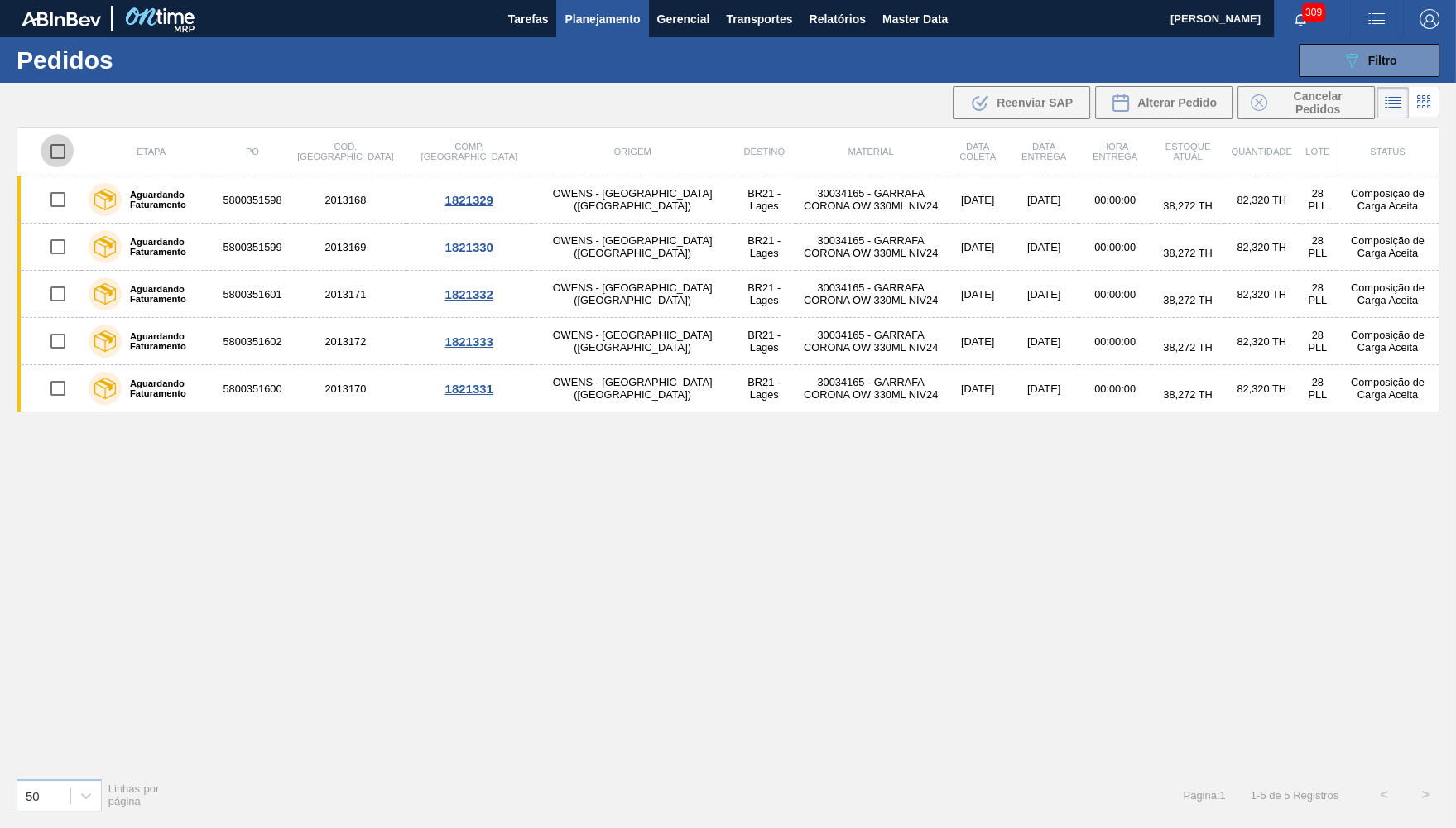
click at [58, 146] on input "checkbox" at bounding box center [57, 151] width 35 height 35
checkbox input "true"
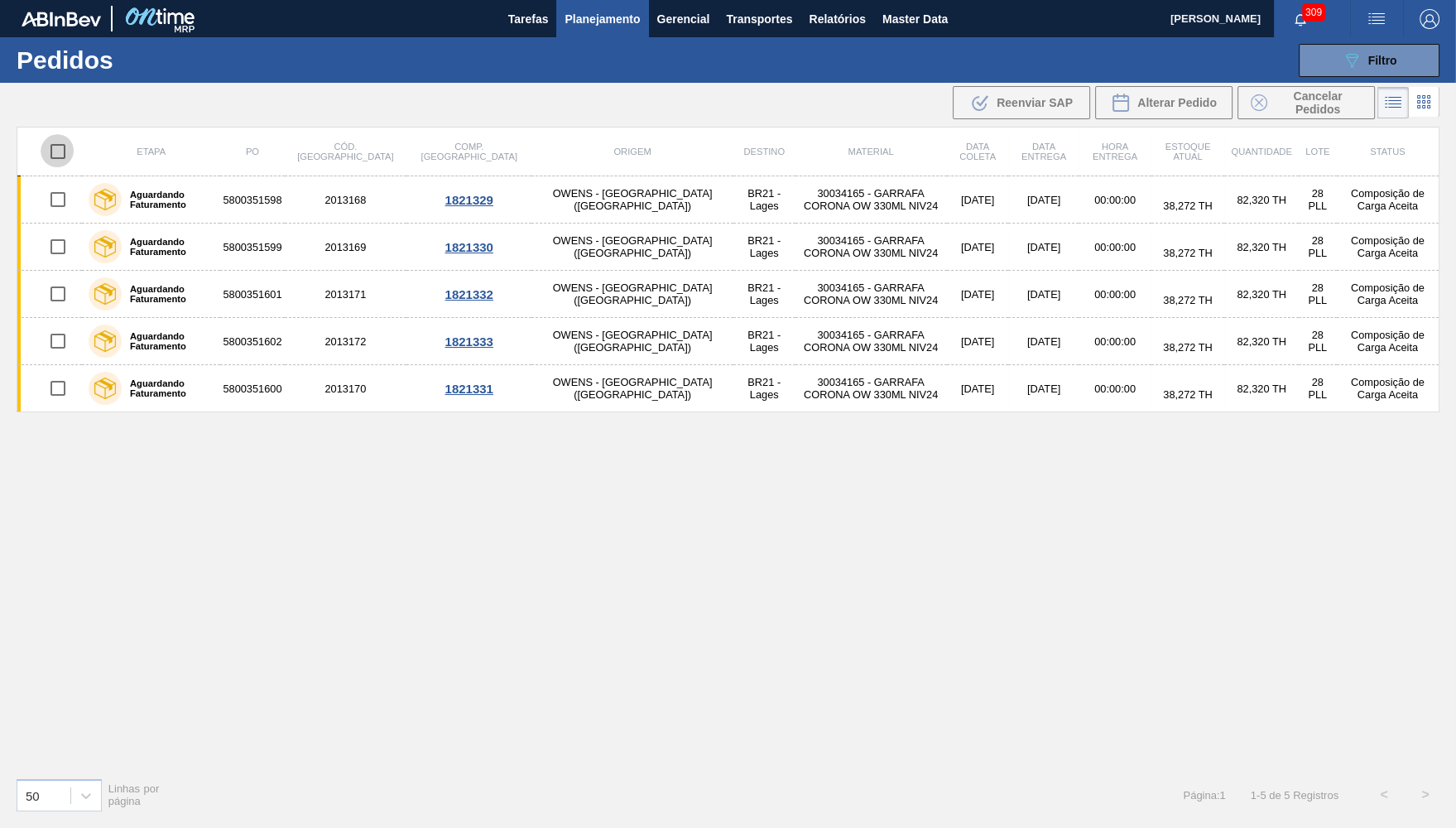
checkbox input "true"
click at [1187, 105] on span "Alterar Pedido" at bounding box center [1176, 102] width 79 height 13
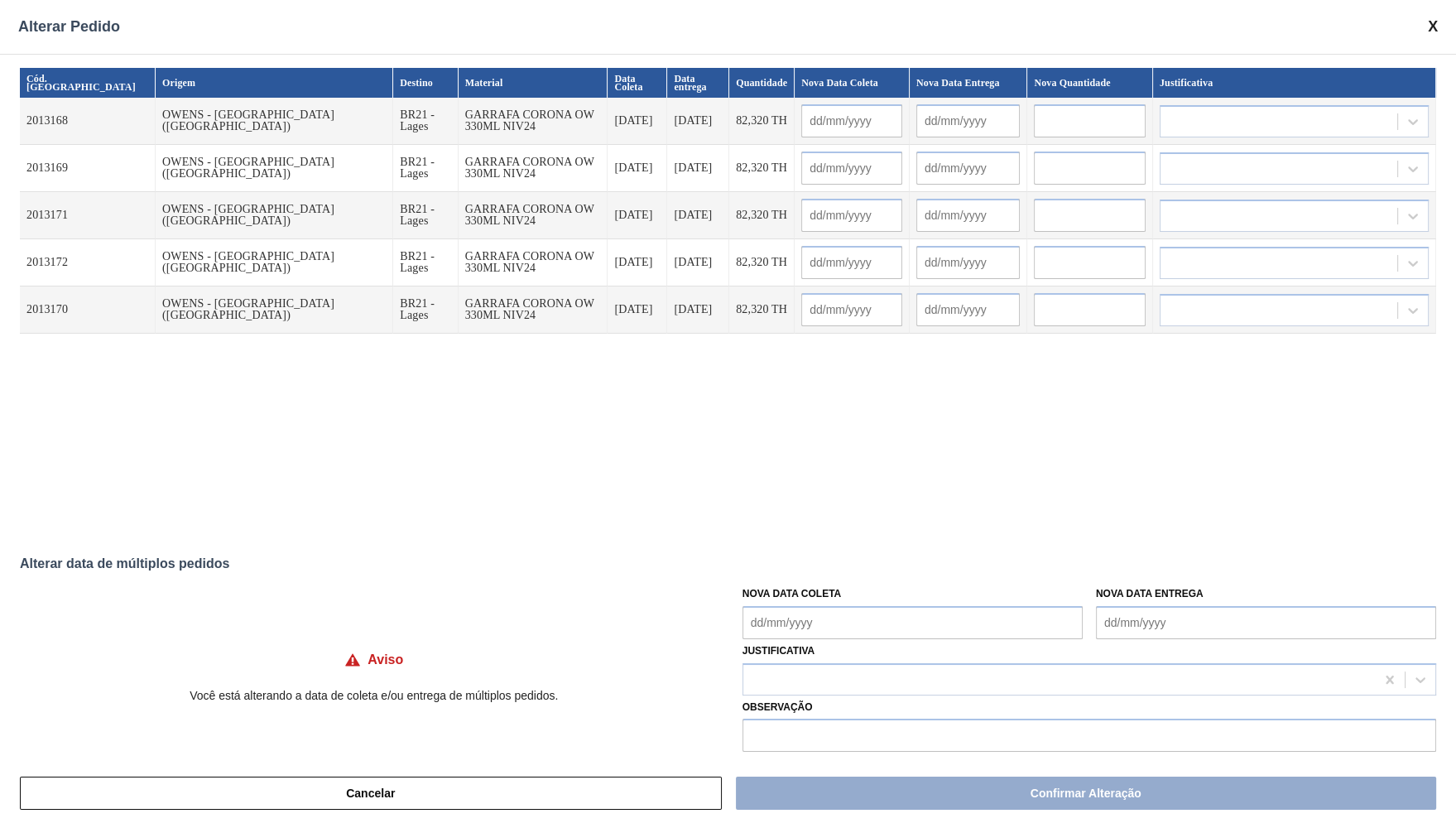
click at [838, 617] on Coleta "Nova Data Coleta" at bounding box center [913, 622] width 340 height 34
click at [820, 586] on div "31 1 2 3 4 5 6" at bounding box center [843, 587] width 188 height 27
click at [812, 581] on div "2" at bounding box center [815, 587] width 23 height 23
type Coleta "[DATE]"
type input "[DATE]"
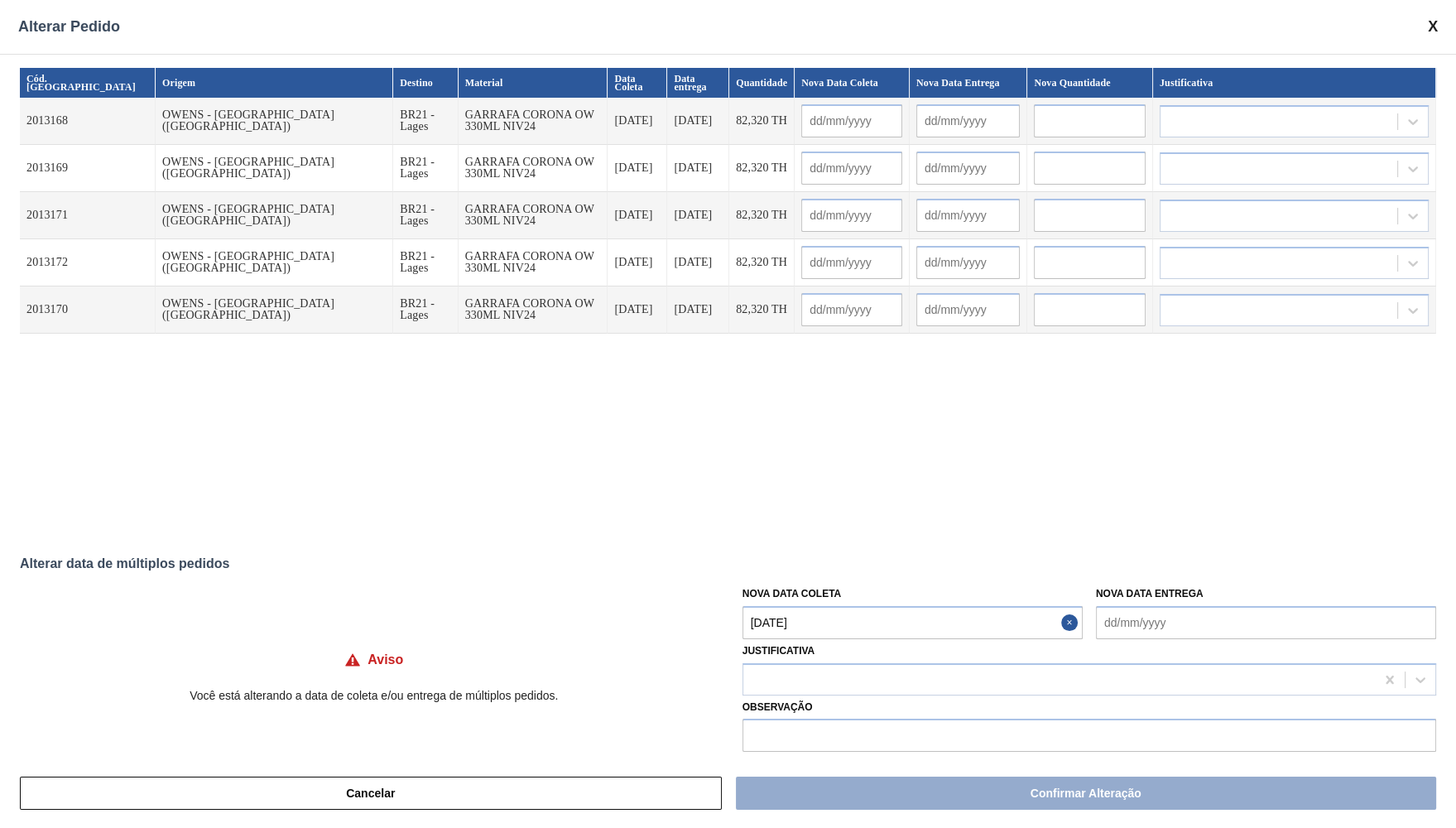
type input "[DATE]"
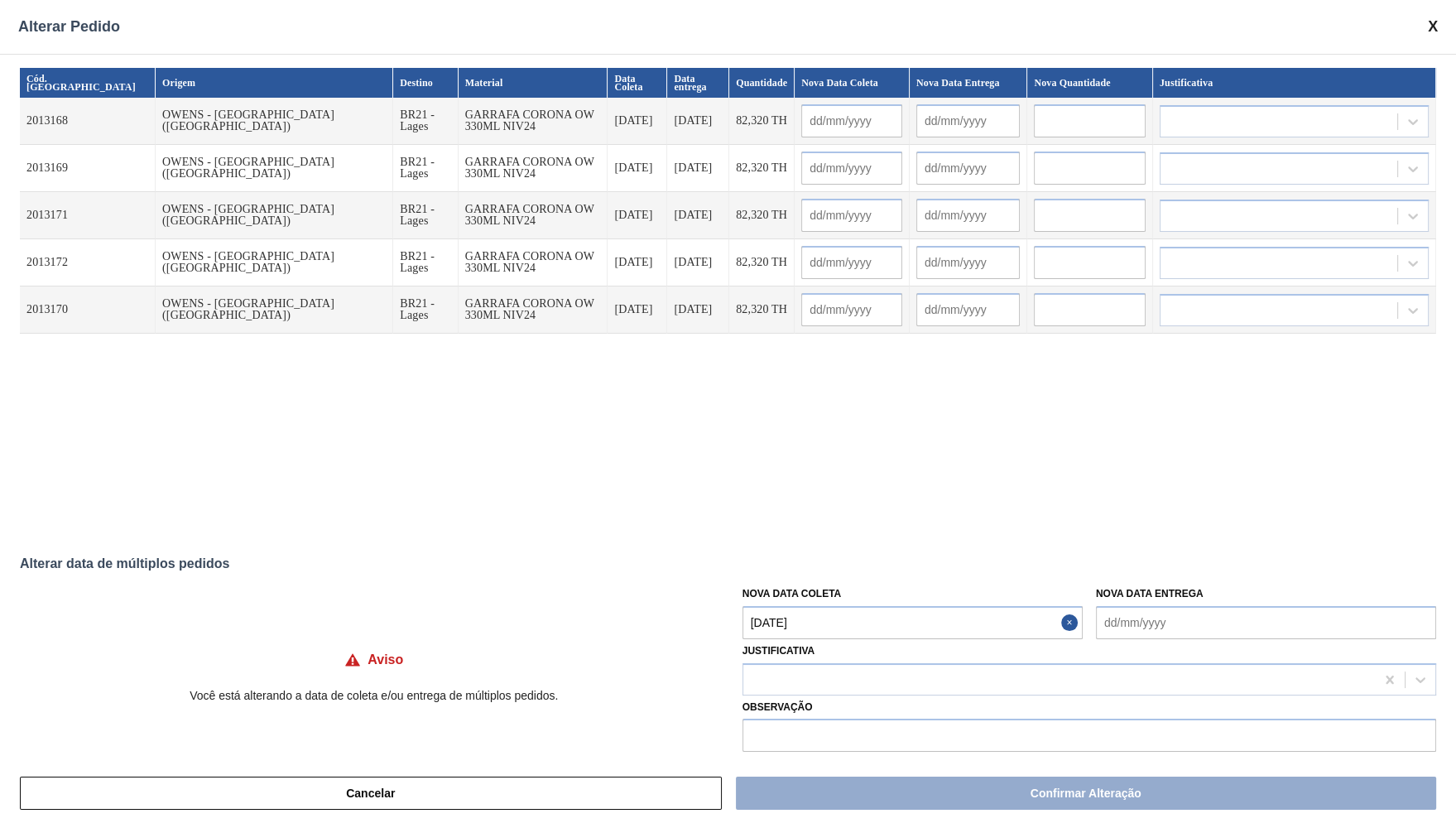
type input "[DATE]"
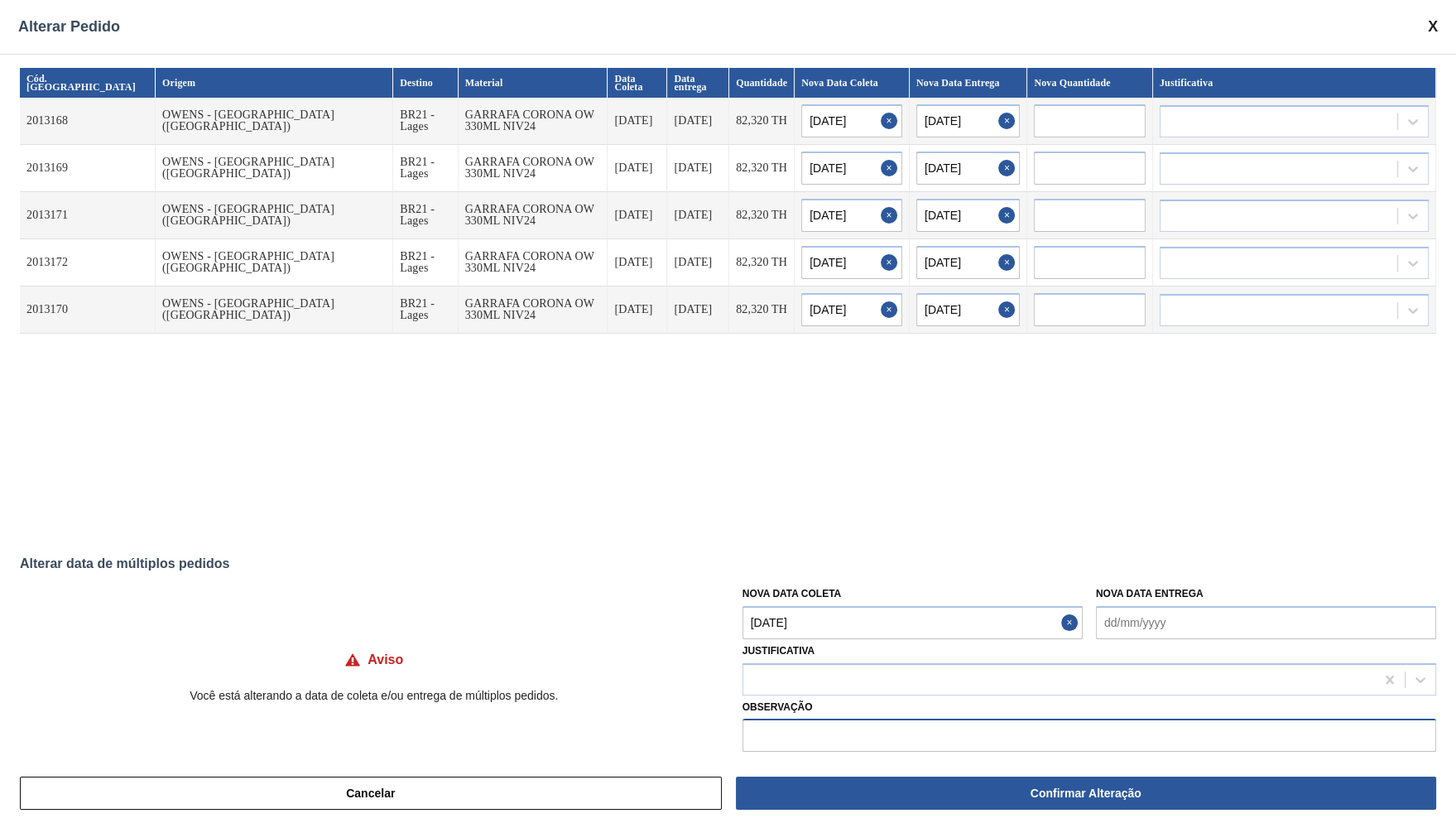
click at [804, 728] on input "text" at bounding box center [1090, 735] width 693 height 34
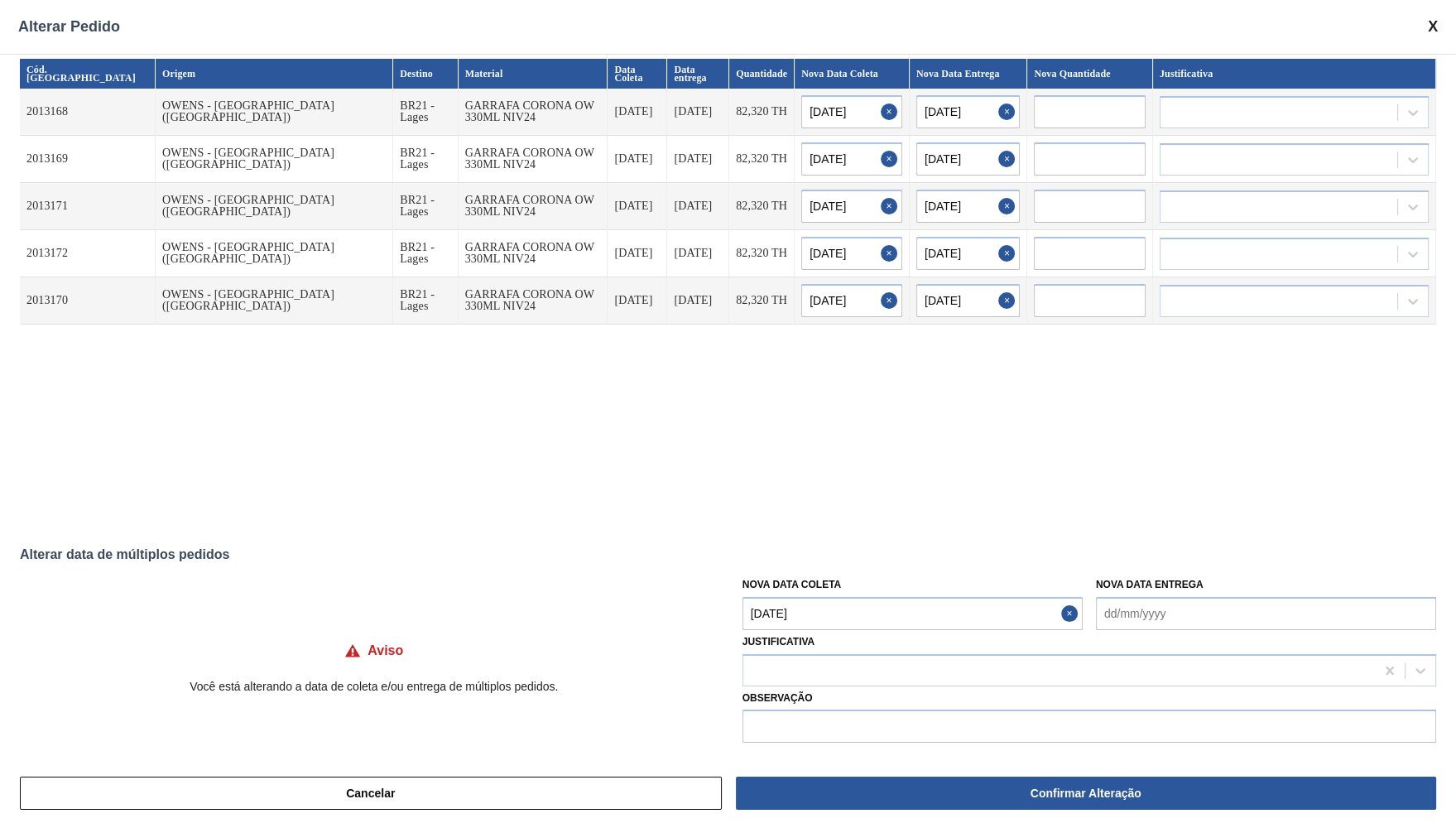
click at [353, 680] on p "Você está alterando a data de coleta e/ou entrega de múltiplos pedidos." at bounding box center [373, 686] width 708 height 13
click at [283, 667] on div "Aviso" at bounding box center [373, 650] width 708 height 50
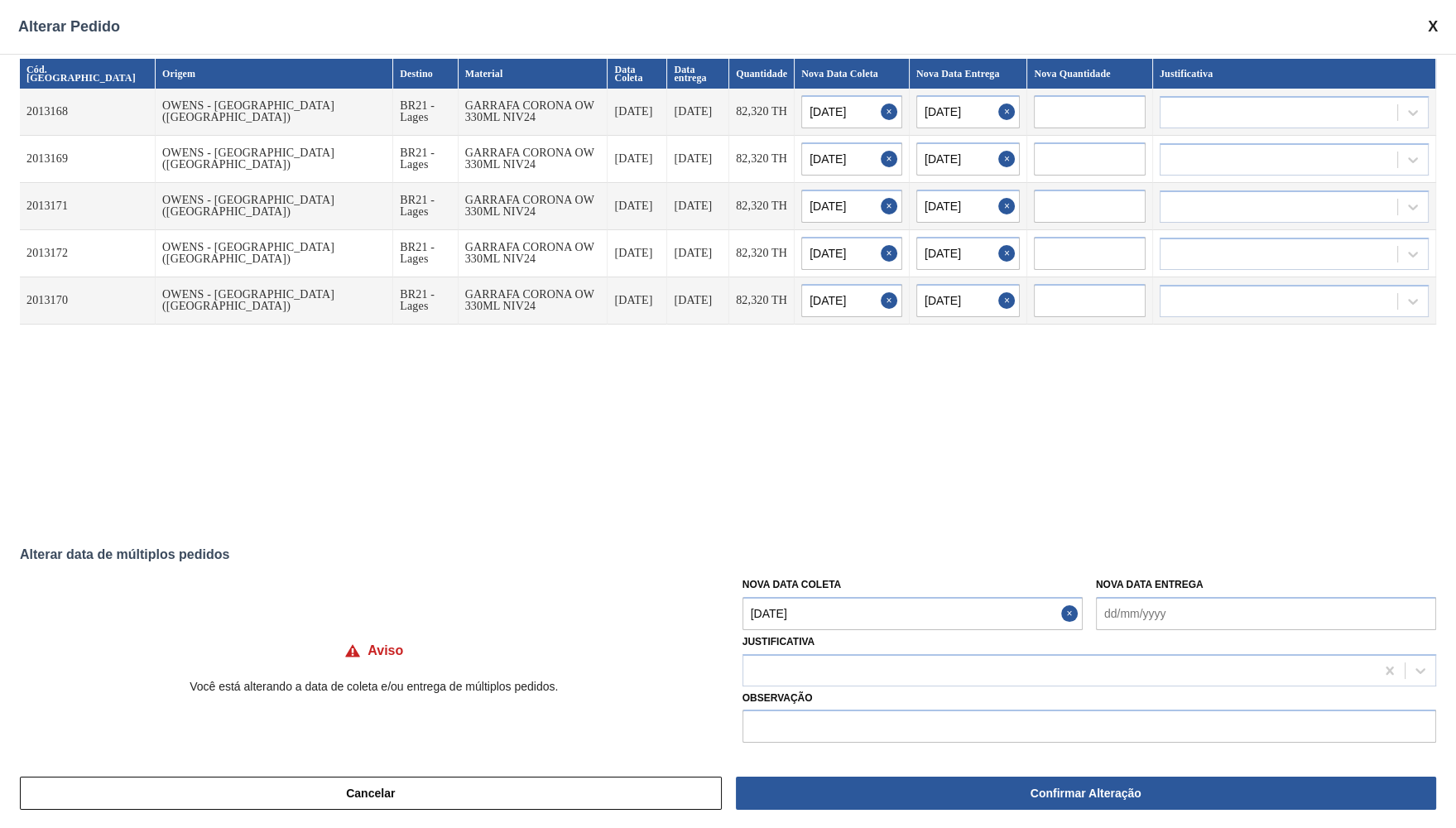
click at [283, 667] on div "Aviso" at bounding box center [373, 650] width 708 height 50
drag, startPoint x: 619, startPoint y: 661, endPoint x: 232, endPoint y: 623, distance: 388.9
click at [232, 623] on div "Aviso Você está alterando a data de coleta e/ou entrega de múltiplos pedidos." at bounding box center [373, 653] width 708 height 105
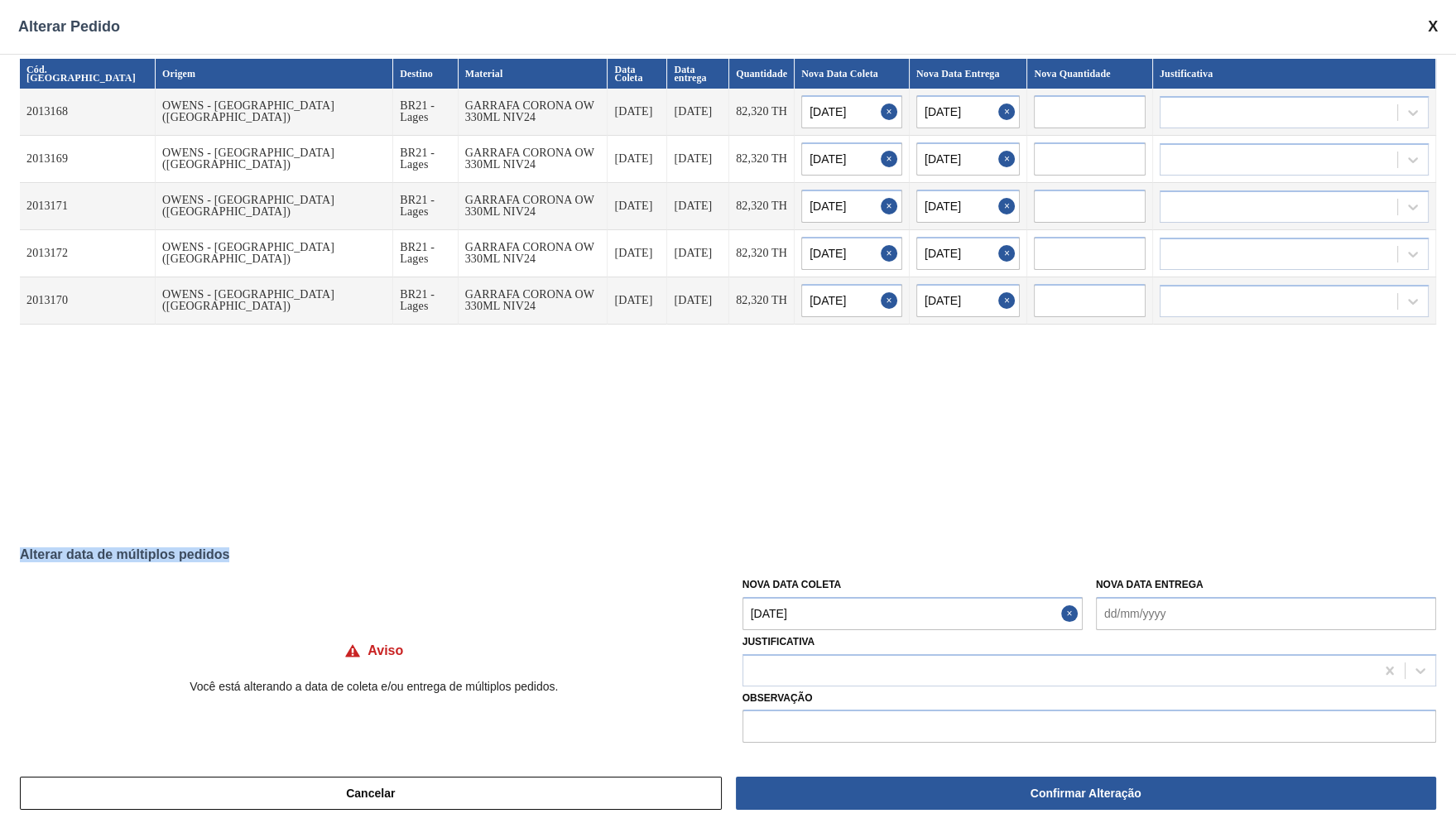
drag, startPoint x: 258, startPoint y: 554, endPoint x: 9, endPoint y: 544, distance: 249.2
click at [9, 544] on div "Cód. Pedido Origem Destino Material Data Coleta Data entrega Quantidade Nova Da…" at bounding box center [728, 405] width 1456 height 704
click at [1121, 120] on input "text" at bounding box center [1090, 112] width 112 height 34
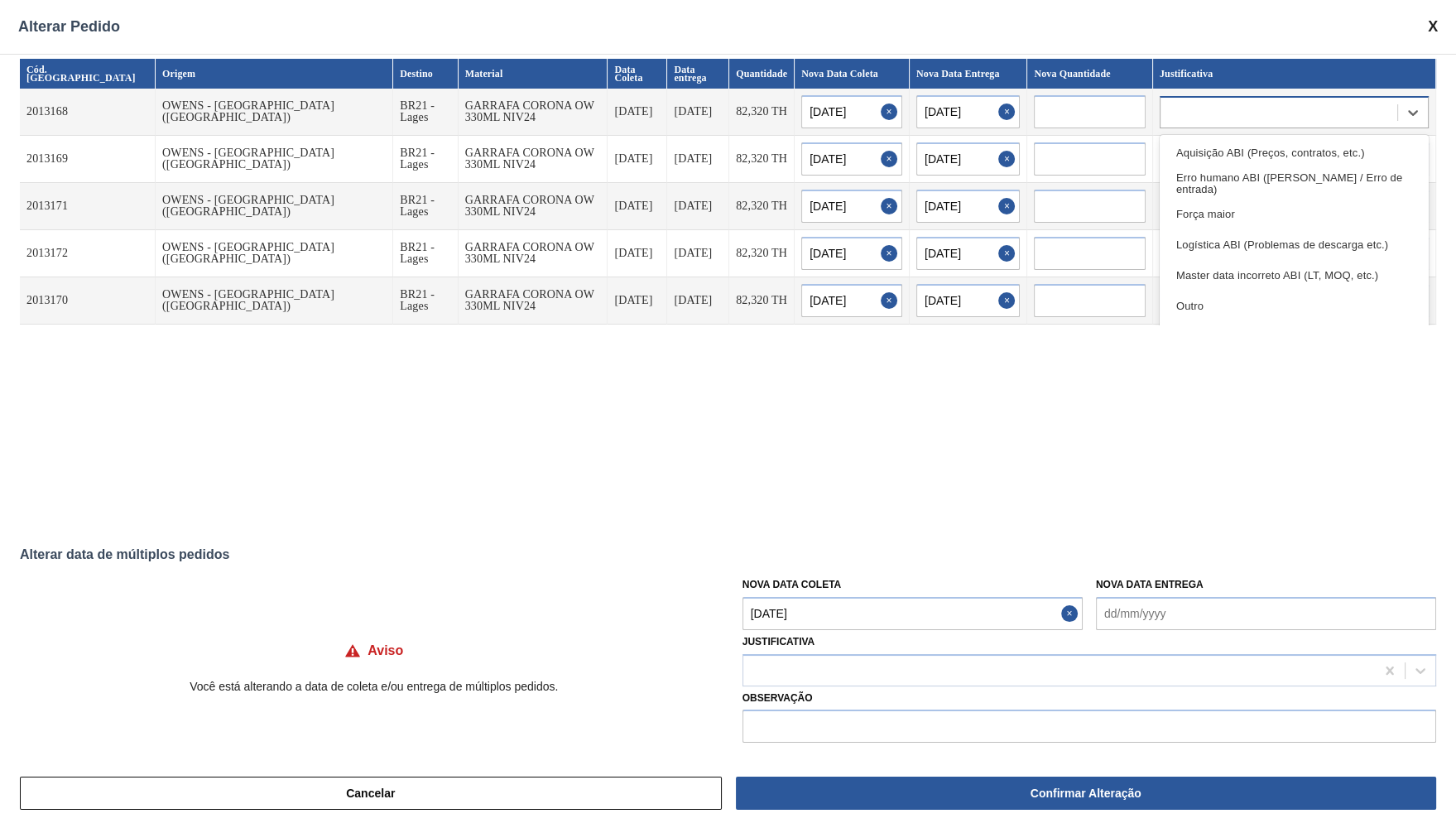
click at [1296, 111] on div at bounding box center [1279, 112] width 237 height 24
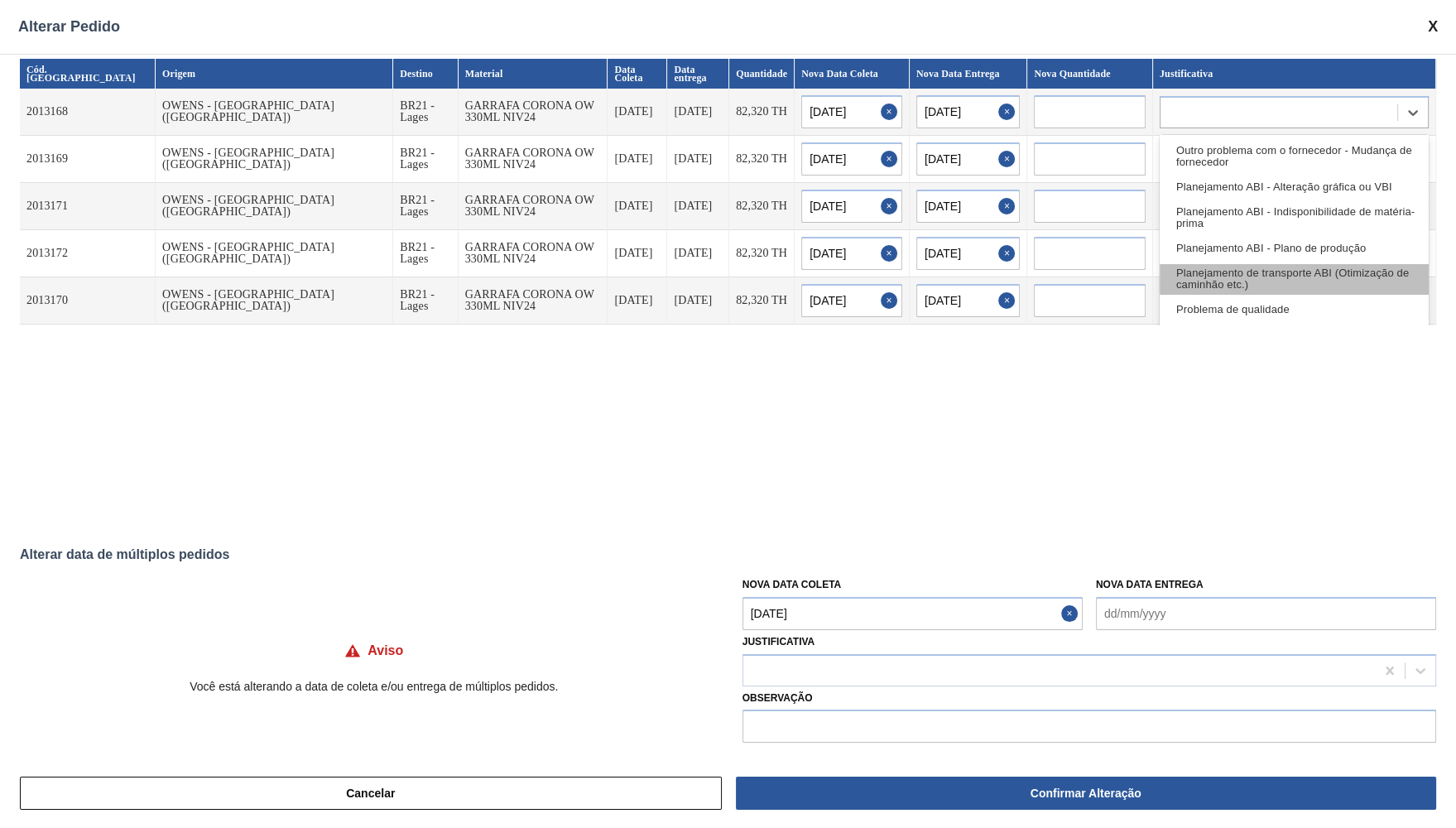
scroll to position [151, 0]
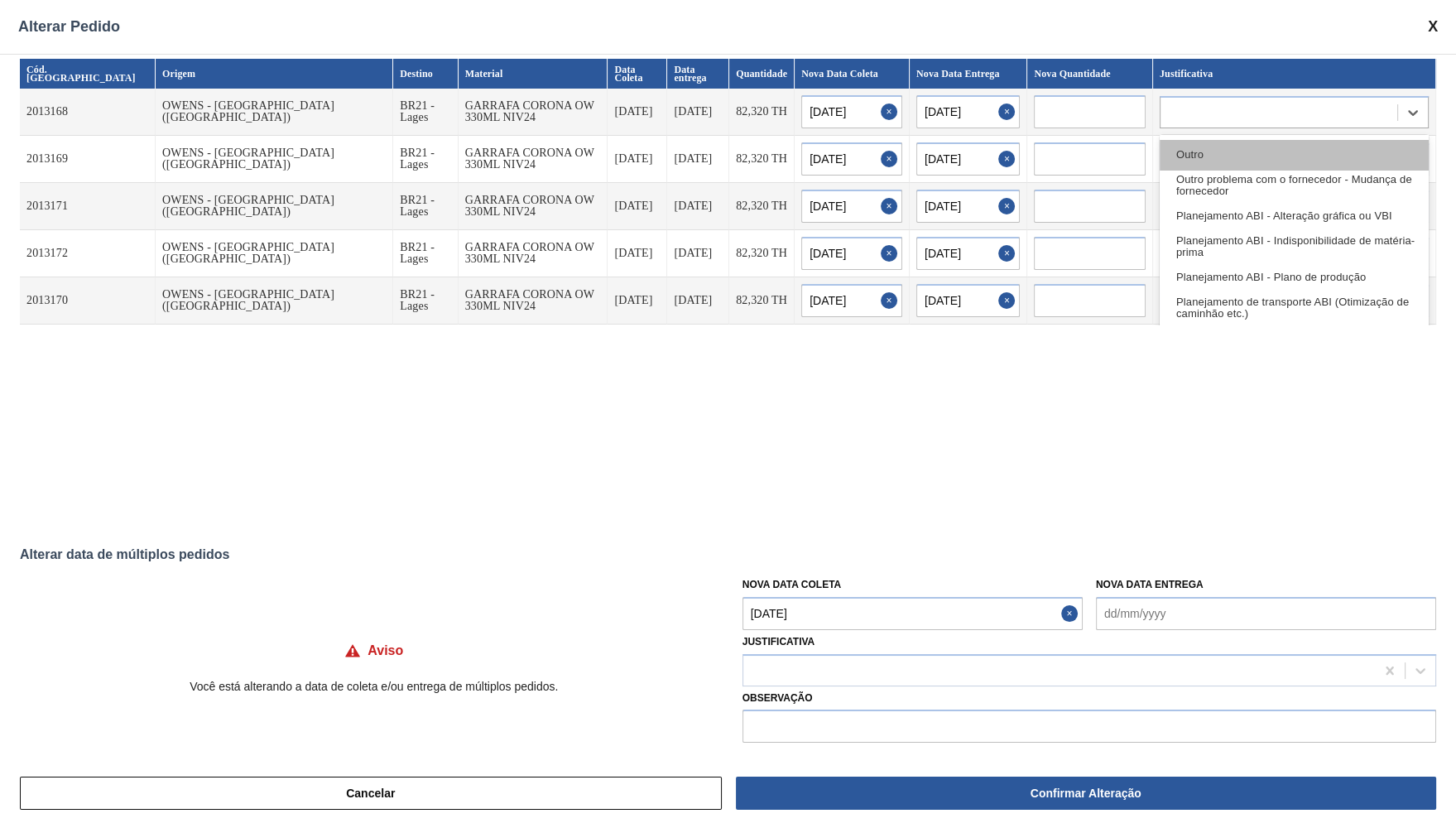
click at [1199, 162] on div "Outro" at bounding box center [1294, 155] width 269 height 31
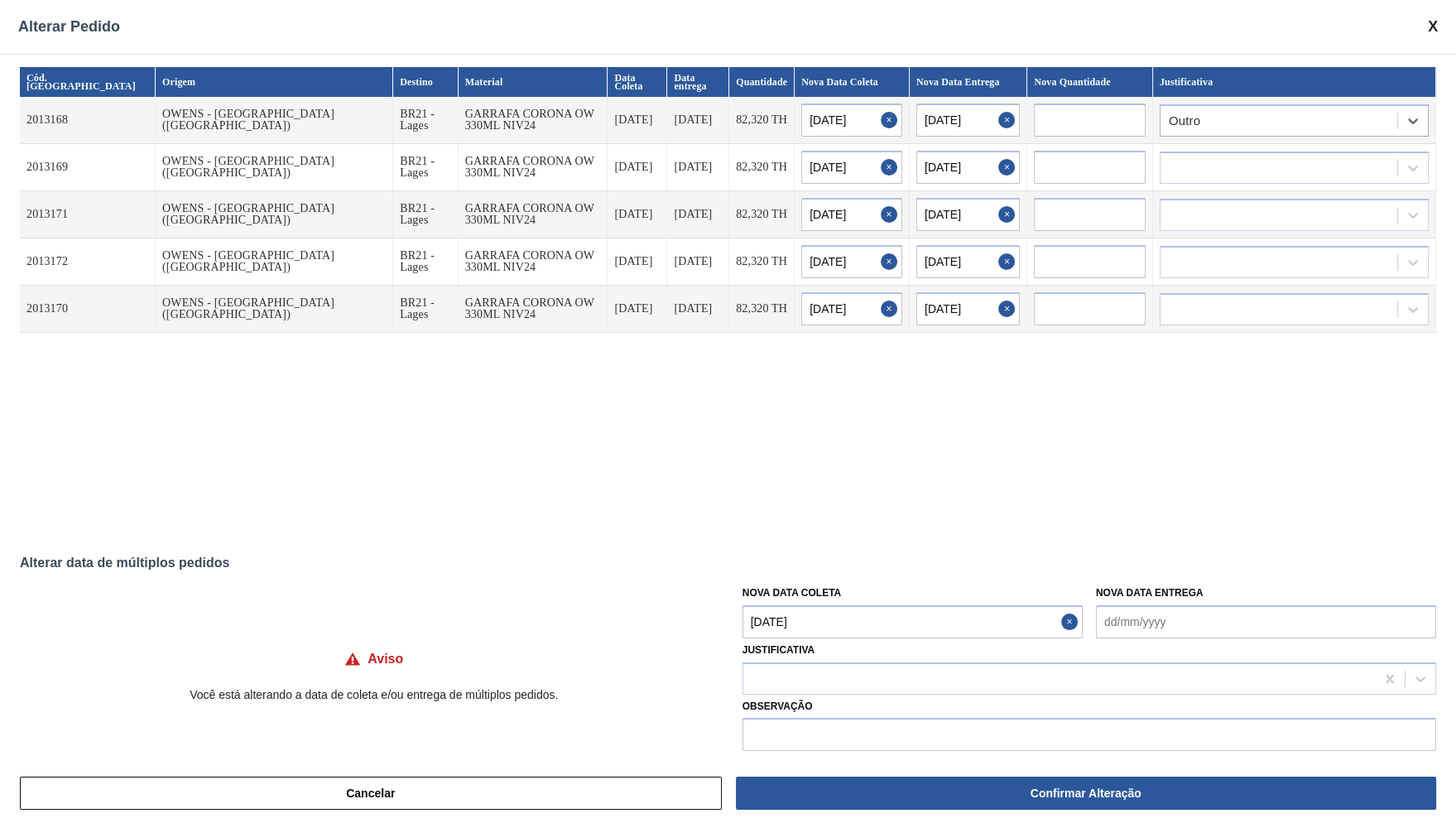
scroll to position [0, 0]
click at [297, 390] on div "Cód. Pedido Origem Destino Material Data Coleta Data entrega Quantidade Nova Da…" at bounding box center [728, 299] width 1416 height 462
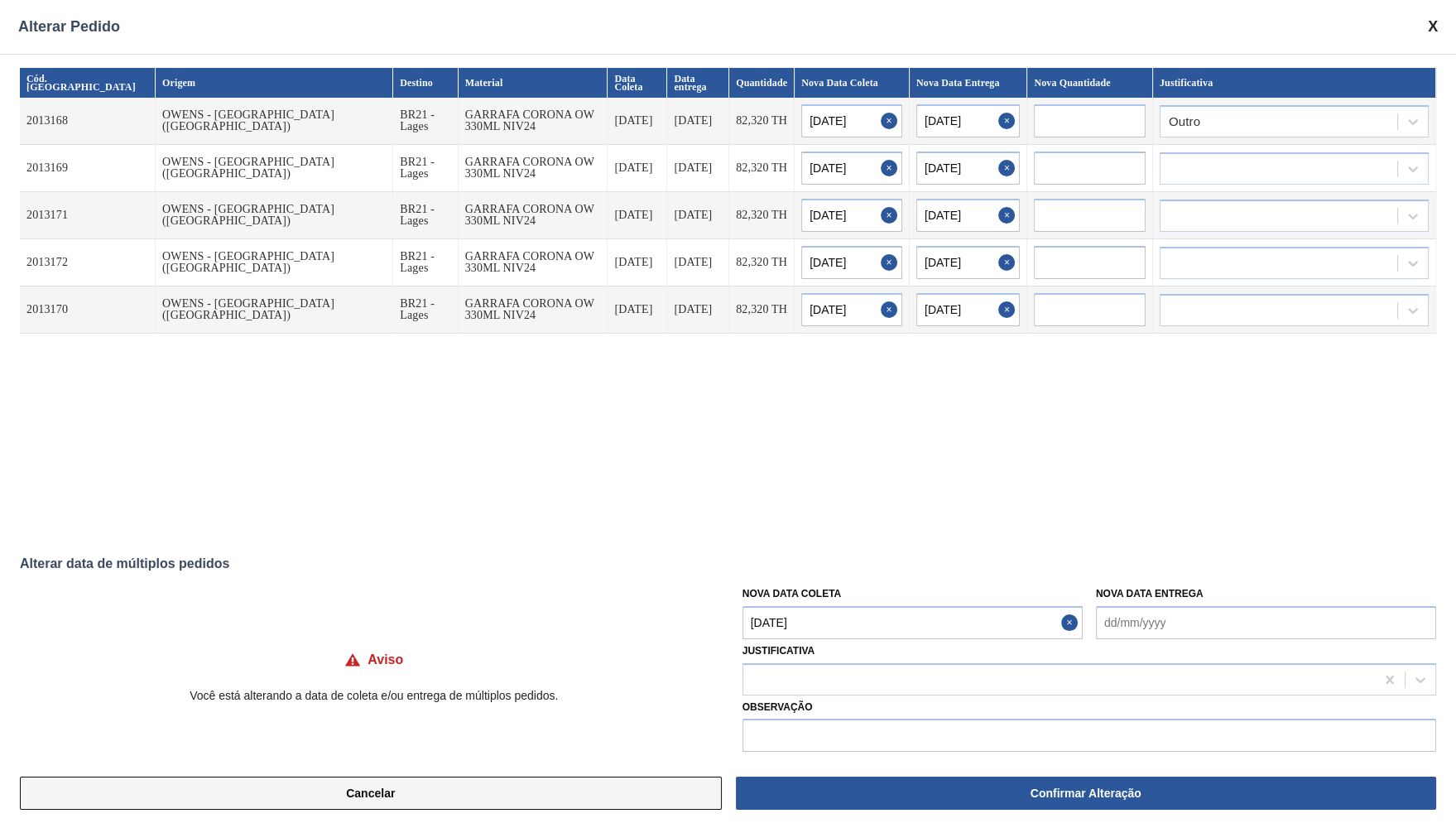
click at [513, 794] on button "Cancelar" at bounding box center [370, 793] width 702 height 34
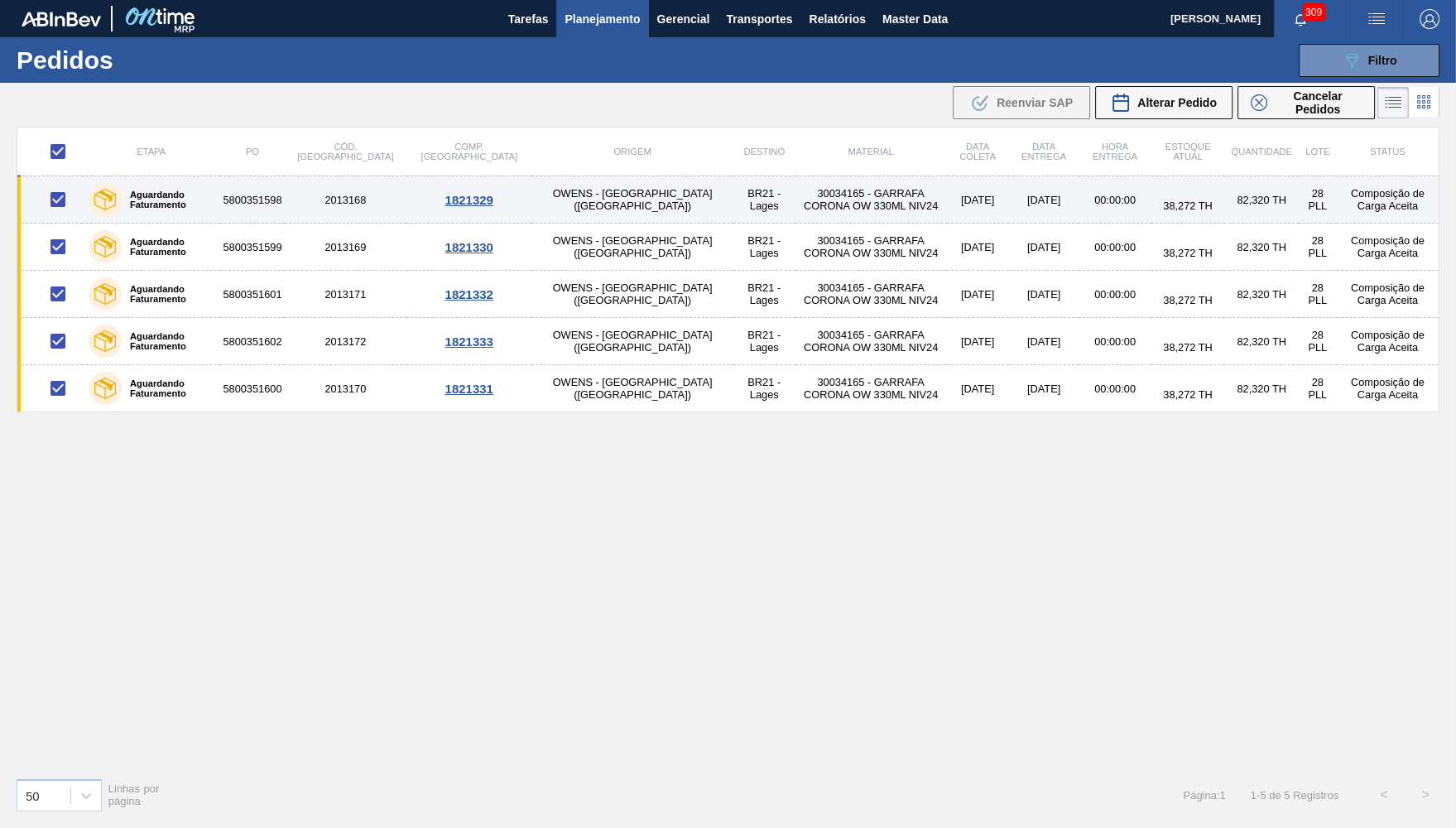
click at [733, 205] on td "BR21 - Lages" at bounding box center [764, 200] width 62 height 47
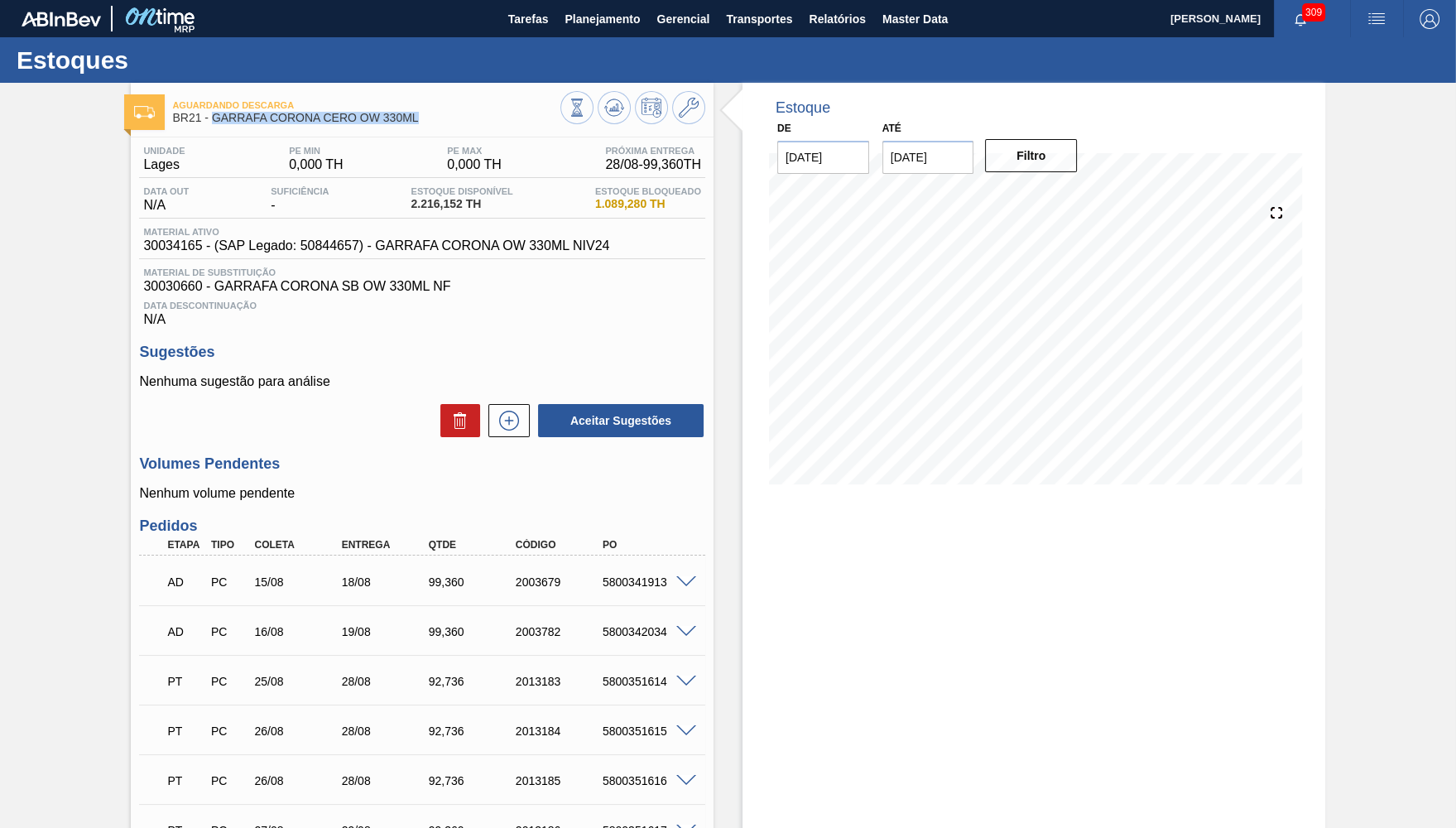
drag, startPoint x: 212, startPoint y: 115, endPoint x: 437, endPoint y: 128, distance: 225.4
click at [437, 124] on span "BR21 - GARRAFA CORONA CERO OW 330ML" at bounding box center [365, 118] width 388 height 13
copy span "GARRAFA CORONA CERO OW 330ML"
click at [602, 11] on span "Planejamento" at bounding box center [602, 19] width 75 height 20
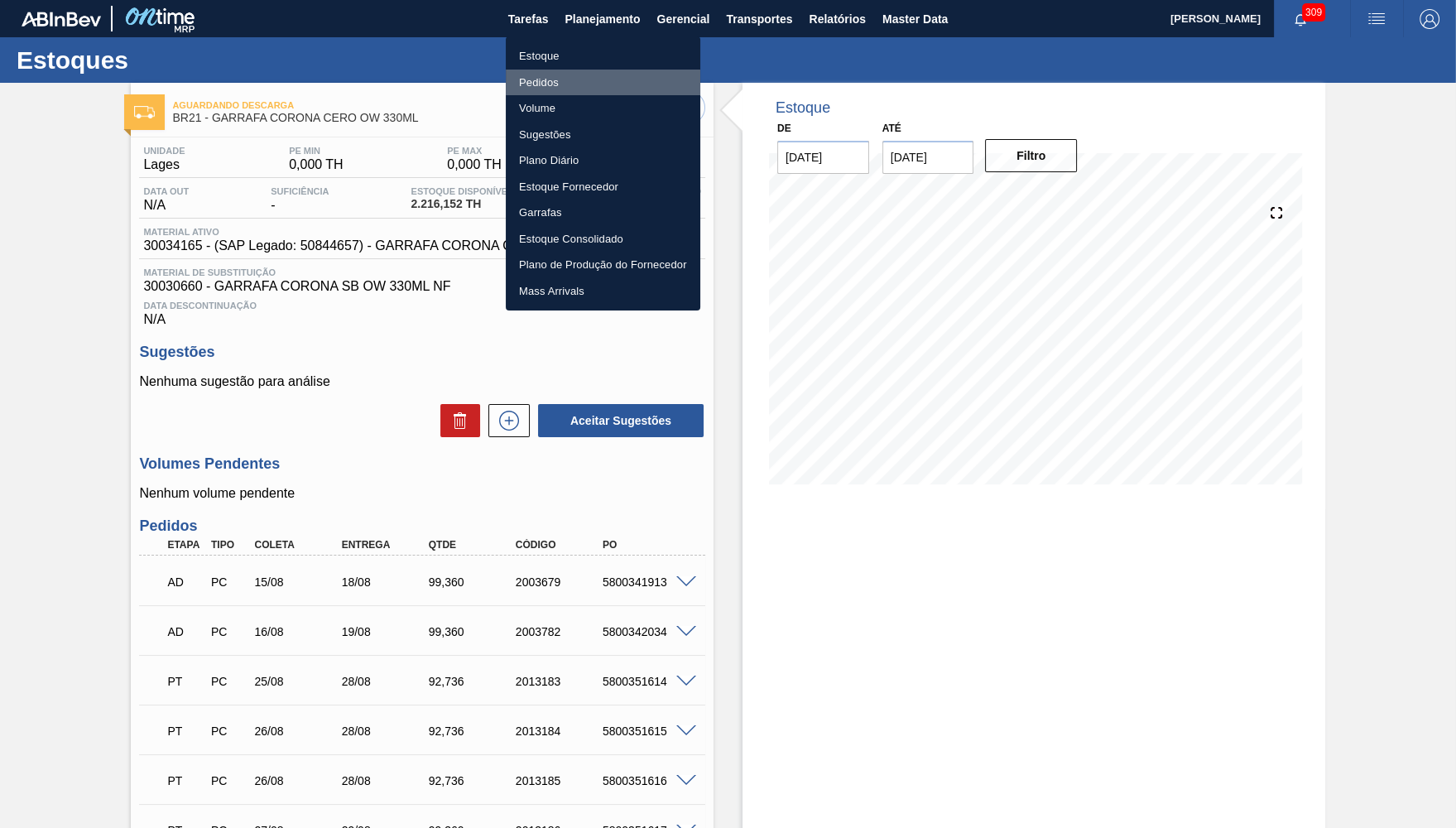
click at [558, 86] on li "Pedidos" at bounding box center [603, 82] width 195 height 27
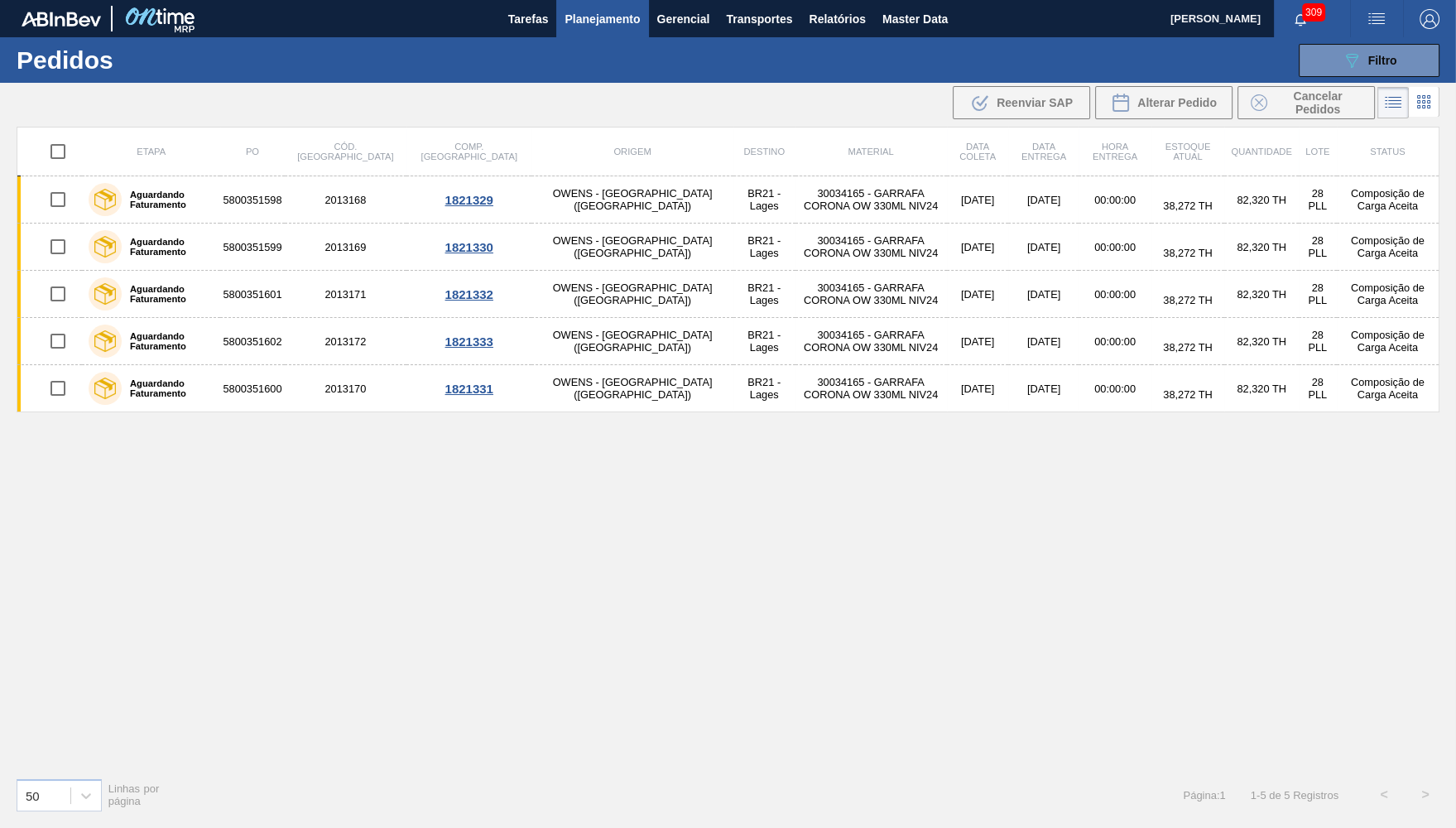
click at [64, 161] on input "checkbox" at bounding box center [57, 151] width 35 height 35
click at [51, 141] on input "checkbox" at bounding box center [57, 151] width 35 height 35
click at [1218, 105] on button "Alterar Pedido" at bounding box center [1164, 103] width 137 height 34
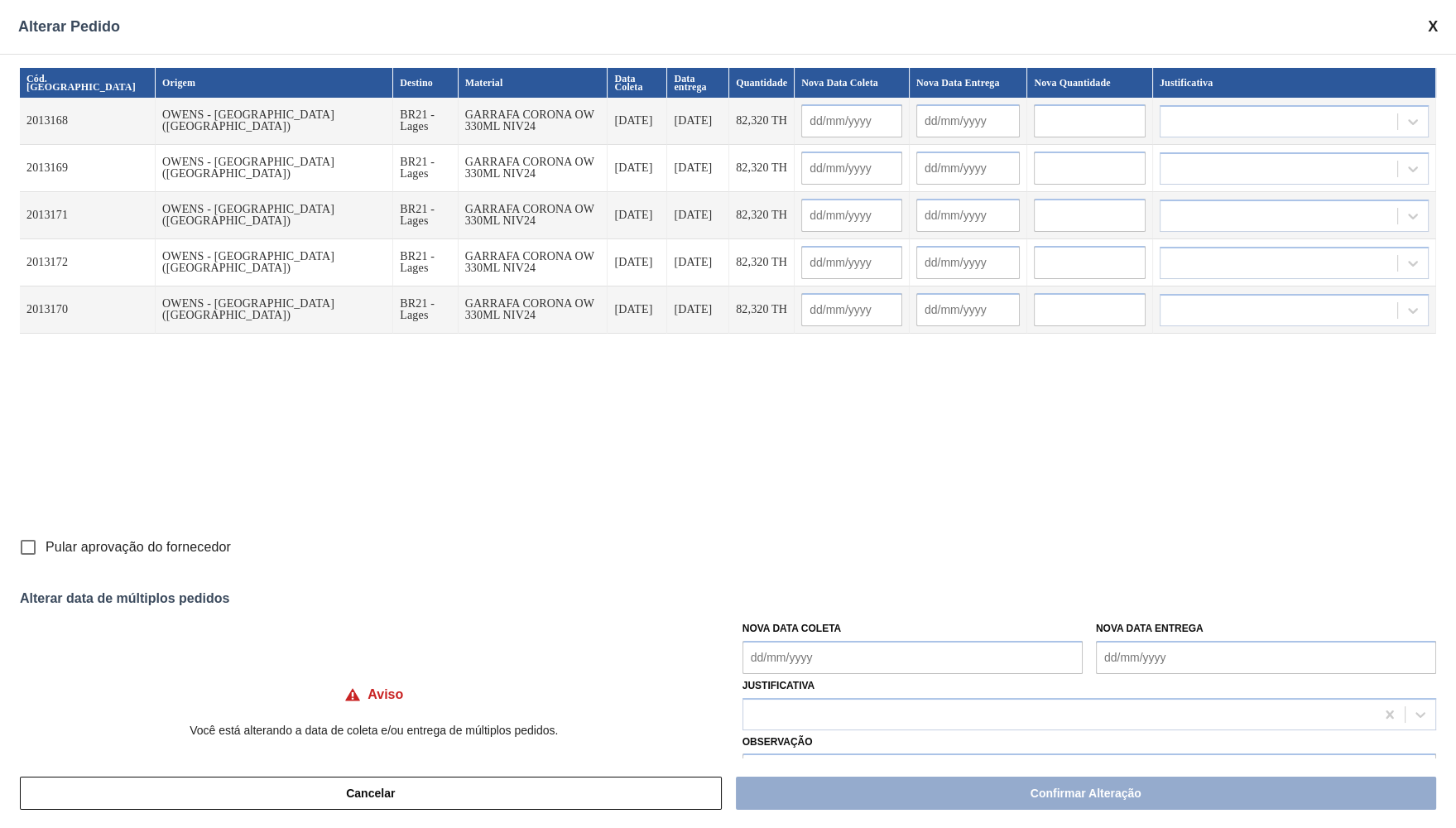
click at [79, 559] on label "Pular aprovação do fornecedor" at bounding box center [121, 546] width 220 height 35
click at [45, 559] on input "Pular aprovação do fornecedor" at bounding box center [28, 546] width 35 height 35
click at [801, 121] on input "text" at bounding box center [851, 122] width 101 height 34
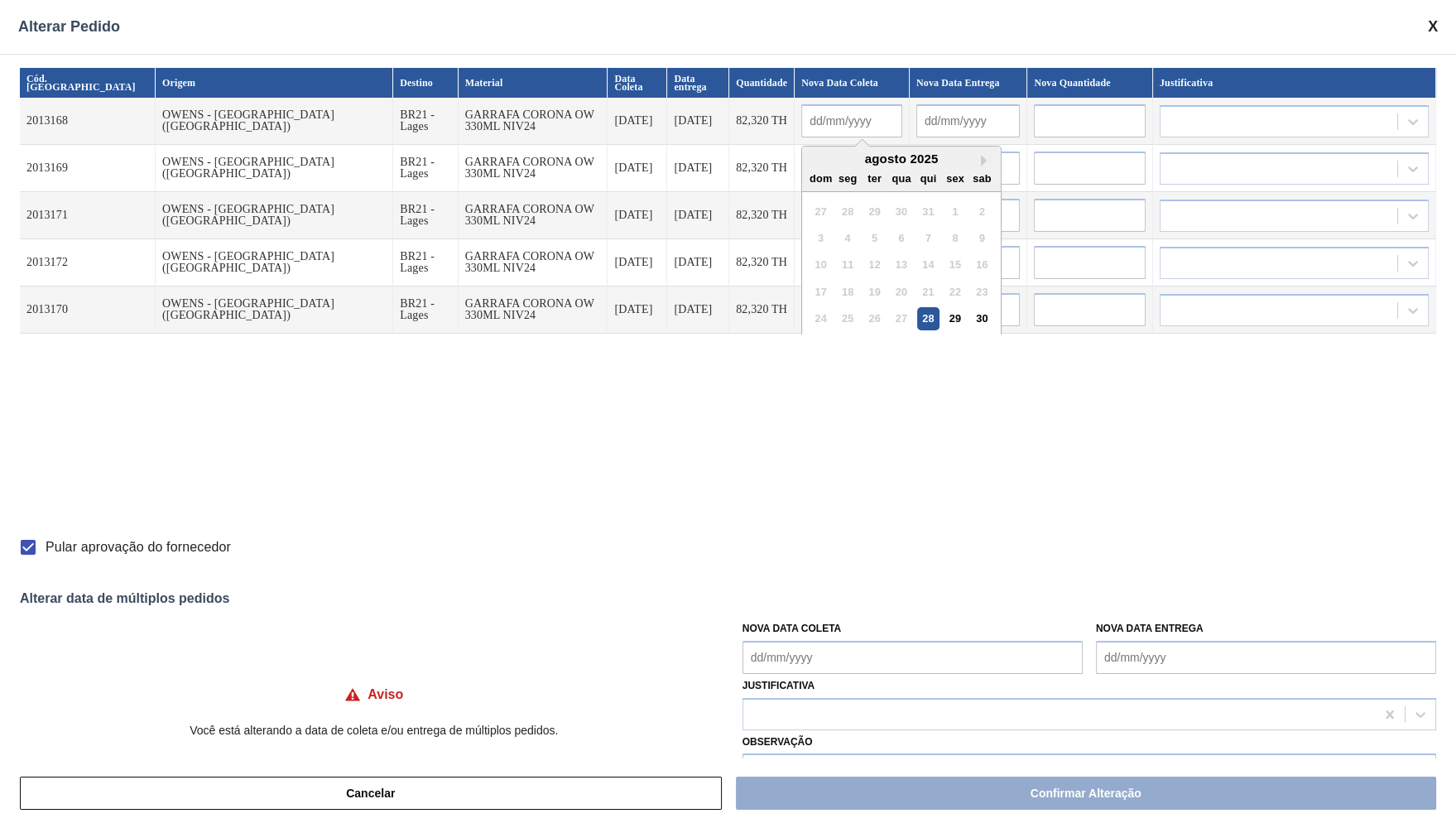
scroll to position [21, 0]
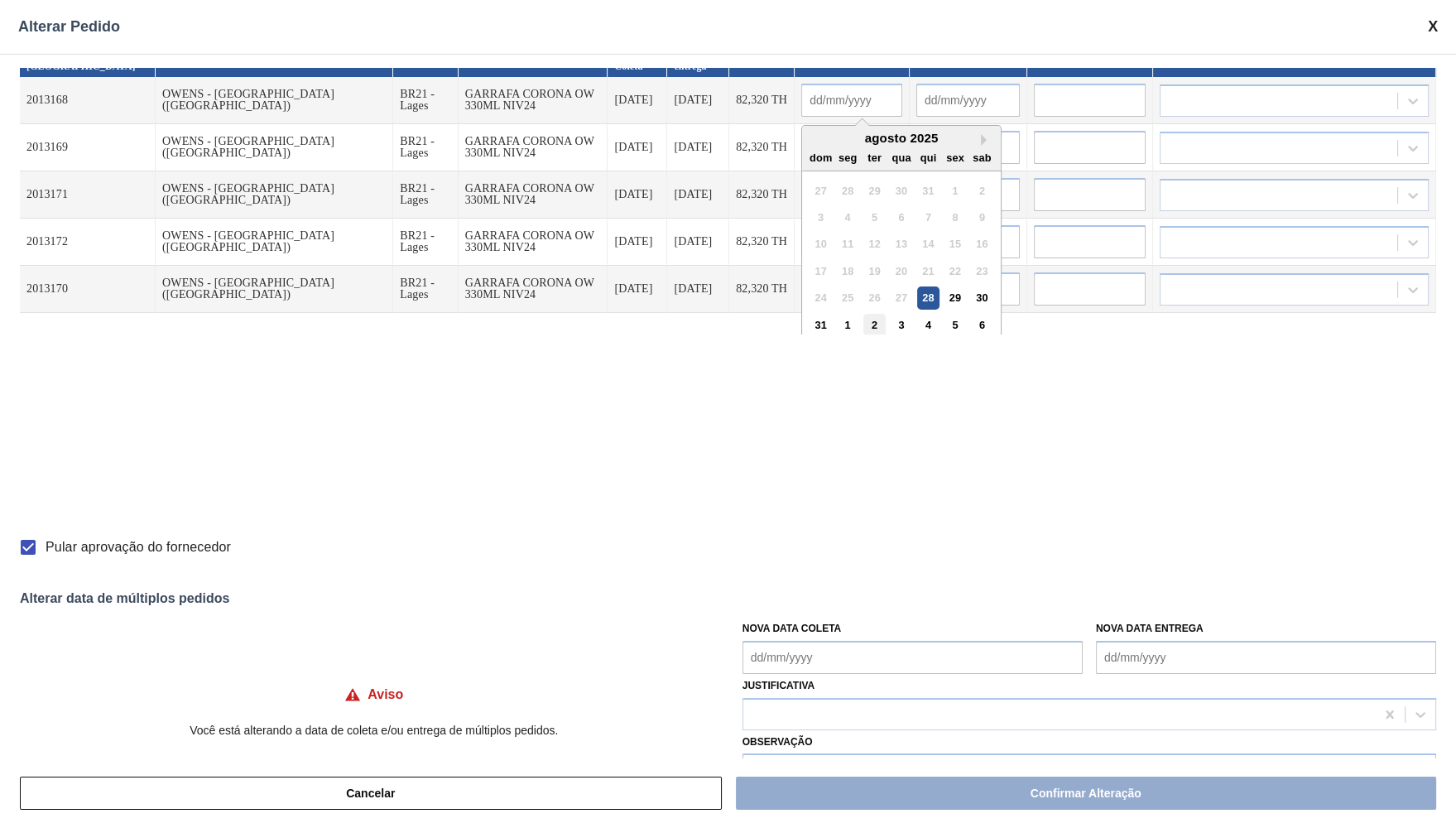
click at [863, 314] on div "2" at bounding box center [874, 325] width 23 height 23
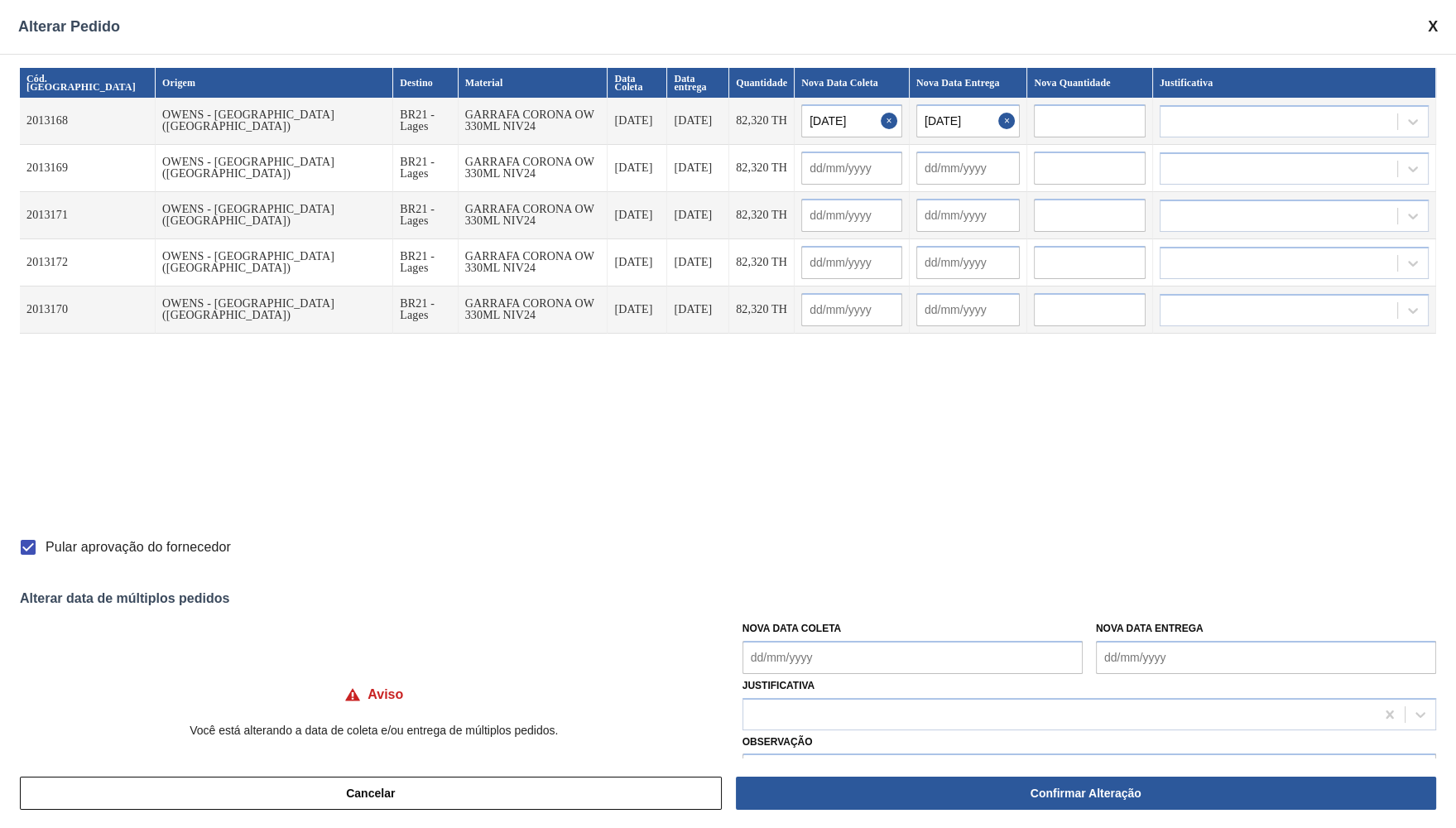
scroll to position [41, 0]
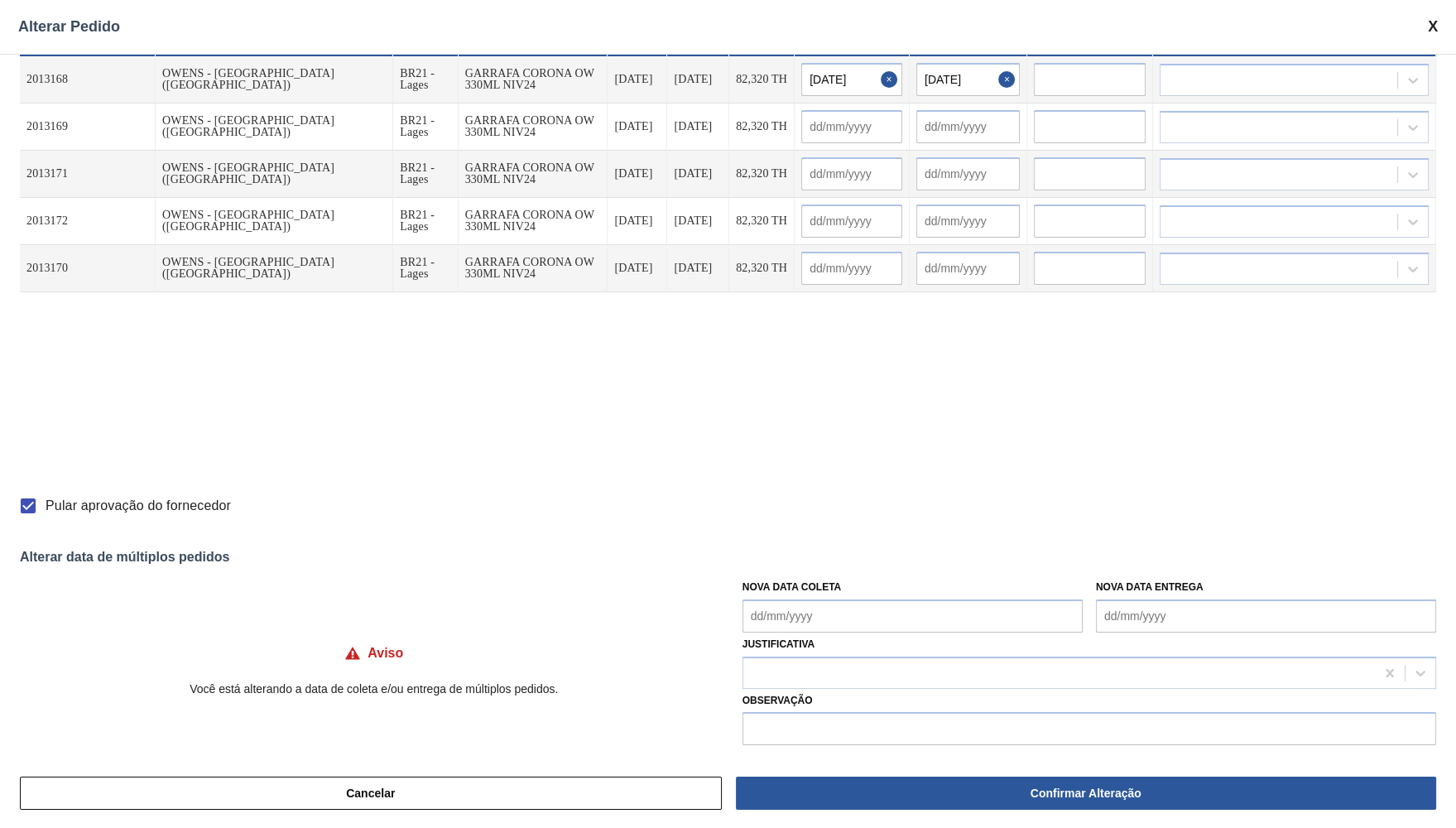
click at [813, 620] on Coleta "Nova Data Coleta" at bounding box center [913, 617] width 340 height 34
click at [797, 568] on div "31 1 2 3 4 5 6" at bounding box center [843, 580] width 188 height 27
click at [807, 570] on div "2" at bounding box center [815, 581] width 23 height 23
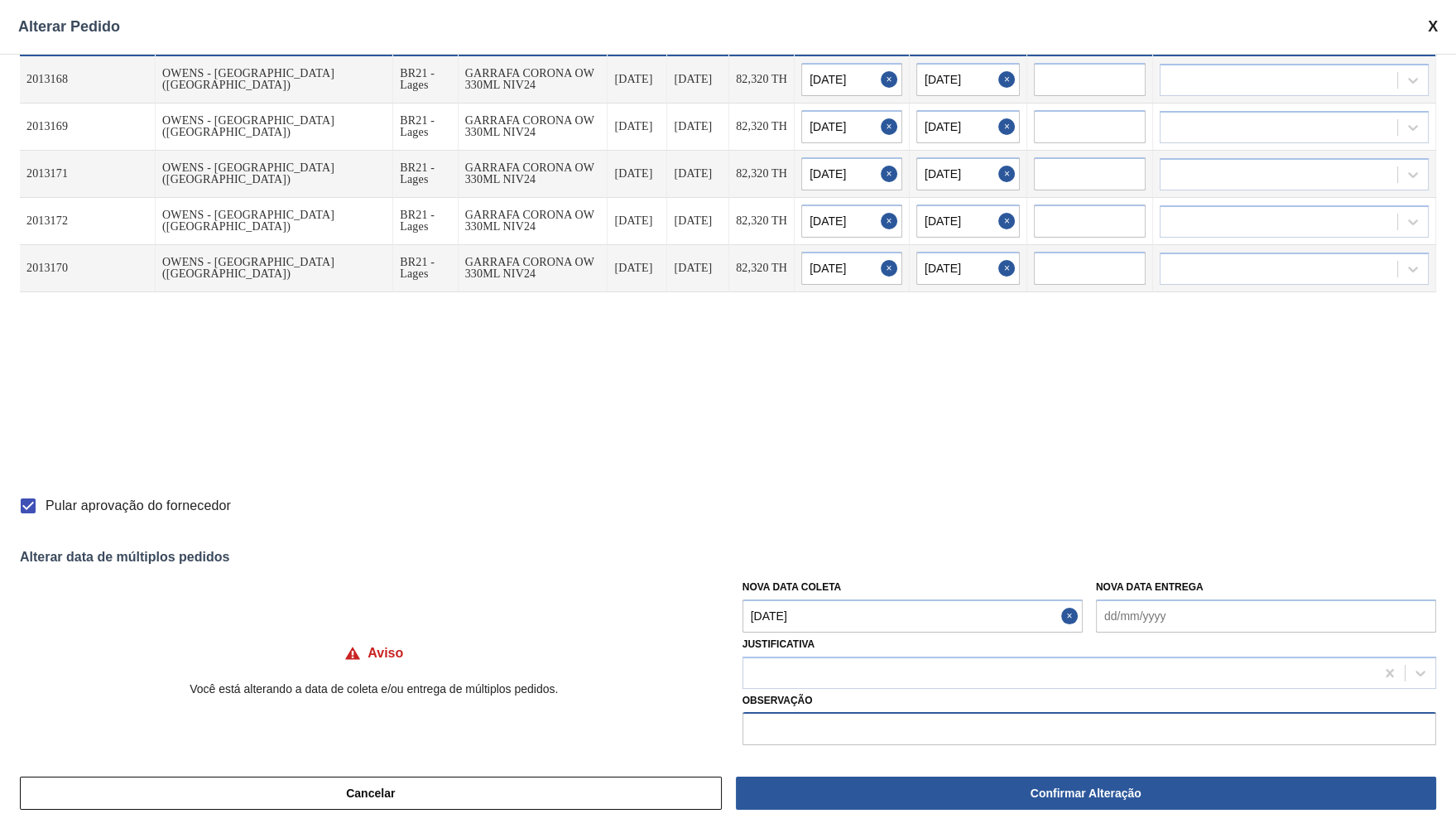
click at [830, 737] on input "text" at bounding box center [1090, 729] width 693 height 34
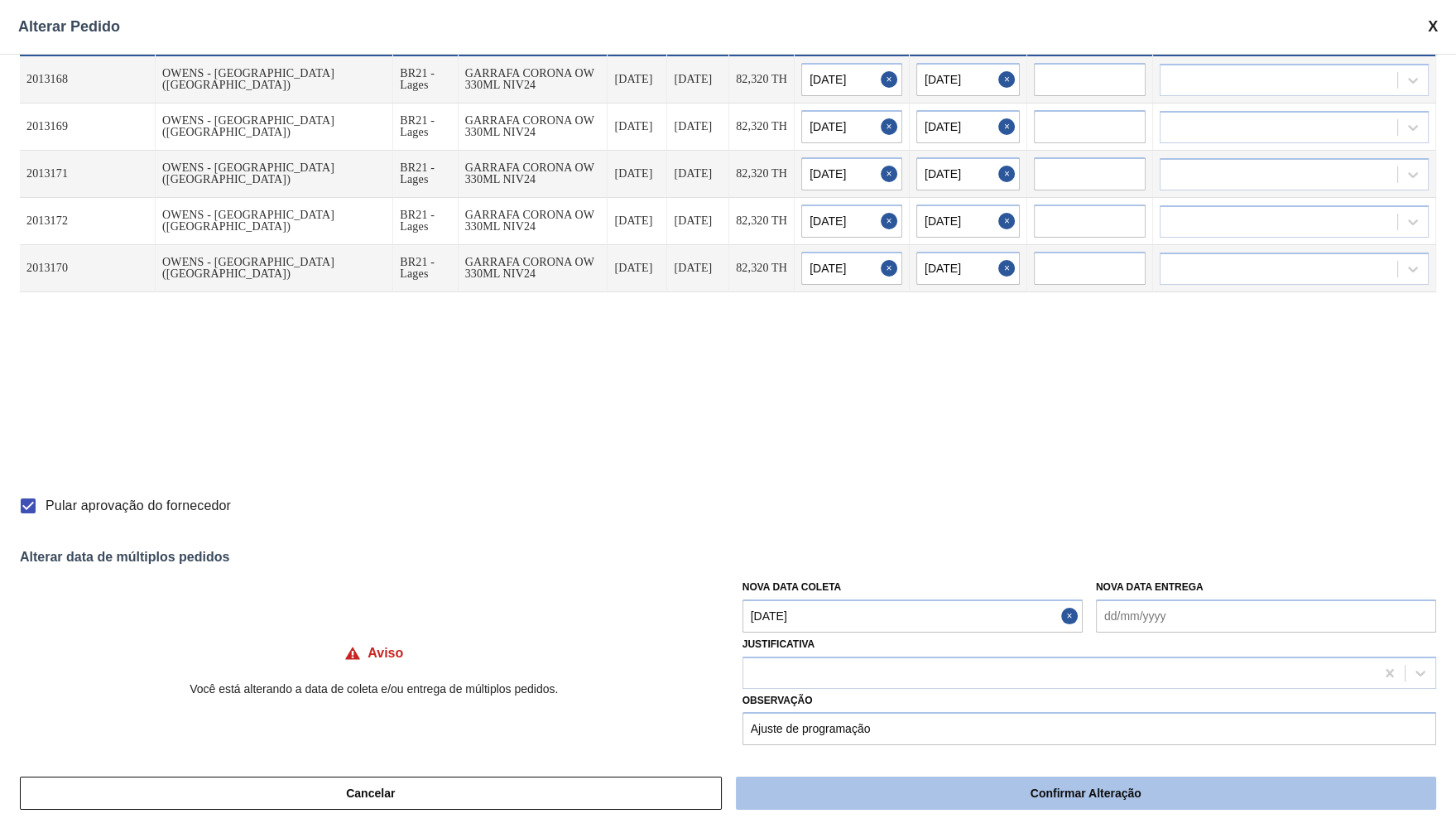
click at [1026, 799] on button "Confirmar Alteração" at bounding box center [1086, 793] width 700 height 34
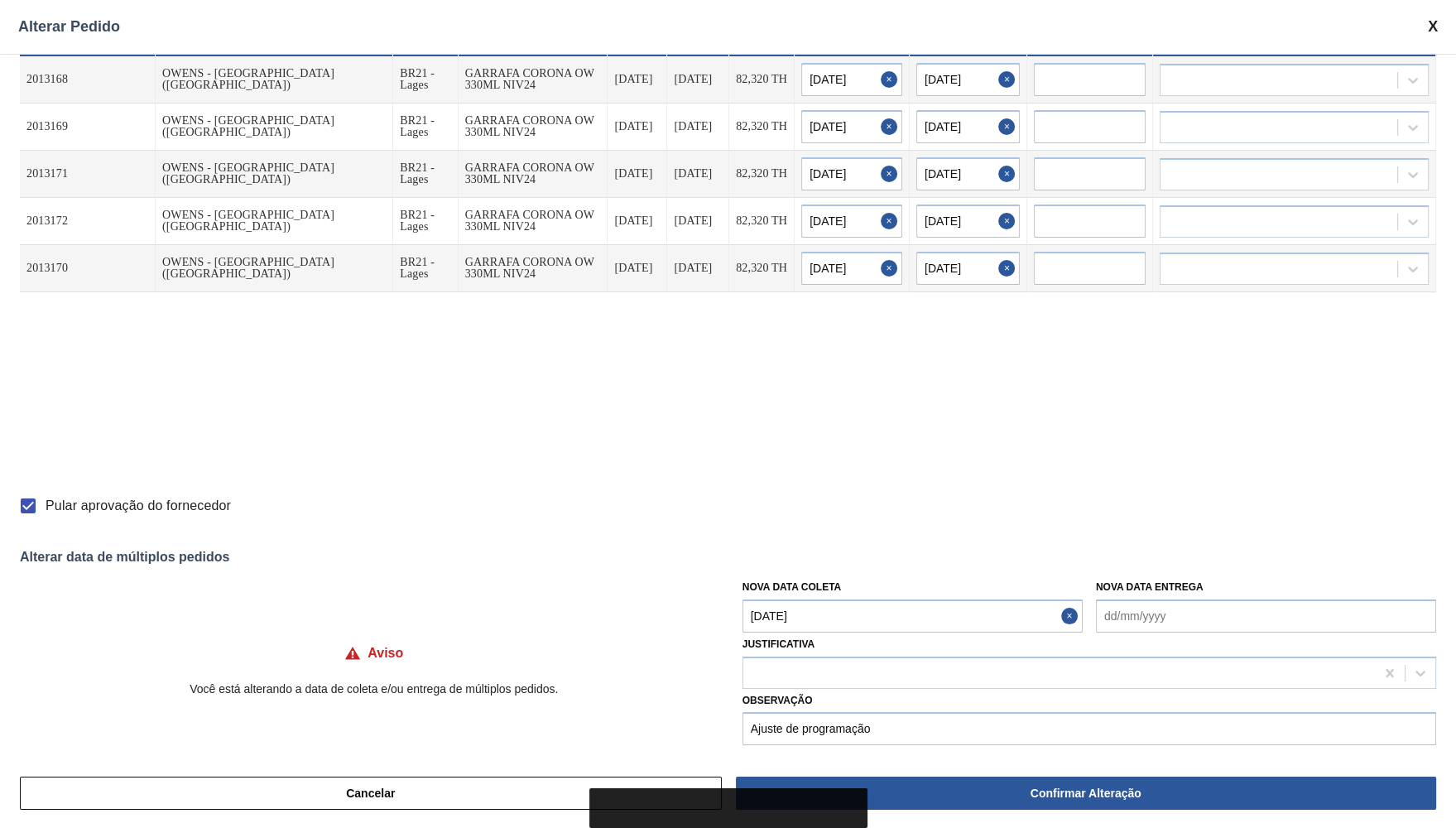
click at [957, 814] on div "Cancelar Confirmar Alteração" at bounding box center [728, 793] width 1456 height 69
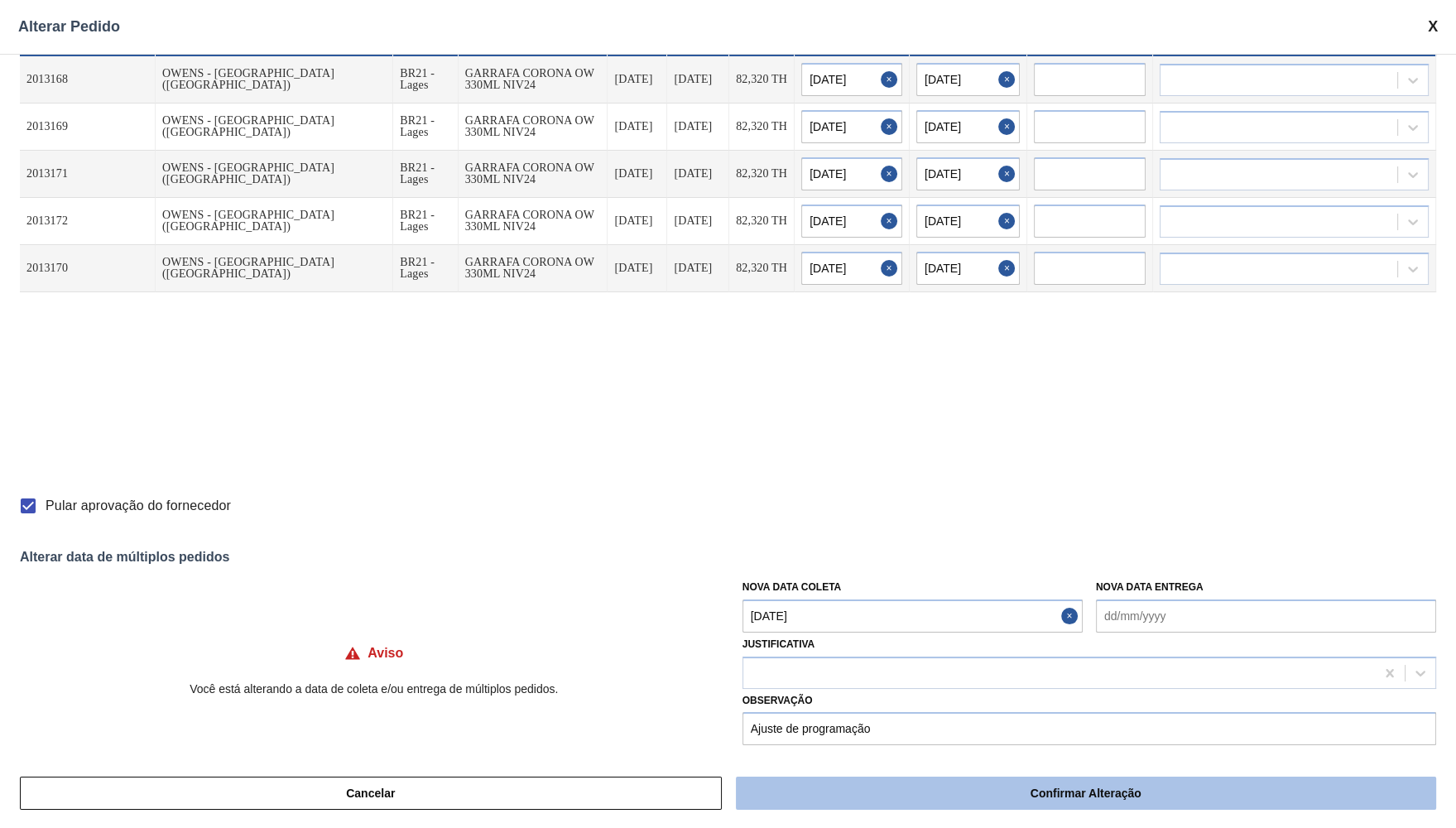
click at [969, 806] on button "Confirmar Alteração" at bounding box center [1086, 793] width 700 height 34
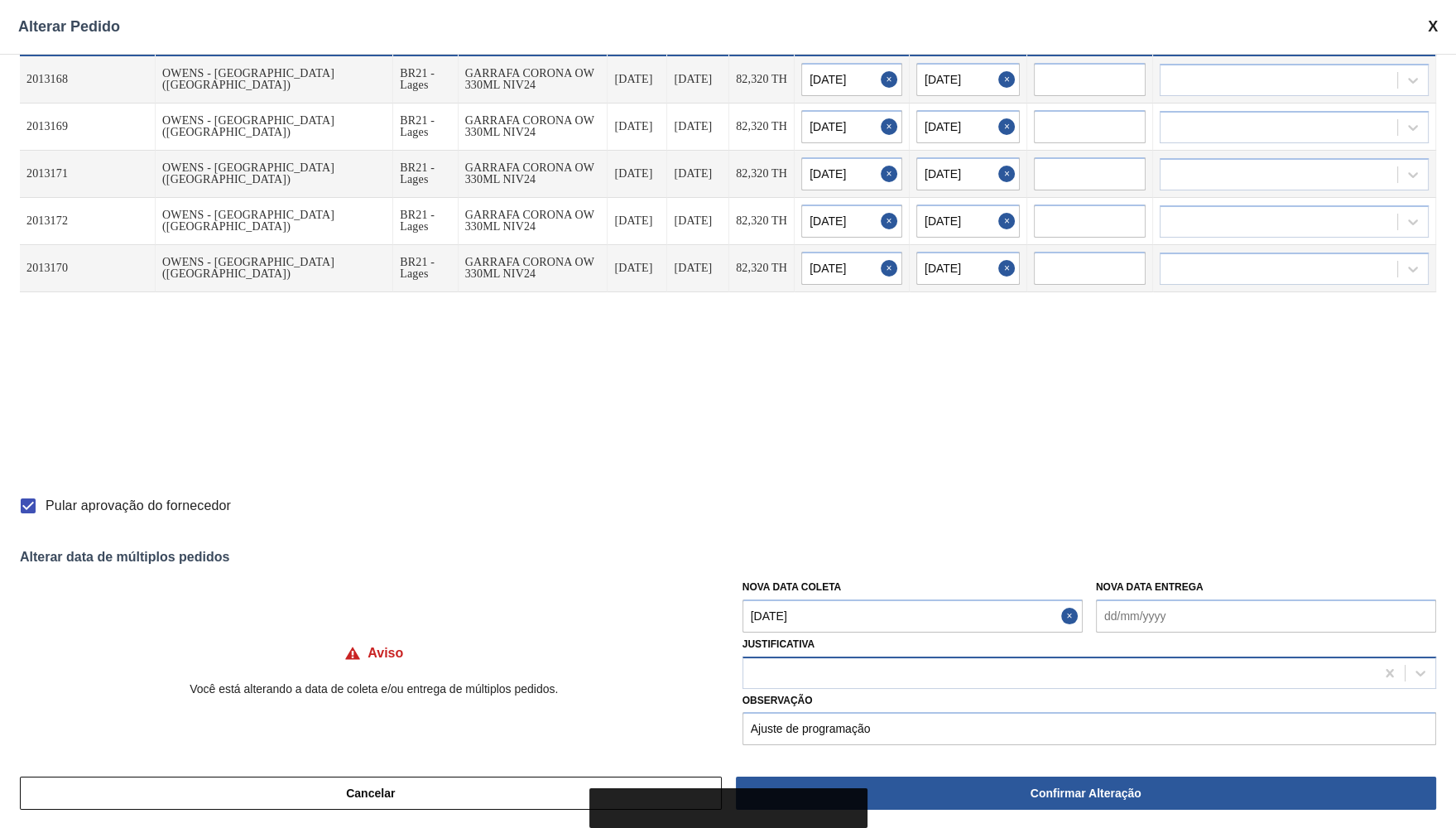
click at [909, 680] on div at bounding box center [1090, 673] width 693 height 33
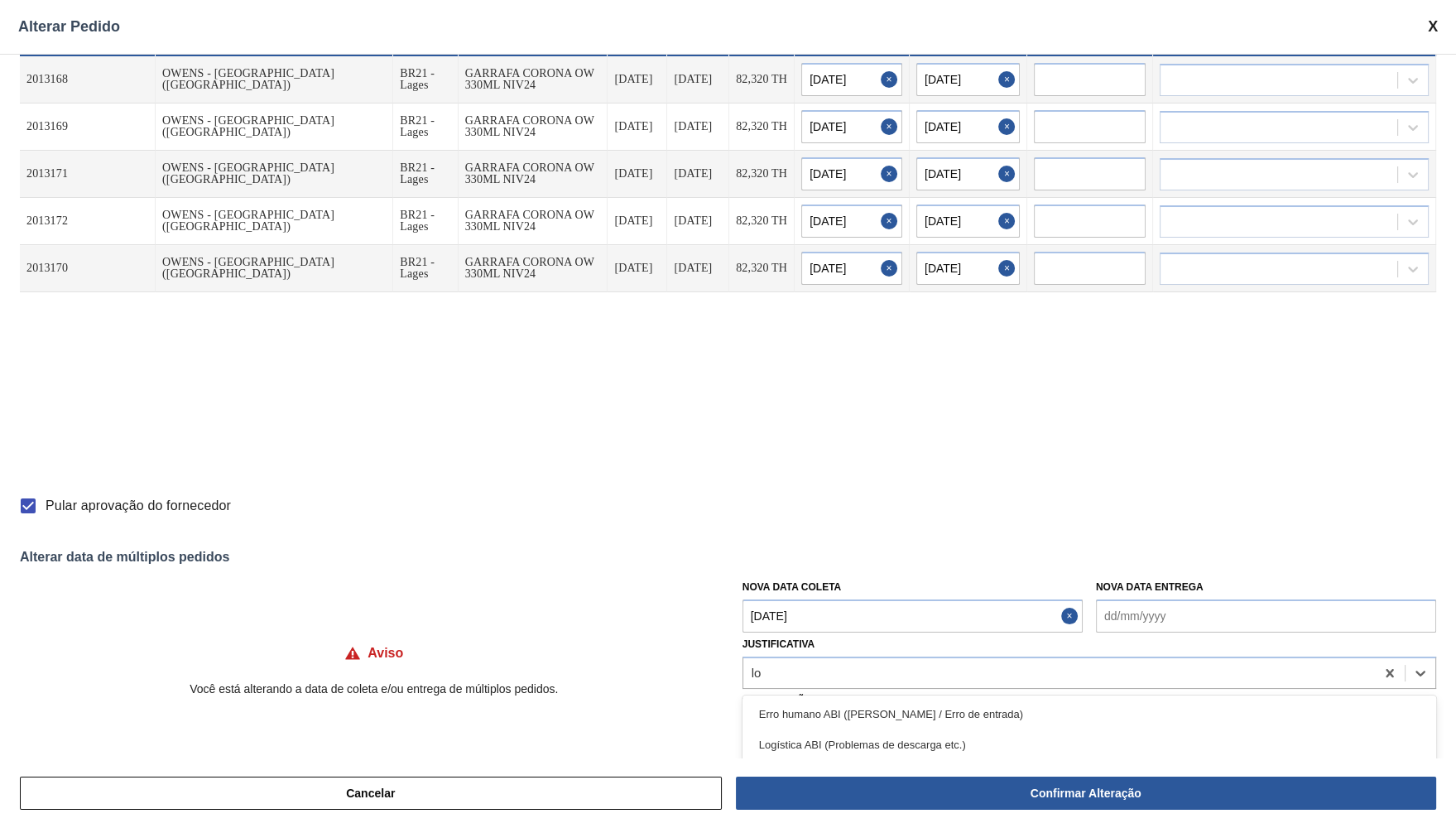
scroll to position [0, 0]
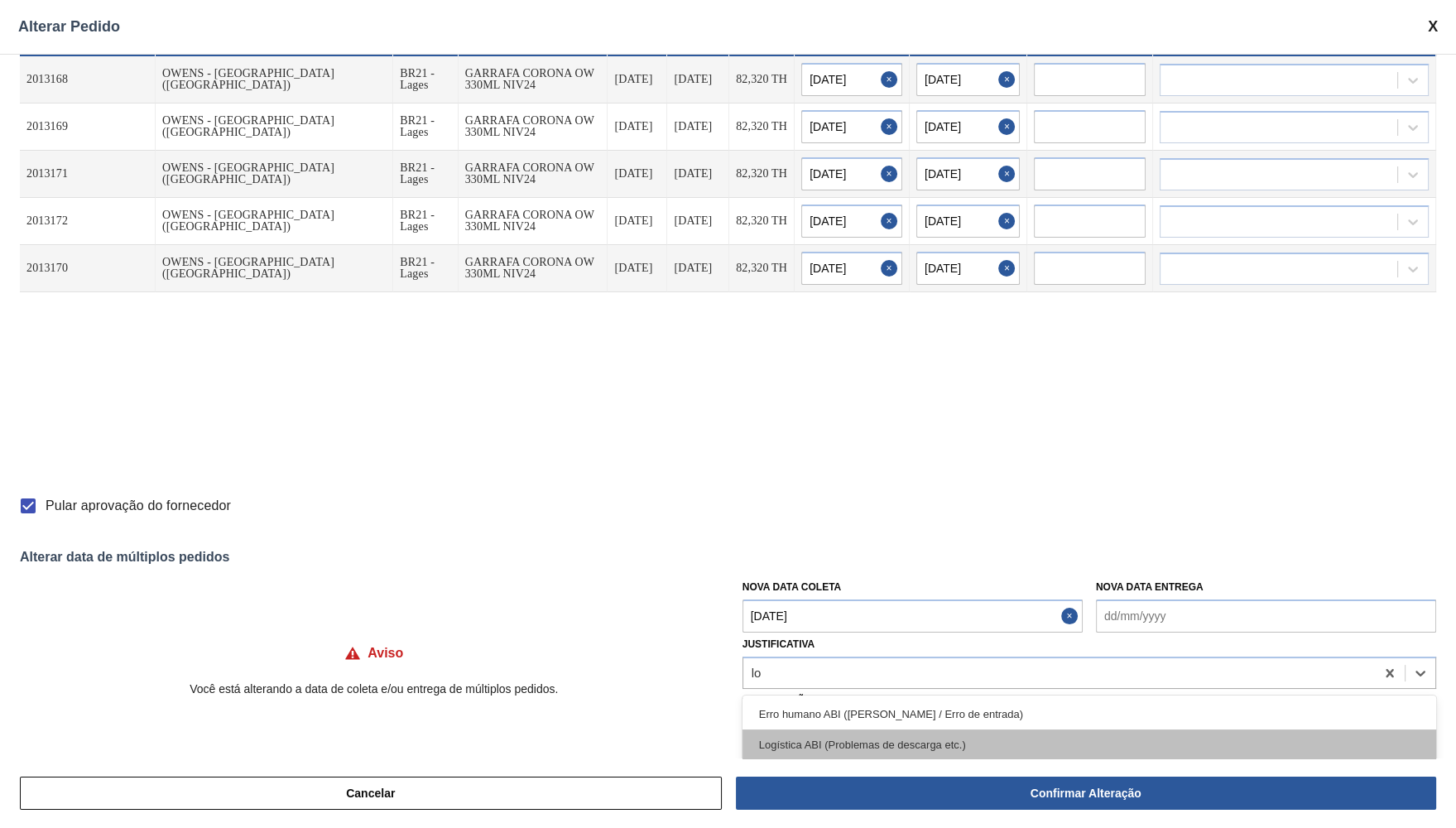
click at [831, 743] on div "Logística ABI (Problemas de descarga etc.)" at bounding box center [1090, 744] width 693 height 31
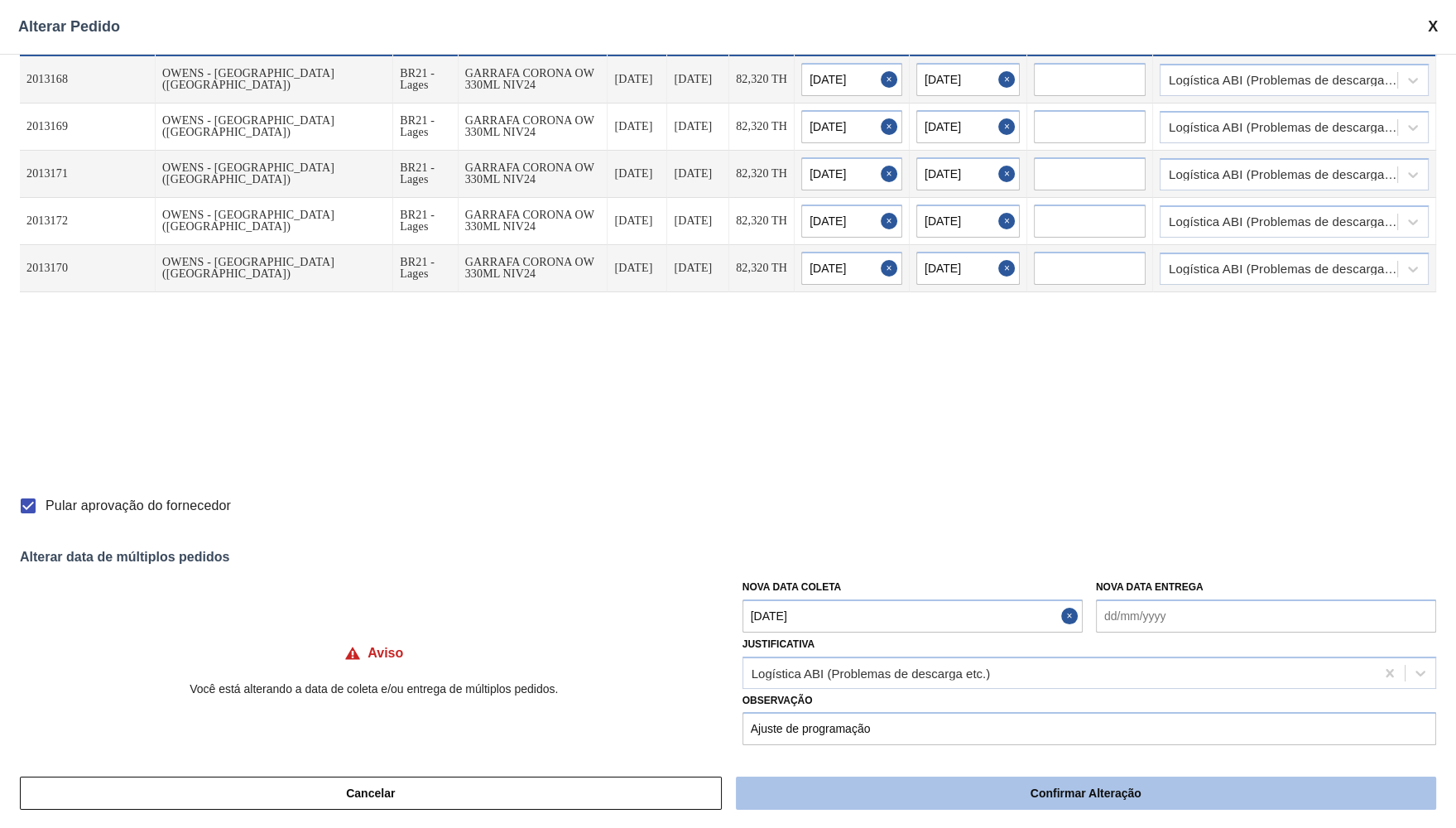
click at [971, 781] on button "Confirmar Alteração" at bounding box center [1086, 793] width 700 height 34
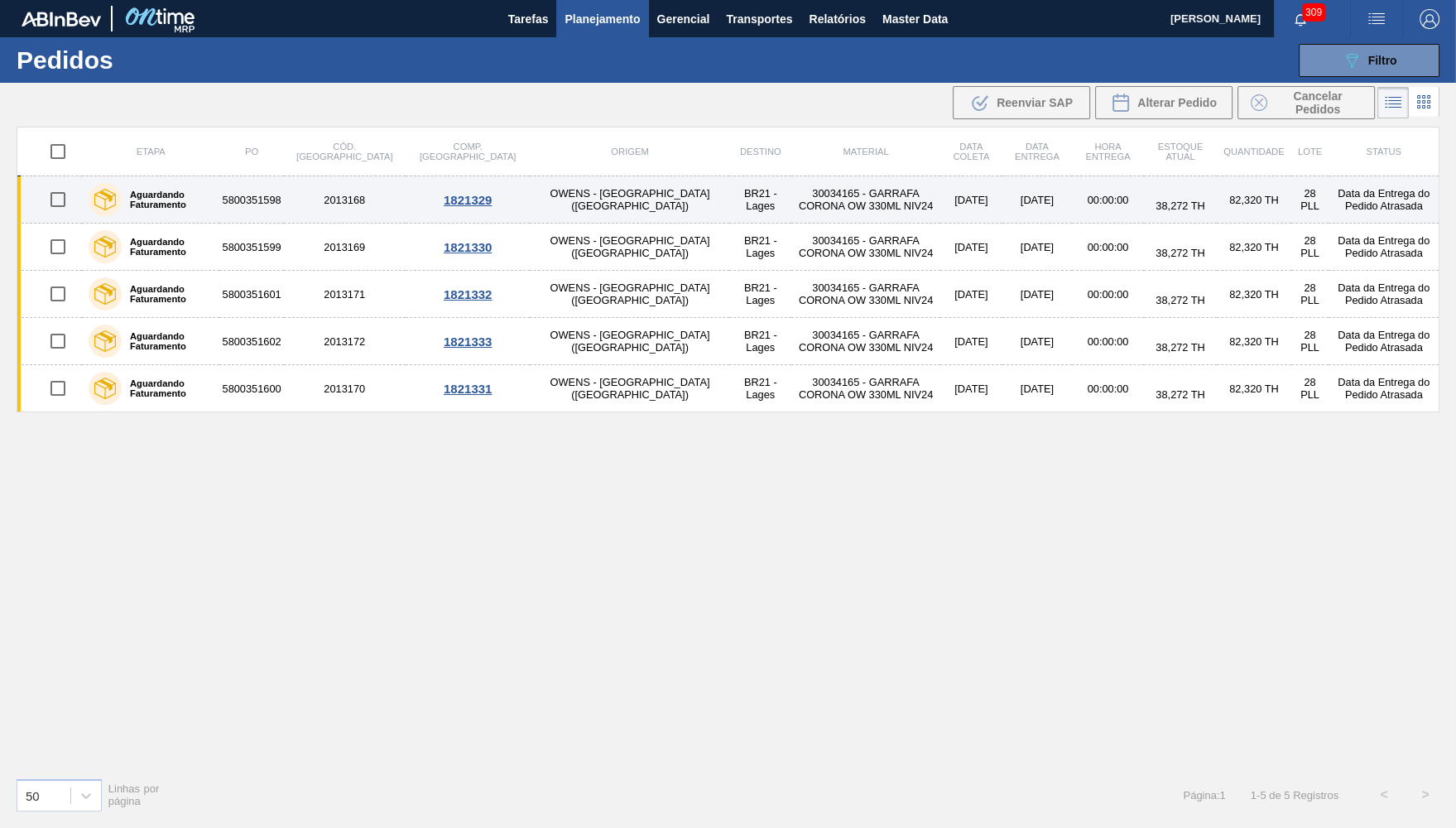
click at [729, 206] on td "BR21 - Lages" at bounding box center [760, 200] width 62 height 47
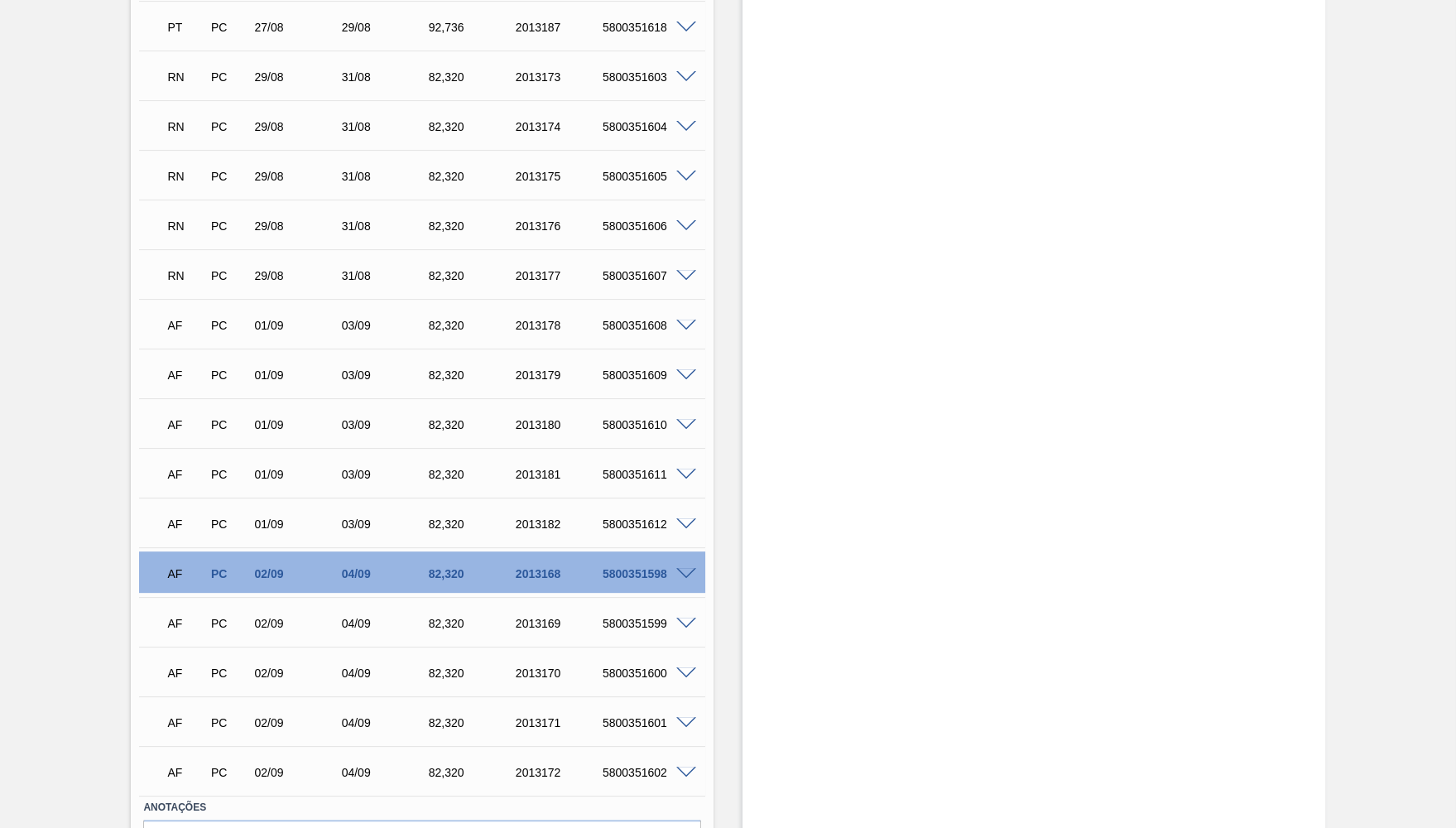
scroll to position [888, 0]
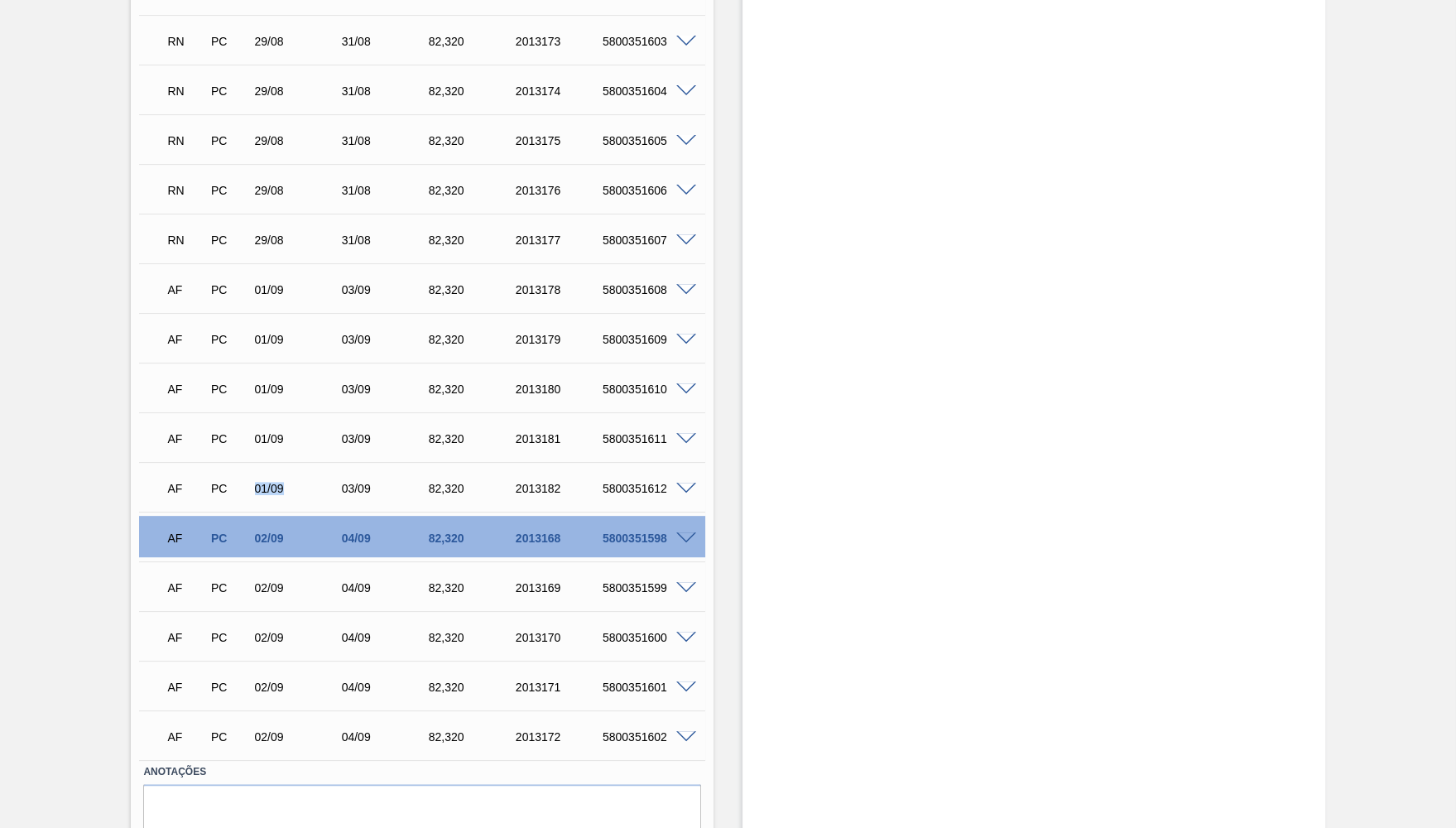
drag, startPoint x: 248, startPoint y: 474, endPoint x: 319, endPoint y: 483, distance: 71.6
click at [316, 483] on div "AF PC 01/09 03/09 82,[PHONE_NUMBER] 5800351612" at bounding box center [417, 487] width 523 height 34
